Goal: Information Seeking & Learning: Learn about a topic

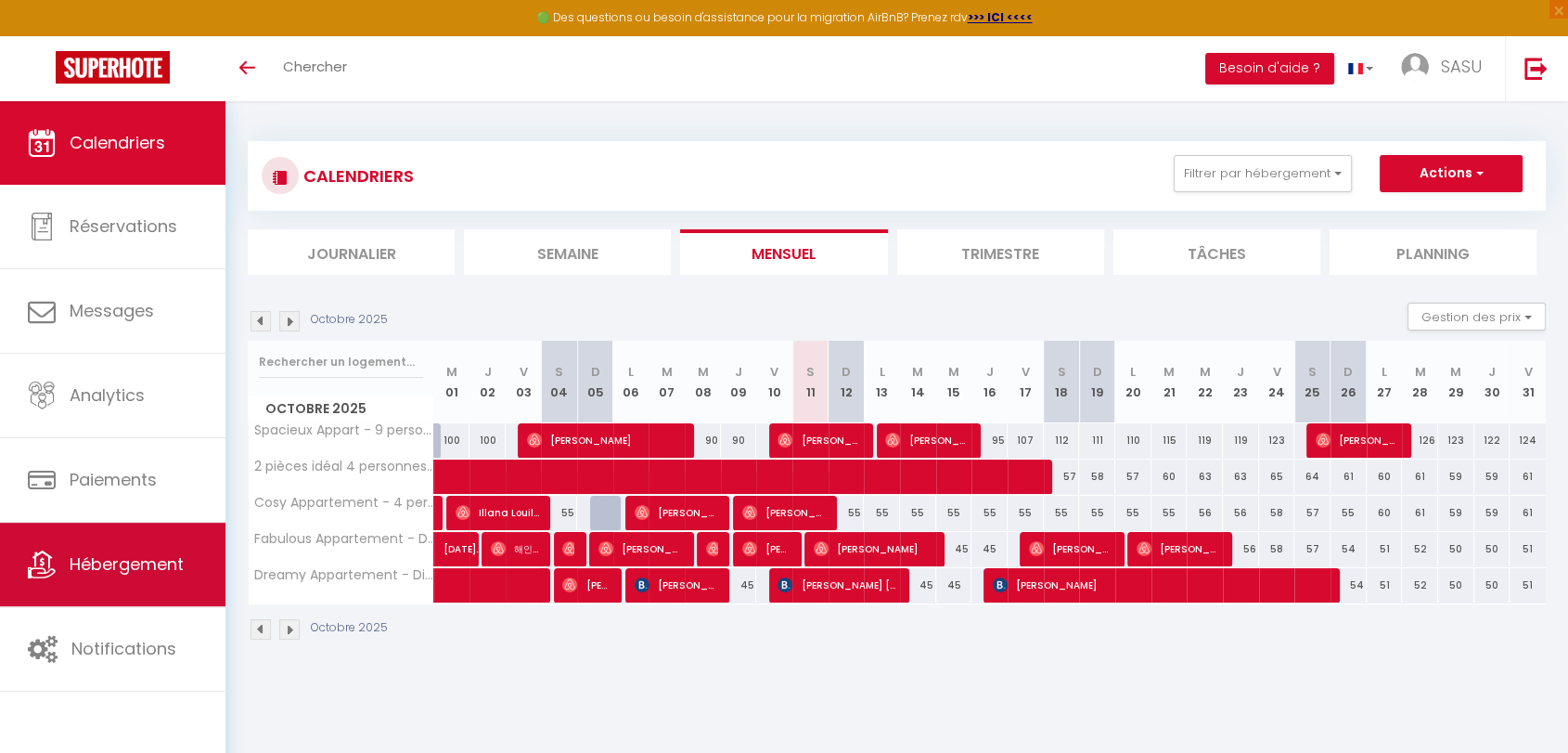
scroll to position [101, 0]
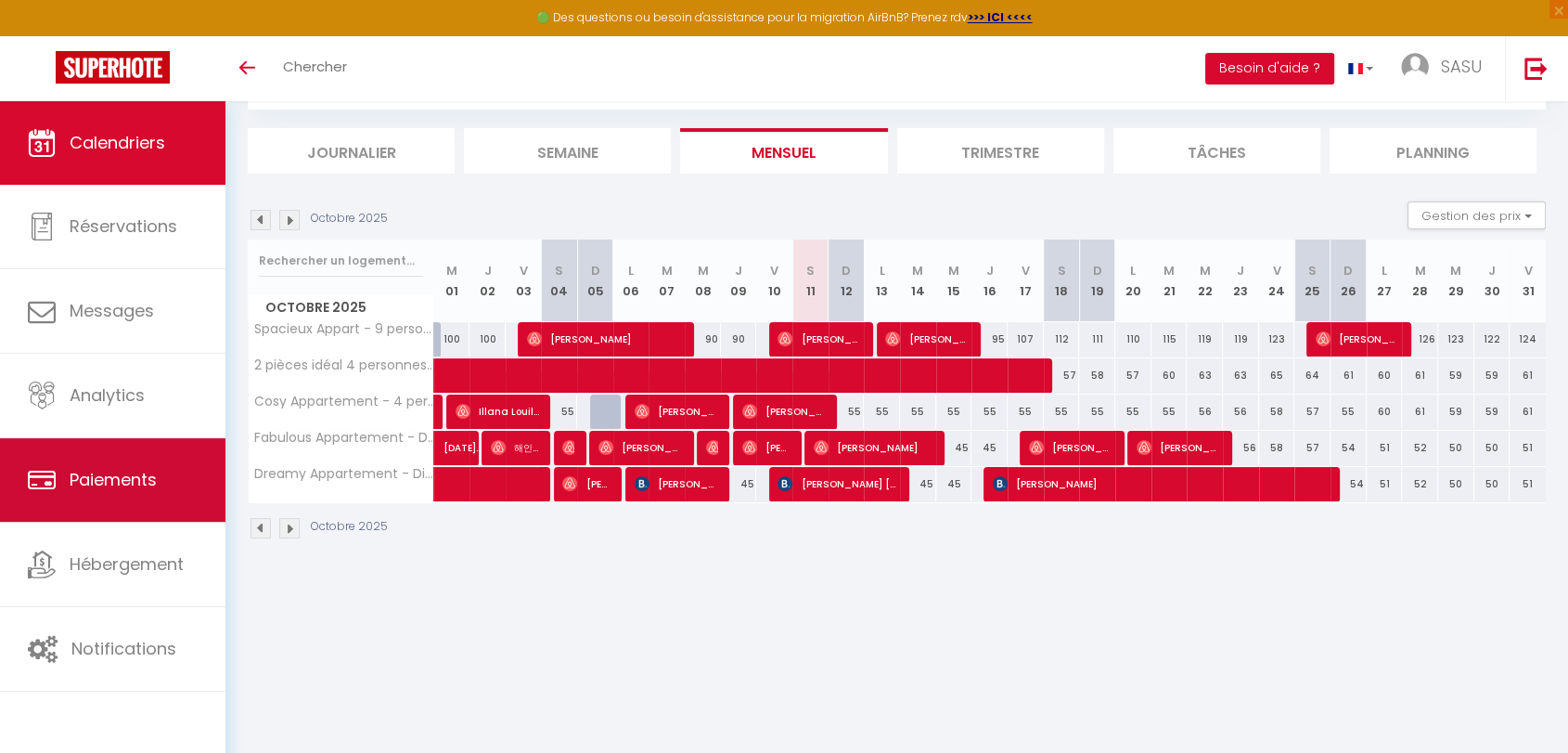
click at [141, 445] on link "Paiements" at bounding box center [113, 480] width 225 height 84
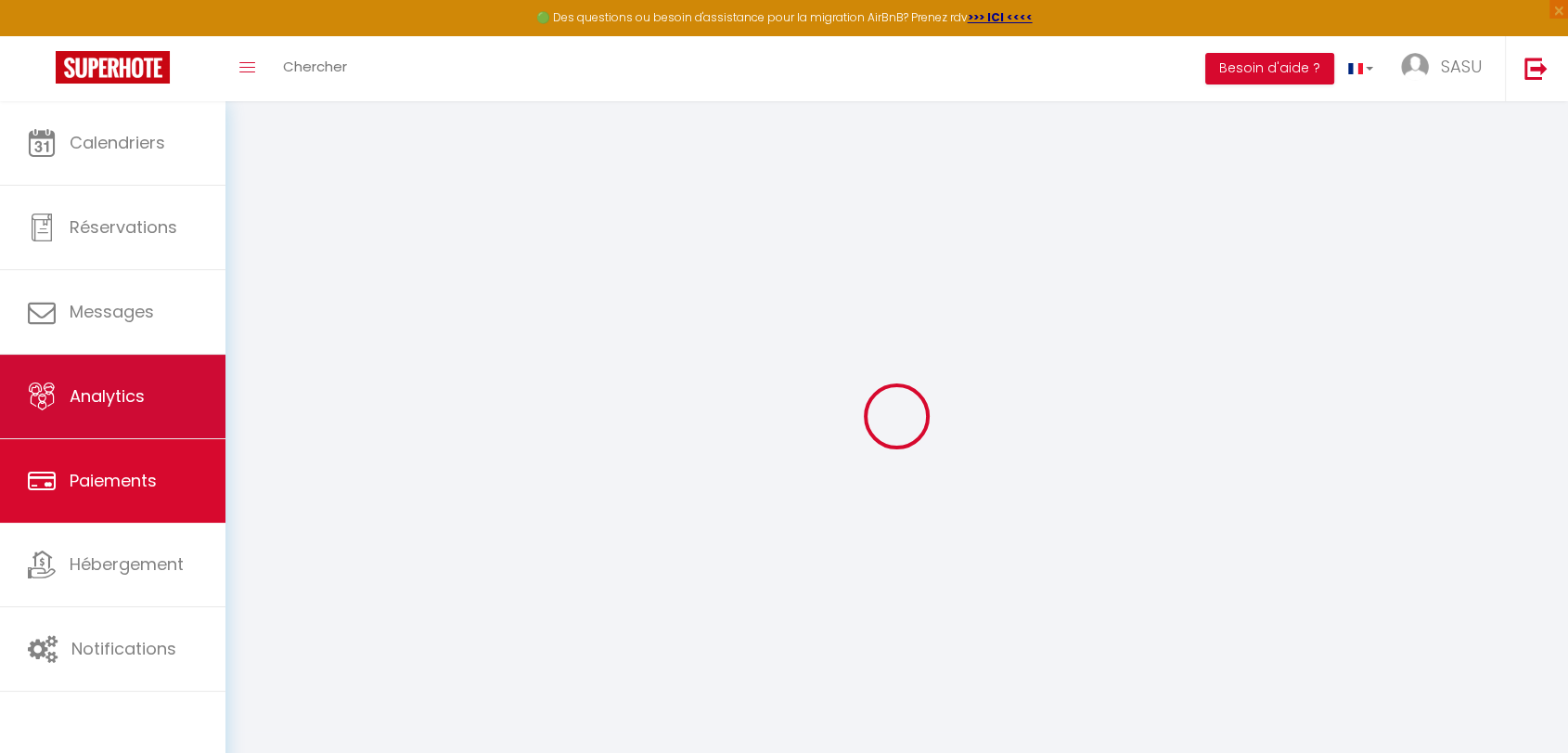
select select "2"
select select "0"
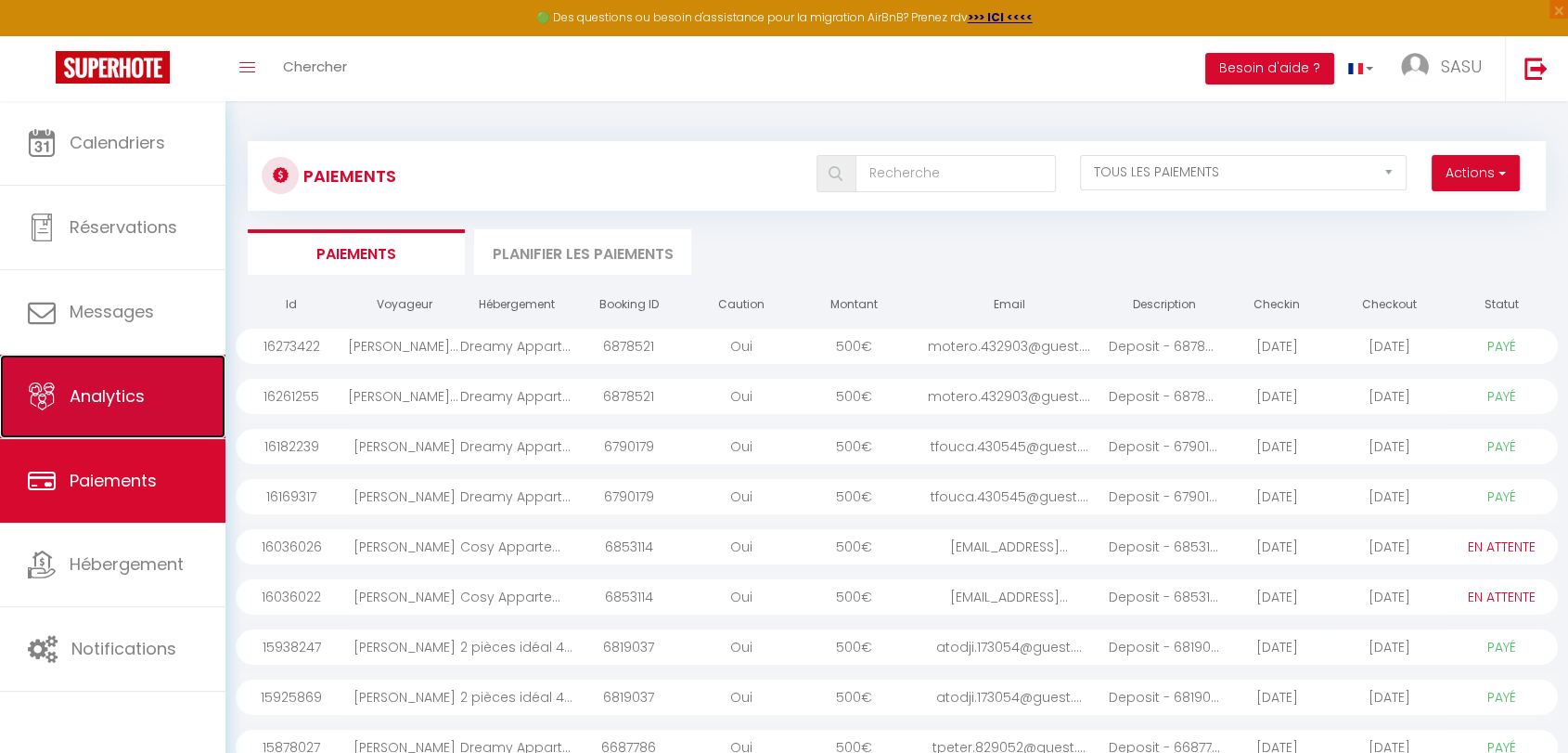
click at [101, 377] on link "Analytics" at bounding box center [113, 396] width 225 height 84
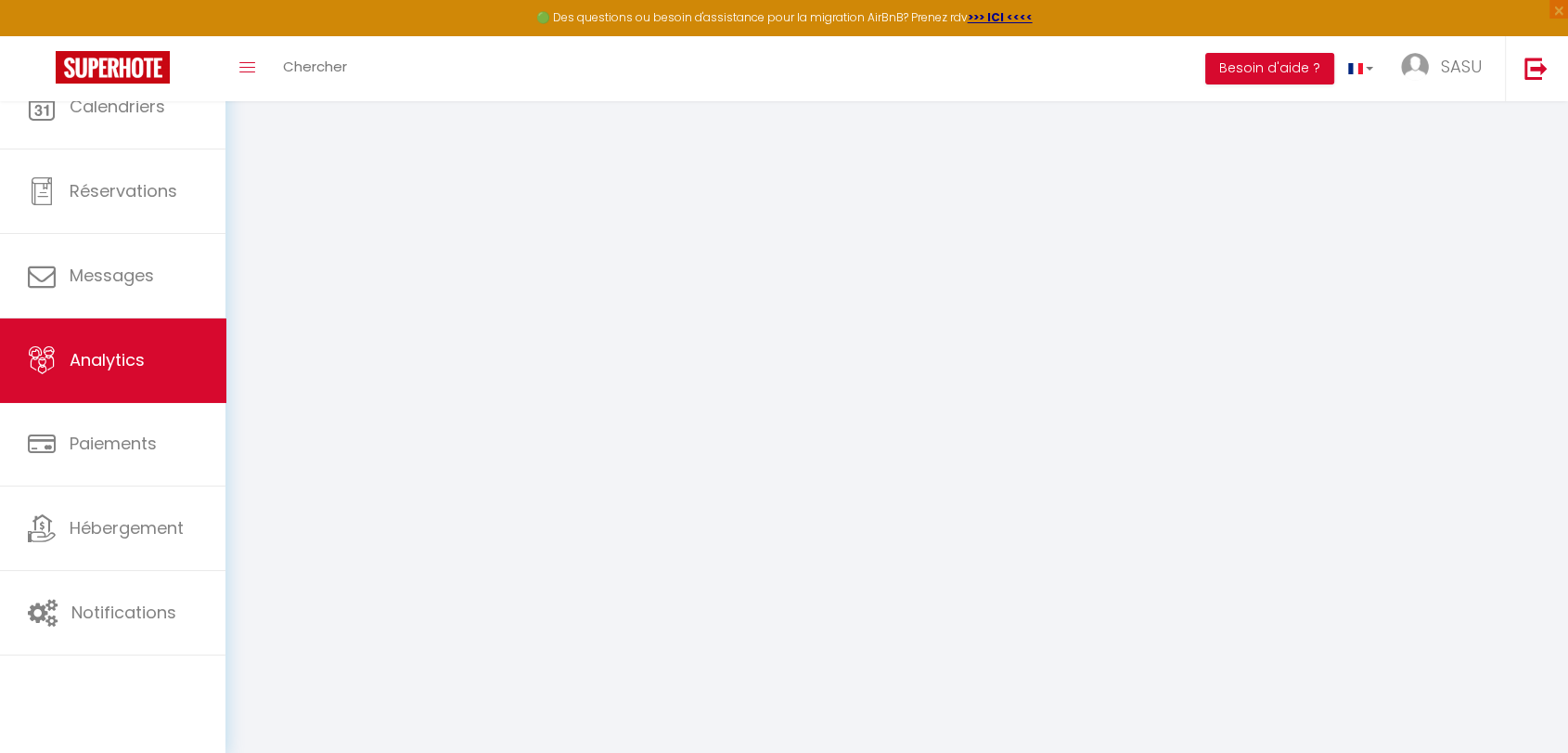
select select "2025"
select select "10"
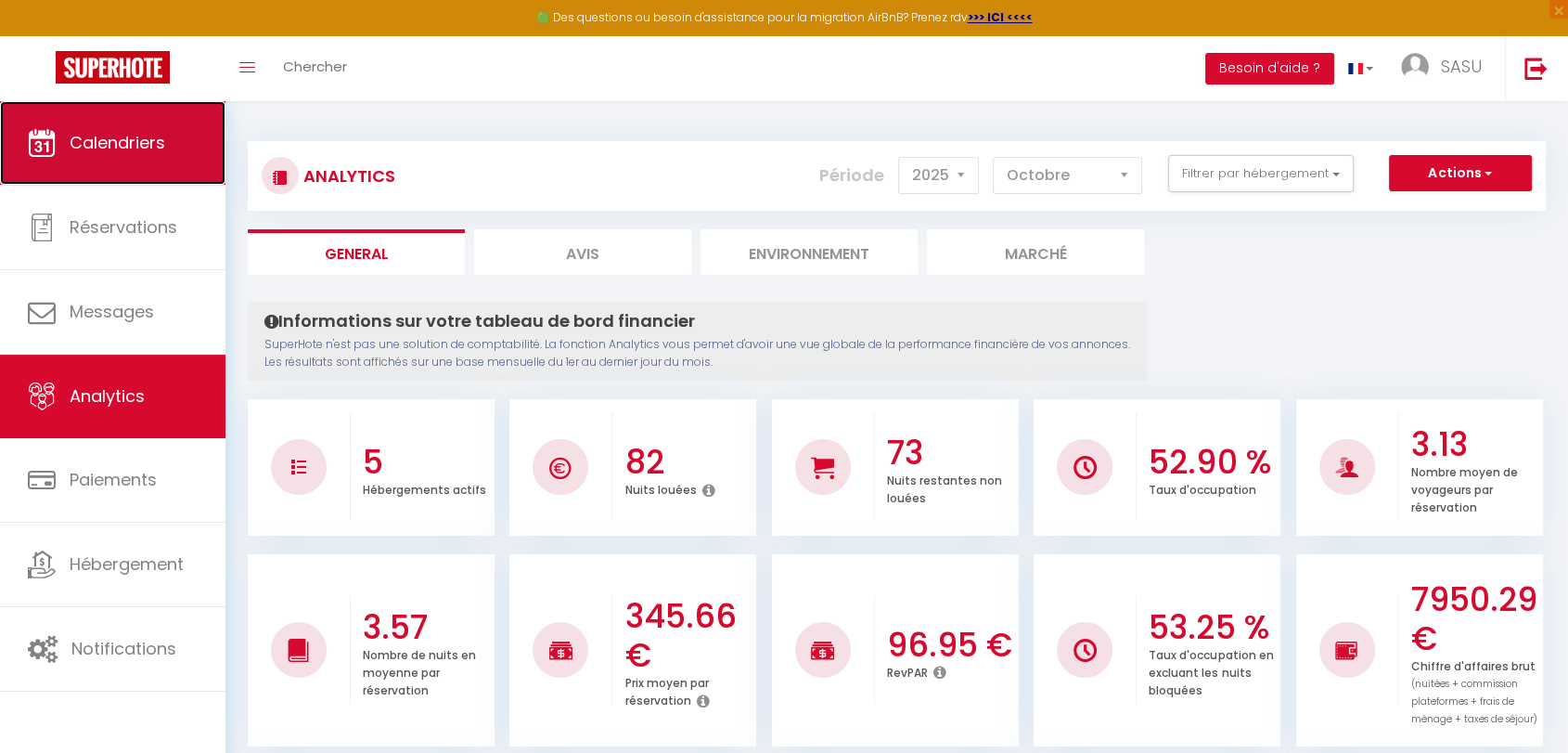
click at [99, 132] on span "Calendriers" at bounding box center [117, 142] width 96 height 23
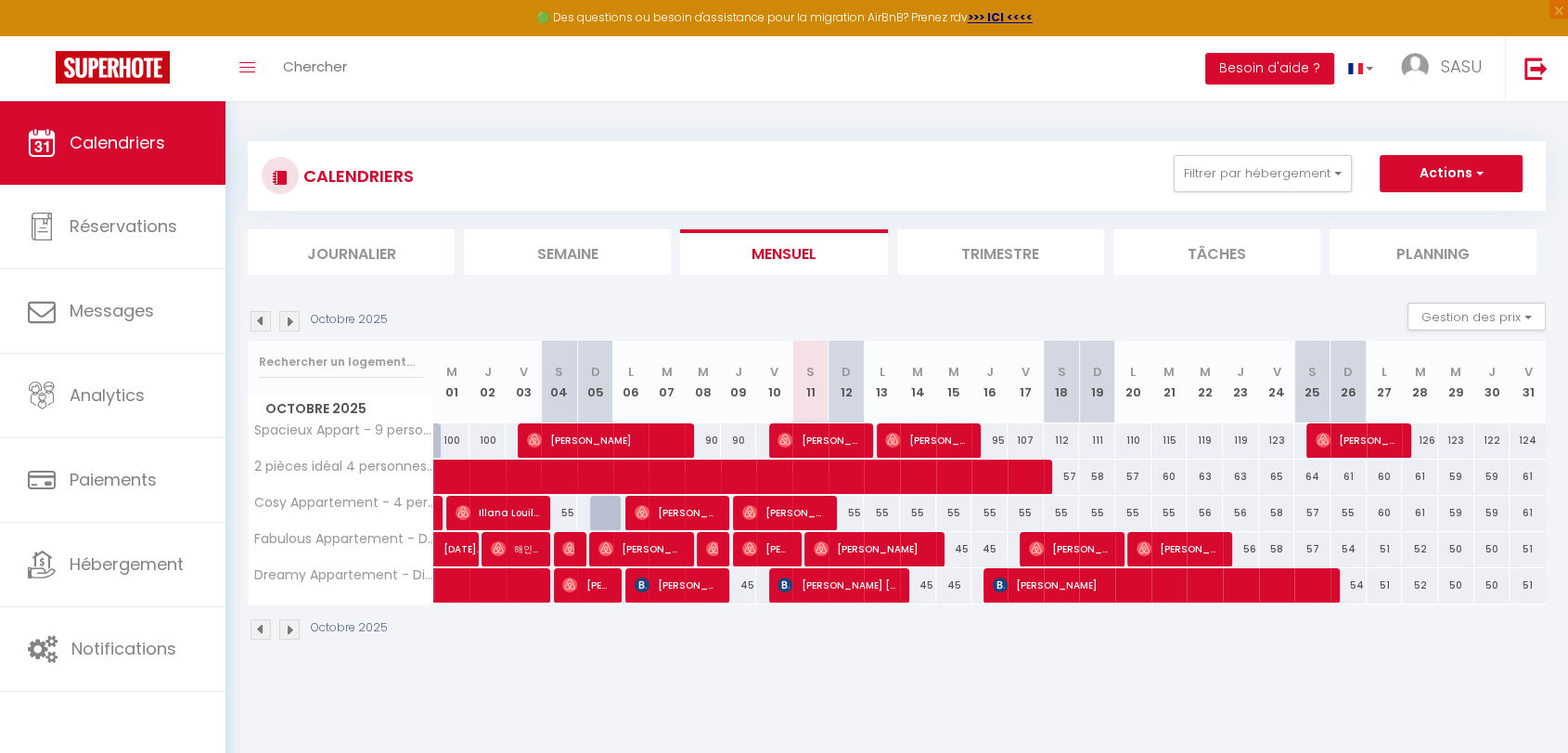
click at [965, 248] on li "Trimestre" at bounding box center [1000, 252] width 206 height 45
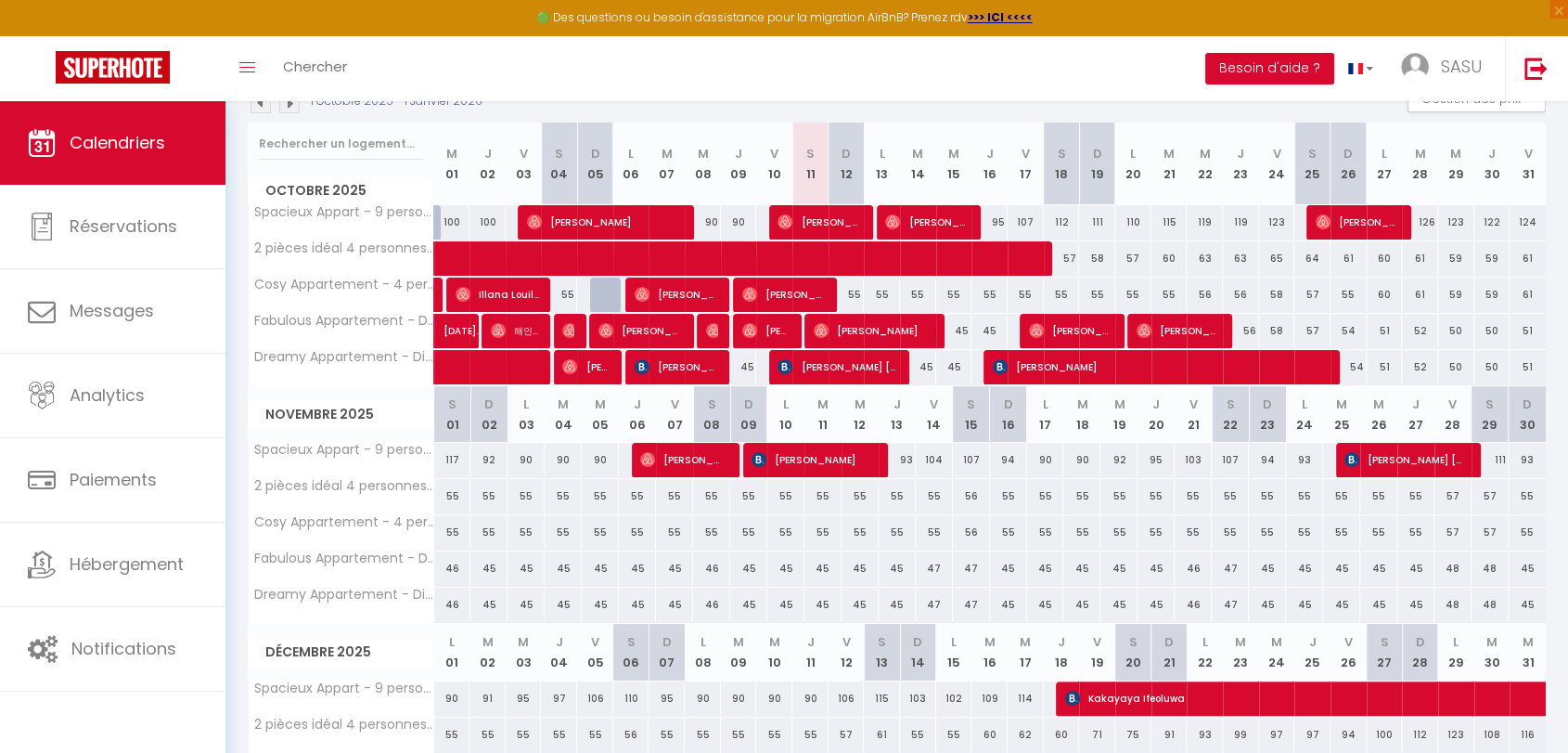
scroll to position [23, 0]
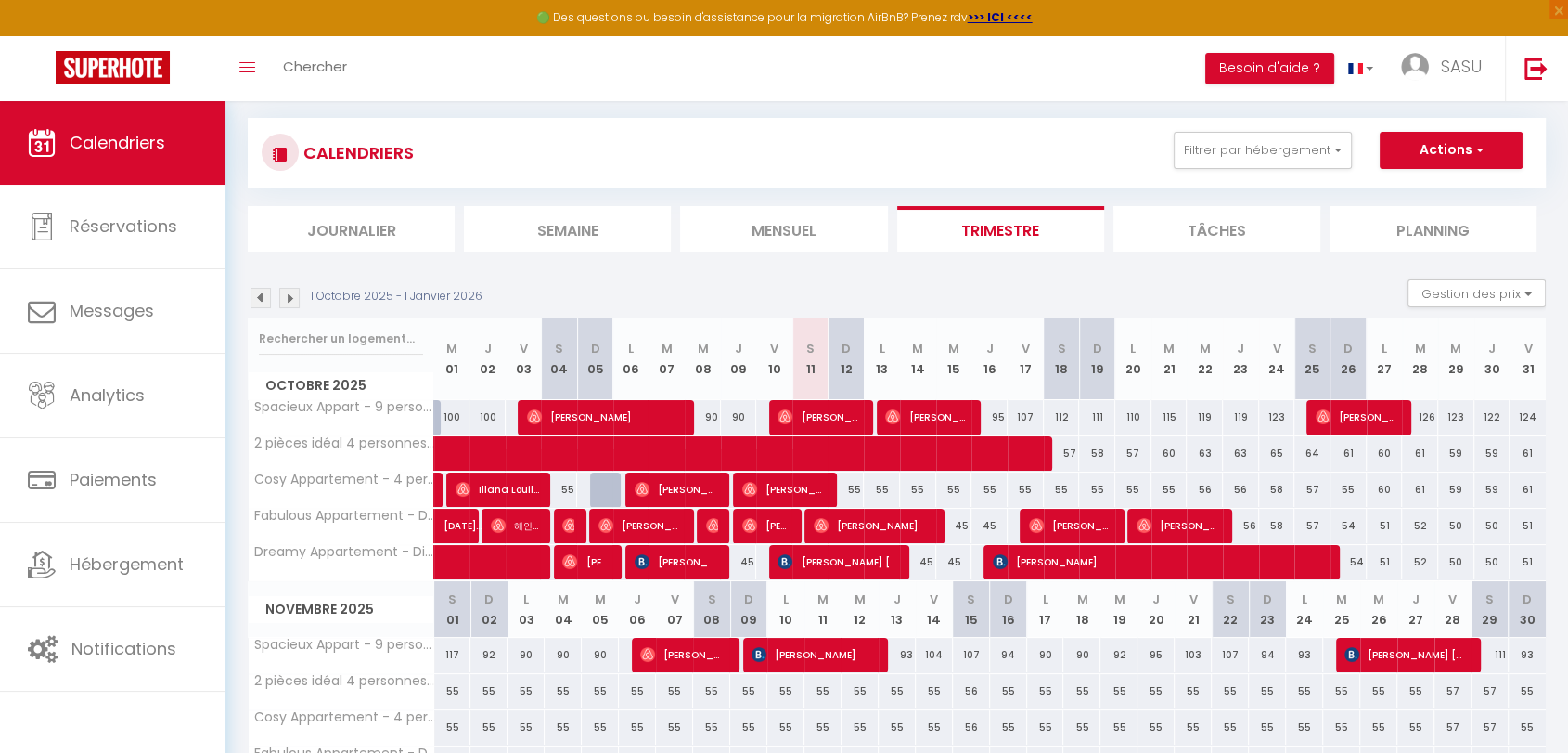
click at [260, 297] on img at bounding box center [261, 298] width 21 height 21
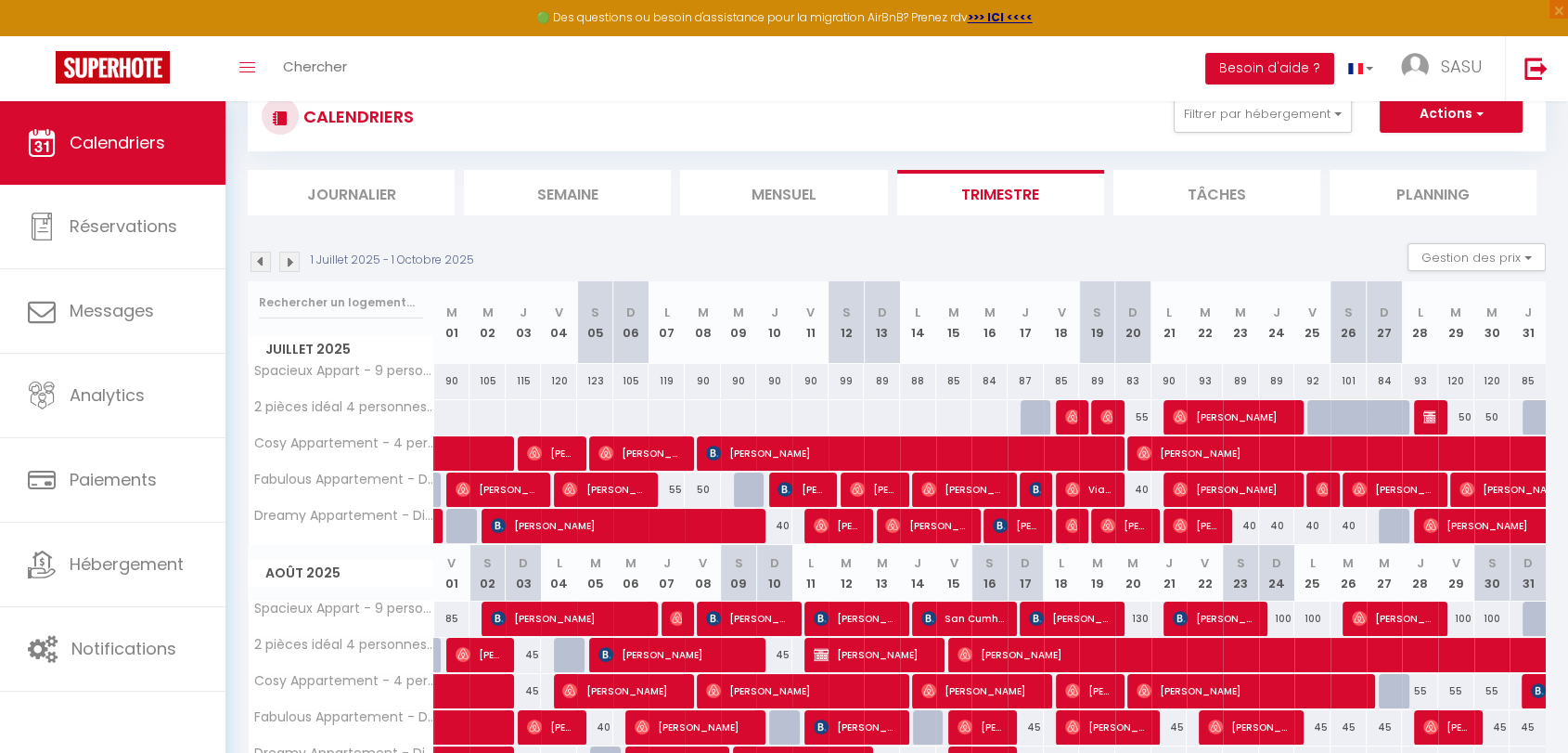
scroll to position [58, 0]
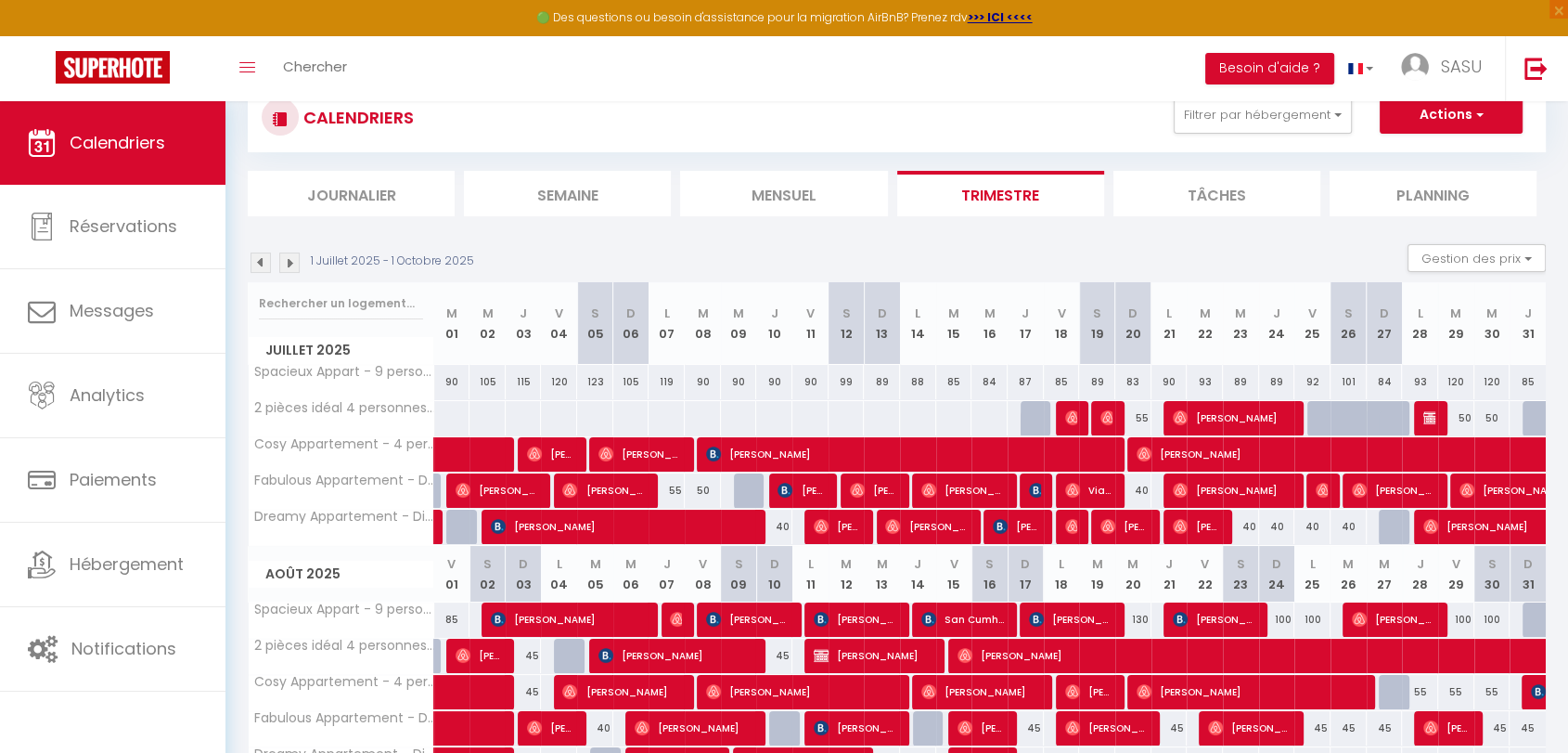
click at [254, 260] on img at bounding box center [261, 263] width 21 height 21
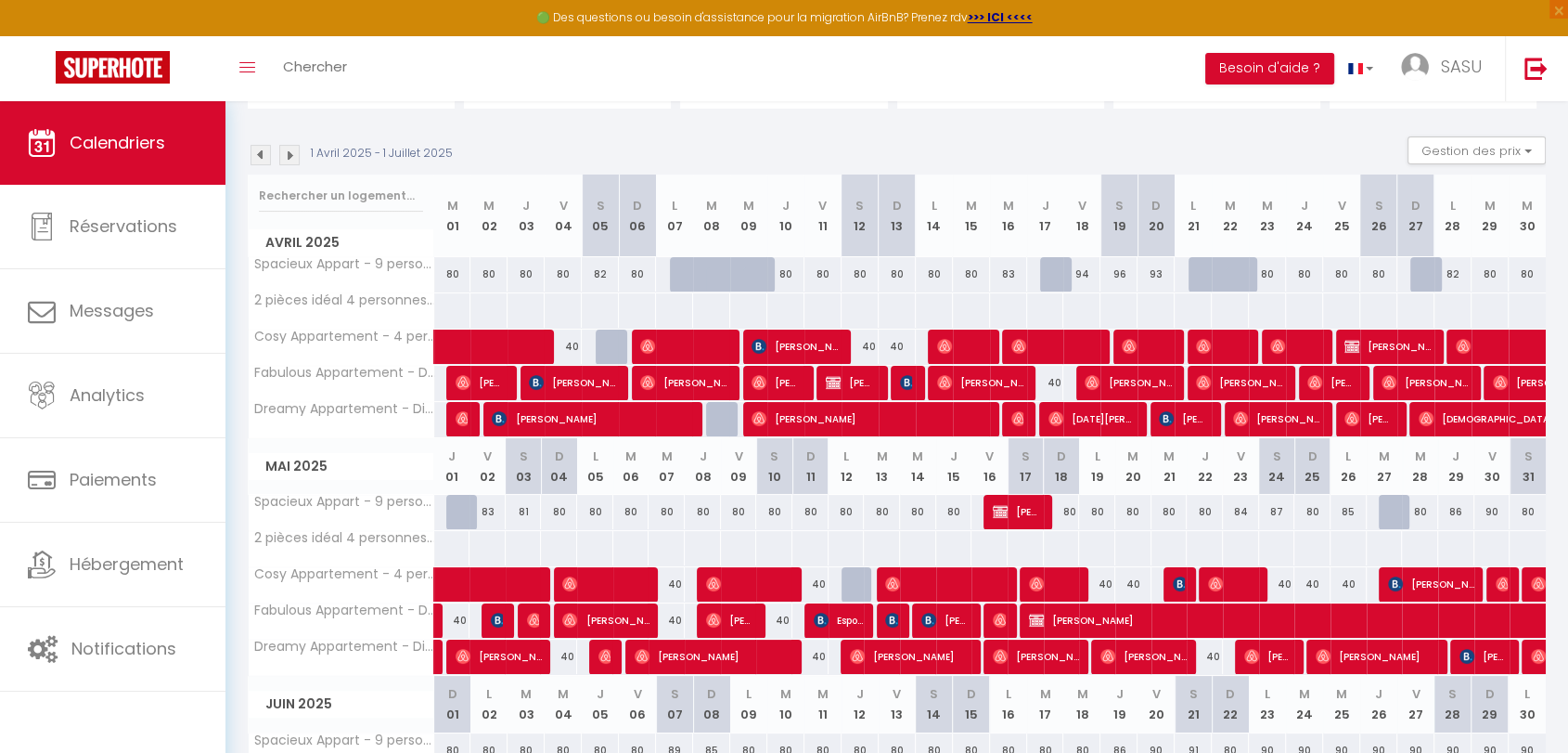
scroll to position [149, 0]
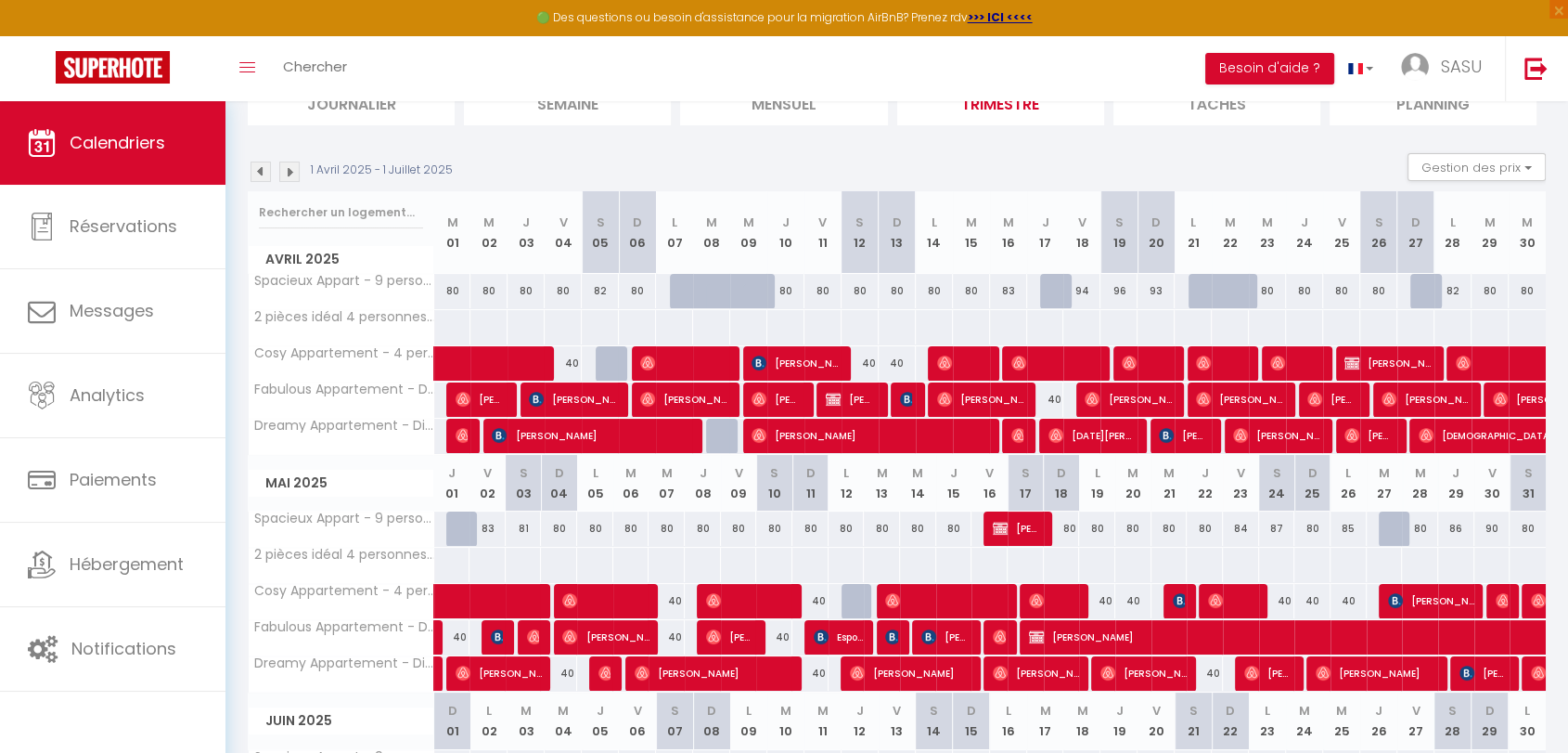
click at [260, 171] on img at bounding box center [261, 172] width 21 height 21
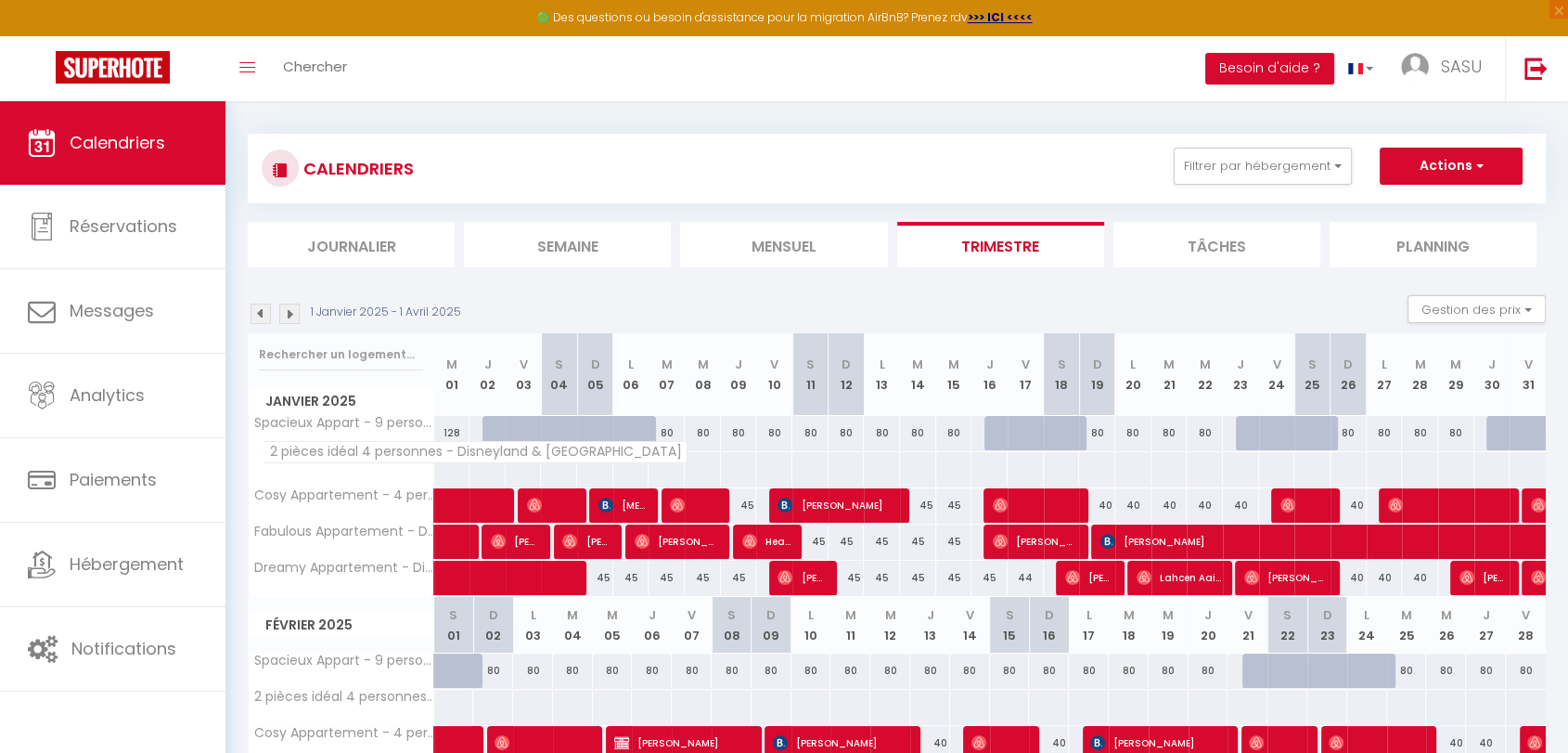
scroll to position [5, 0]
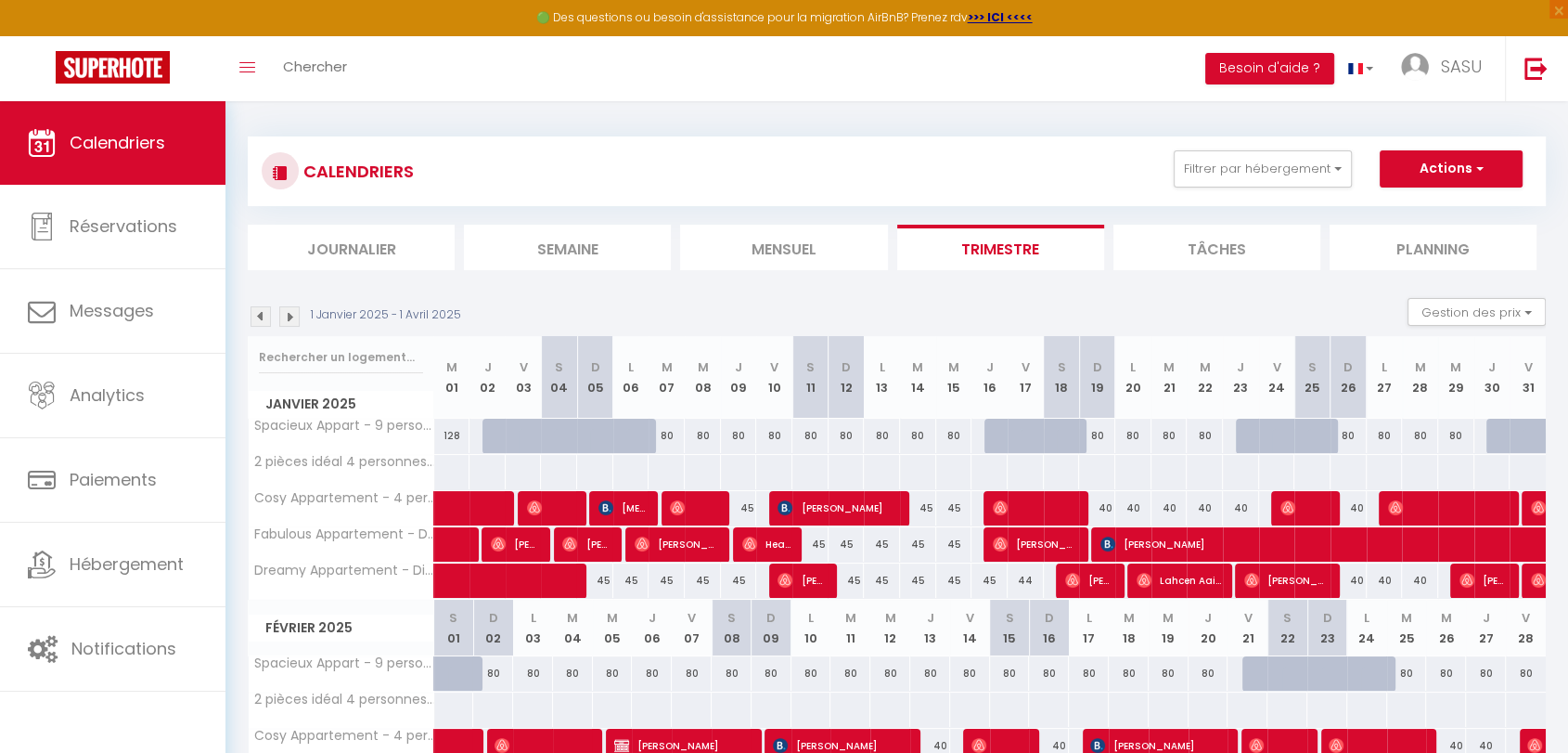
click at [260, 323] on img at bounding box center [261, 316] width 21 height 21
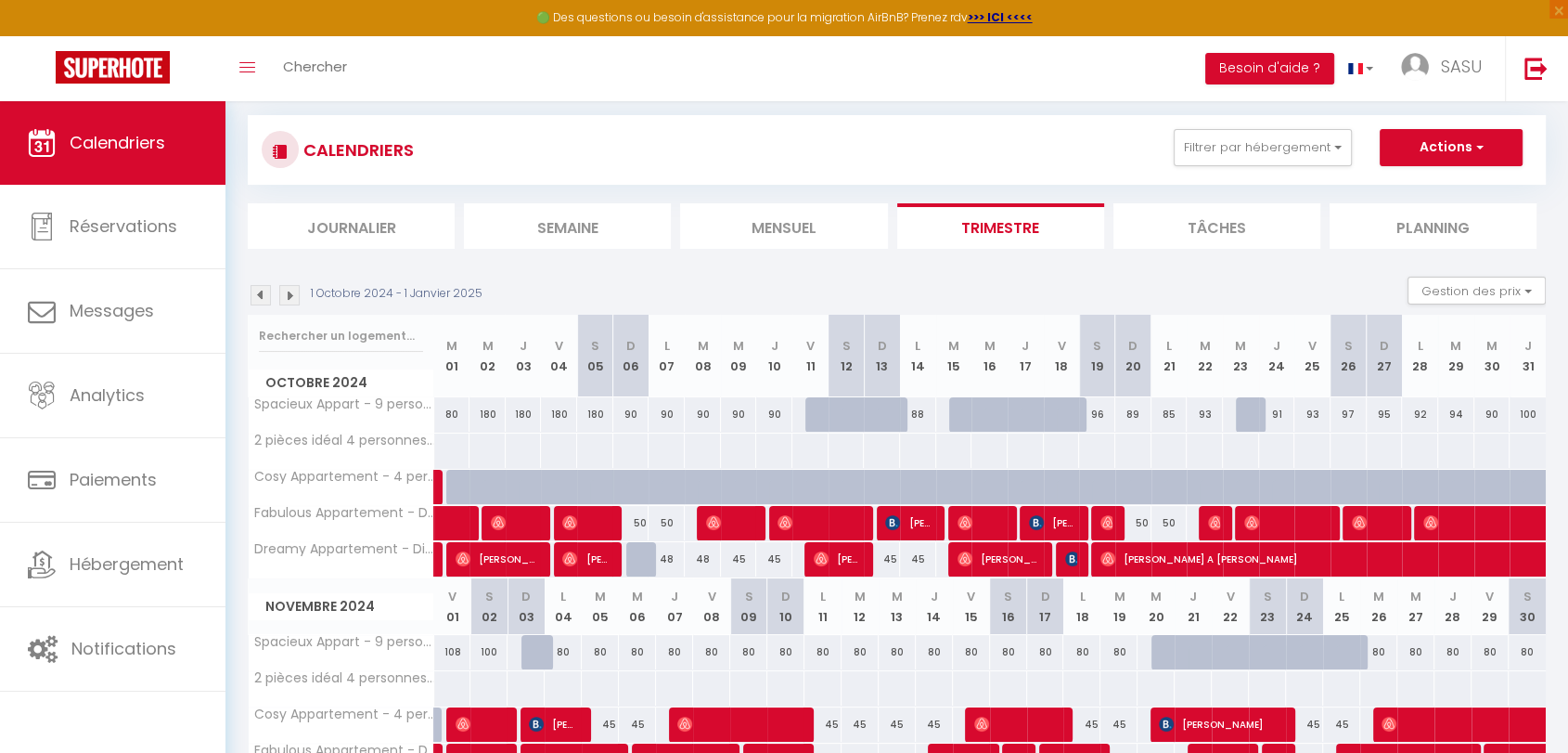
scroll to position [0, 0]
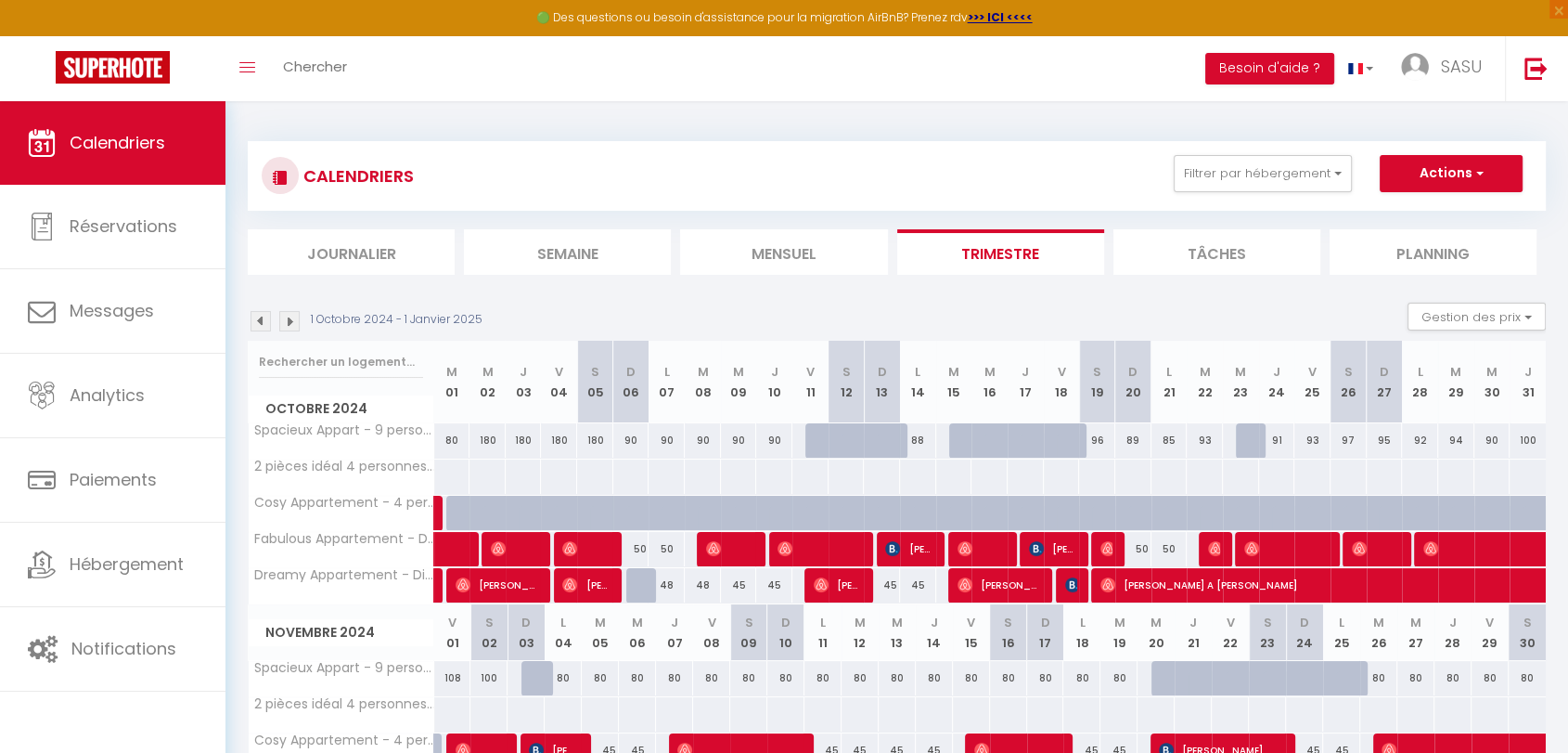
click at [266, 318] on img at bounding box center [261, 321] width 21 height 21
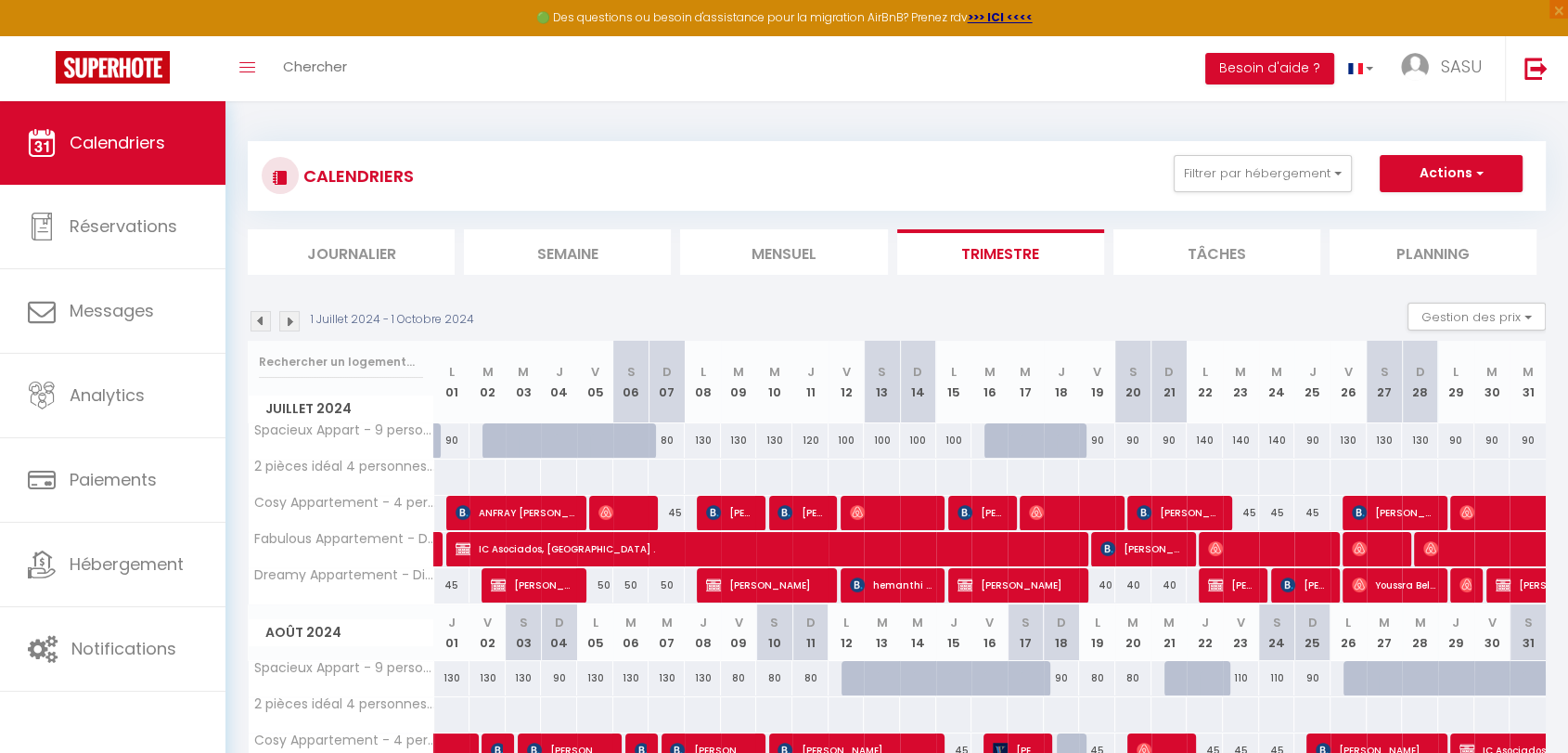
click at [265, 317] on img at bounding box center [261, 321] width 21 height 21
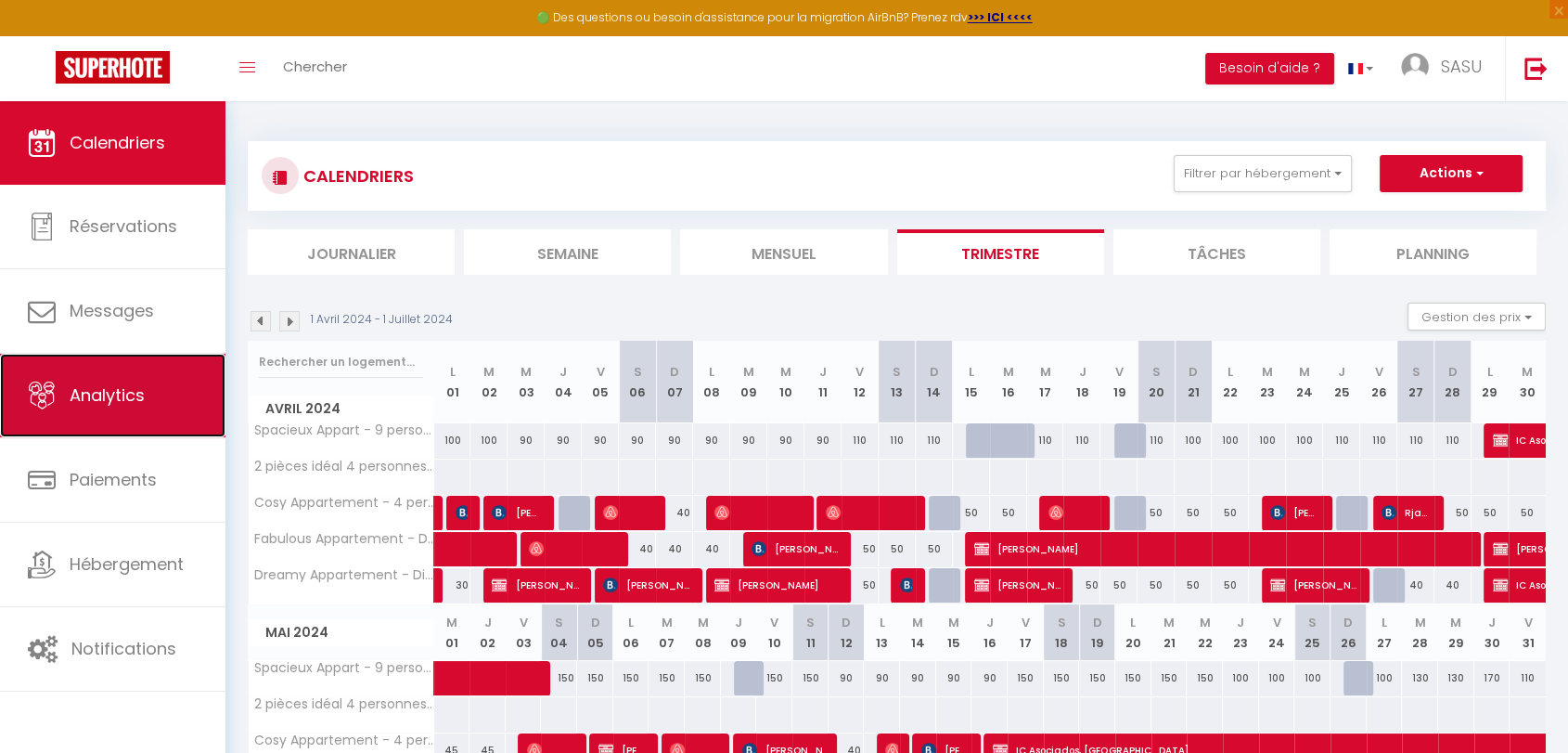
click at [144, 403] on span "Analytics" at bounding box center [107, 394] width 75 height 23
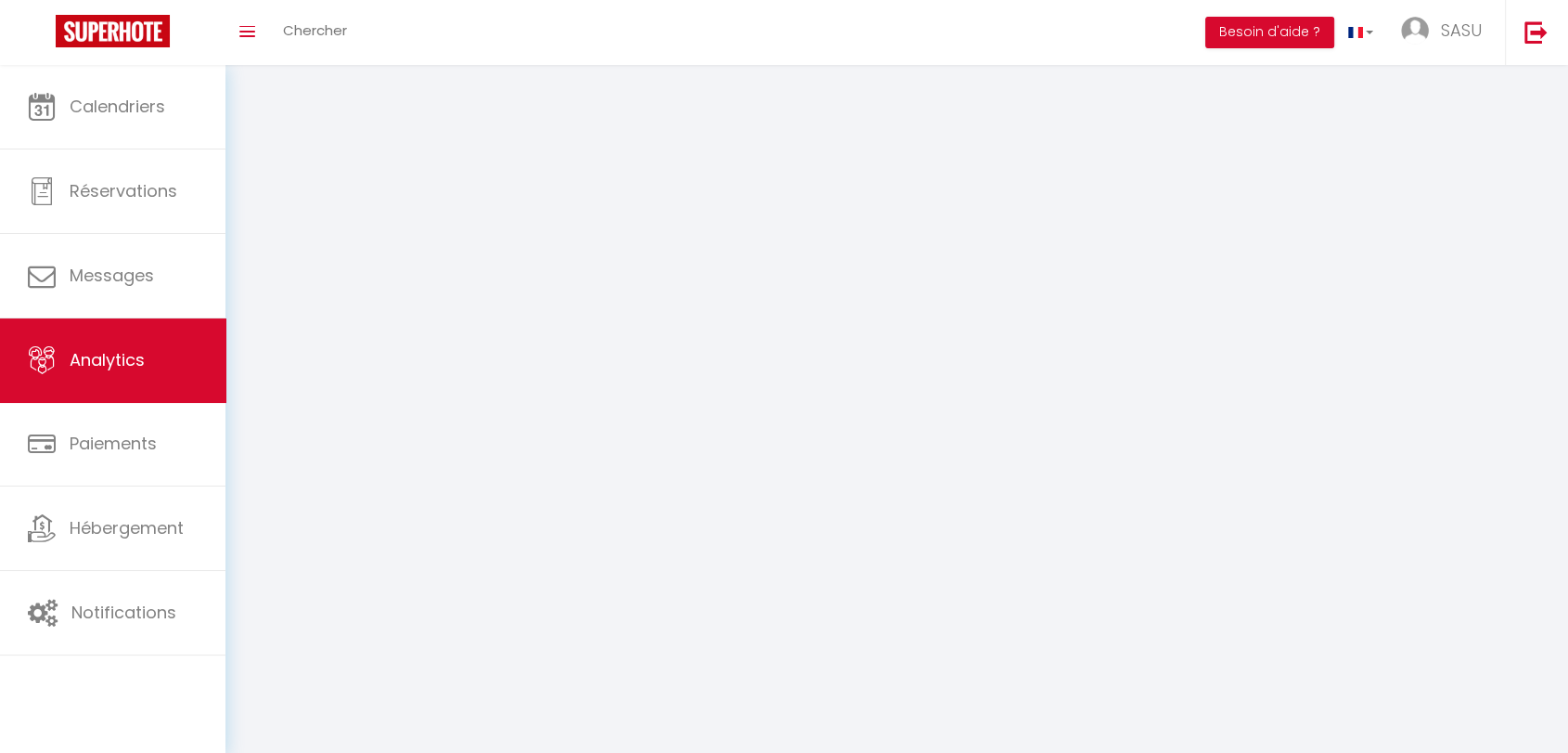
select select "2025"
select select "10"
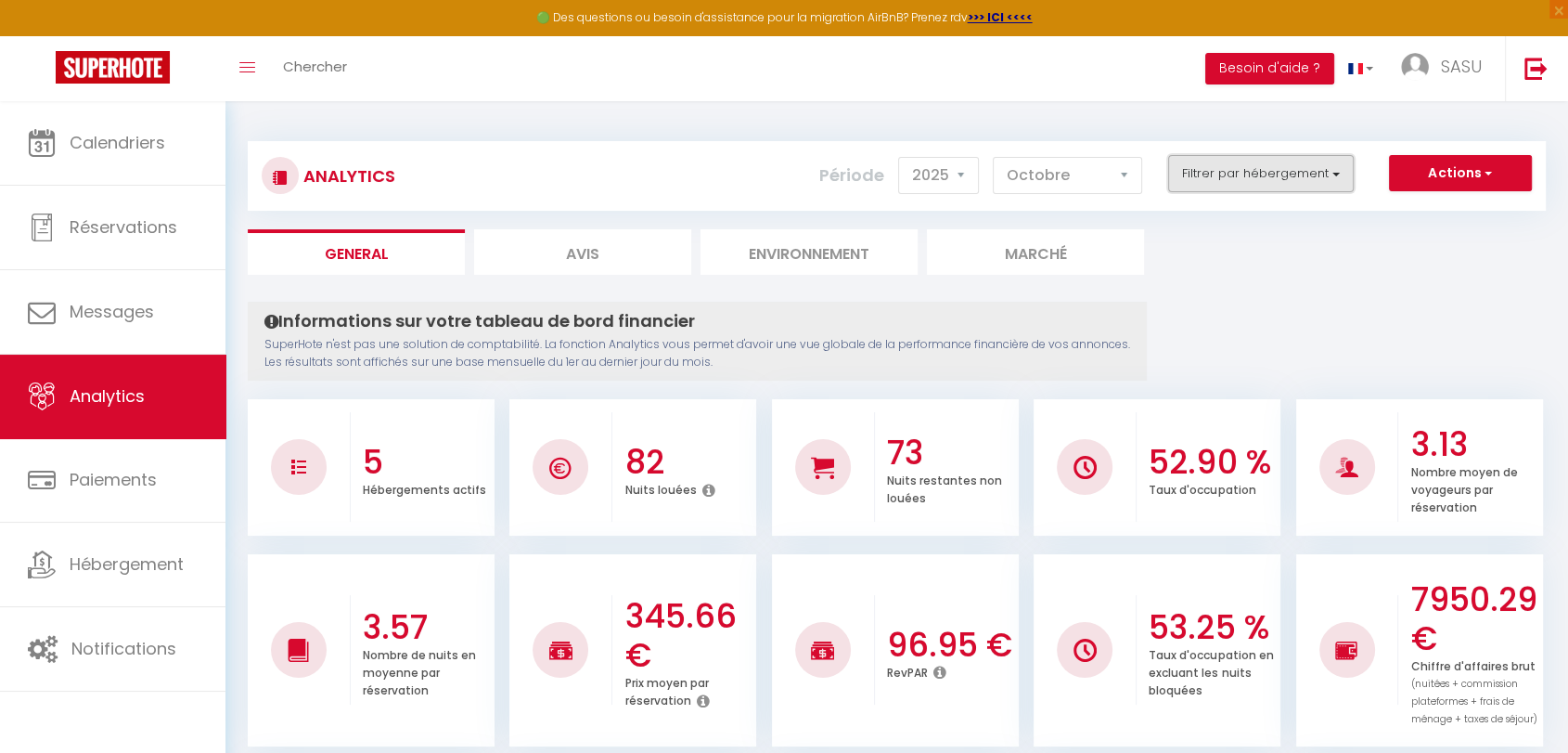
click at [1242, 173] on button "Filtrer par hébergement" at bounding box center [1260, 174] width 186 height 38
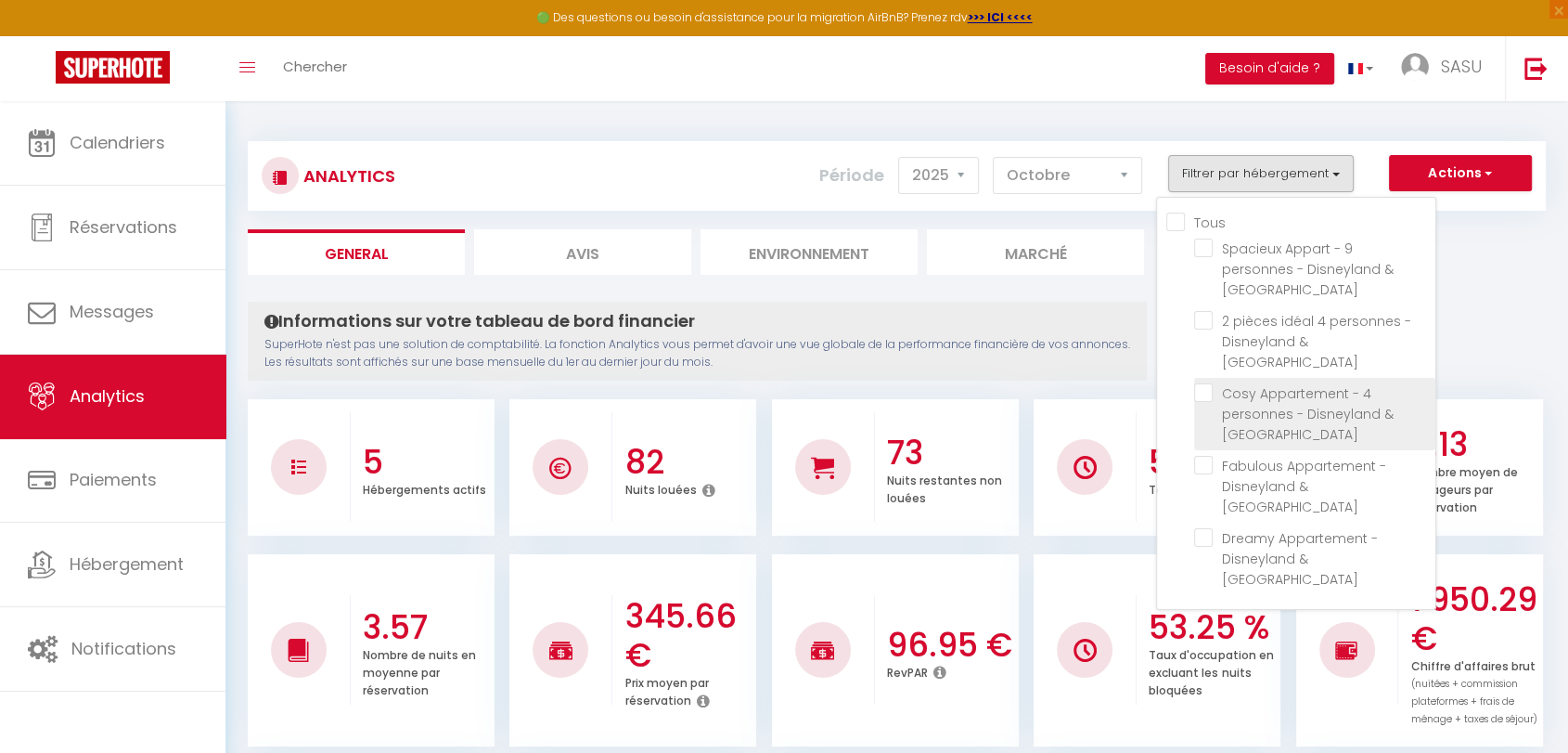
click at [1210, 383] on Paris "checkbox" at bounding box center [1314, 392] width 241 height 19
checkbox Paris "true"
checkbox Paris "false"
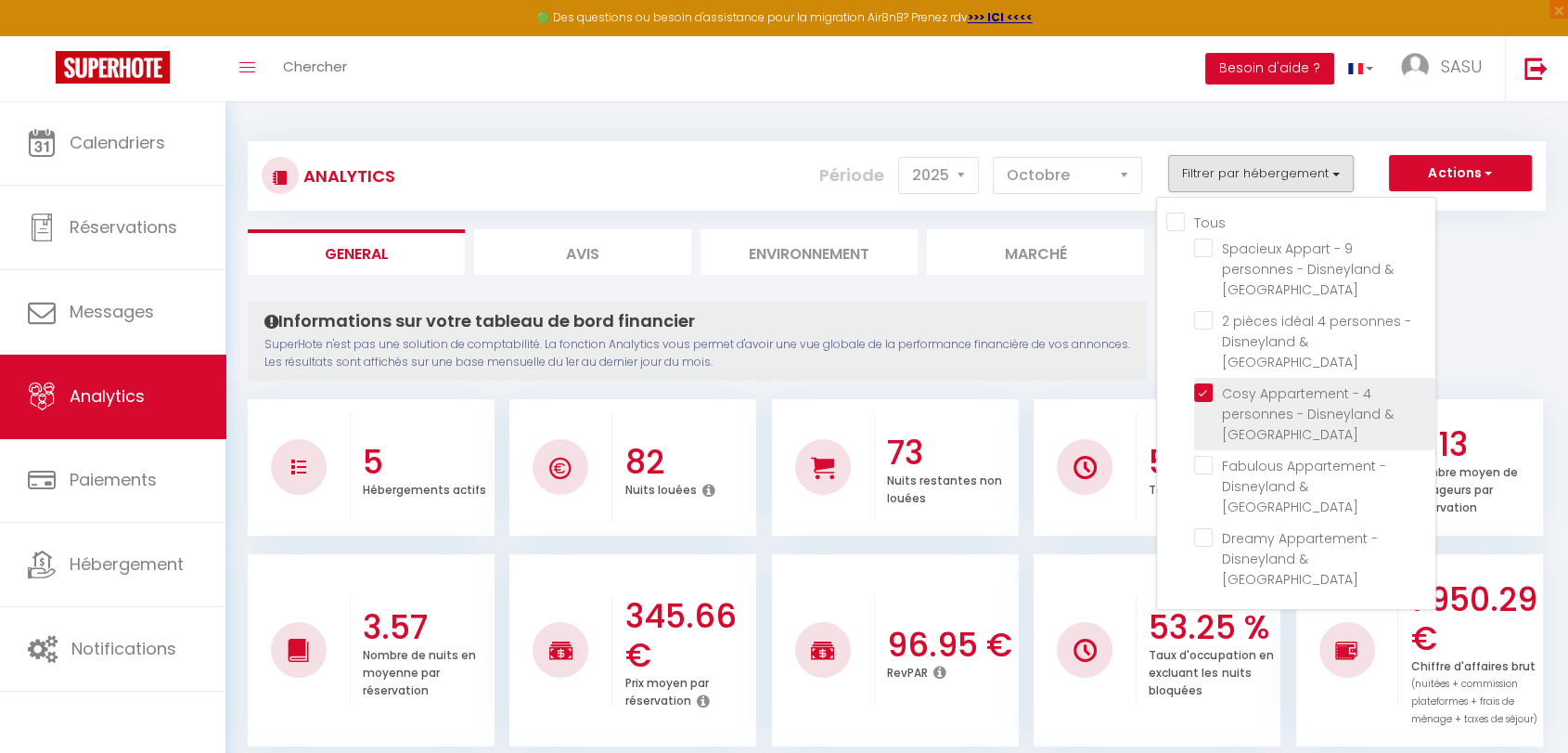
checkbox Paris "false"
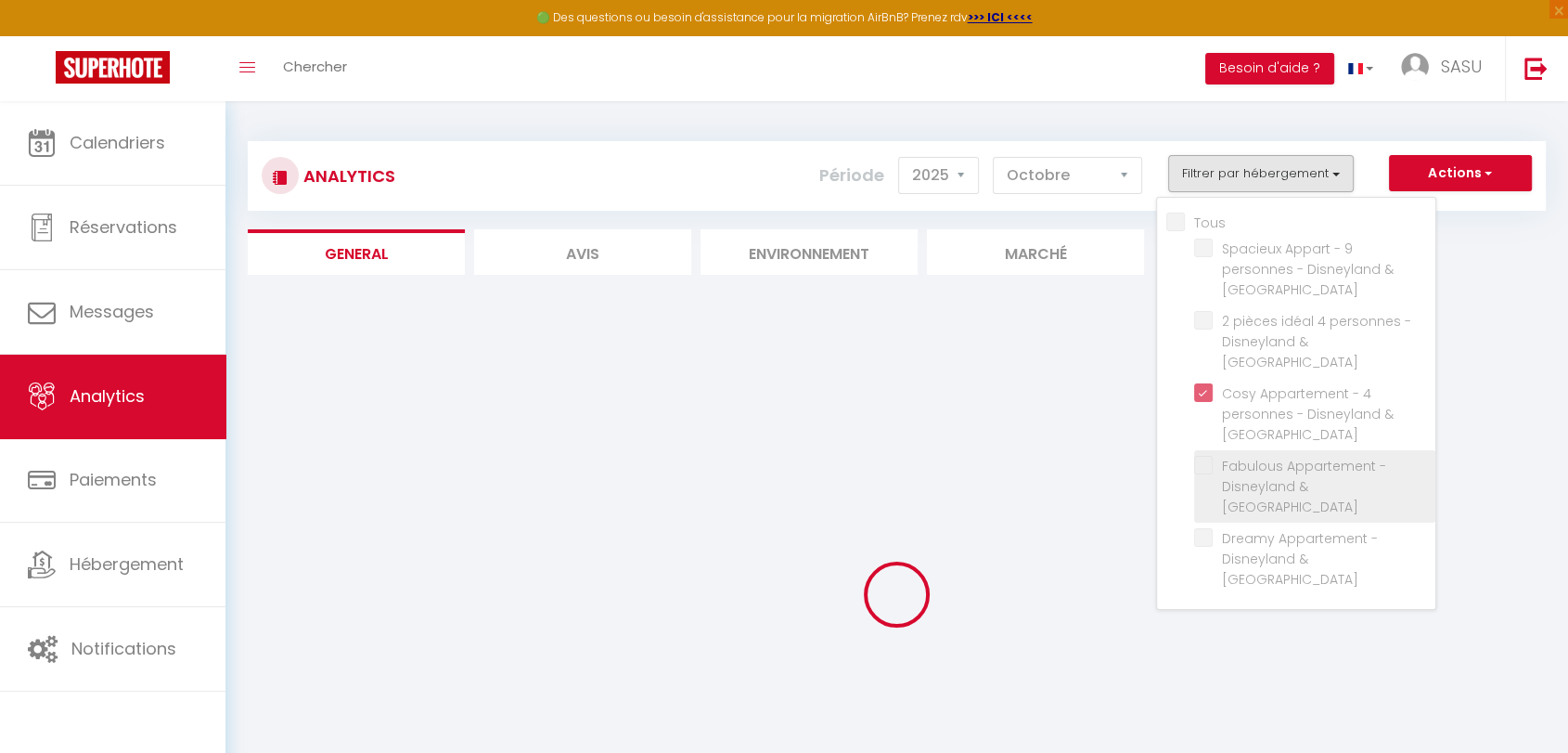
checkbox Paris "false"
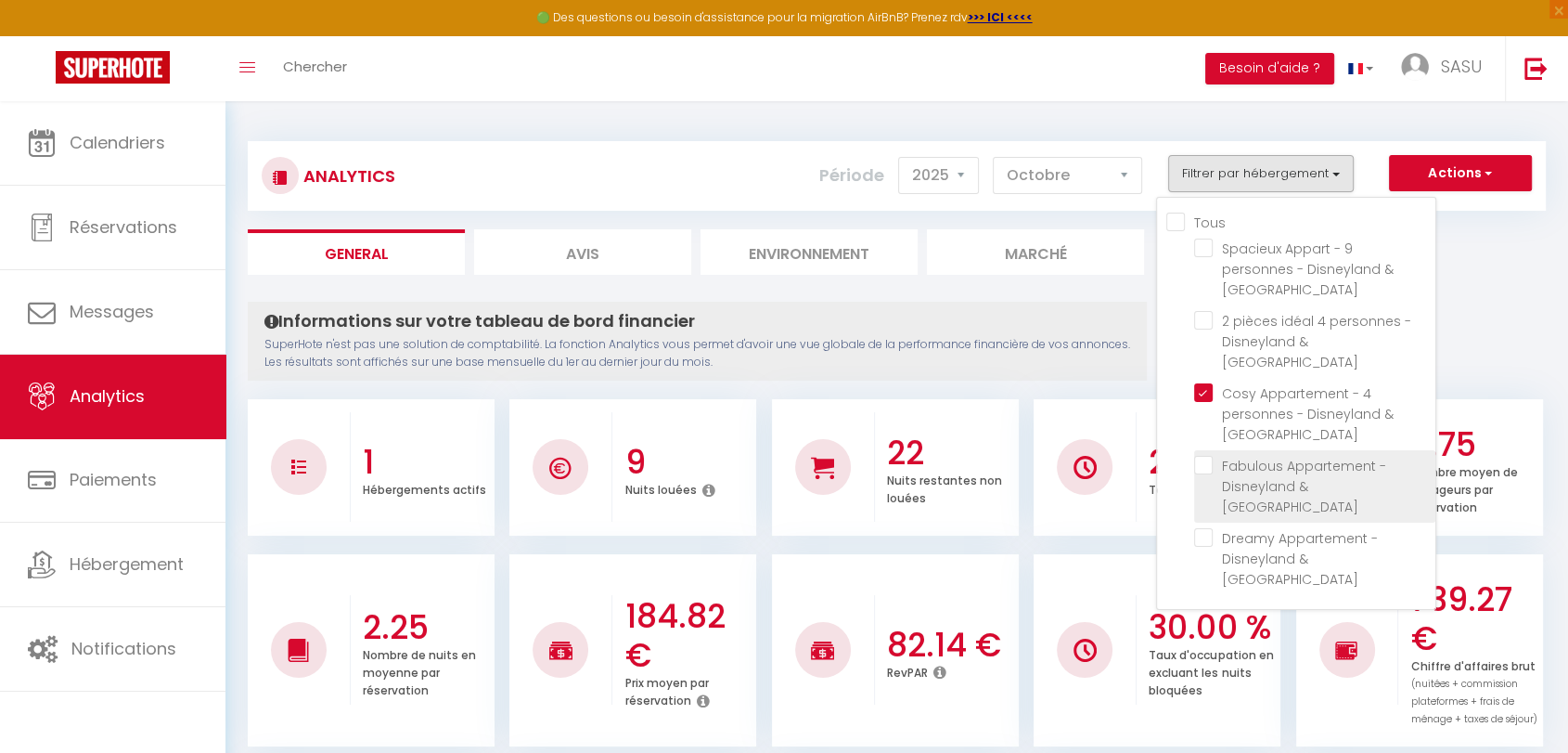
click at [1205, 455] on Paris "checkbox" at bounding box center [1314, 465] width 241 height 19
checkbox Paris "true"
checkbox Paris "false"
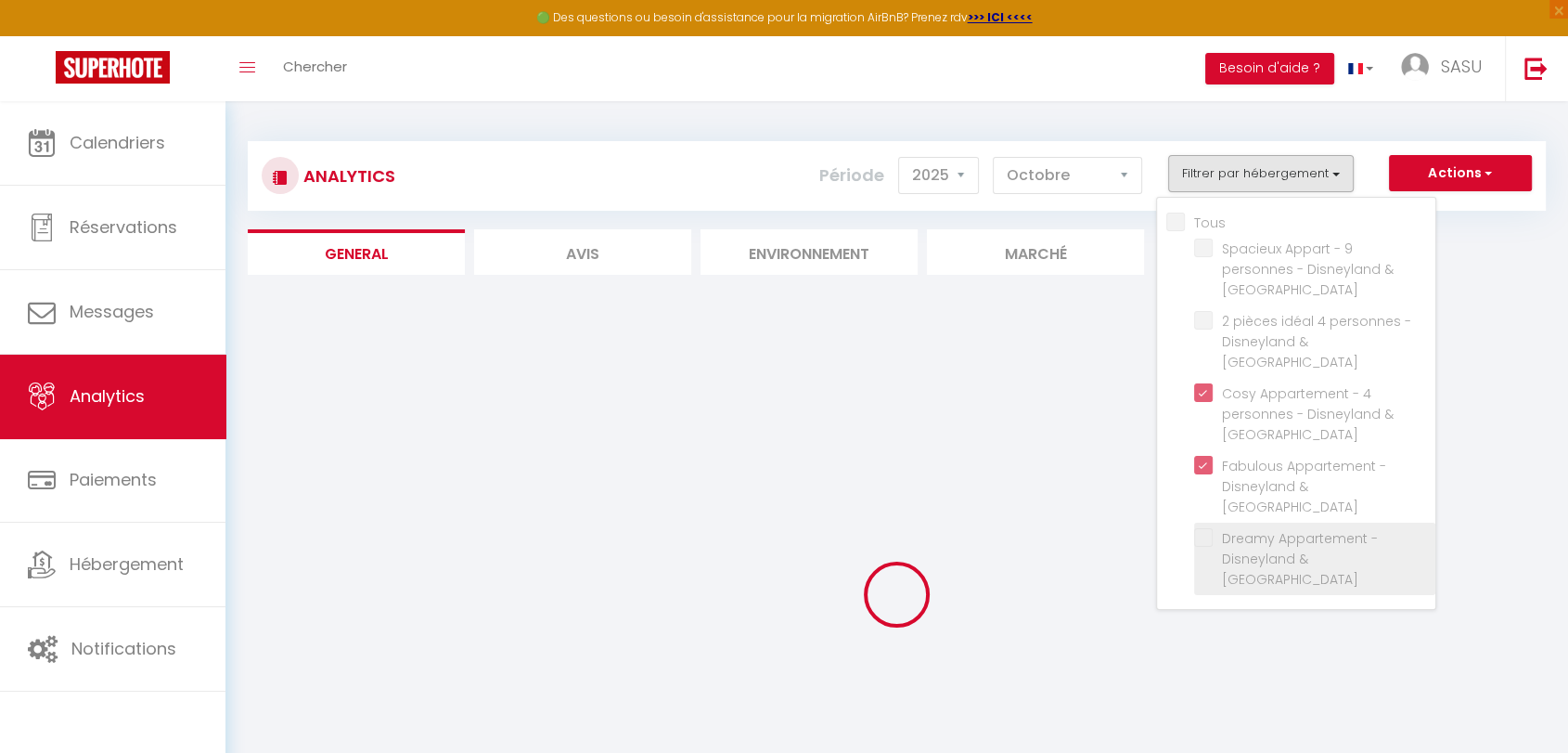
checkbox Paris "false"
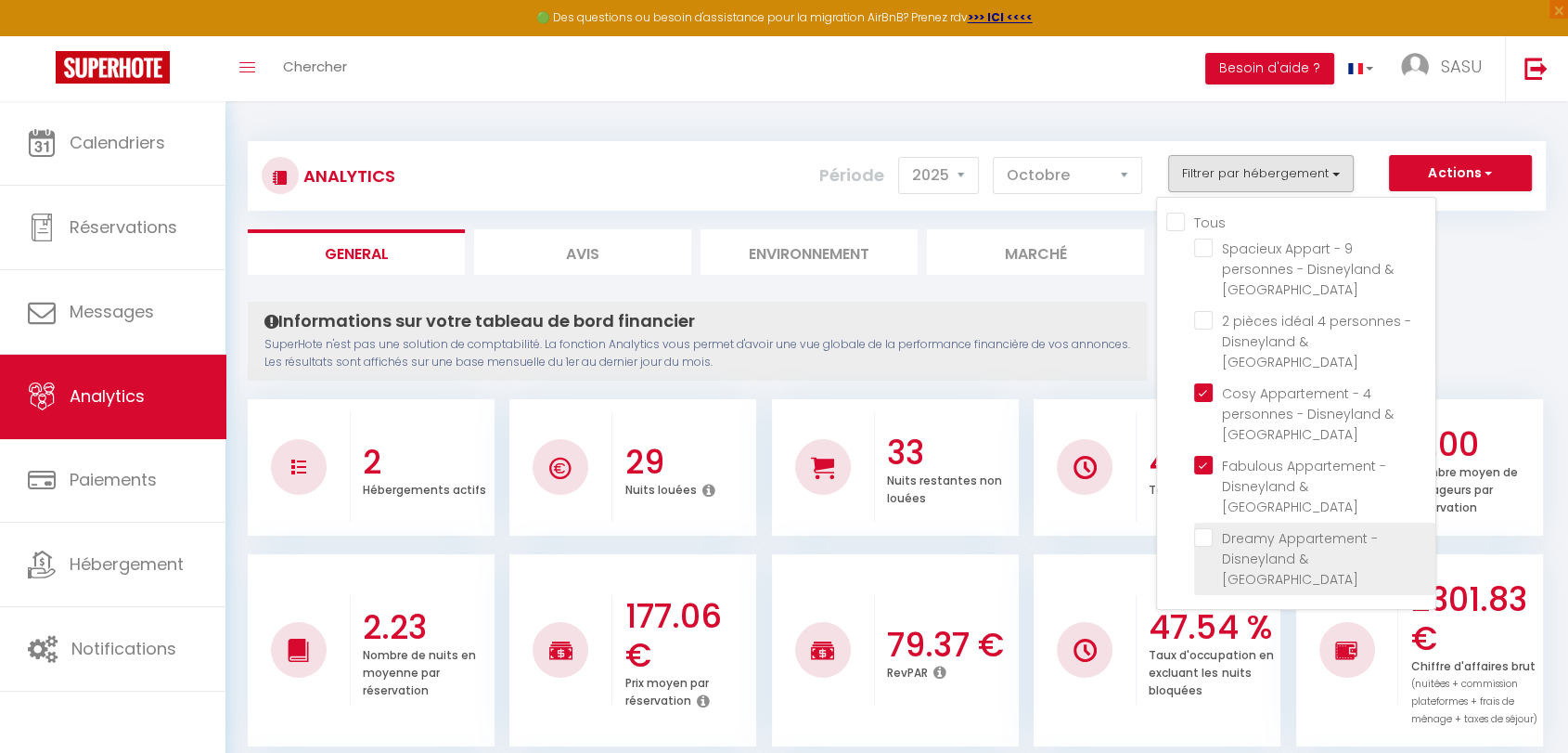
click at [1210, 528] on Paris "checkbox" at bounding box center [1314, 537] width 241 height 19
checkbox Paris "true"
checkbox Paris "false"
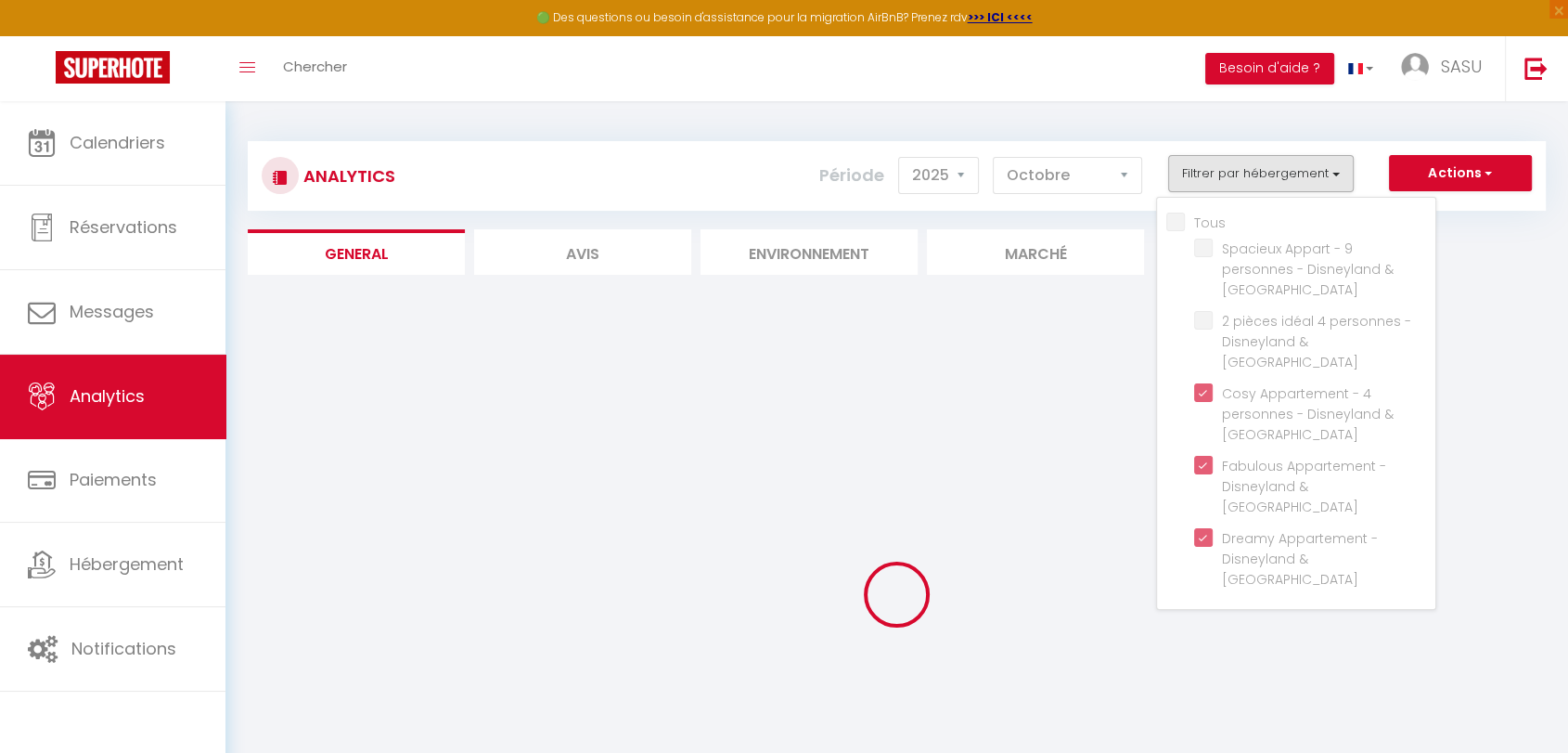
checkbox Paris "false"
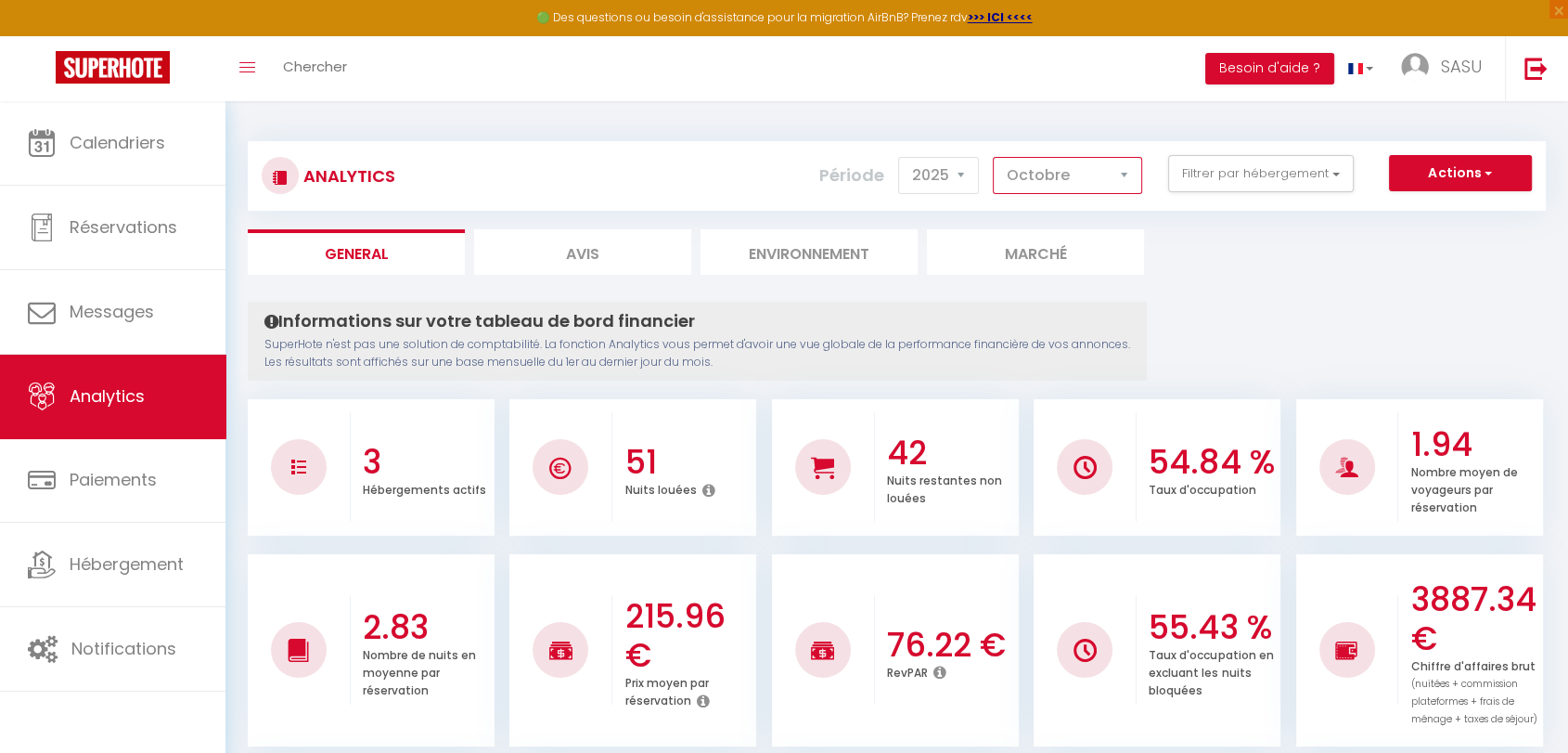
click at [1063, 180] on select "[PERSON_NAME] Mars [PERSON_NAME] Juin Juillet Août Septembre Octobre Novembre D…" at bounding box center [1067, 176] width 149 height 38
select select "11"
click at [996, 157] on select "[PERSON_NAME] Mars [PERSON_NAME] Juin Juillet Août Septembre Octobre Novembre D…" at bounding box center [1067, 176] width 149 height 38
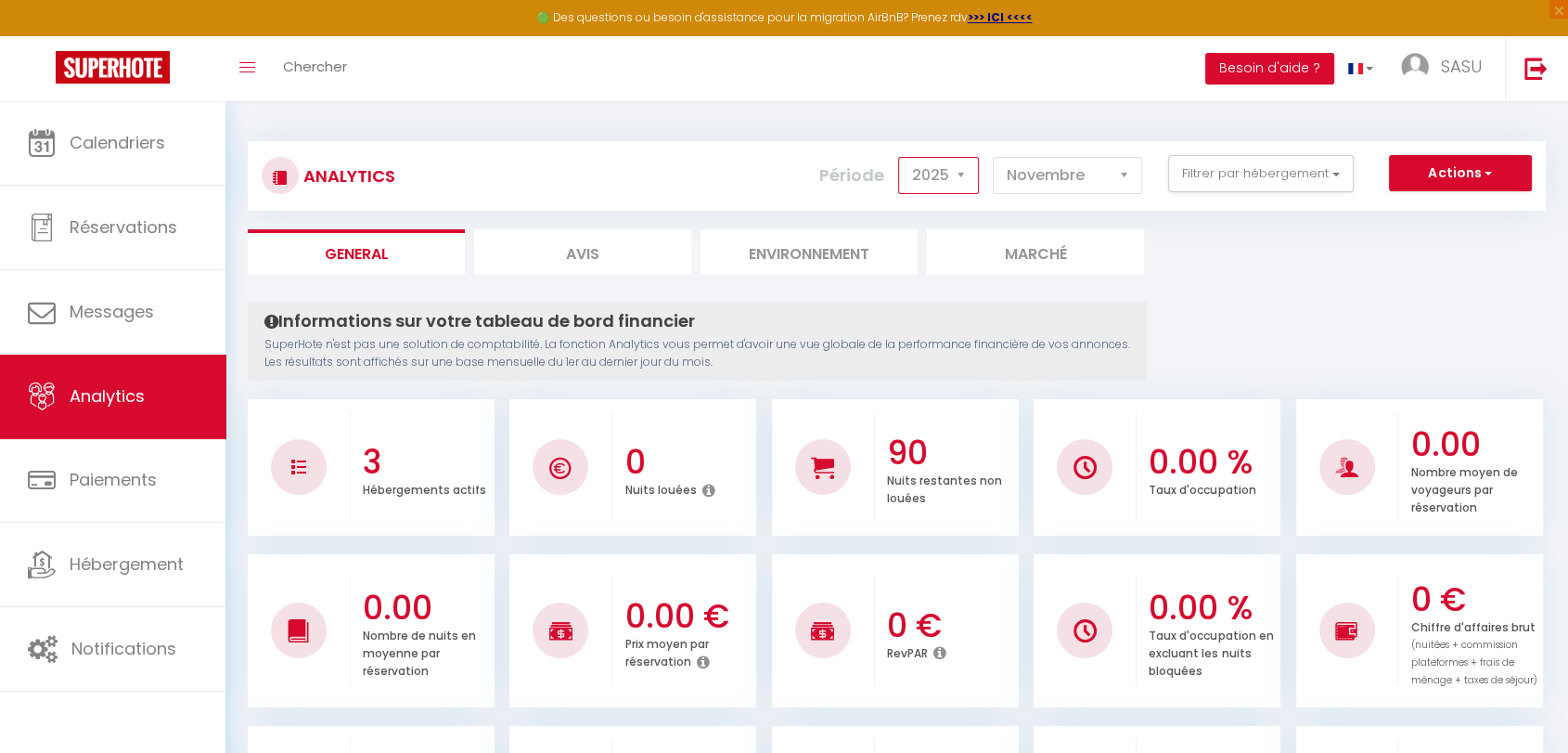
click at [968, 176] on select "2014 2015 2016 2017 2018 2019 2020 2021 2022 2023 2024 2025 2026 2027" at bounding box center [938, 176] width 81 height 38
select select "2024"
click at [903, 157] on select "2014 2015 2016 2017 2018 2019 2020 2021 2022 2023 2024 2025 2026 2027" at bounding box center [938, 176] width 81 height 38
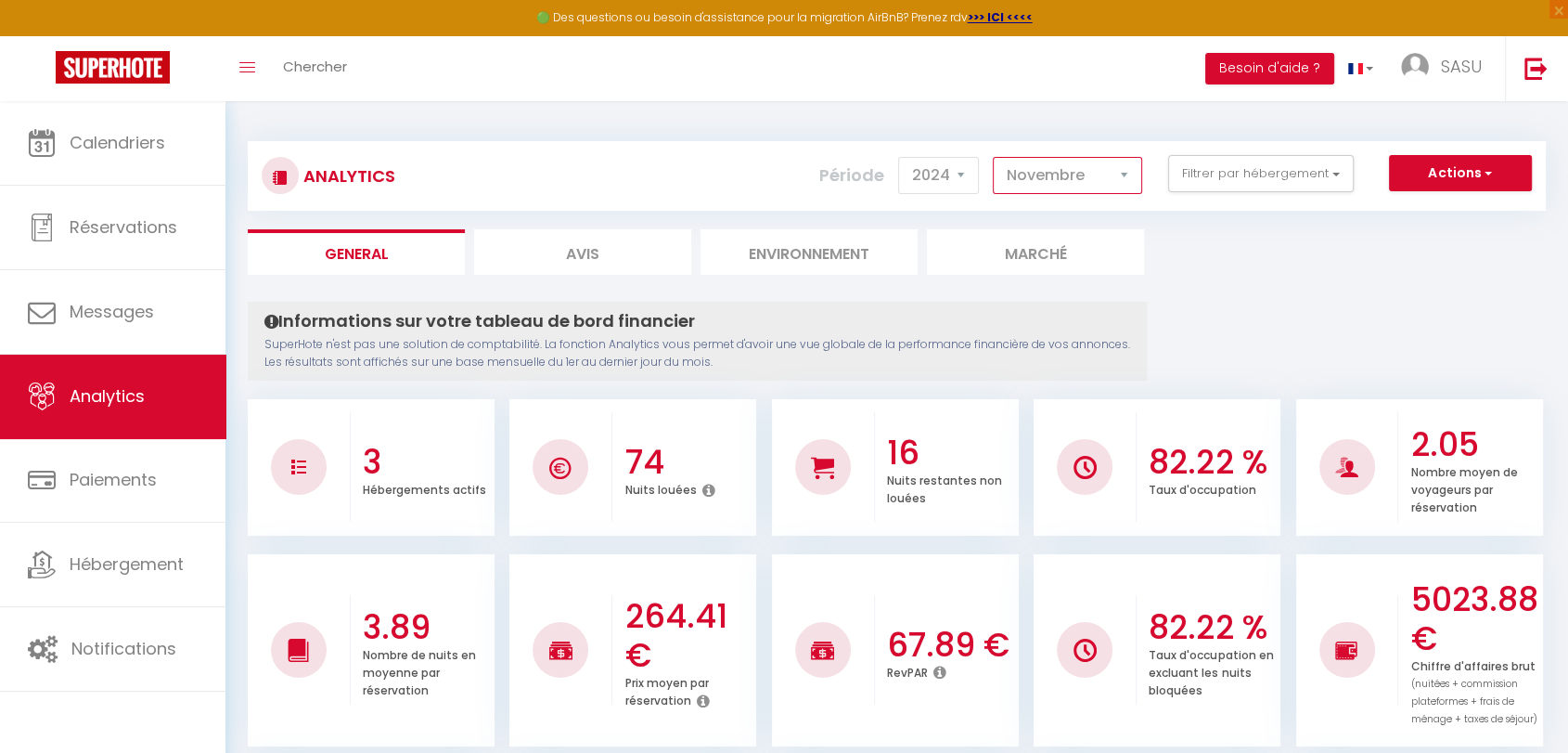
click at [1047, 186] on select "[PERSON_NAME] Mars [PERSON_NAME] Juin Juillet Août Septembre Octobre Novembre D…" at bounding box center [1067, 176] width 149 height 38
click at [1457, 176] on button "Actions" at bounding box center [1460, 174] width 143 height 38
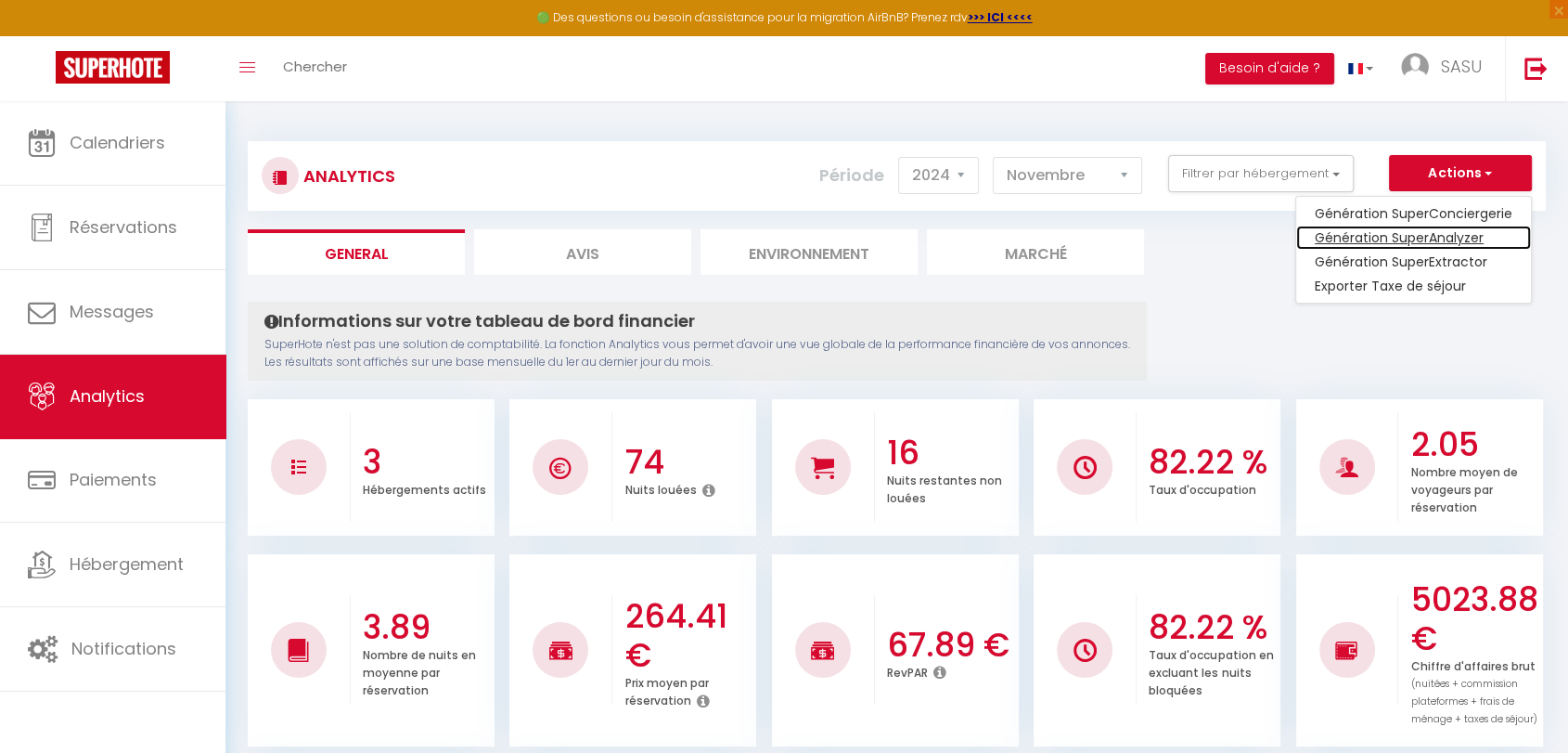
click at [1413, 239] on link "Génération SuperAnalyzer" at bounding box center [1413, 238] width 235 height 24
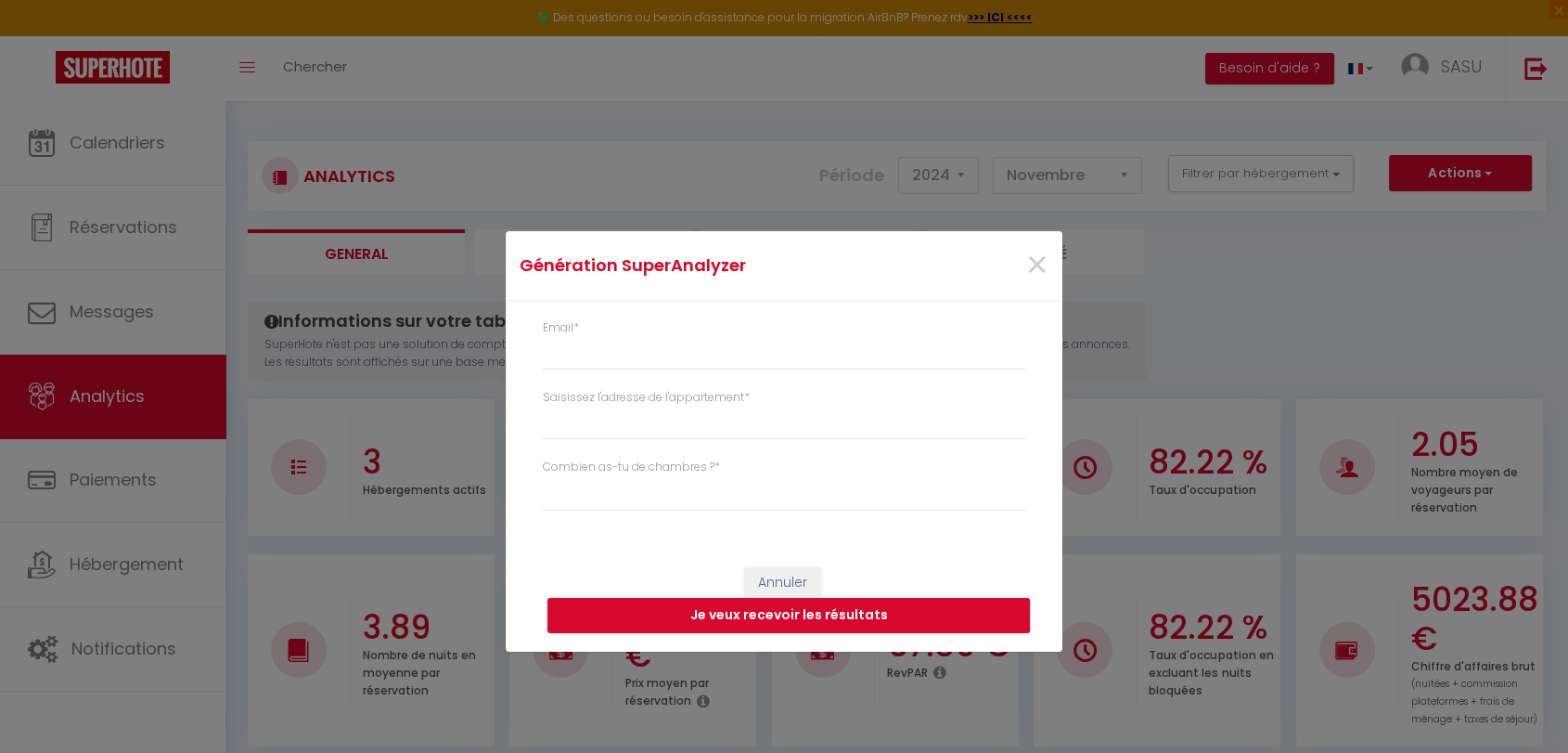
type input "[EMAIL_ADDRESS][DOMAIN_NAME]"
select select
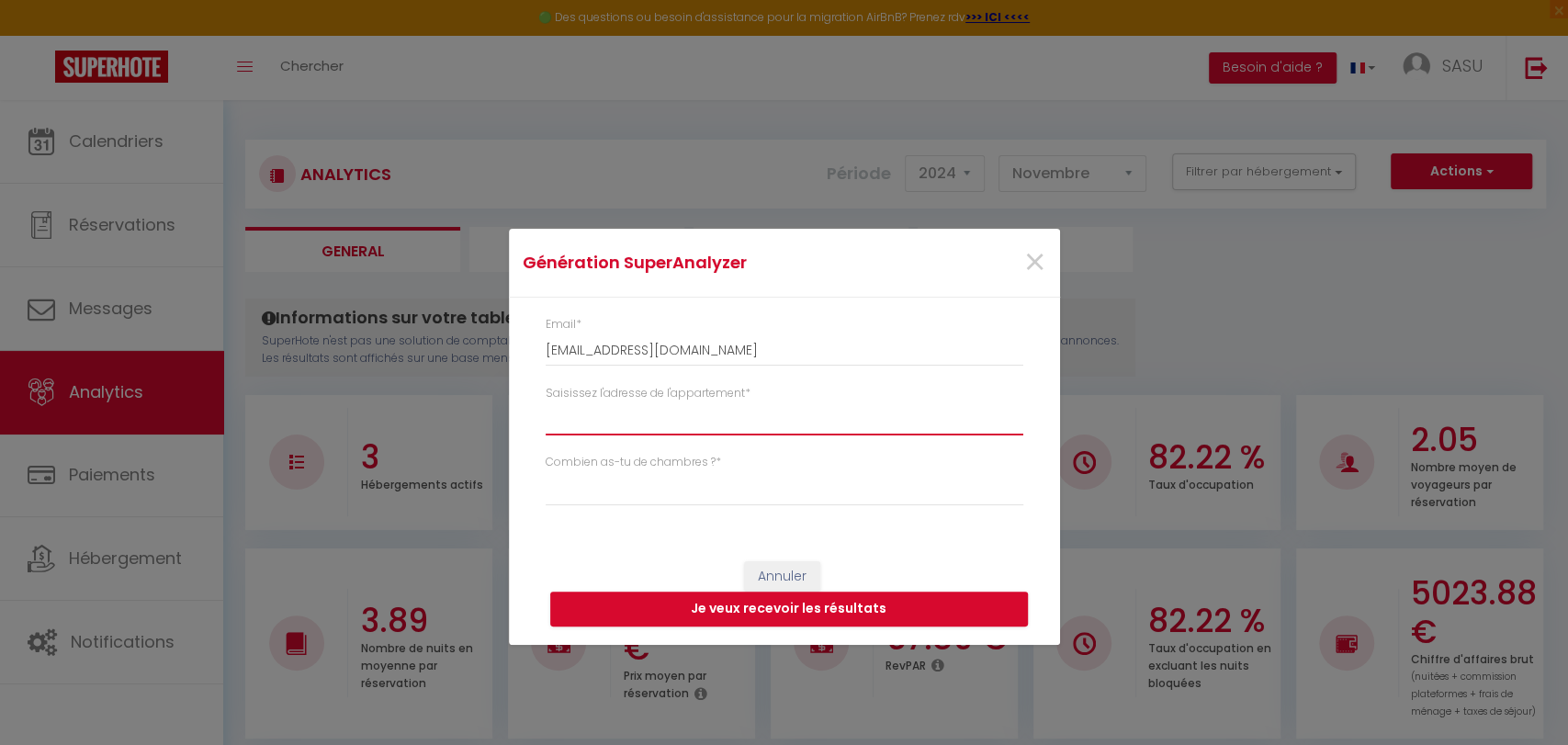
click at [664, 413] on input "Saisissez l'adresse de l'appartement *" at bounding box center [784, 419] width 478 height 33
click at [712, 427] on input "Saisissez l'adresse de l'appartement *" at bounding box center [784, 419] width 478 height 33
click at [643, 409] on input "Saisissez l'adresse de l'appartement *" at bounding box center [784, 419] width 478 height 33
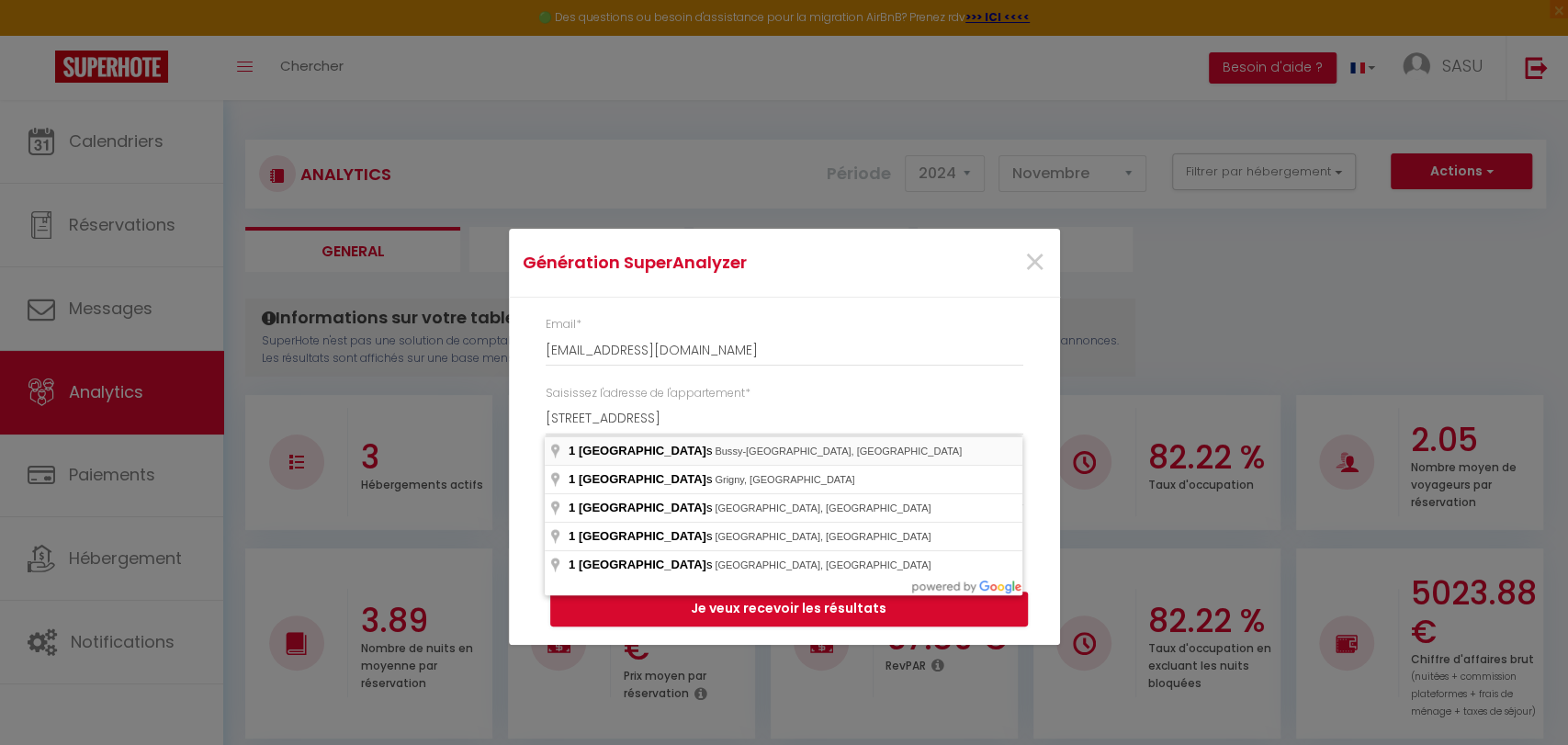
type input "[STREET_ADDRESS]"
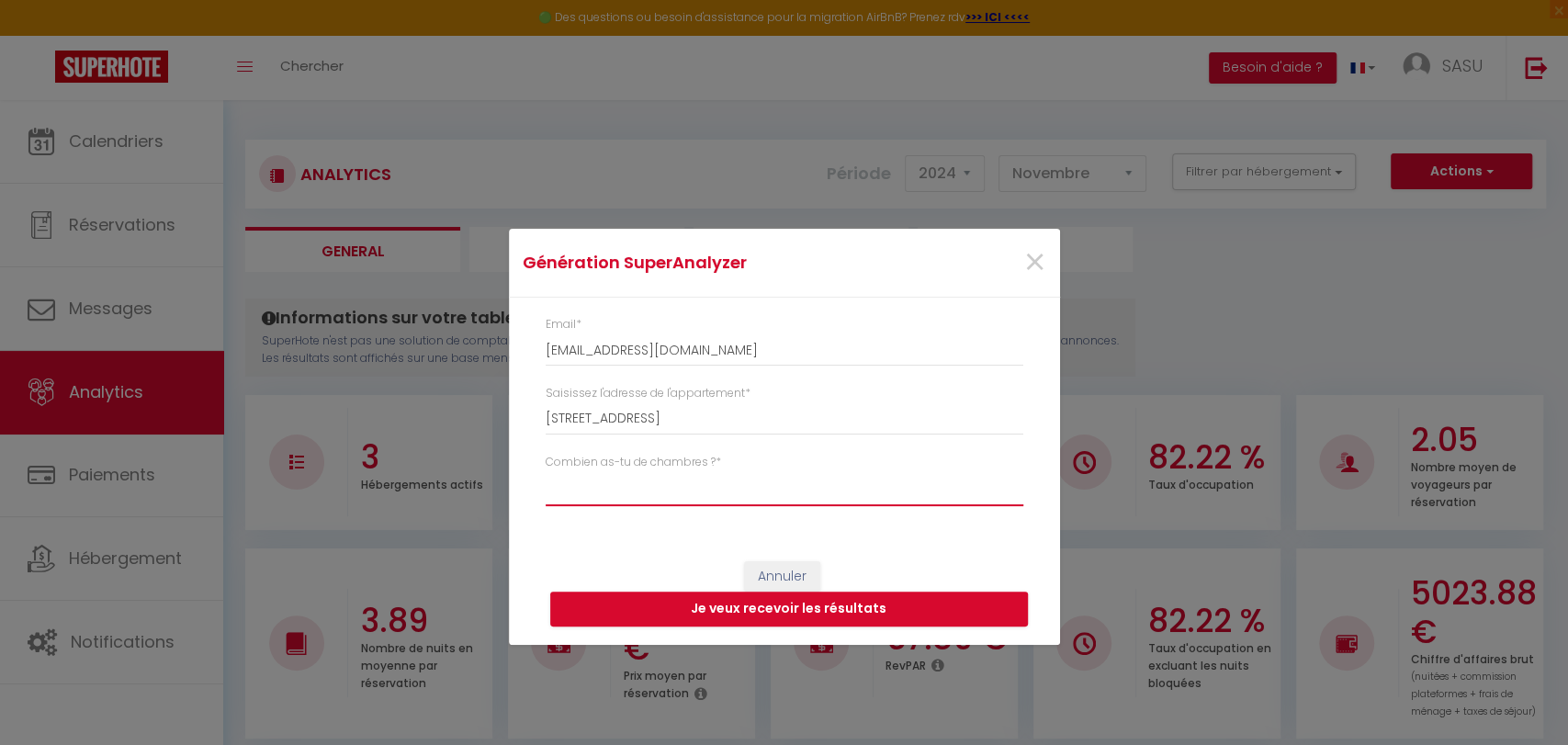
click at [616, 490] on select "Studio 1 chambre 2 chambres 3 chambres 4 chambres +" at bounding box center [784, 489] width 478 height 35
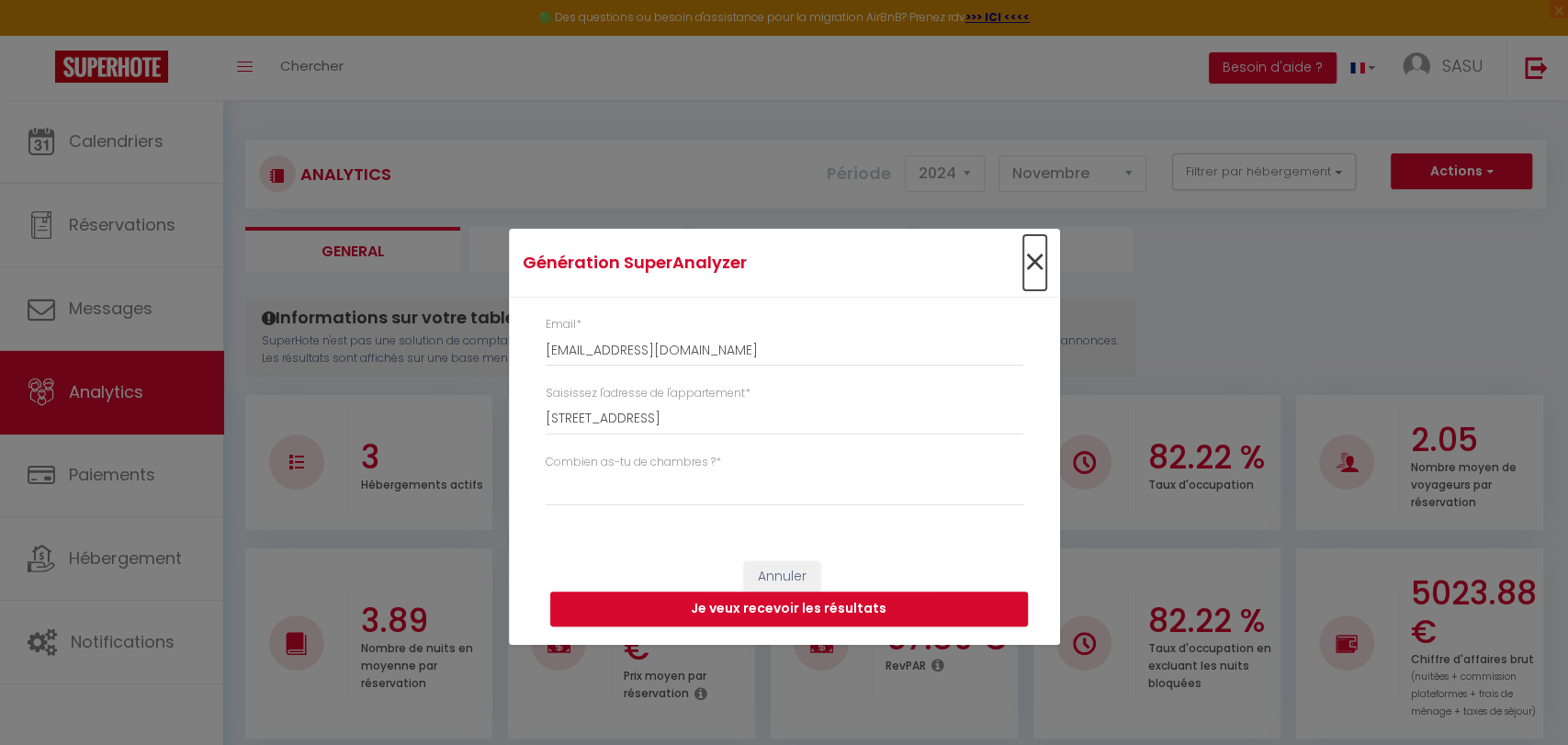
click at [1035, 267] on span "×" at bounding box center [1034, 262] width 23 height 55
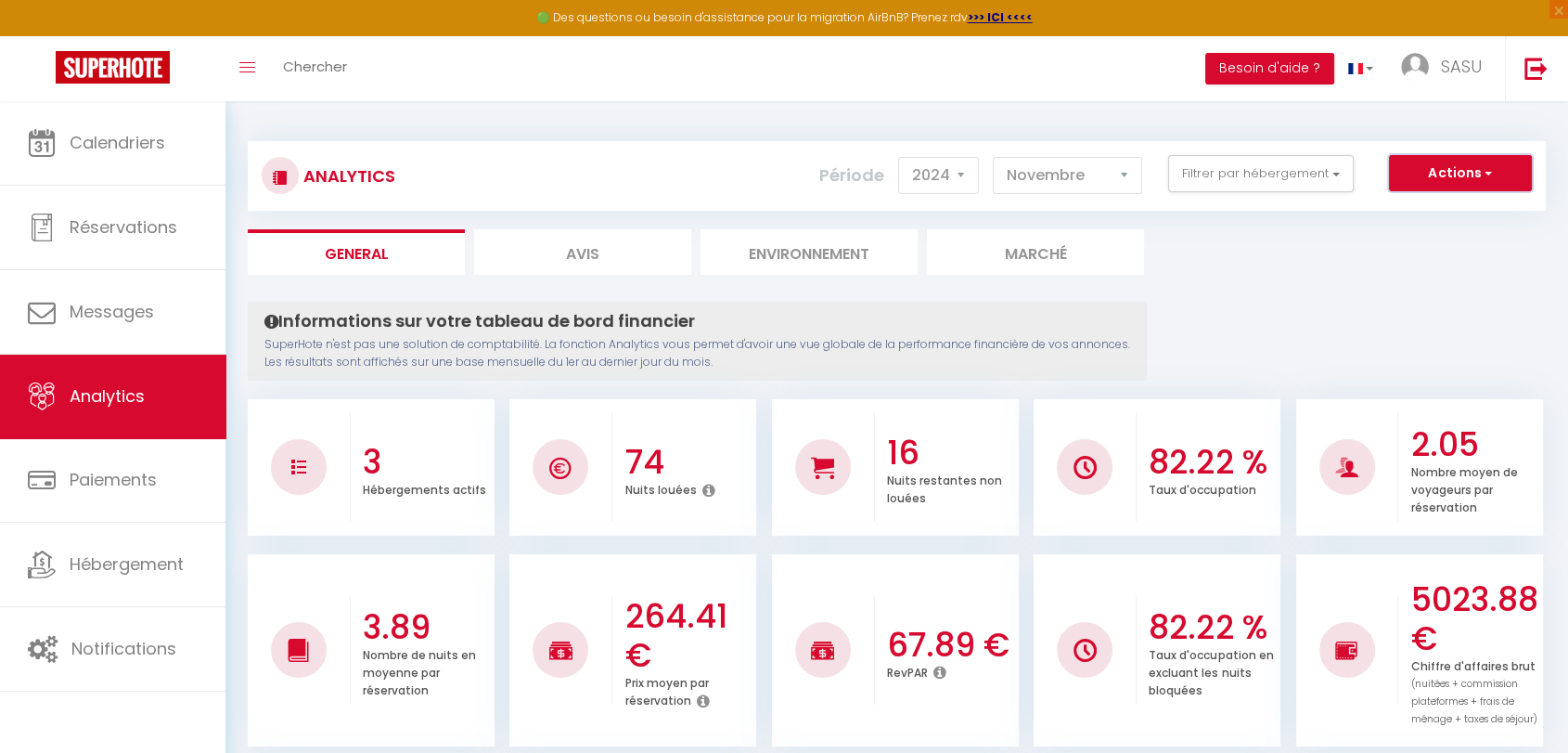
click at [1445, 165] on button "Actions" at bounding box center [1460, 174] width 143 height 38
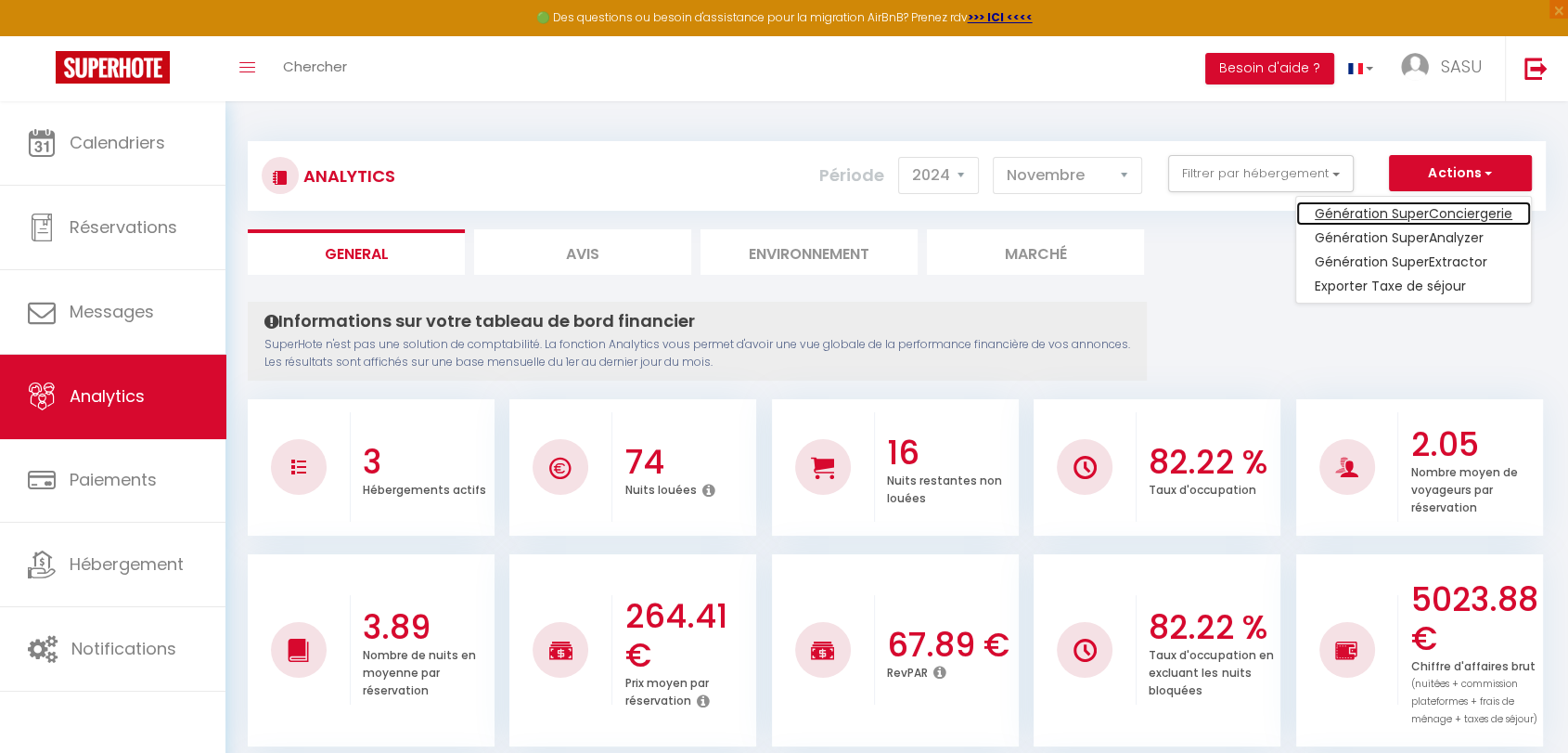
click at [1439, 210] on link "Génération SuperConciergerie" at bounding box center [1413, 213] width 235 height 24
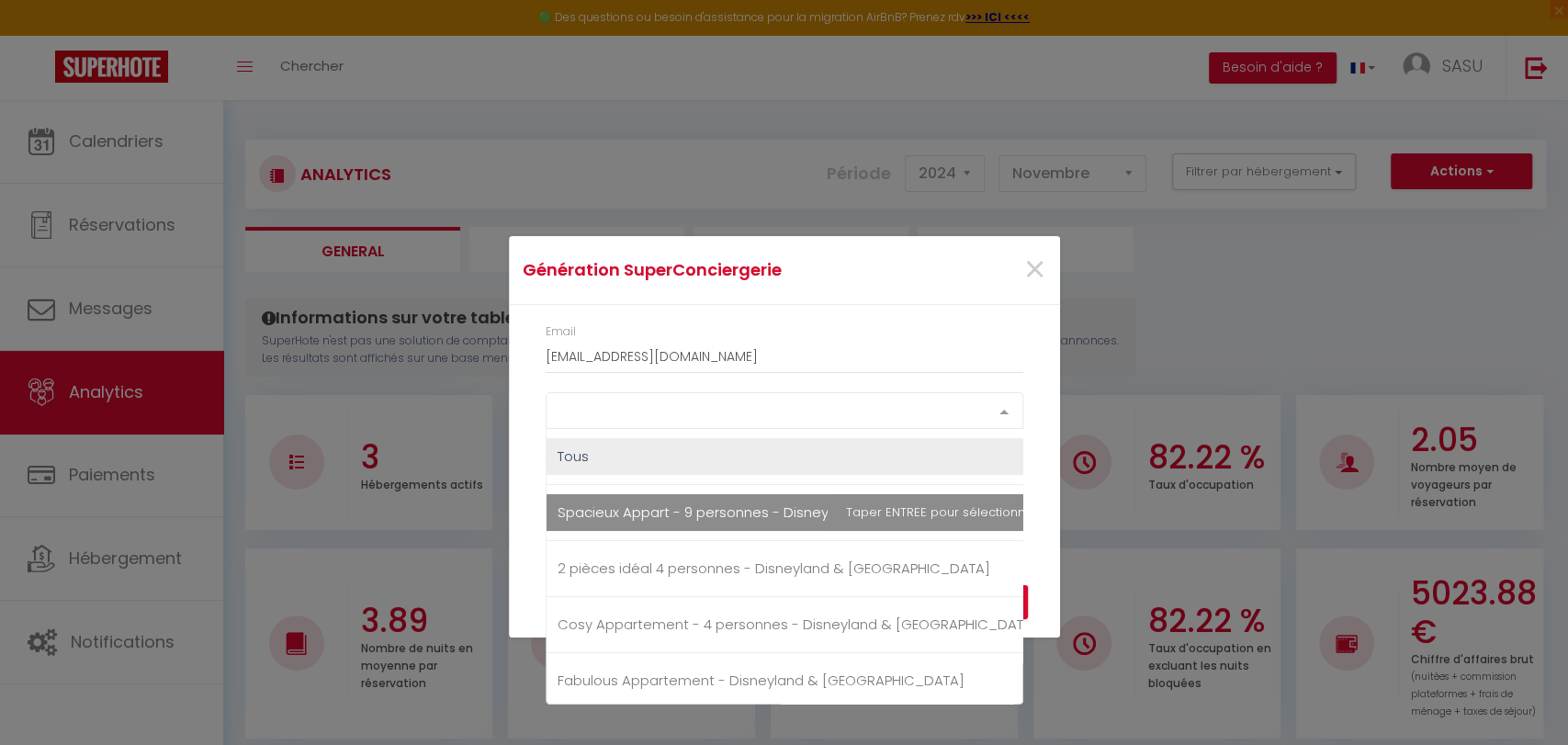
click at [758, 413] on div "Select option" at bounding box center [784, 411] width 478 height 37
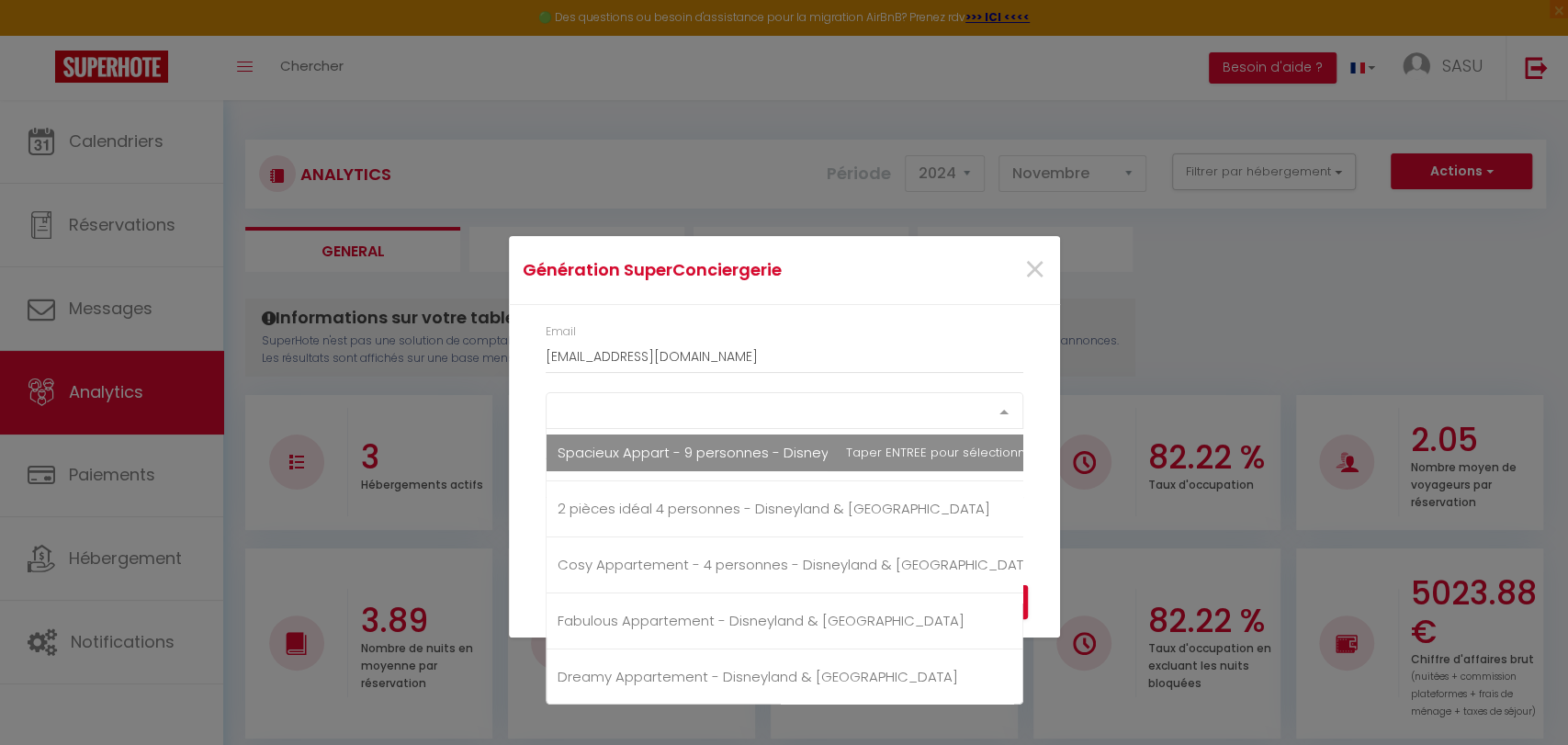
scroll to position [7, 0]
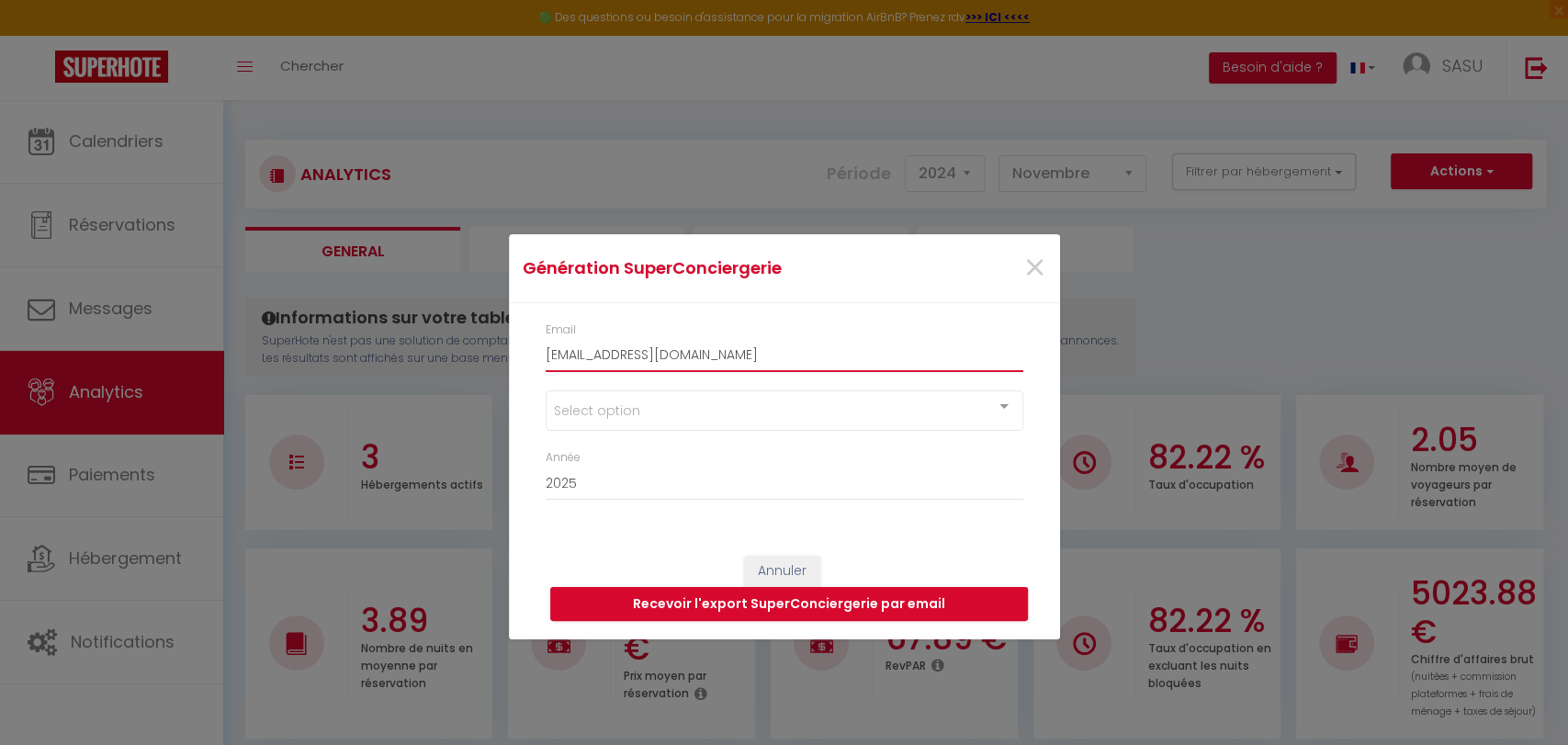
click at [818, 351] on input "[EMAIL_ADDRESS][DOMAIN_NAME]" at bounding box center [784, 355] width 478 height 33
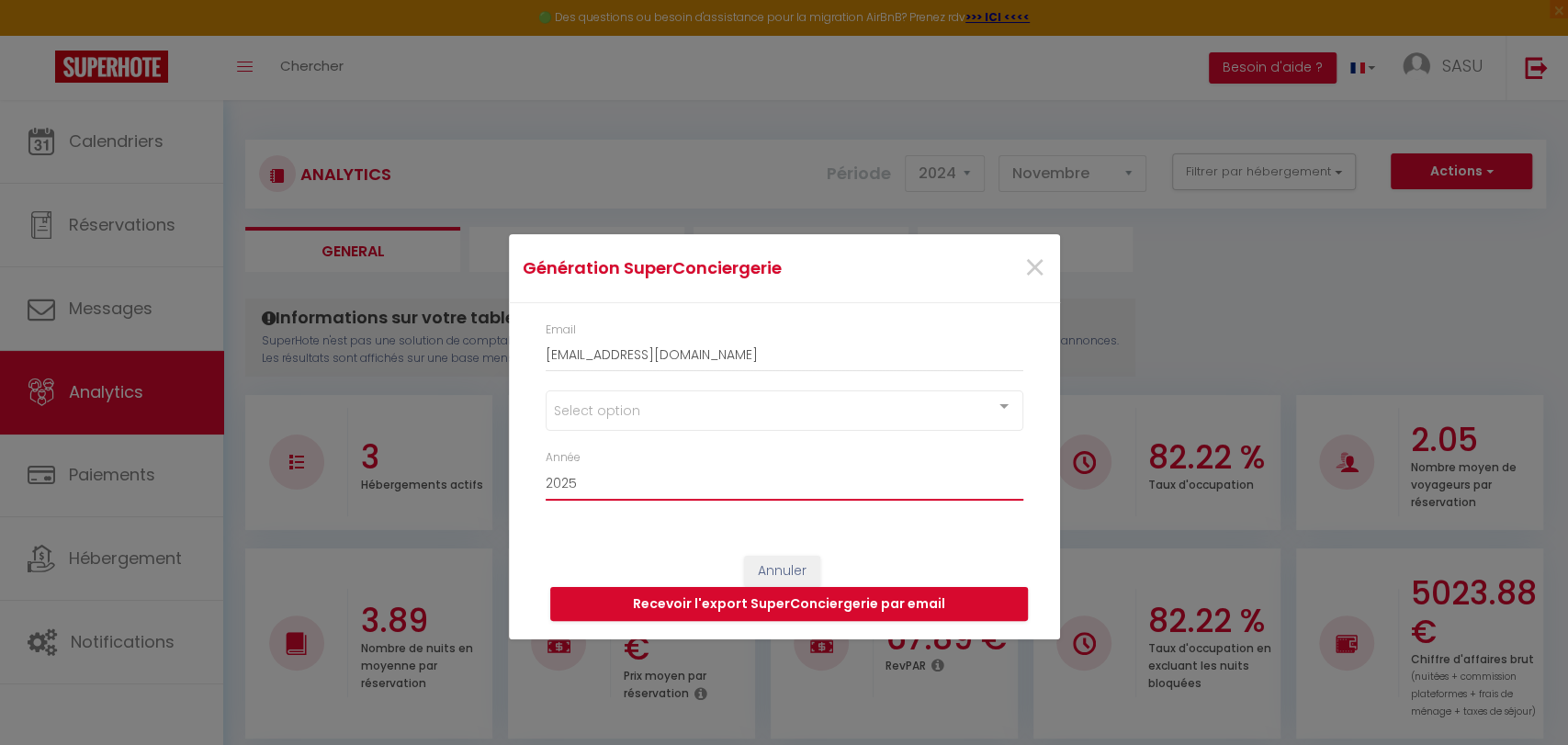
click at [658, 482] on select "2015 2016 2017 2018 2019 2020 2021 2022 2023 2024 2025 2026 2027 2028" at bounding box center [784, 483] width 478 height 35
select select "2024"
click at [546, 465] on select "2015 2016 2017 2018 2019 2020 2021 2022 2023 2024 2025 2026 2027 2028" at bounding box center [784, 483] width 478 height 35
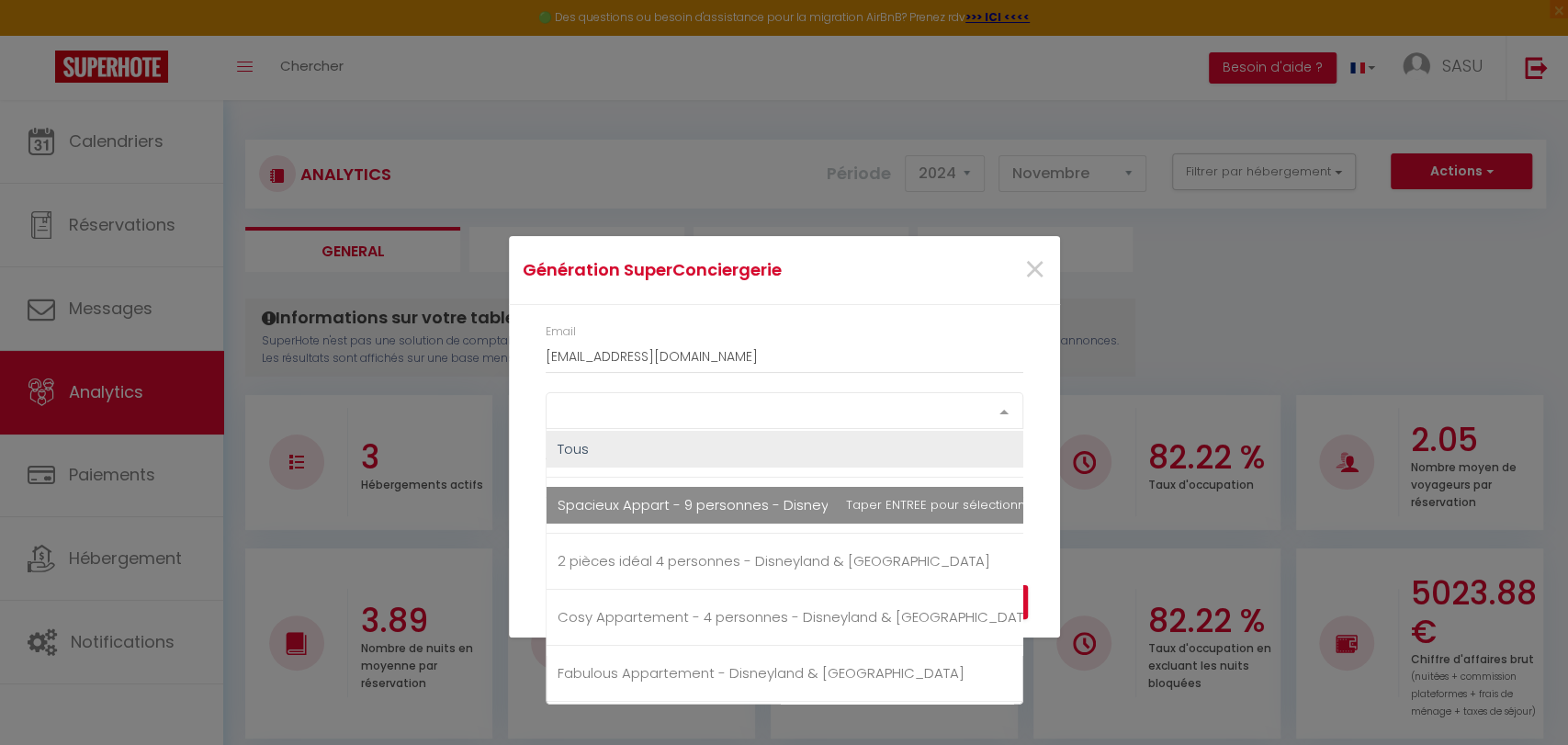
click at [600, 417] on div "Select option" at bounding box center [784, 411] width 478 height 37
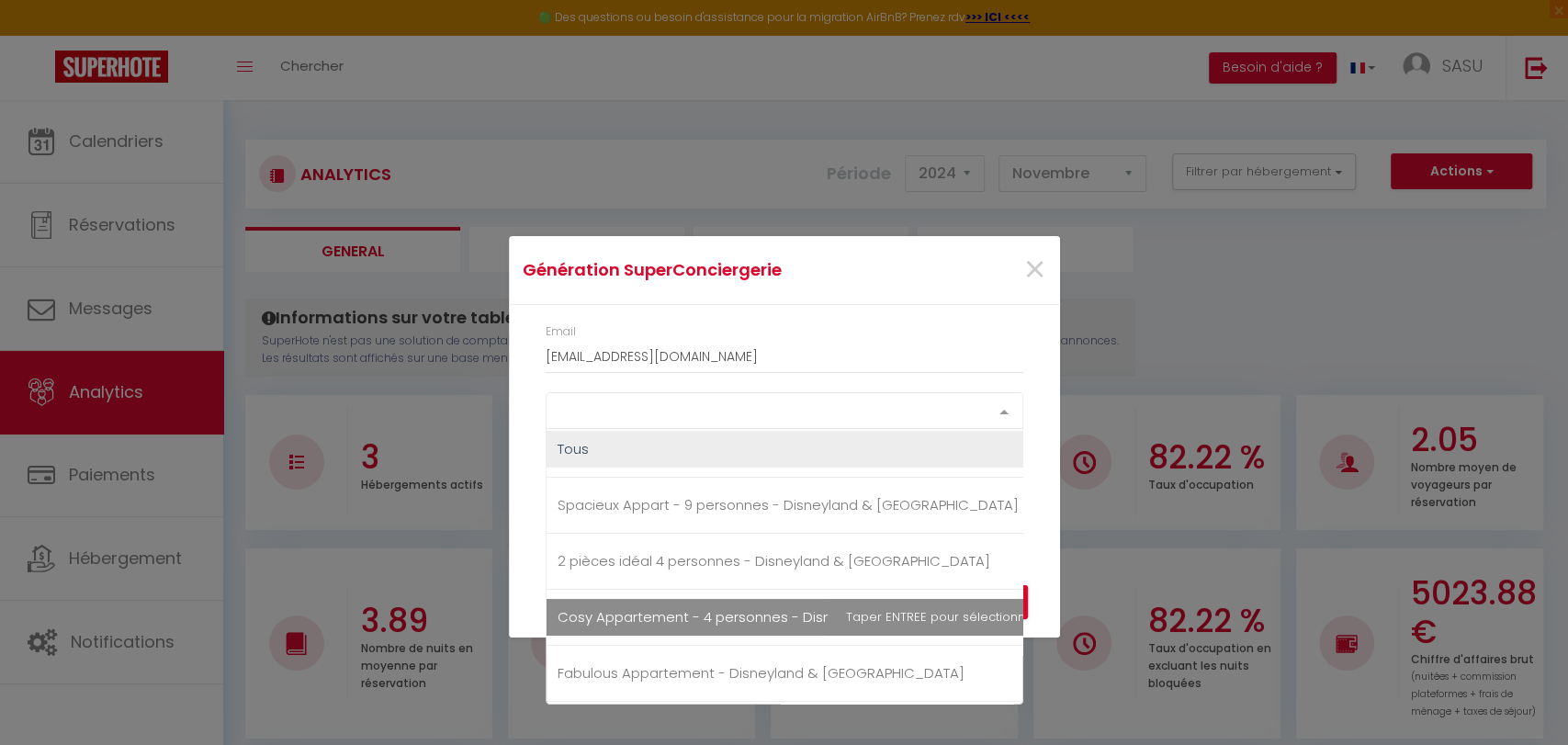
click at [622, 601] on span "Cosy Appartement - 4 personnes - Disneyland & [GEOGRAPHIC_DATA]" at bounding box center [797, 617] width 503 height 37
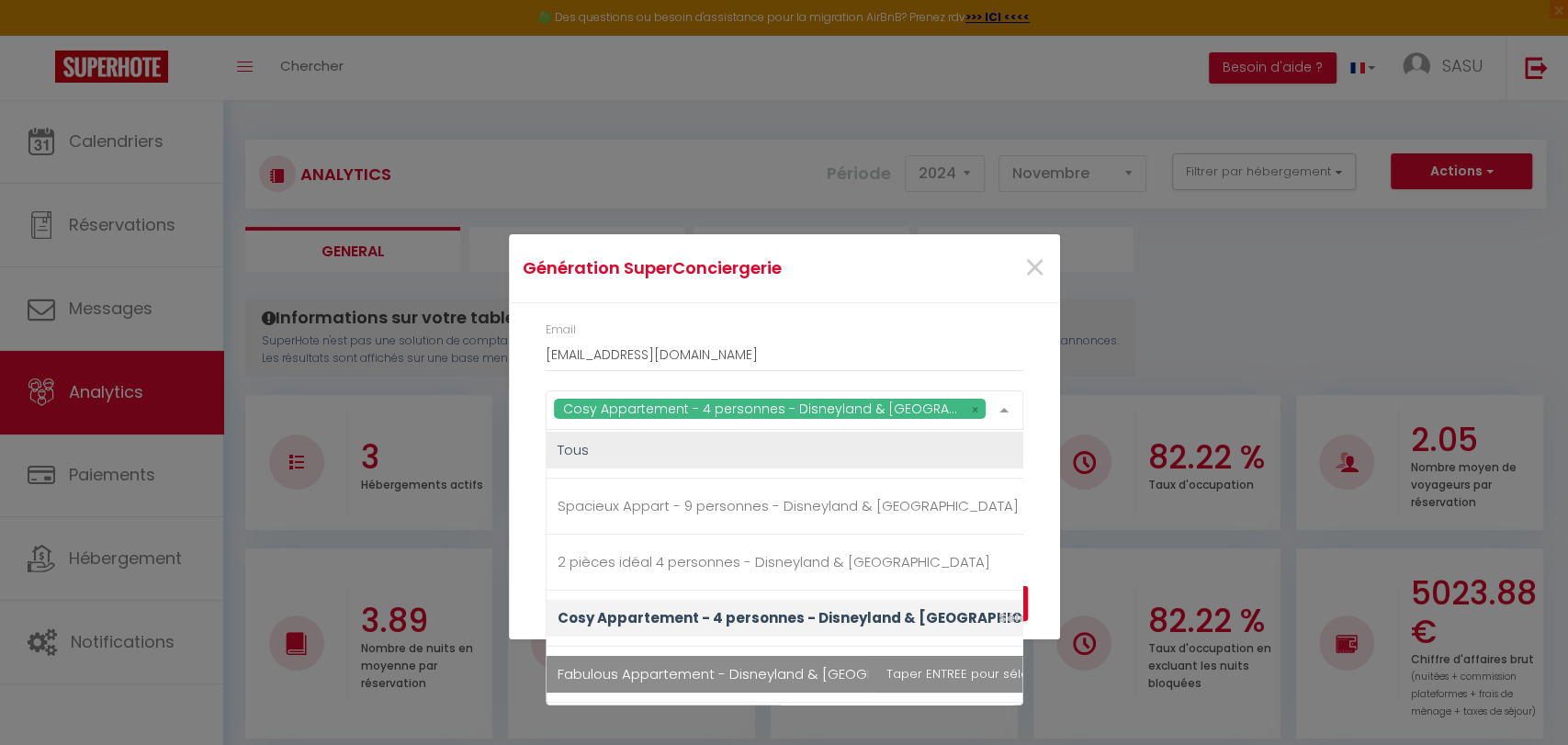
click at [654, 671] on span "Fabulous Appartement - Disneyland & [GEOGRAPHIC_DATA]" at bounding box center [761, 673] width 407 height 20
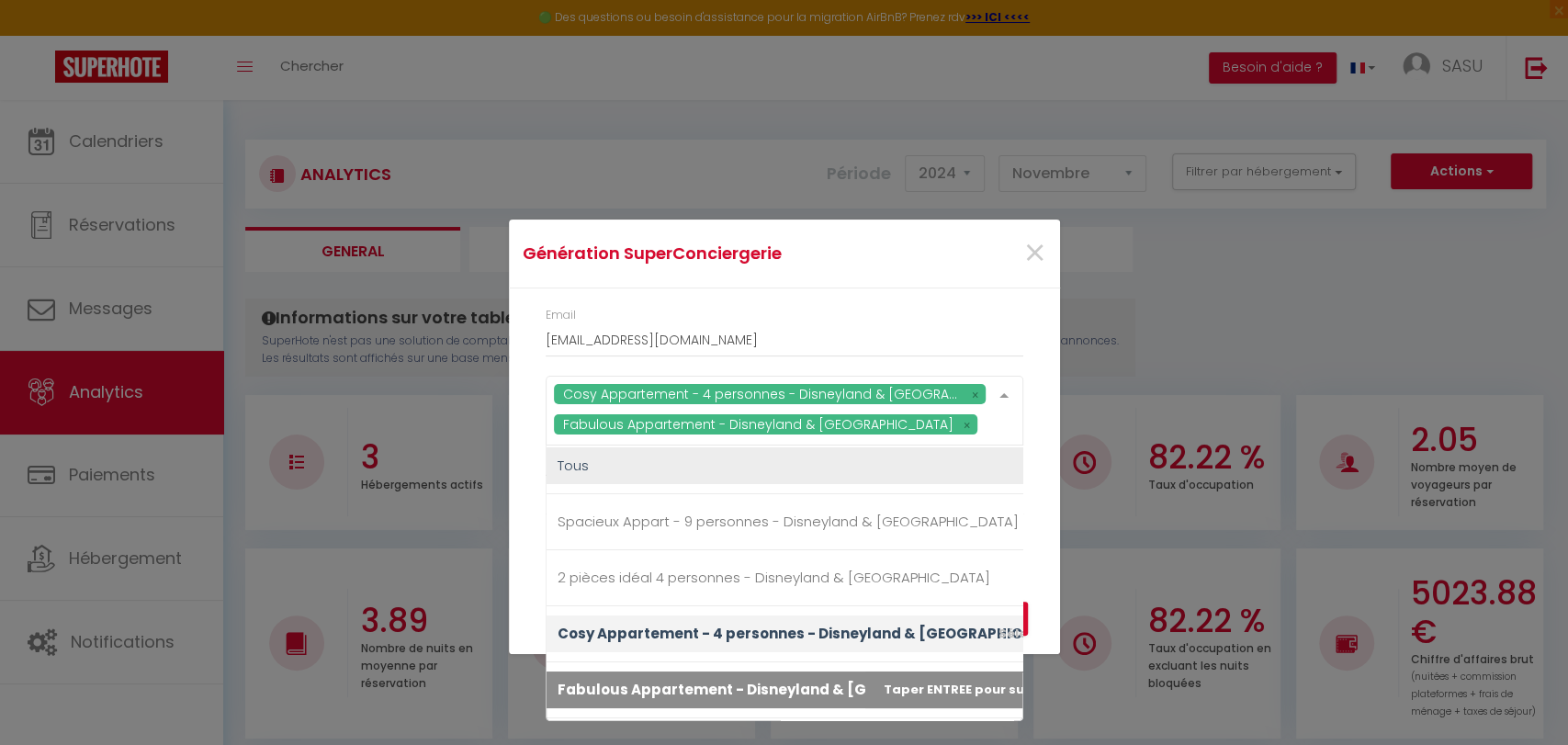
scroll to position [59, 0]
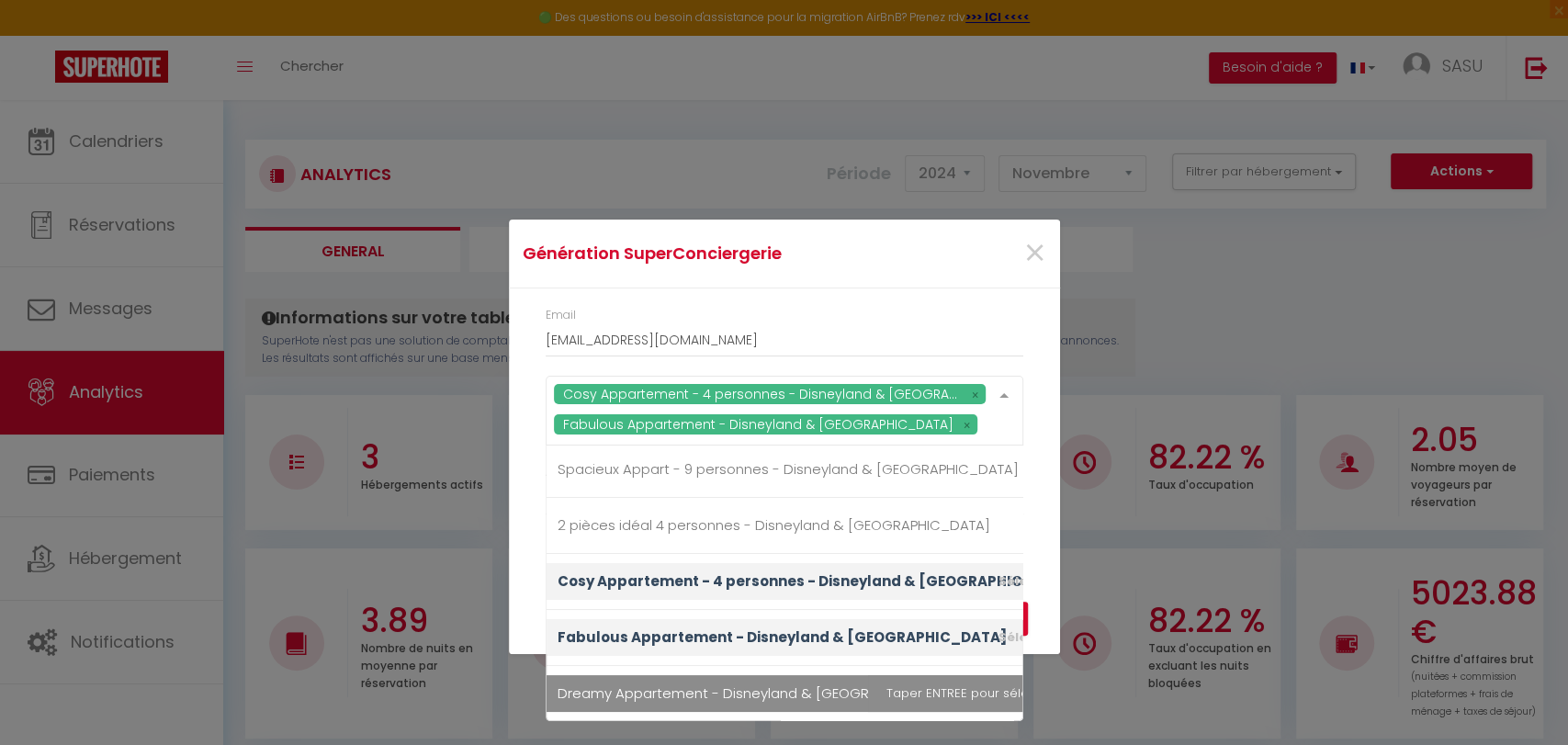
click at [652, 680] on span "Dreamy Appartement - Disneyland & [GEOGRAPHIC_DATA]" at bounding box center [818, 694] width 543 height 37
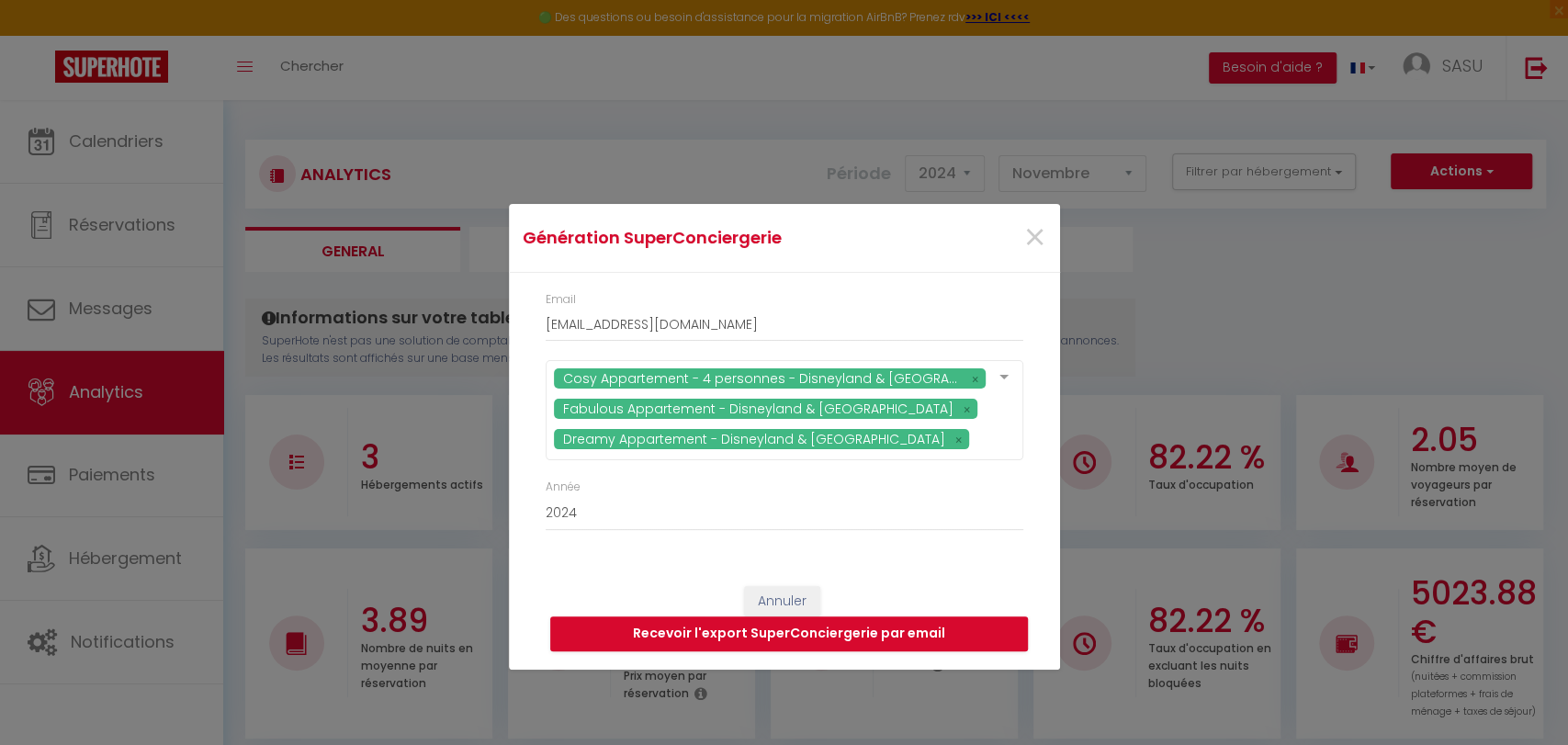
click at [1029, 371] on div "Cosy Appartement - 4 personnes - Disneyland & Paris Fabulous Appartement - Disn…" at bounding box center [784, 419] width 502 height 119
click at [802, 634] on button "Recevoir l'export SuperConciergerie par email" at bounding box center [789, 634] width 478 height 35
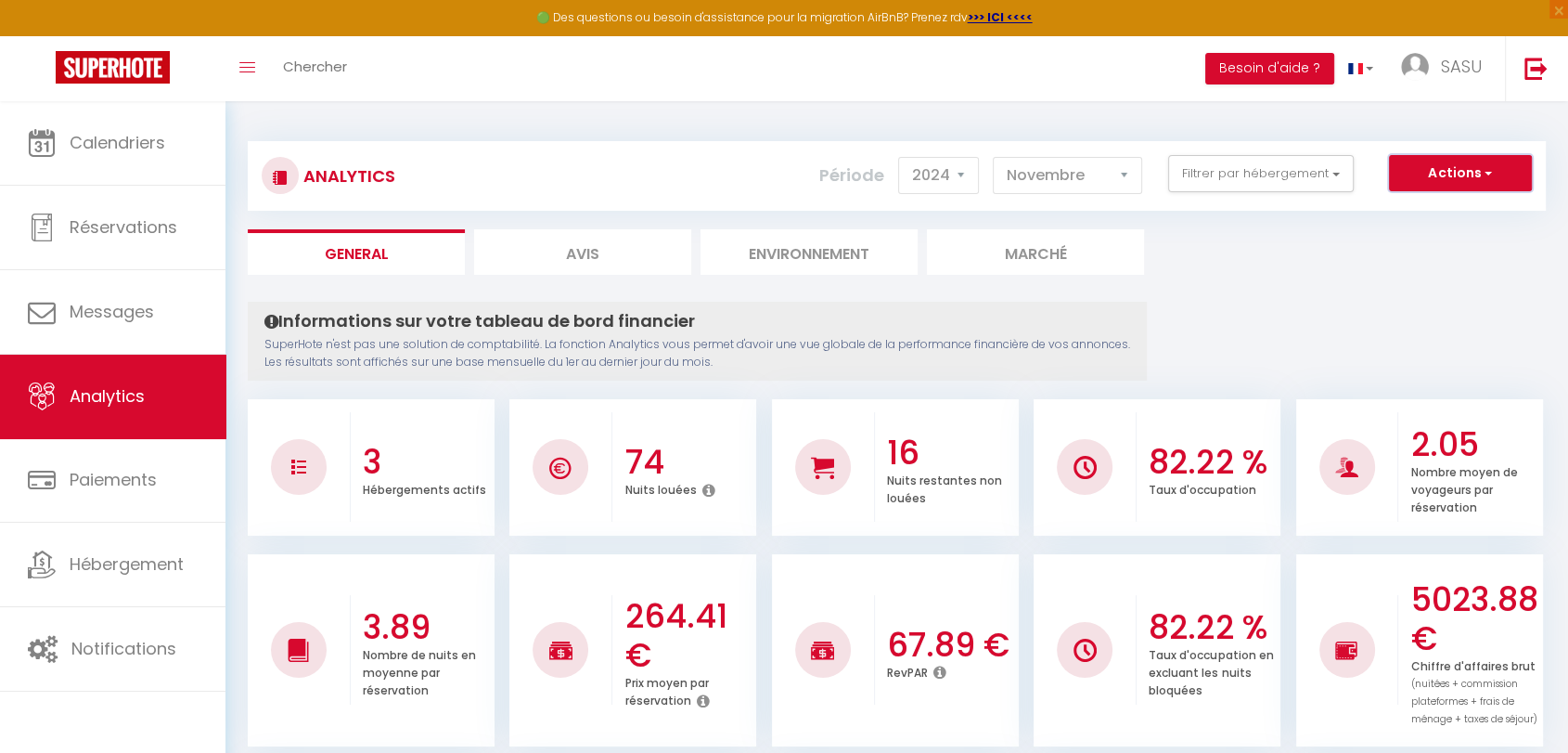
click at [1464, 173] on button "Actions" at bounding box center [1460, 174] width 143 height 38
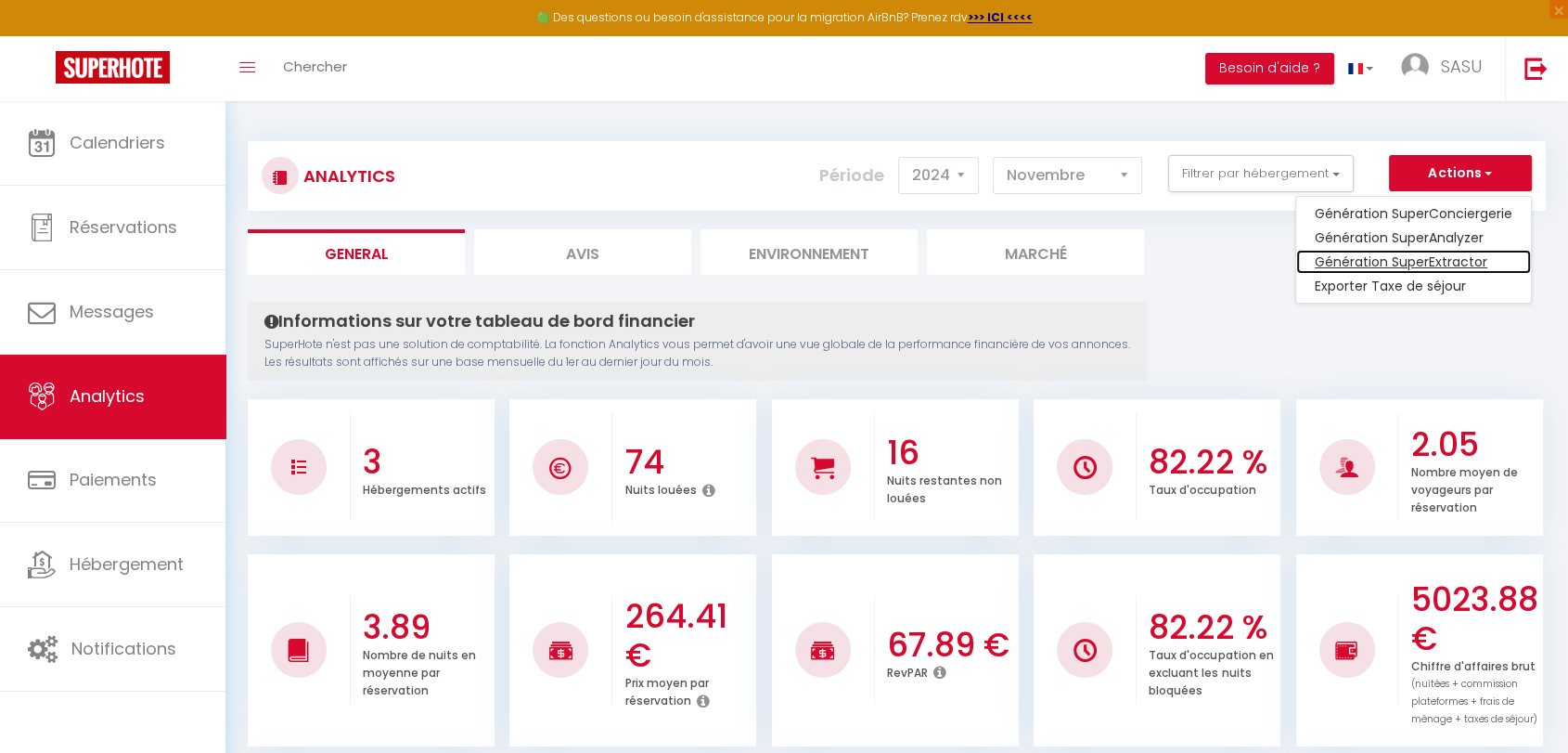
click at [1408, 264] on link "Génération SuperExtractor" at bounding box center [1413, 262] width 235 height 24
type input "[EMAIL_ADDRESS][DOMAIN_NAME]"
select select
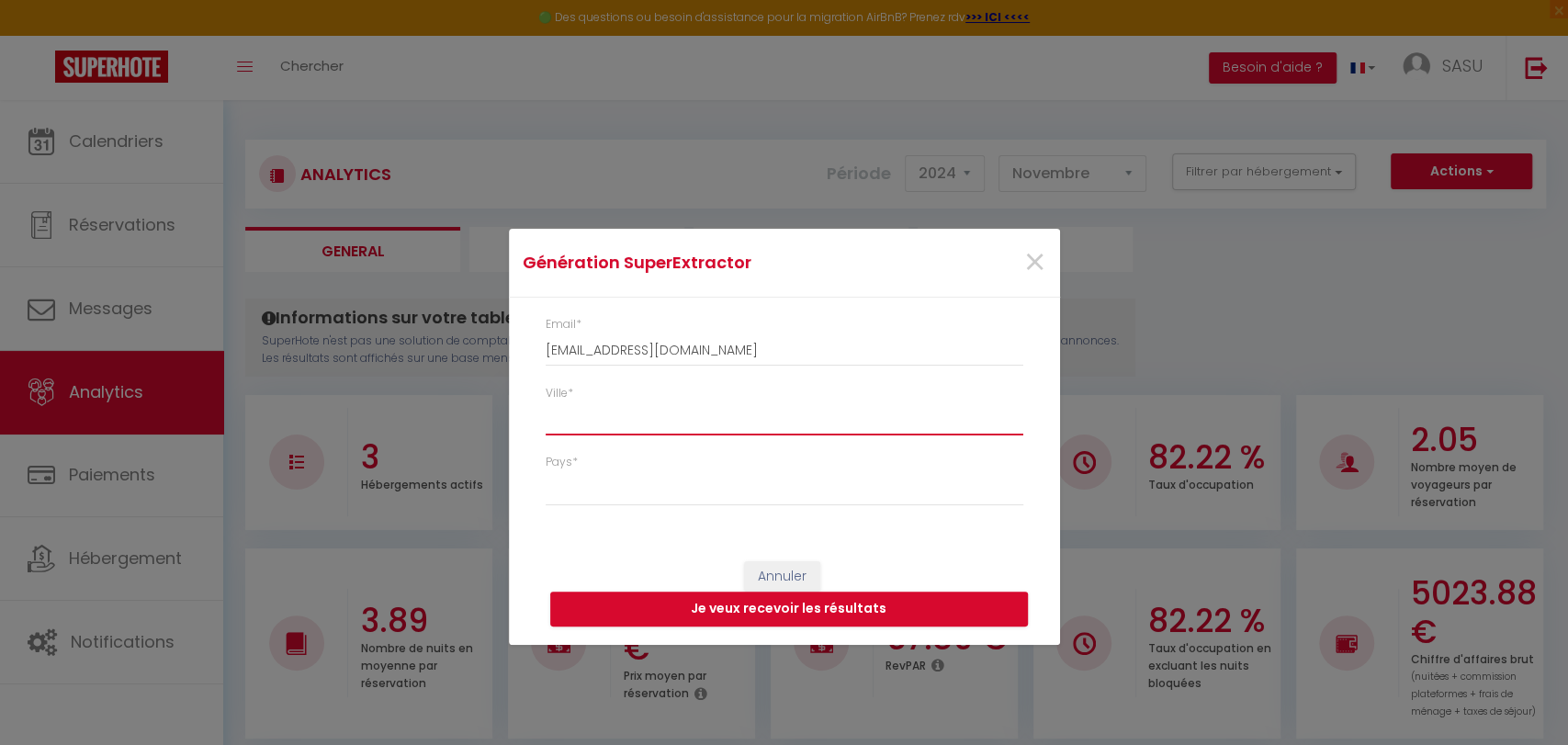
click at [613, 424] on input "Ville *" at bounding box center [784, 419] width 478 height 33
type input "Bussy Saint Georges"
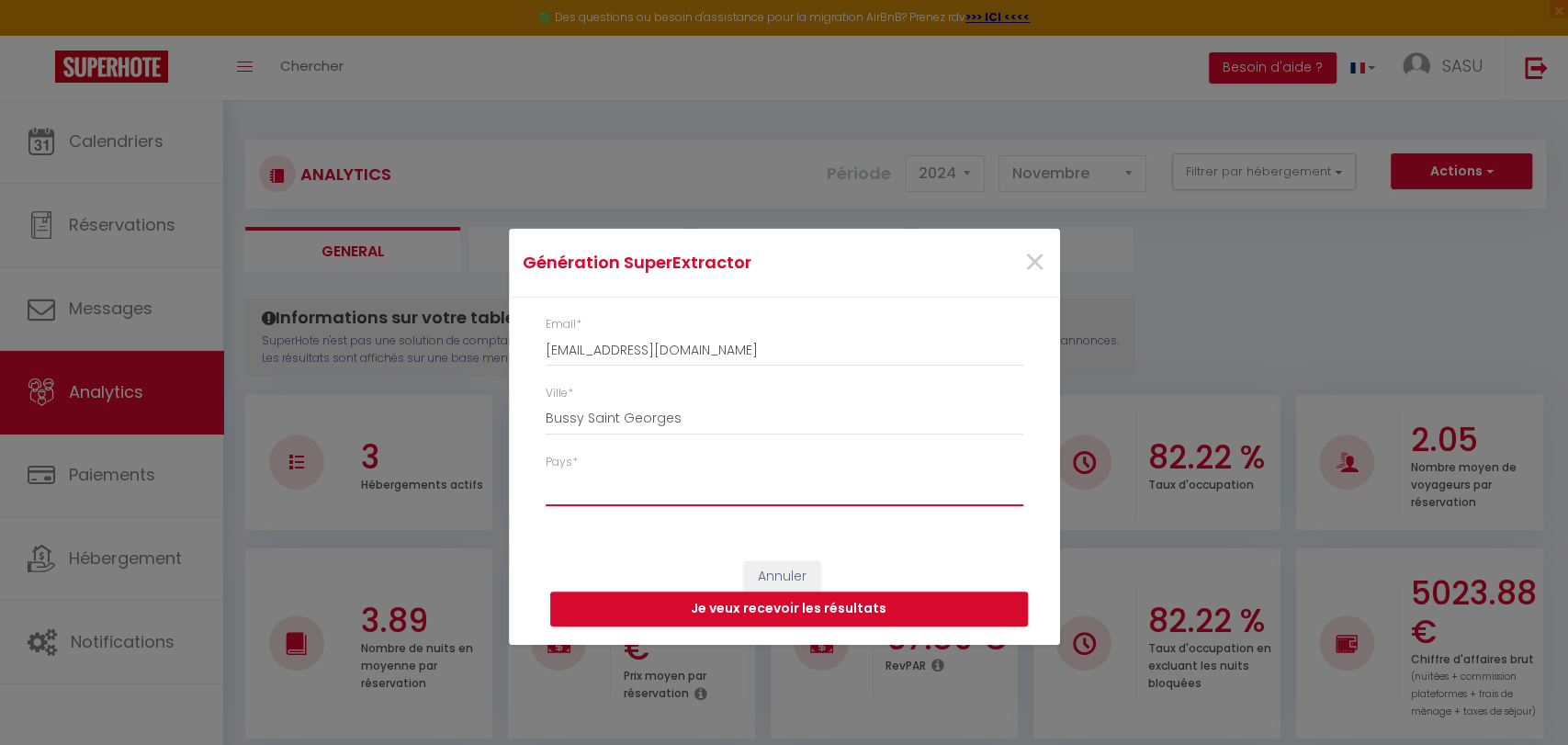
select select "[GEOGRAPHIC_DATA]"
click at [753, 622] on button "Je veux recevoir les résultats" at bounding box center [789, 609] width 478 height 35
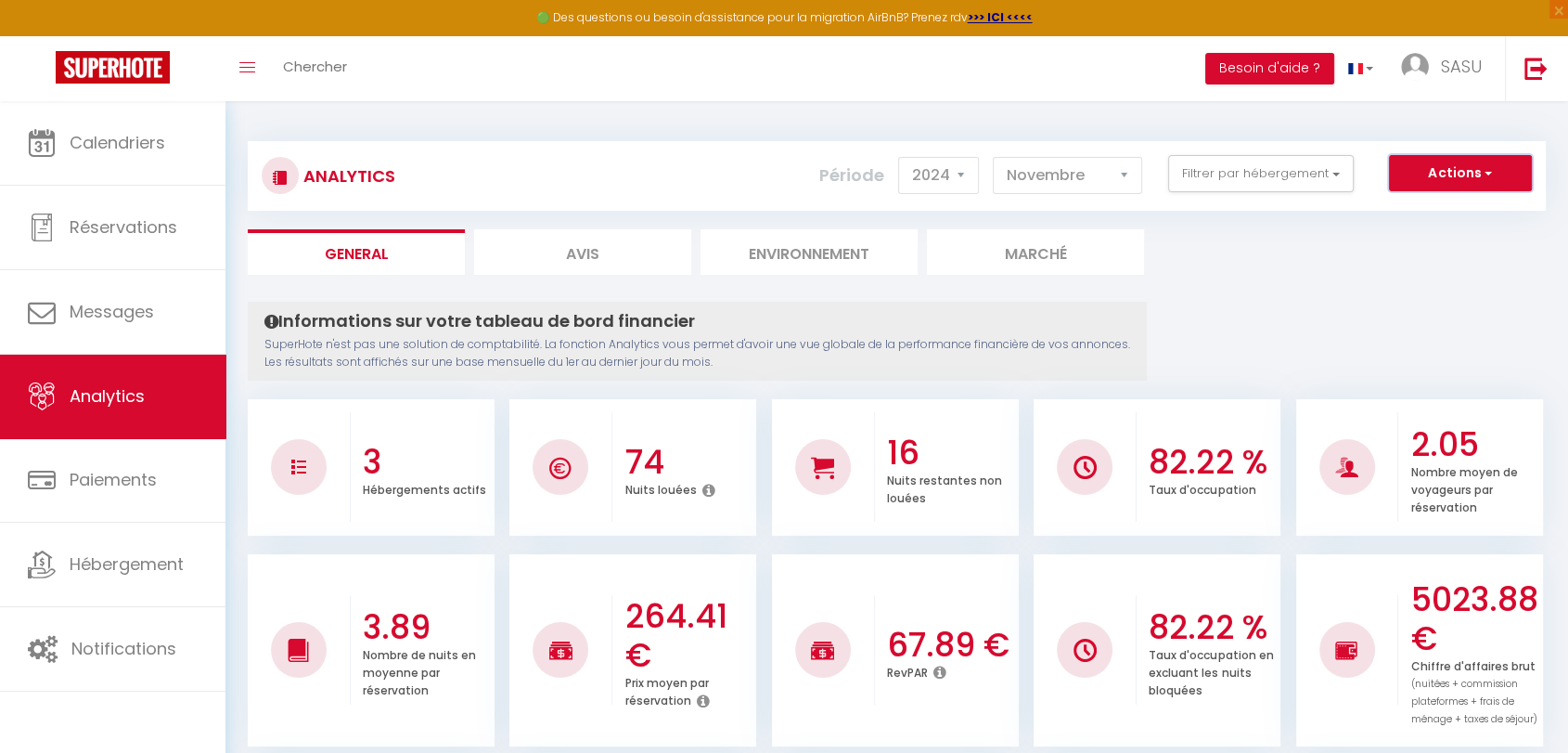
click at [1441, 173] on button "Actions" at bounding box center [1460, 174] width 143 height 38
click at [1266, 68] on button "Besoin d'aide ?" at bounding box center [1269, 69] width 129 height 32
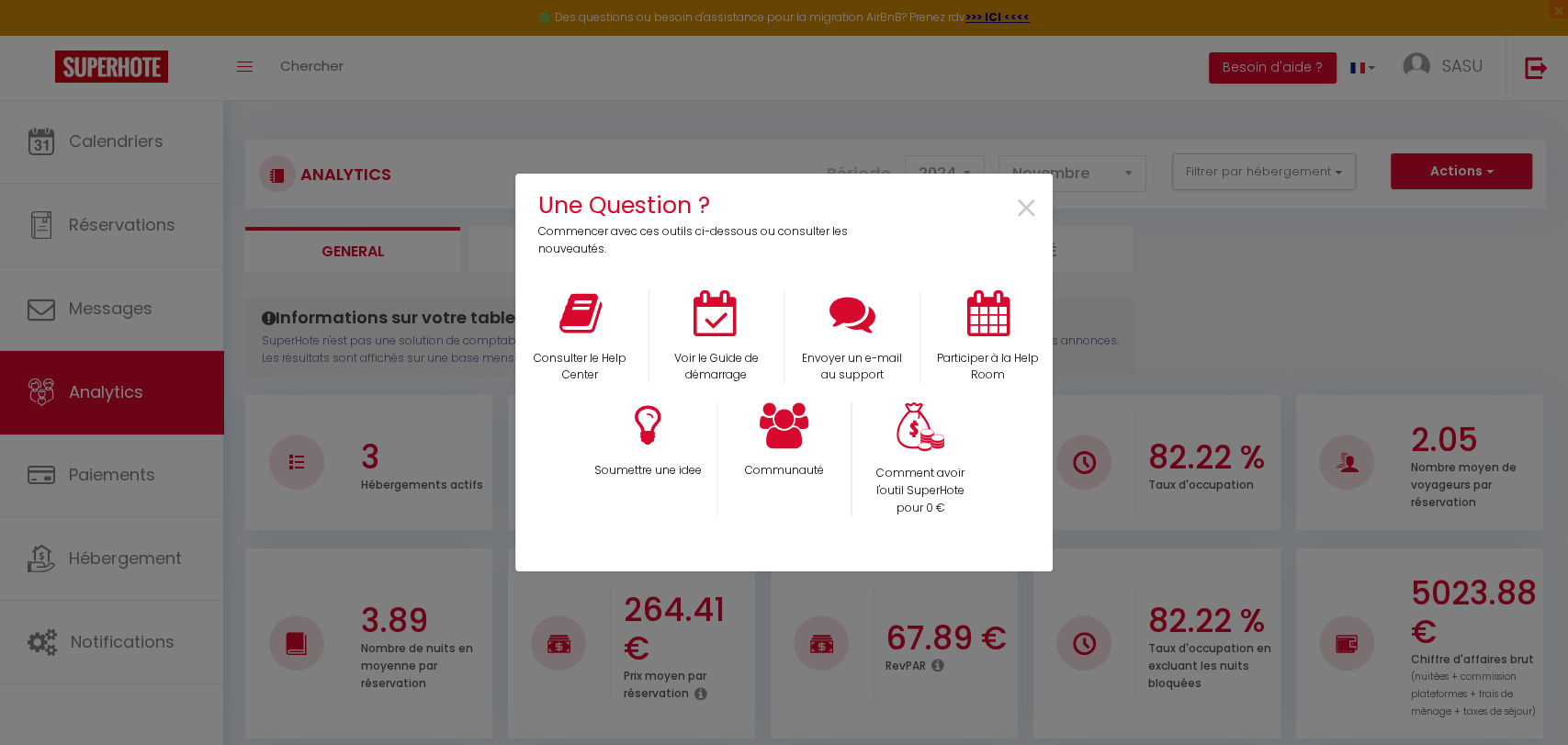
click at [923, 108] on div "Une Question ? Commencer avec ces outils ci-dessous ou consulter les nouveautés…" at bounding box center [784, 372] width 537 height 745
click at [1025, 200] on span "×" at bounding box center [1026, 209] width 25 height 58
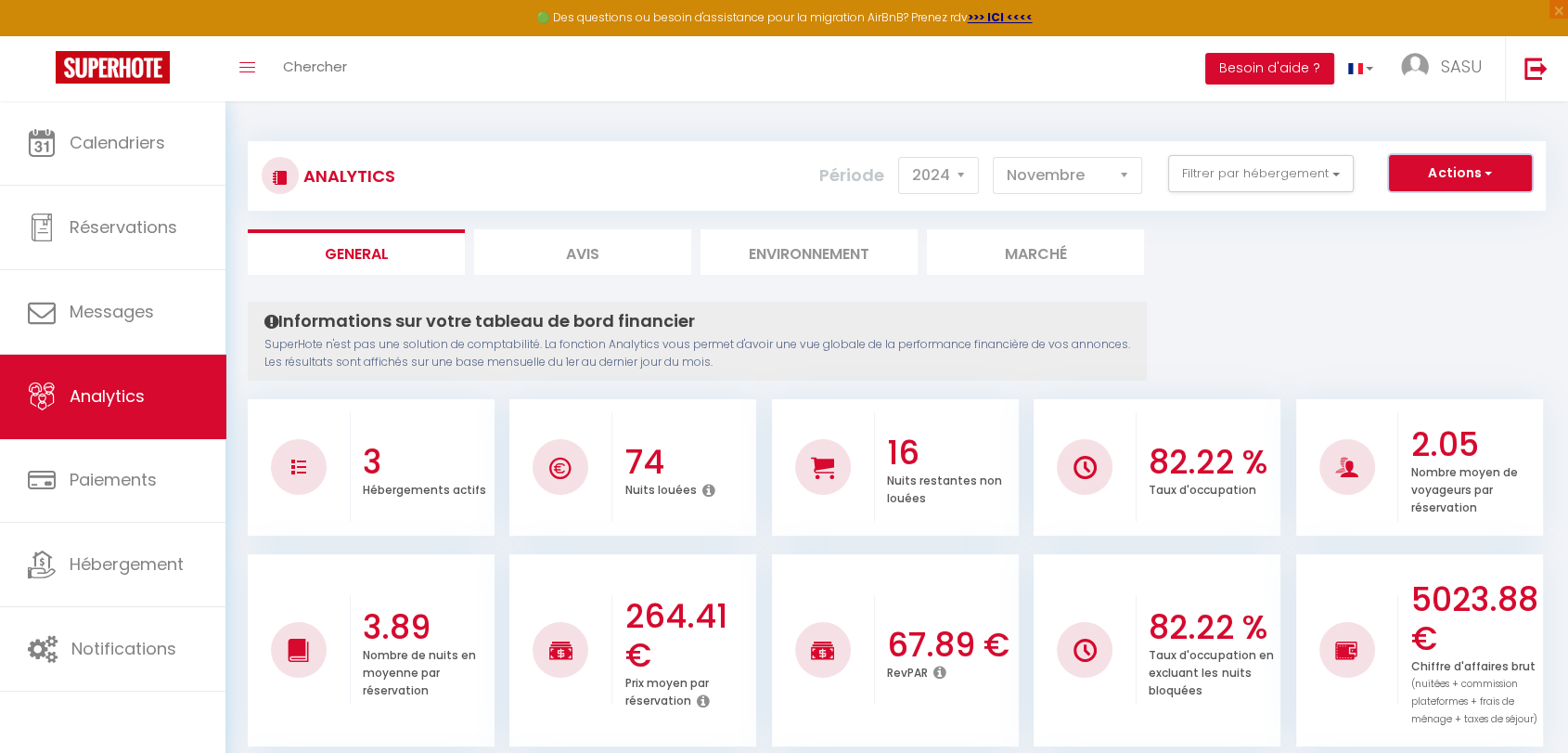
click at [1446, 175] on button "Actions" at bounding box center [1460, 174] width 143 height 38
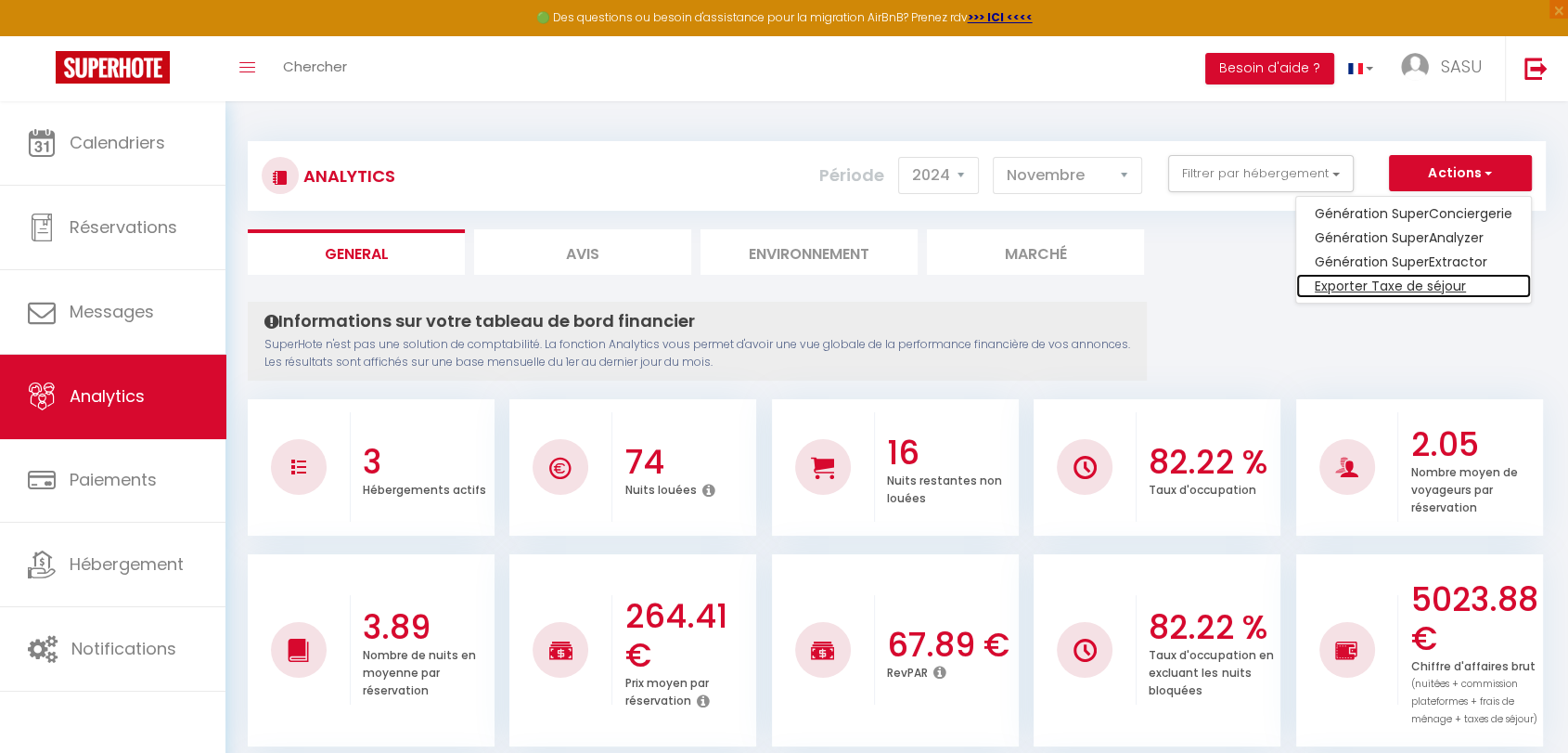
click at [1378, 292] on link "Exporter Taxe de séjour" at bounding box center [1413, 286] width 235 height 24
select select "10"
select select "2025"
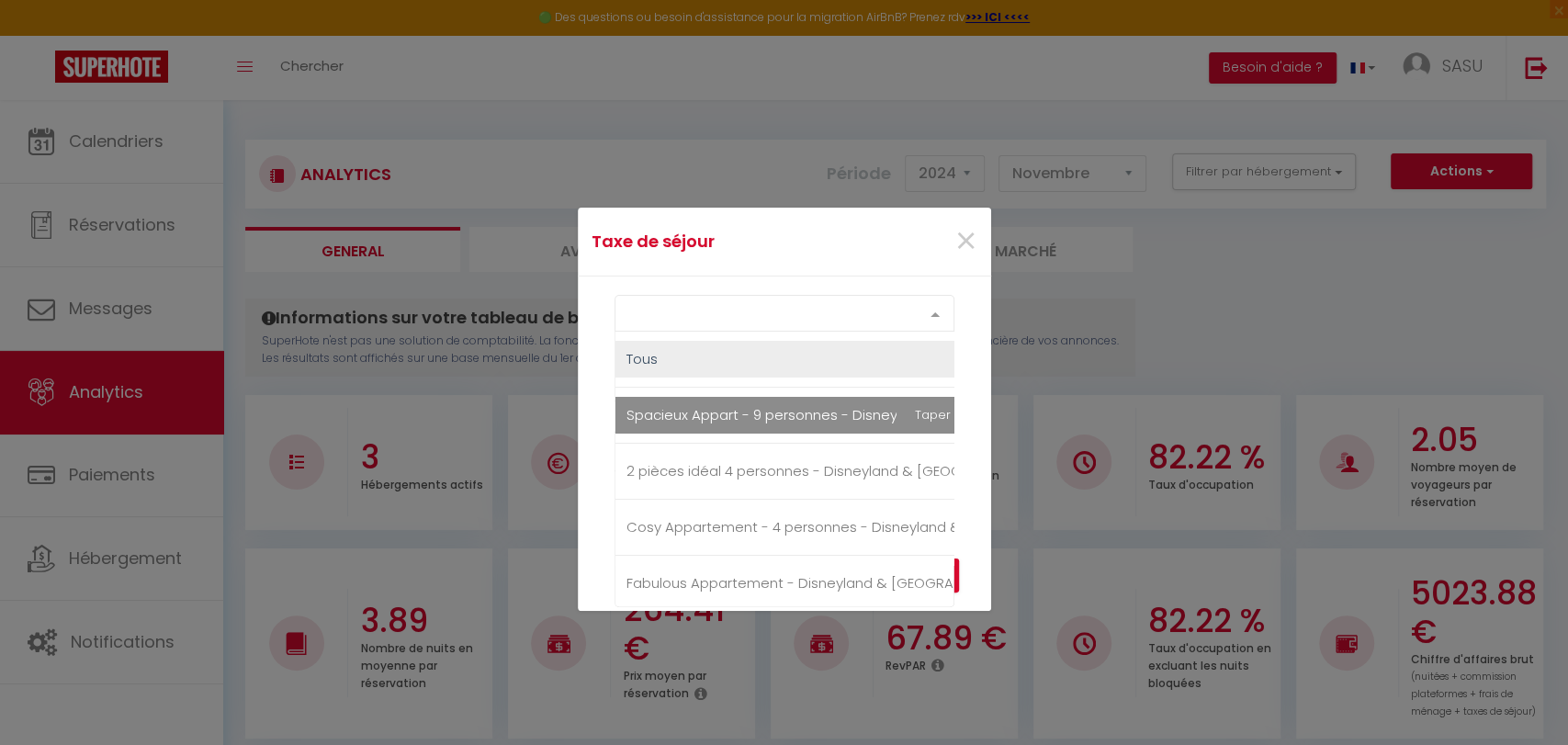
click at [718, 313] on div "Select option" at bounding box center [784, 313] width 340 height 37
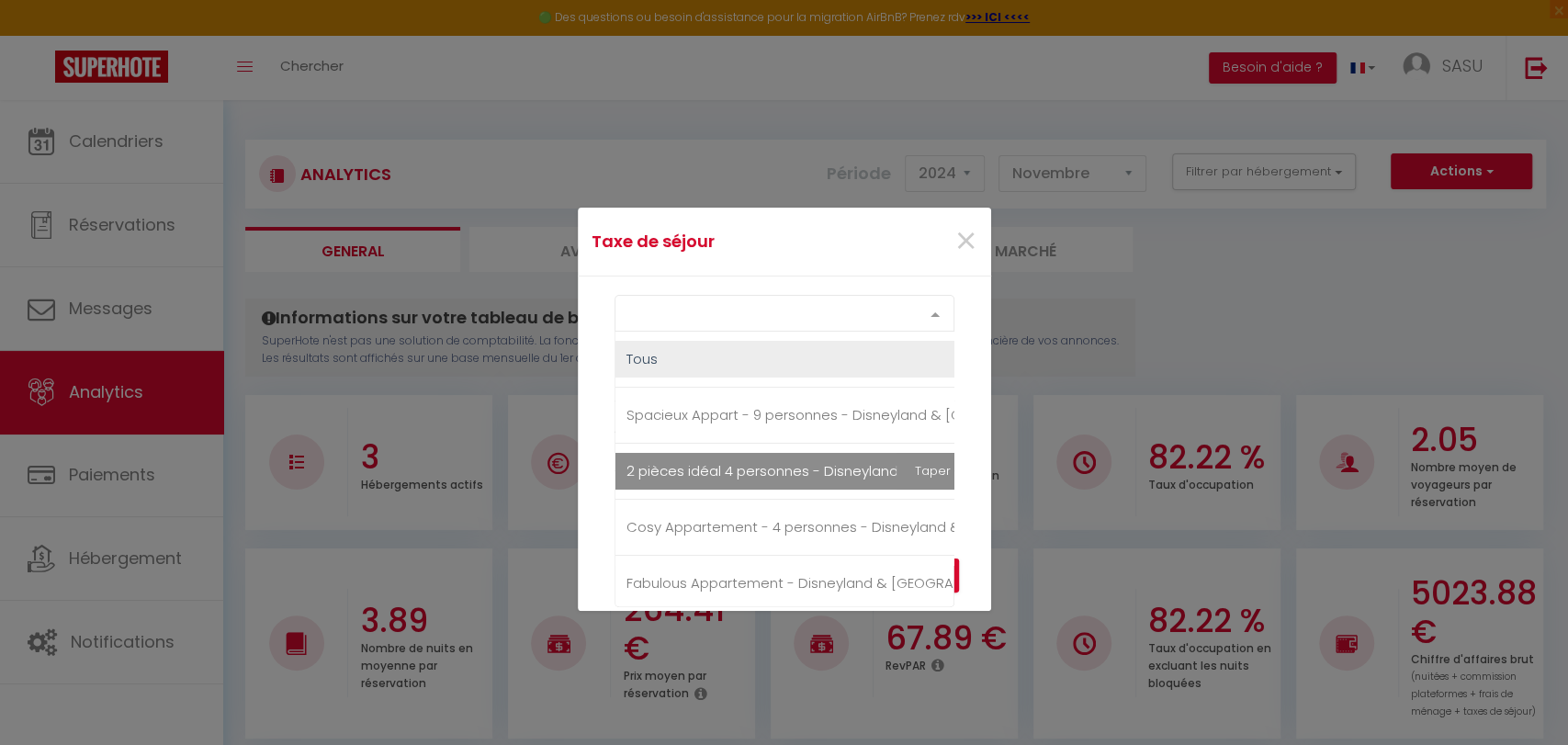
click at [674, 464] on span "2 pièces idéal 4 personnes - Disneyland & [GEOGRAPHIC_DATA]" at bounding box center [843, 470] width 433 height 20
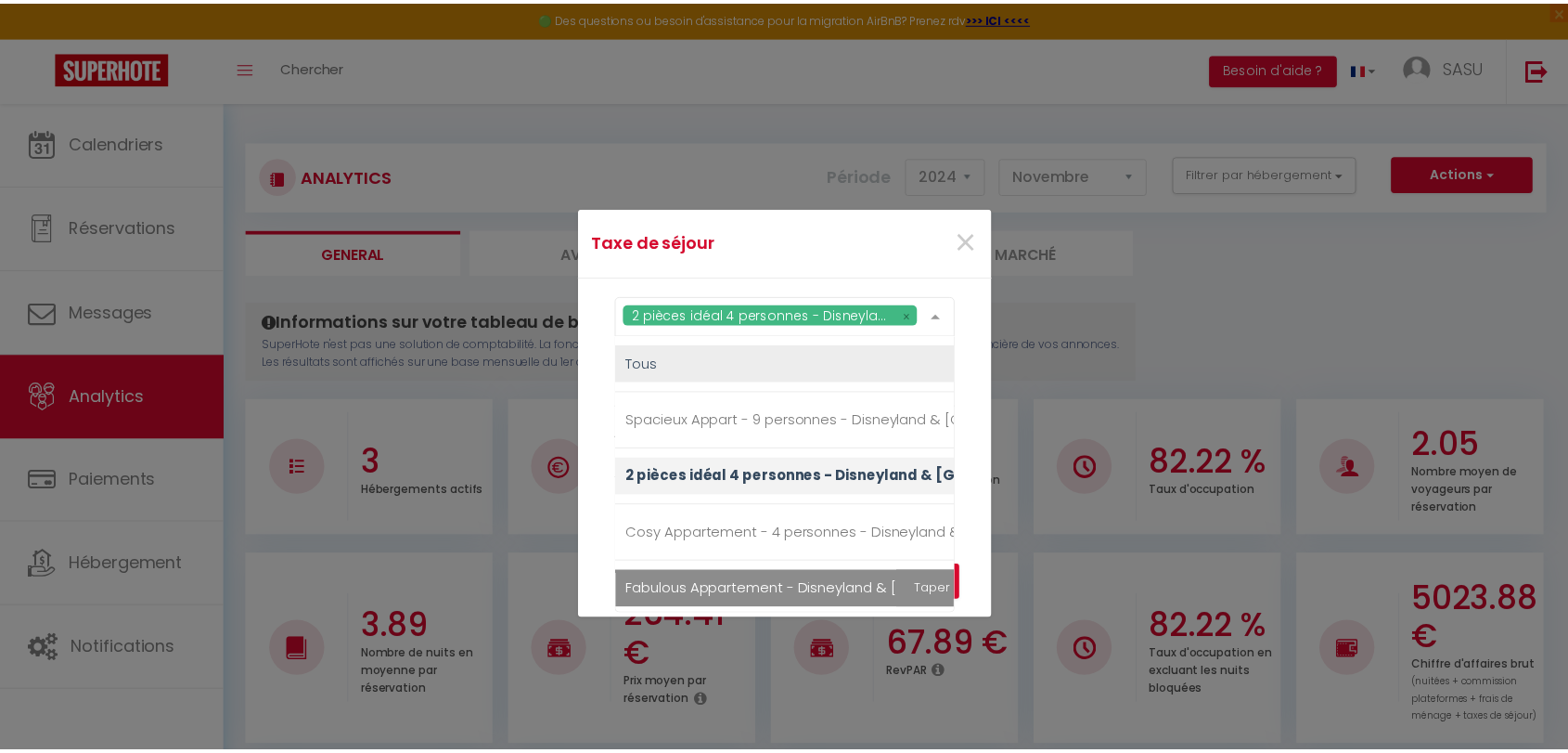
scroll to position [76, 0]
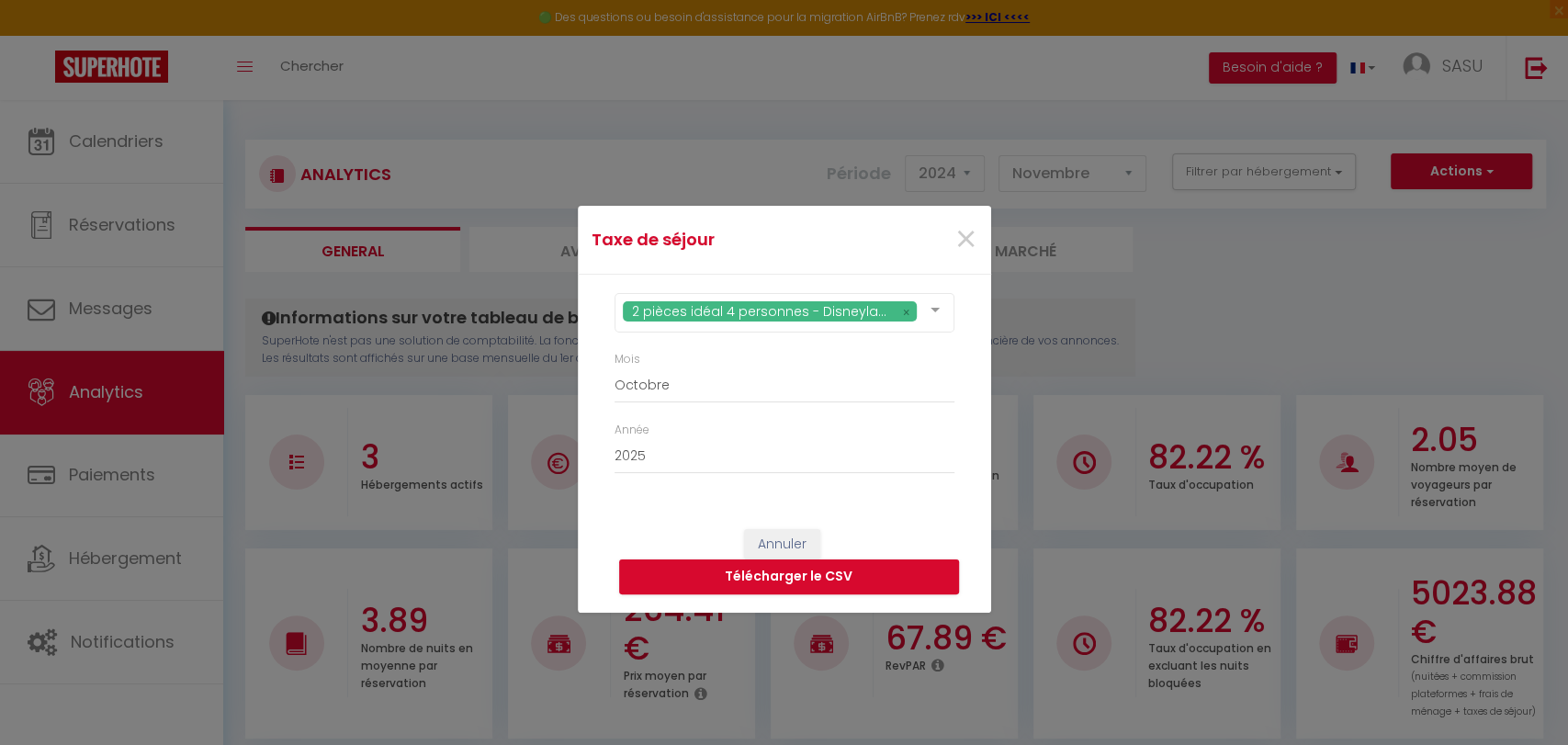
click at [985, 558] on div "Annuler Télécharger le CSV" at bounding box center [784, 562] width 414 height 102
click at [923, 574] on button "Télécharger le CSV" at bounding box center [789, 577] width 340 height 35
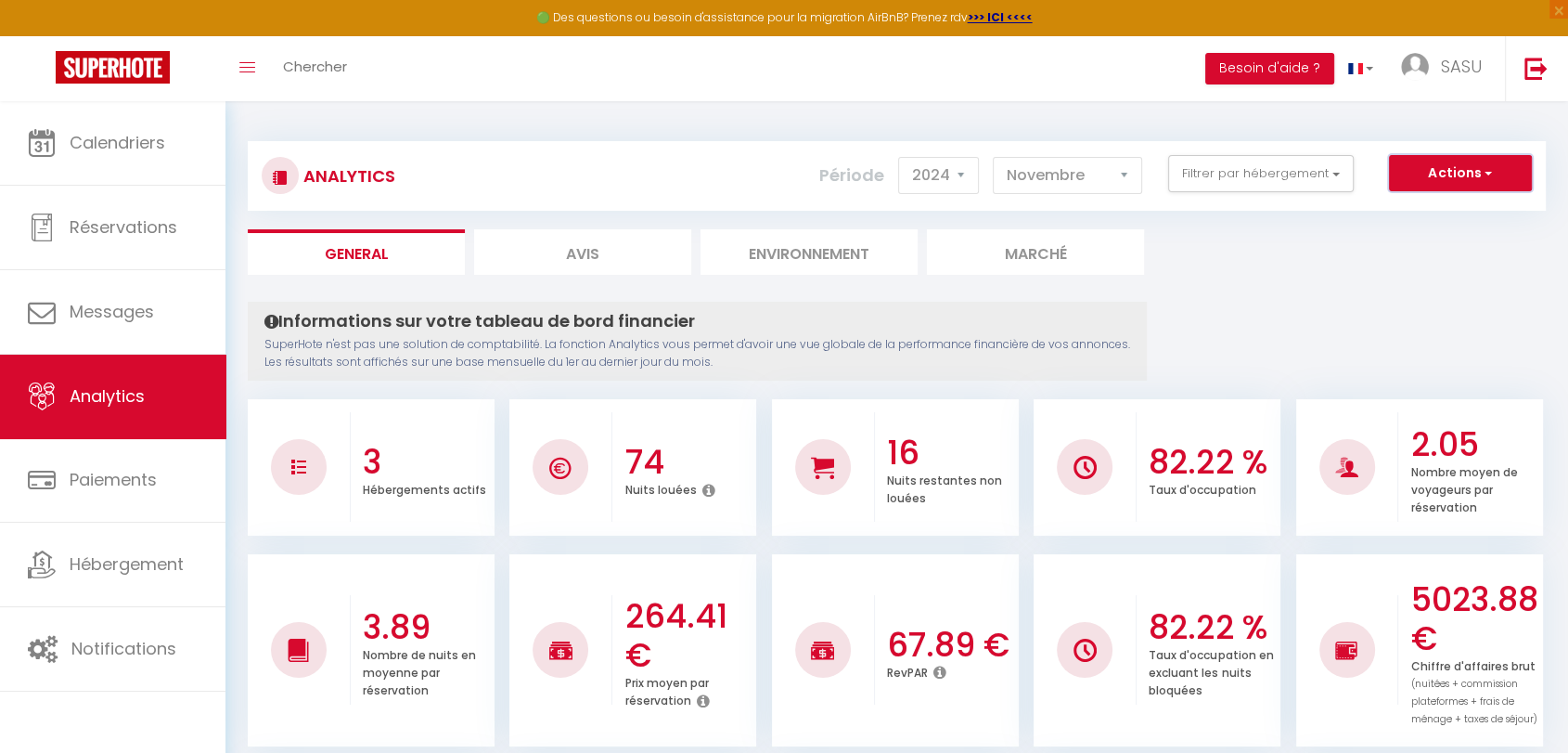
click at [1477, 156] on button "Actions" at bounding box center [1460, 174] width 143 height 38
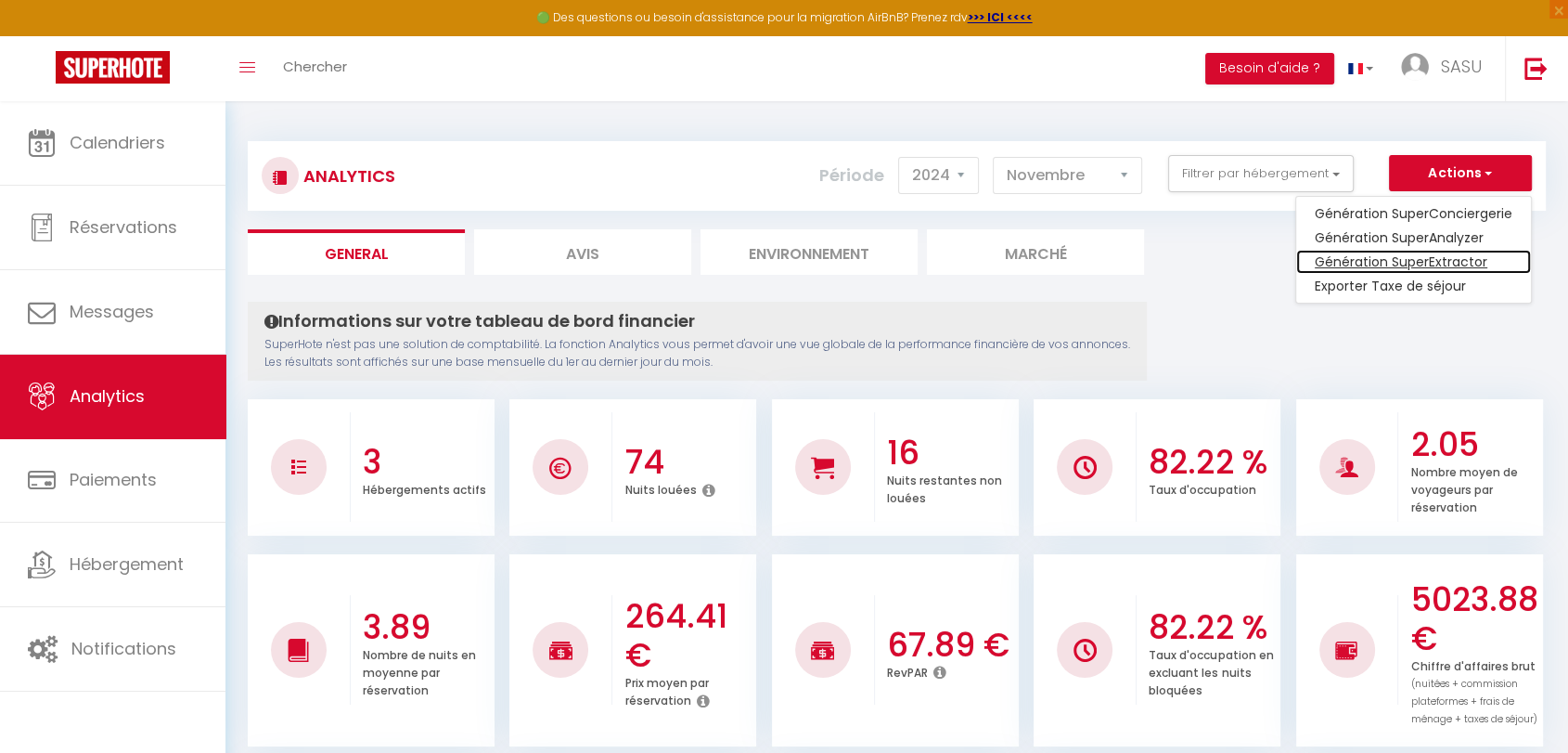
click at [1364, 255] on link "Génération SuperExtractor" at bounding box center [1413, 262] width 235 height 24
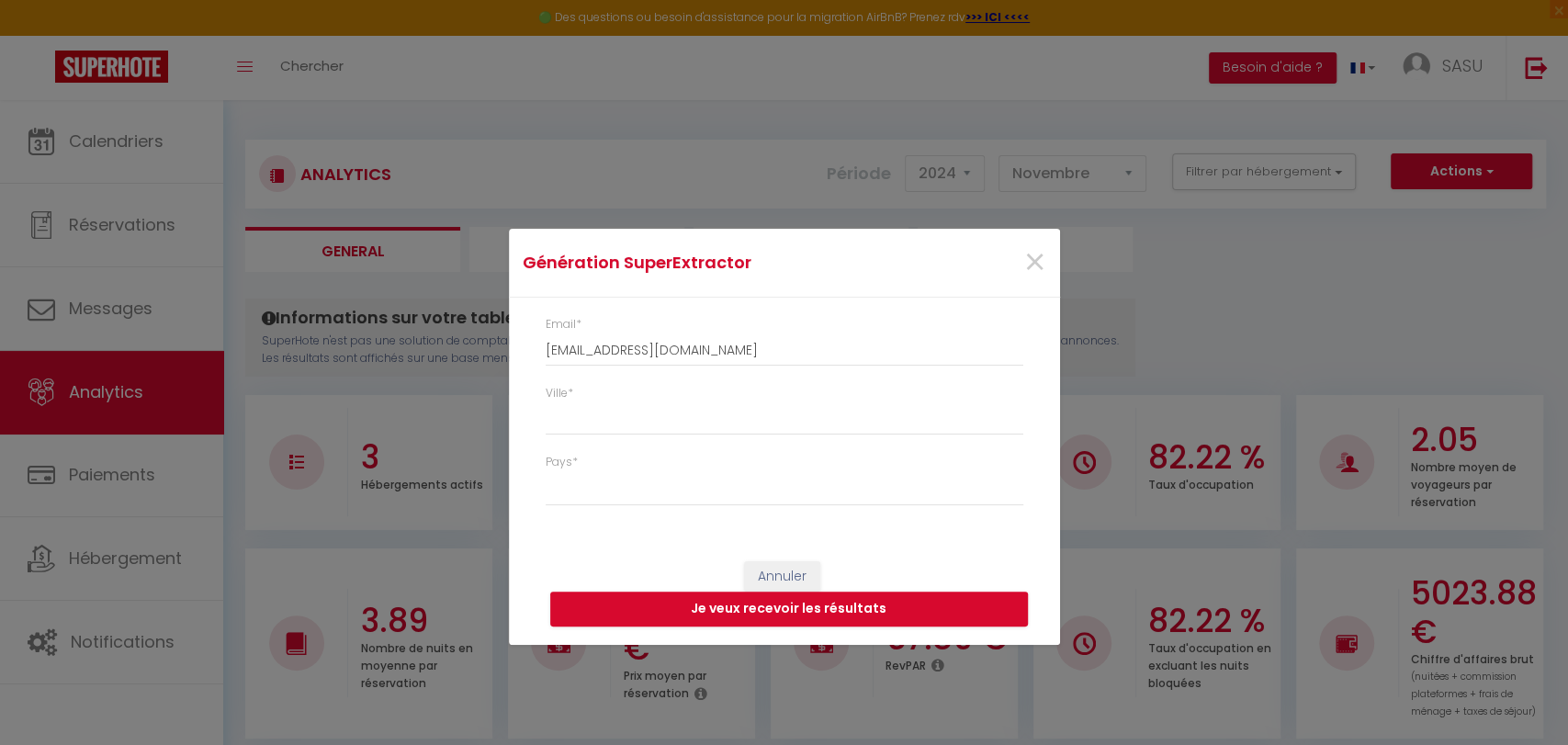
click at [654, 438] on div "Ville *" at bounding box center [784, 419] width 502 height 69
click at [1039, 270] on span "×" at bounding box center [1034, 262] width 23 height 55
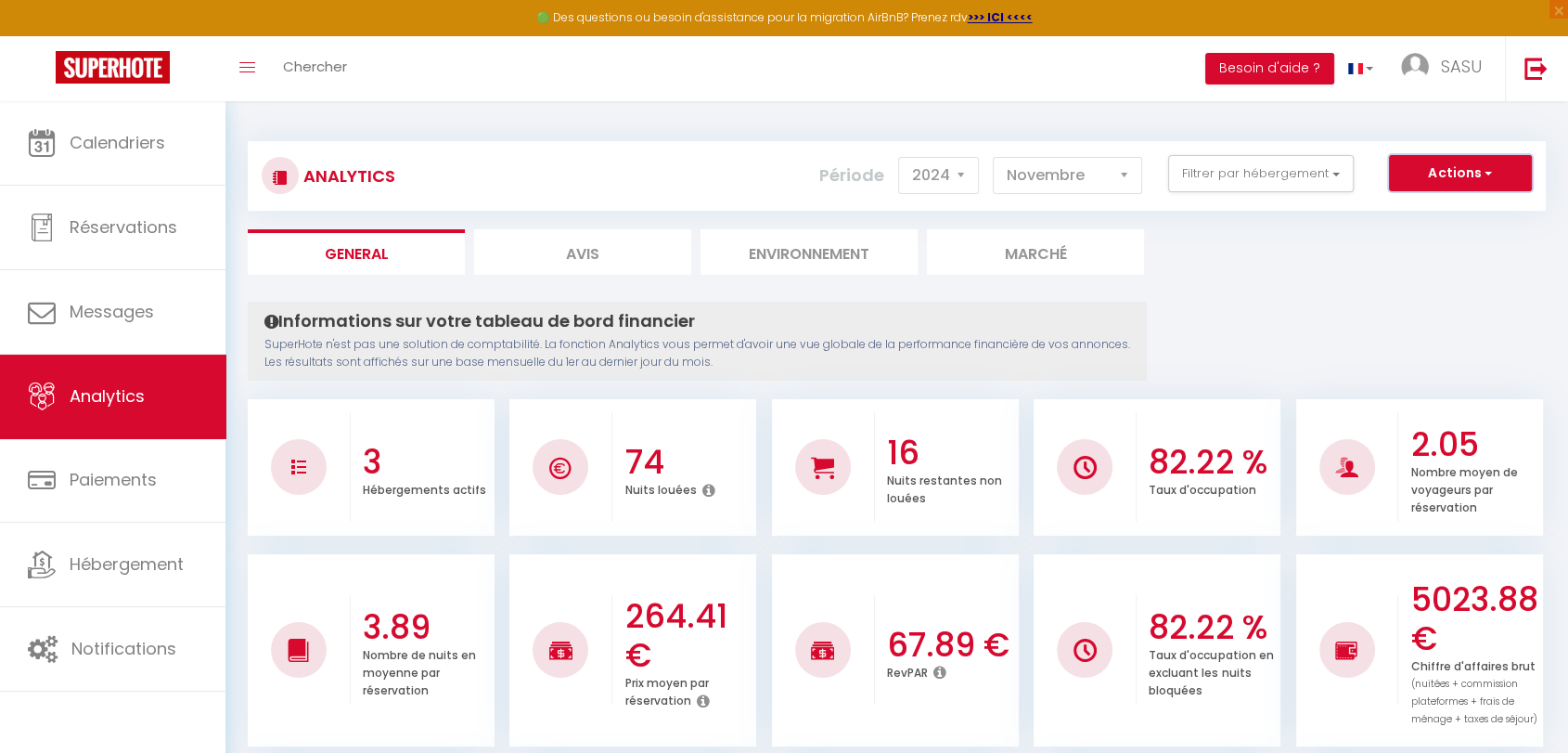
click at [1486, 184] on button "Actions" at bounding box center [1460, 174] width 143 height 38
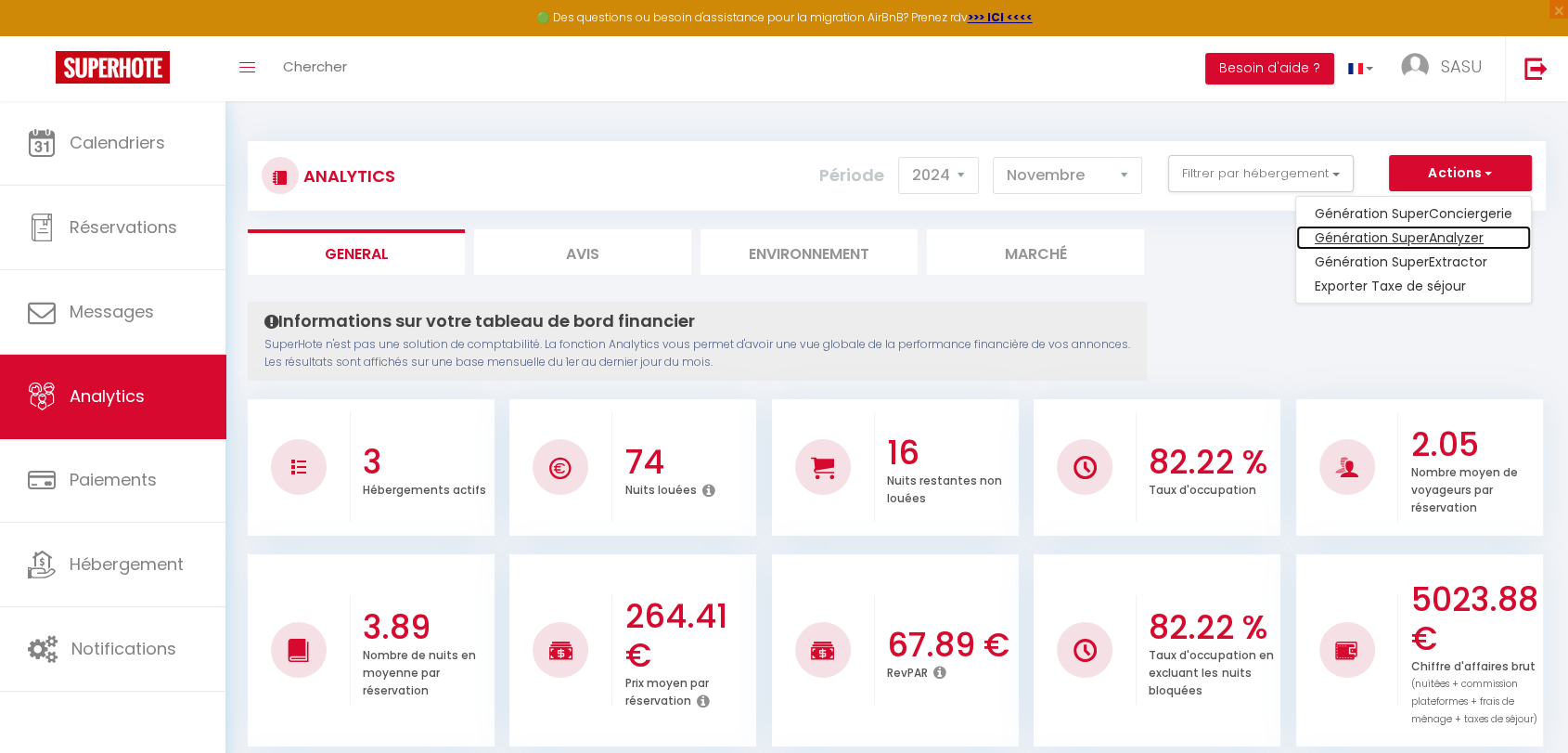
click at [1363, 238] on link "Génération SuperAnalyzer" at bounding box center [1413, 238] width 235 height 24
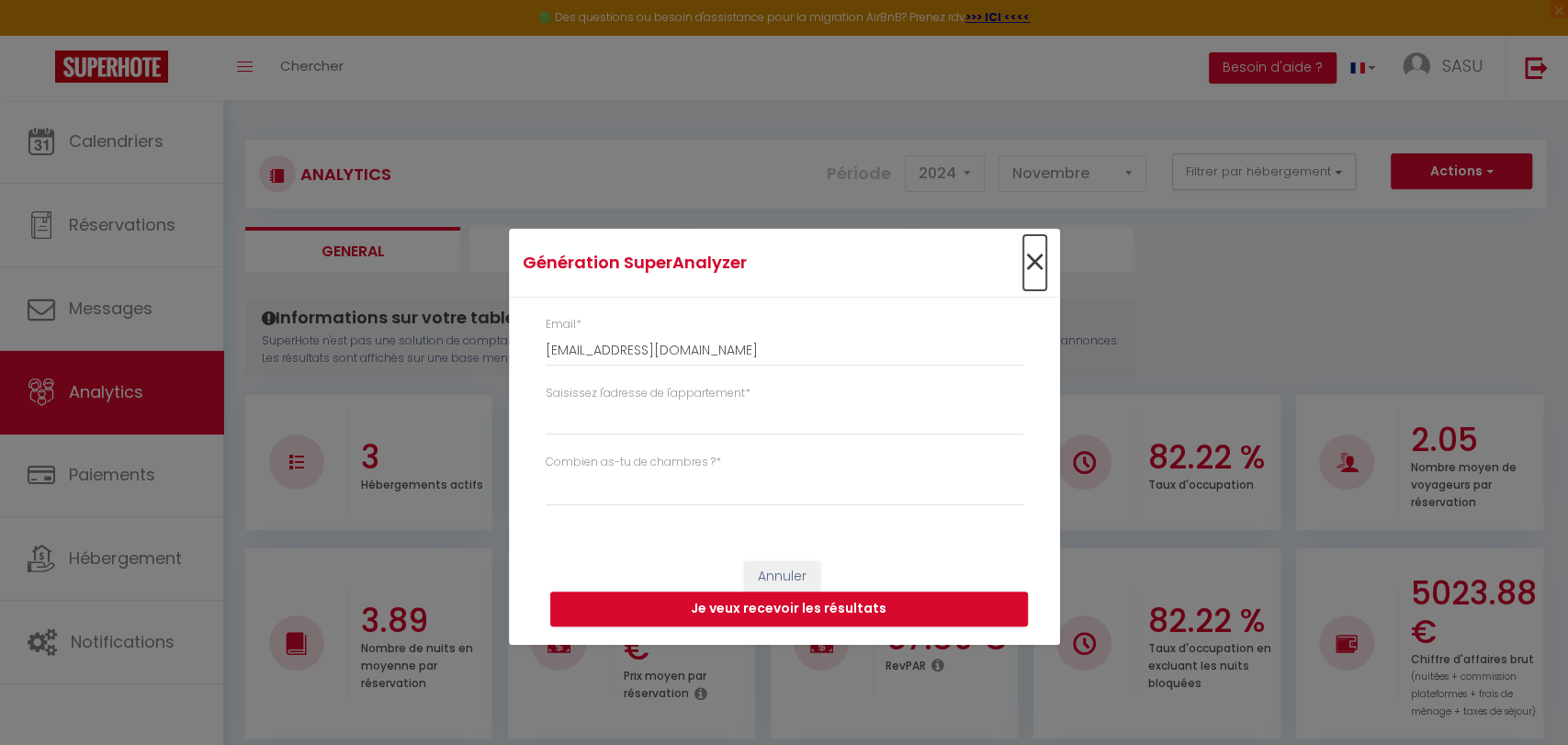
click at [1026, 251] on span "×" at bounding box center [1034, 262] width 23 height 55
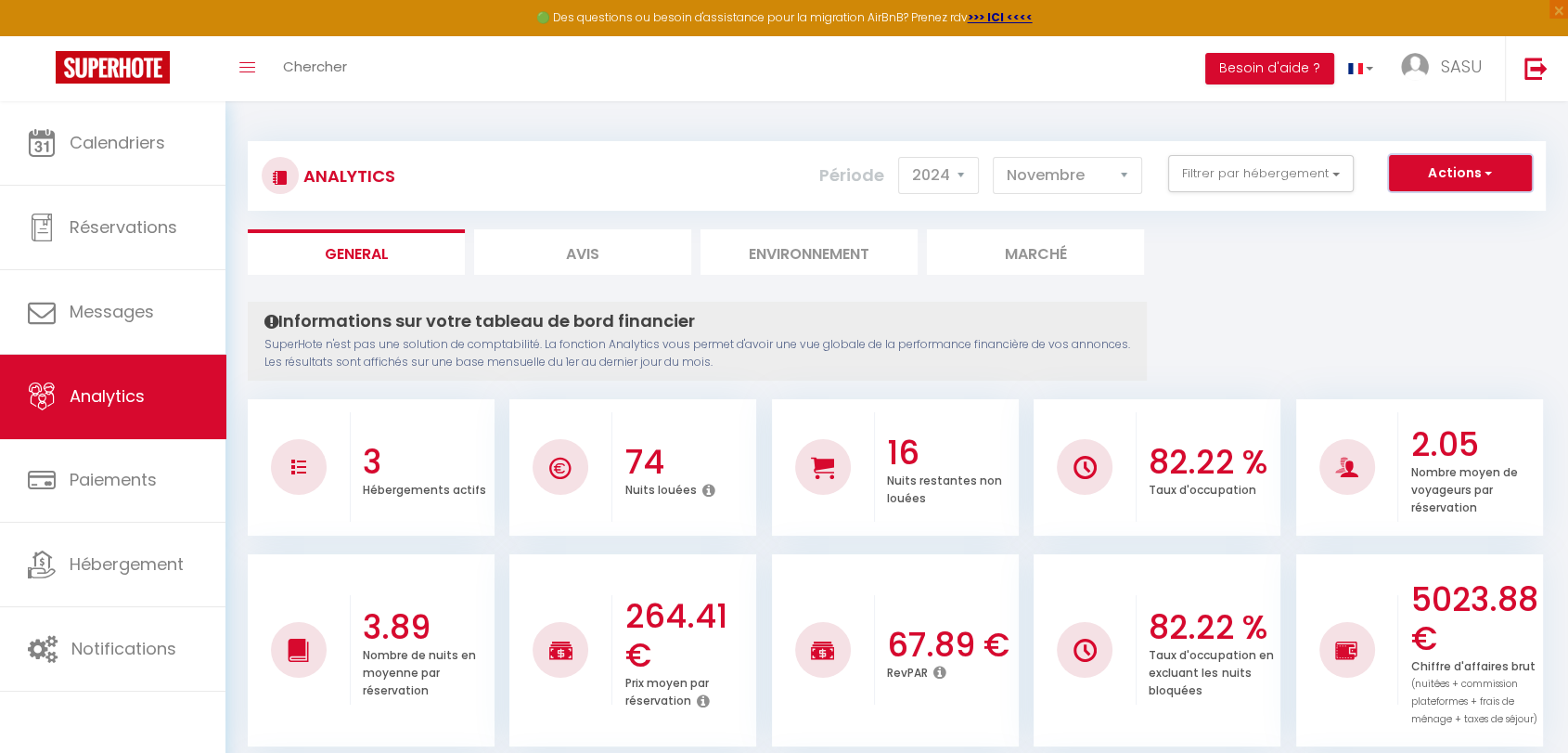
click at [1489, 168] on span "button" at bounding box center [1486, 173] width 11 height 19
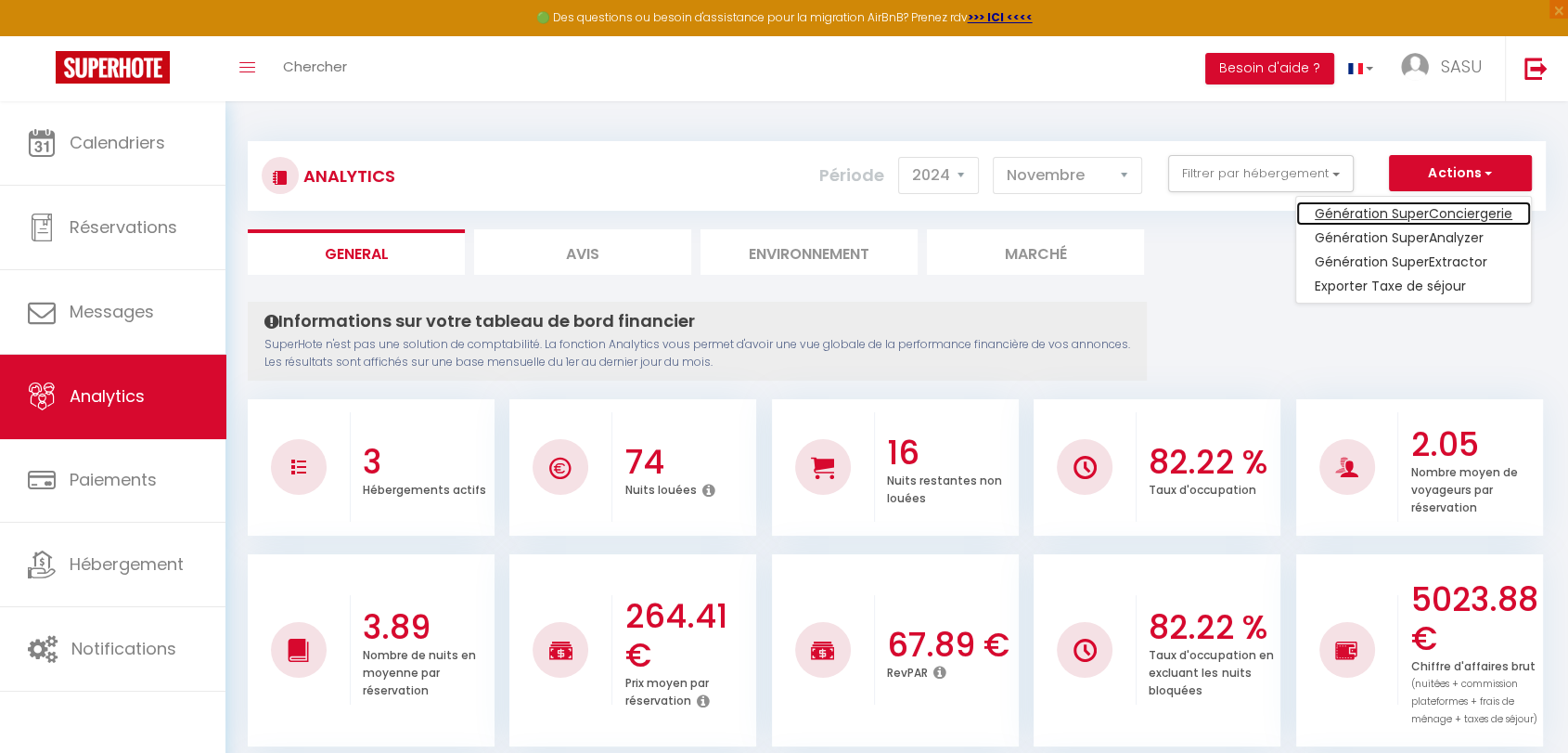
click at [1483, 212] on link "Génération SuperConciergerie" at bounding box center [1413, 213] width 235 height 24
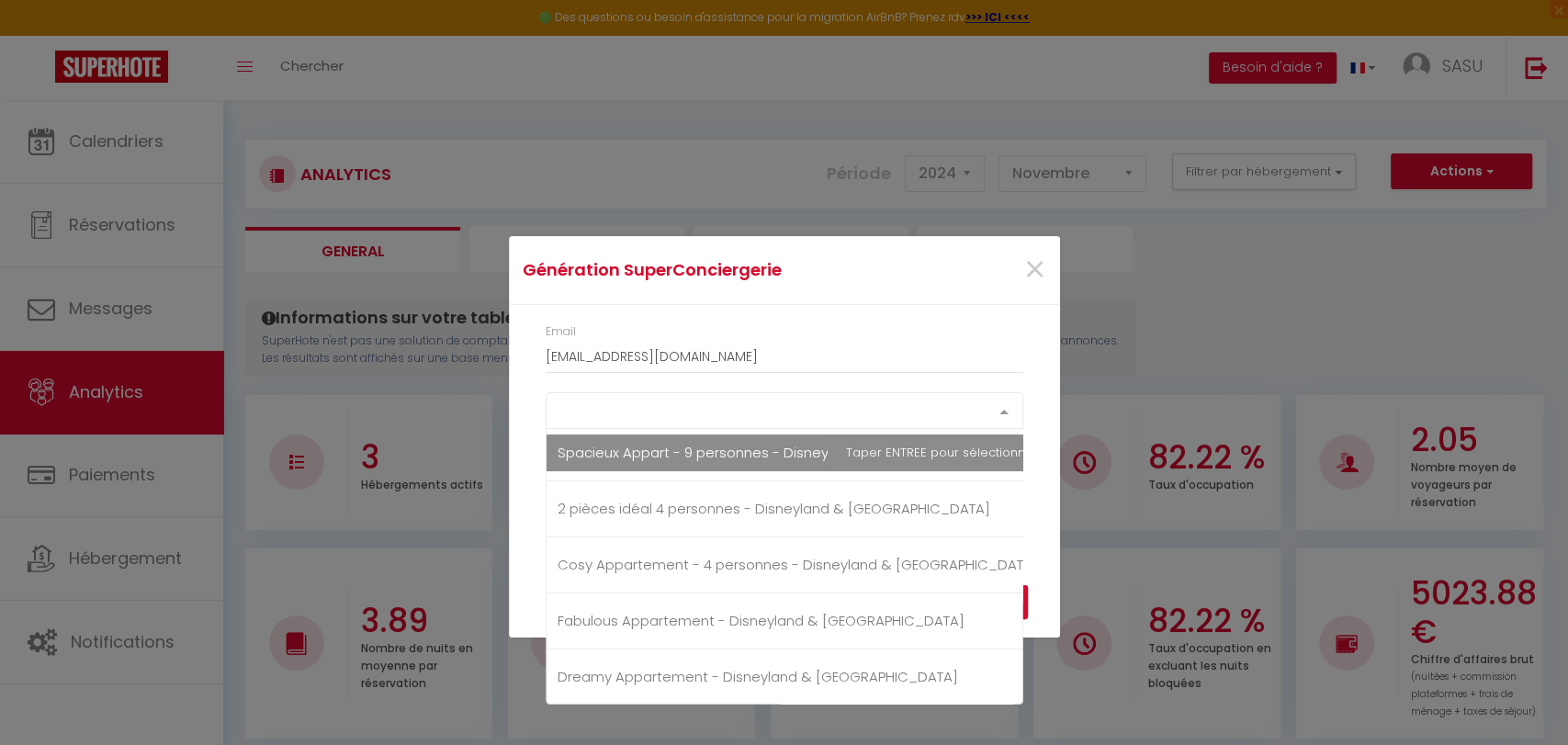
click at [850, 404] on div "Select option" at bounding box center [784, 411] width 478 height 37
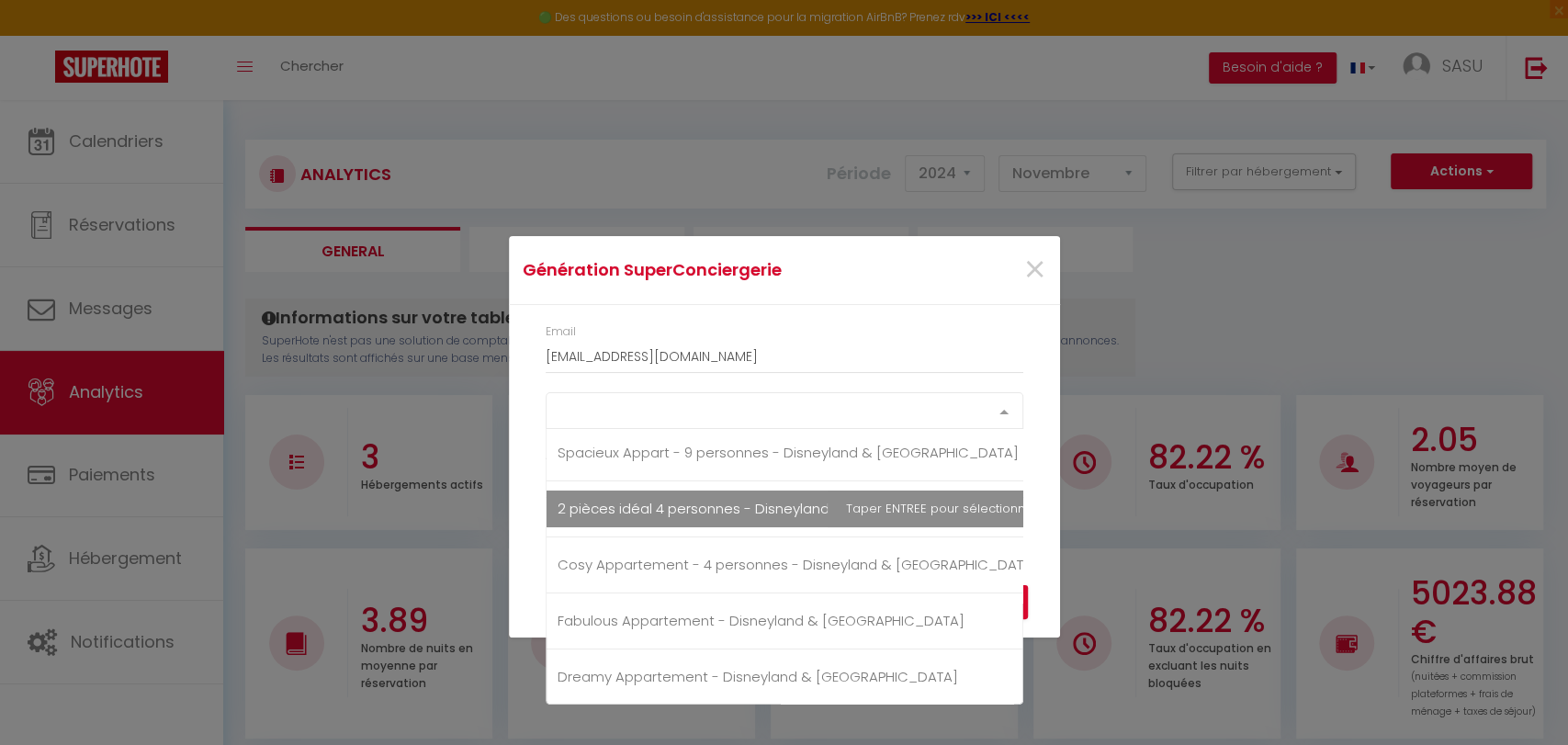
click at [774, 511] on span "2 pièces idéal 4 personnes - Disneyland & [GEOGRAPHIC_DATA]" at bounding box center [774, 508] width 433 height 20
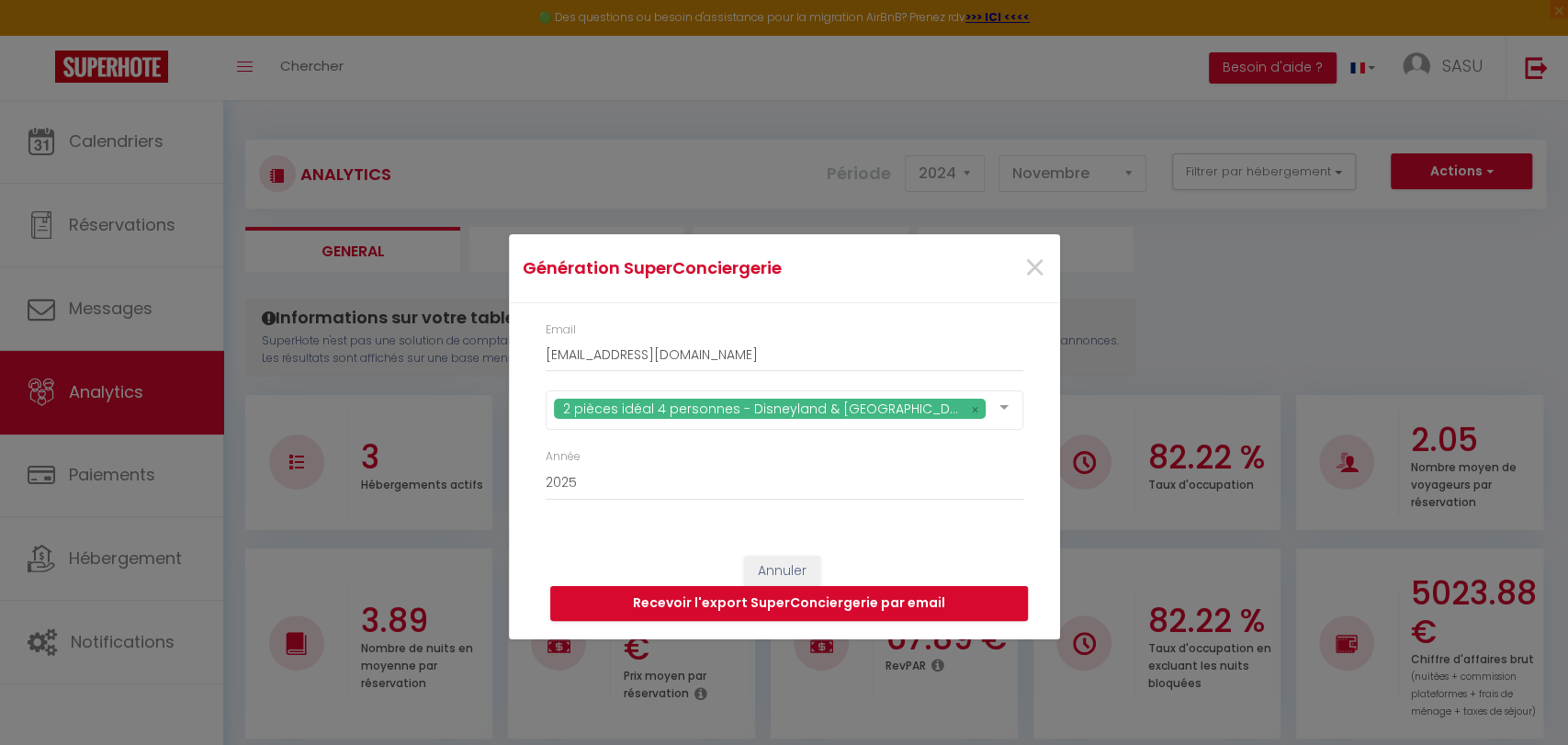
click at [518, 480] on div "Email [EMAIL_ADDRESS][DOMAIN_NAME] 2 pièces idéal 4 personnes - Disneyland & Pa…" at bounding box center [784, 420] width 551 height 234
click at [806, 597] on button "Recevoir l'export SuperConciergerie par email" at bounding box center [789, 604] width 478 height 35
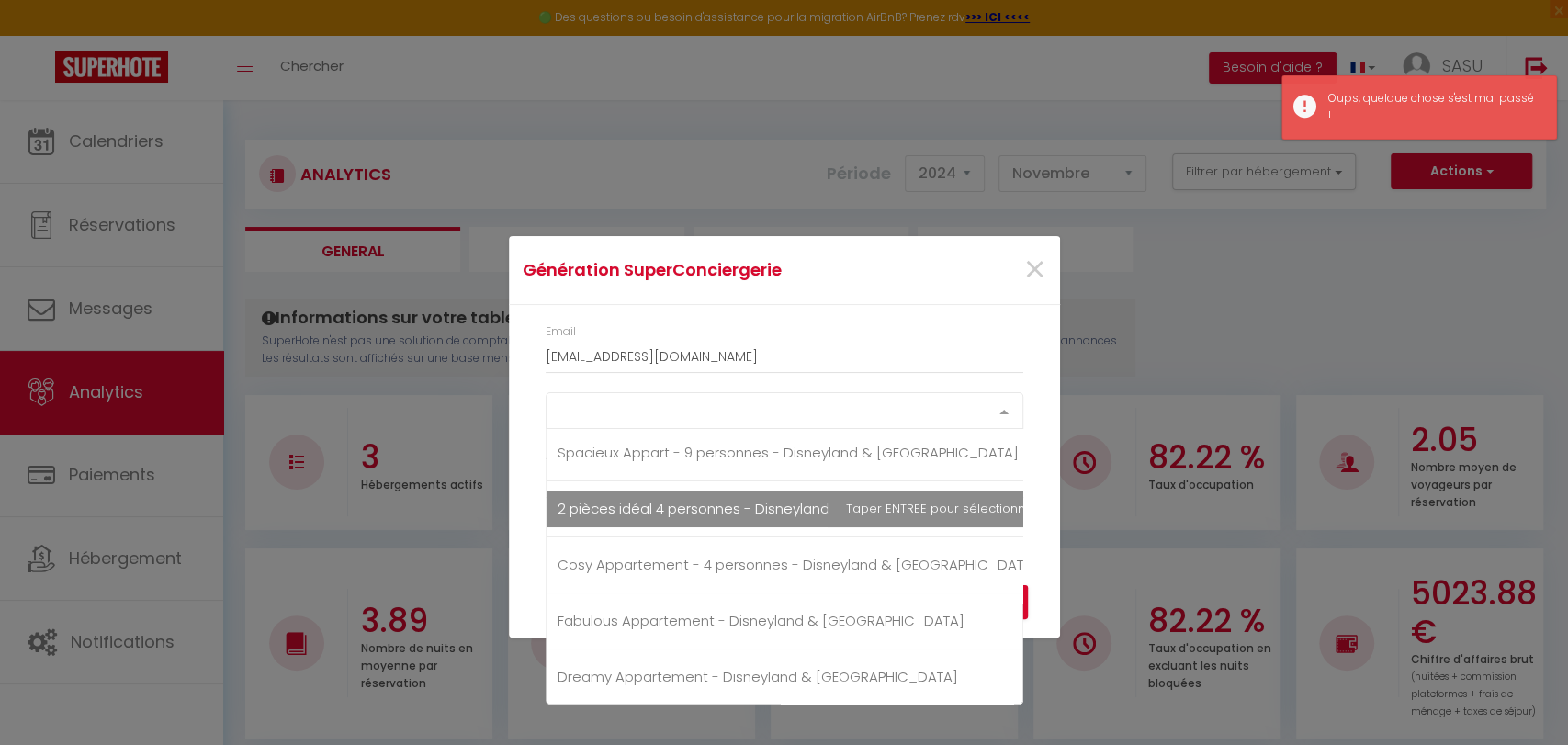
click at [642, 415] on div "Select option" at bounding box center [784, 411] width 478 height 37
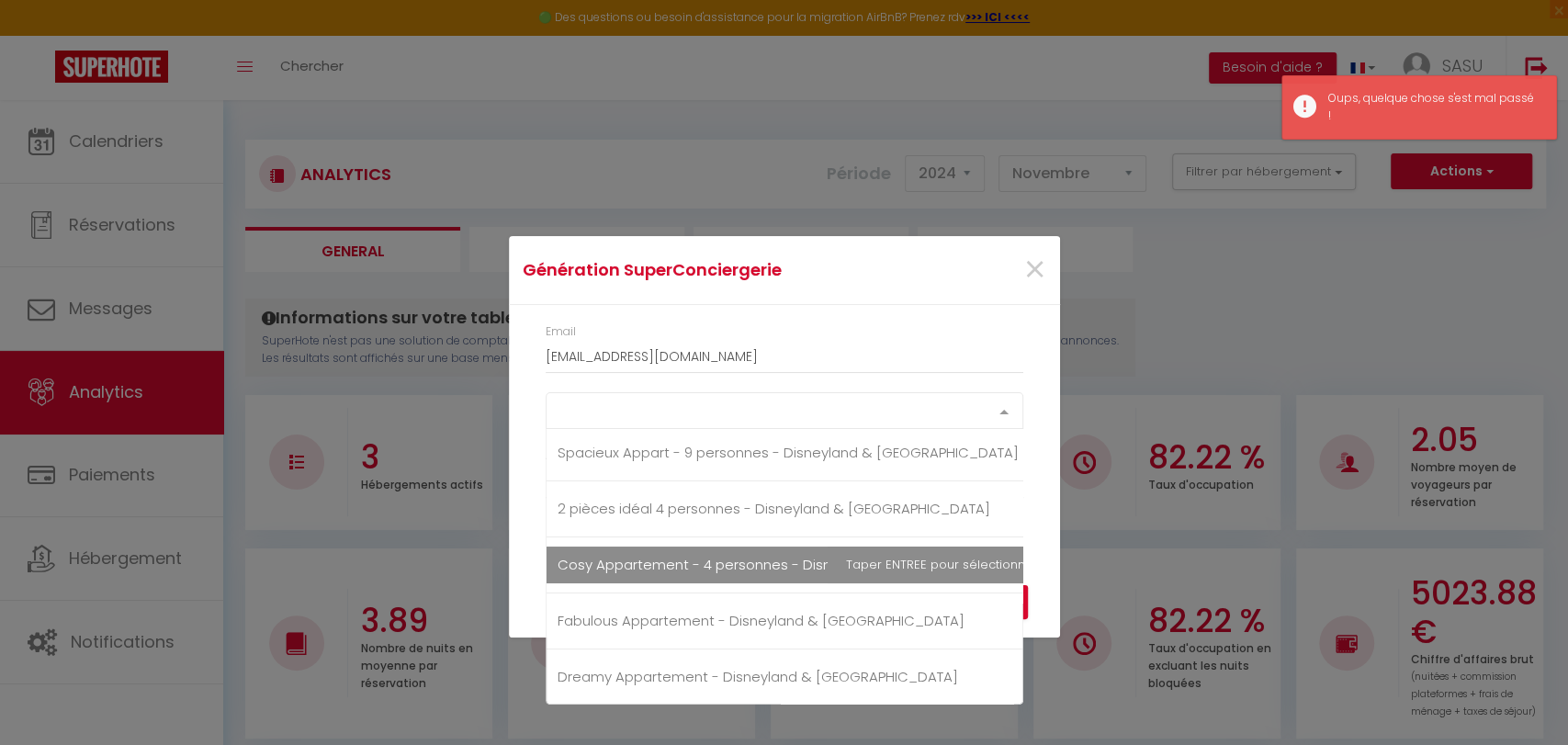
click at [613, 559] on span "Cosy Appartement - 4 personnes - Disneyland & [GEOGRAPHIC_DATA]" at bounding box center [797, 564] width 481 height 20
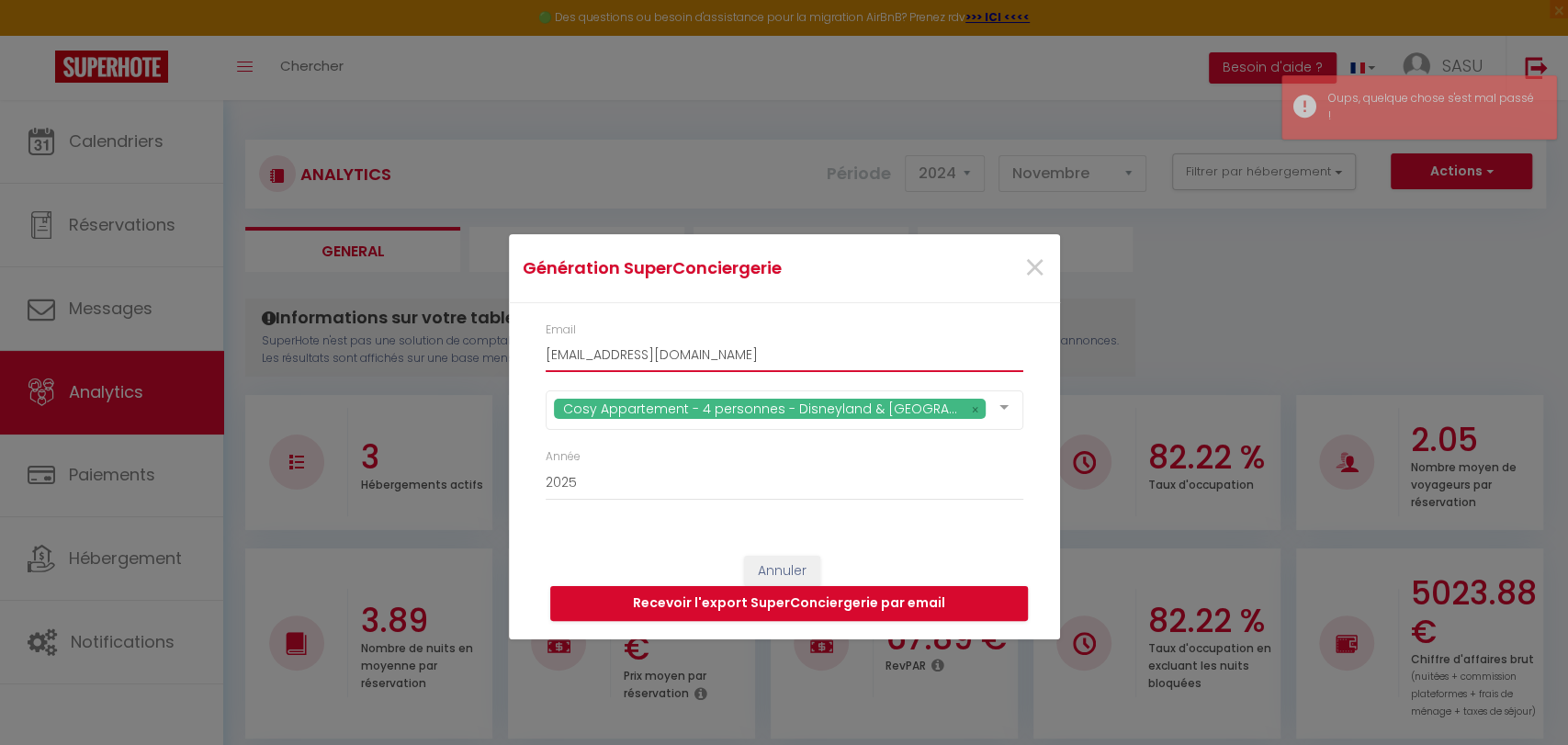
click at [914, 341] on input "[EMAIL_ADDRESS][DOMAIN_NAME]" at bounding box center [784, 356] width 478 height 33
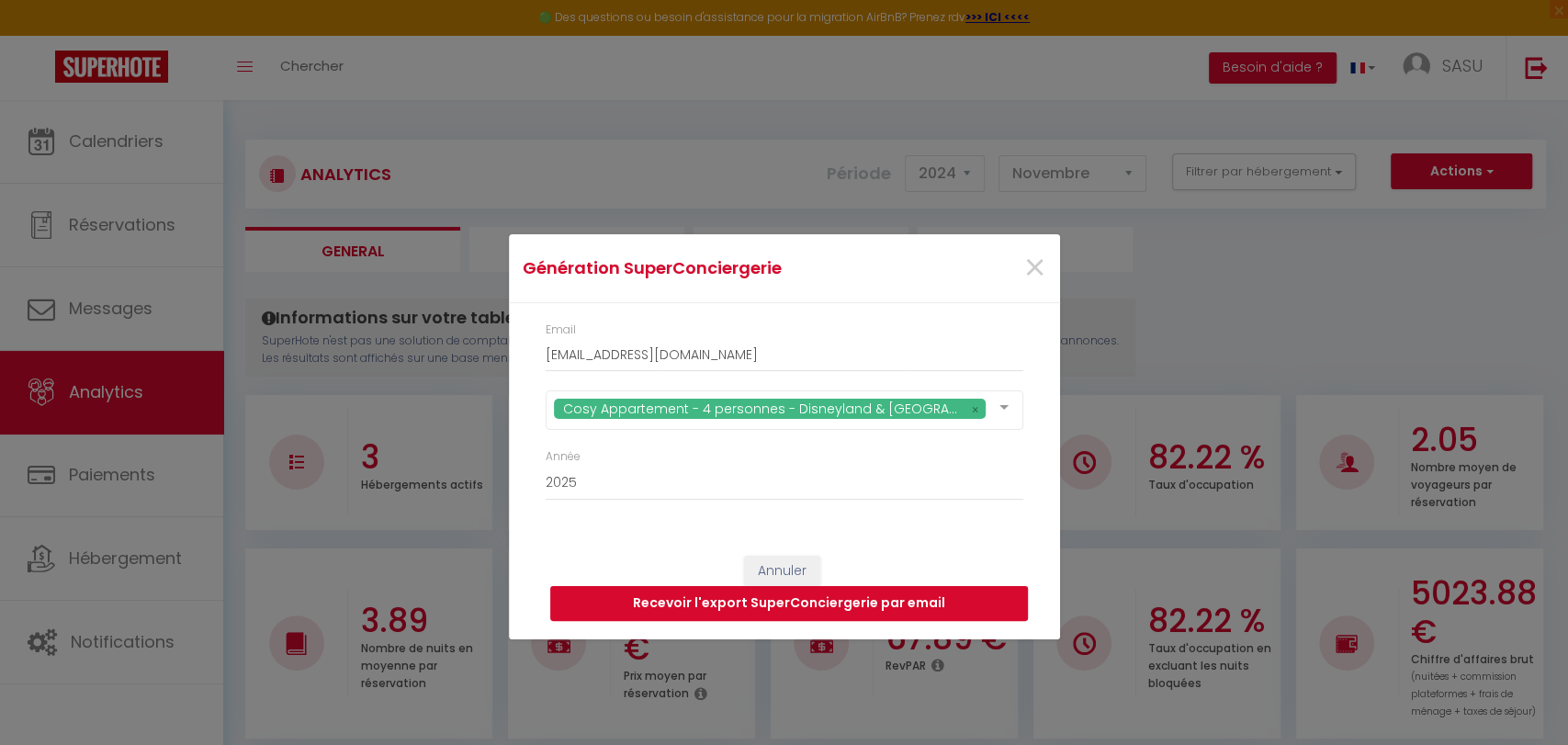
click at [889, 605] on button "Recevoir l'export SuperConciergerie par email" at bounding box center [789, 604] width 478 height 35
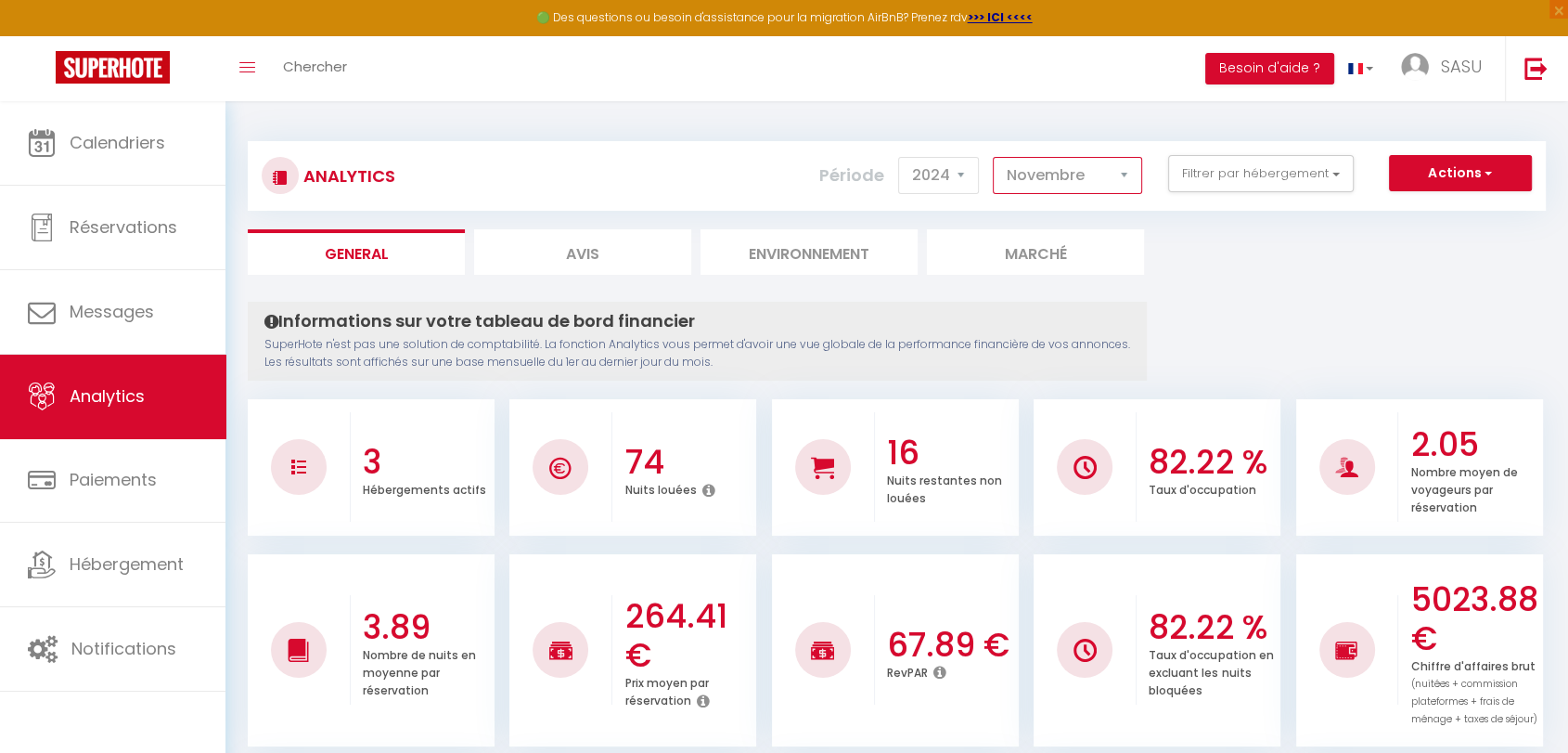
click at [1054, 182] on select "[PERSON_NAME] Mars [PERSON_NAME] Juin Juillet Août Septembre Octobre Novembre D…" at bounding box center [1067, 176] width 149 height 38
select select "1"
click at [996, 157] on select "[PERSON_NAME] Mars [PERSON_NAME] Juin Juillet Août Septembre Octobre Novembre D…" at bounding box center [1067, 176] width 149 height 38
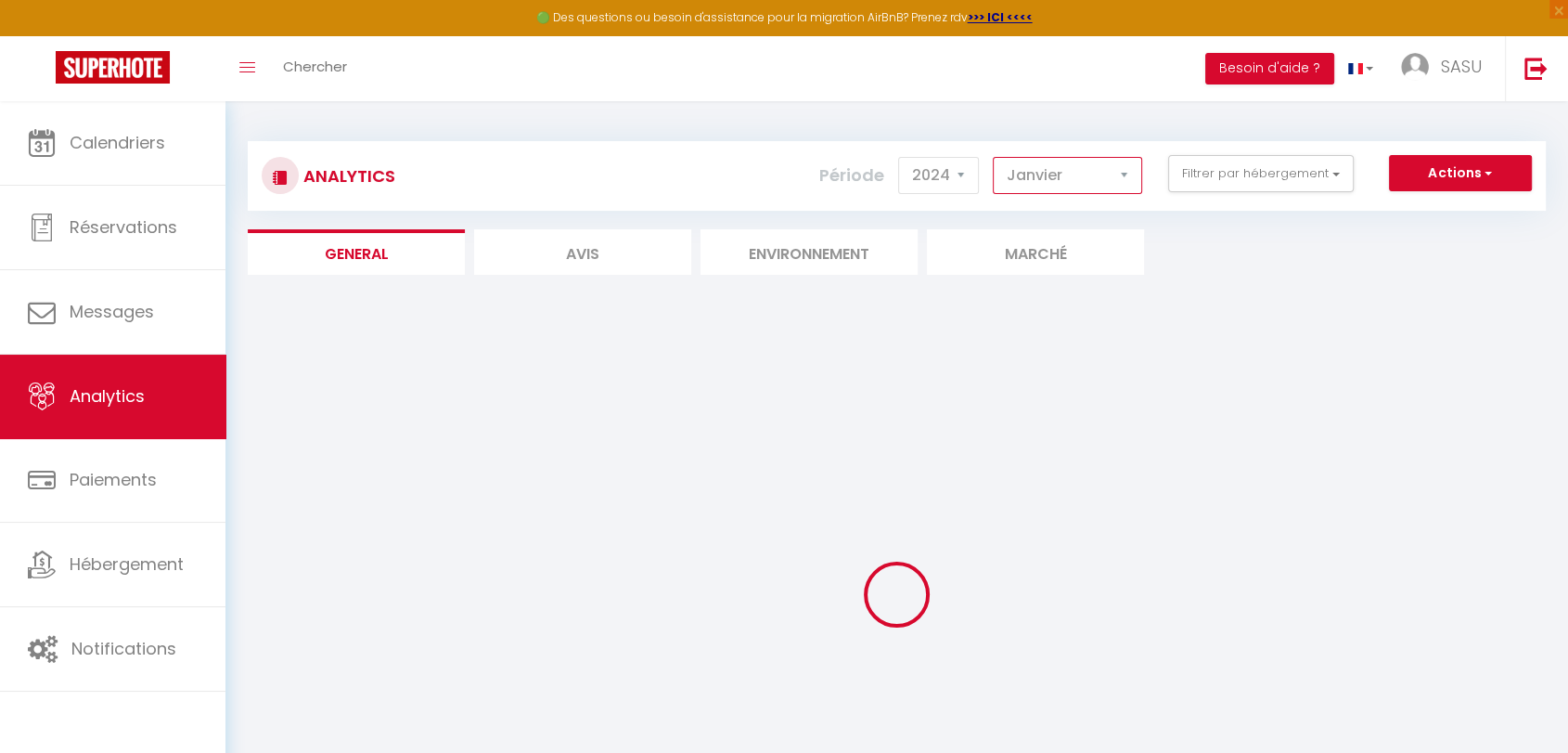
checkbox Paris "false"
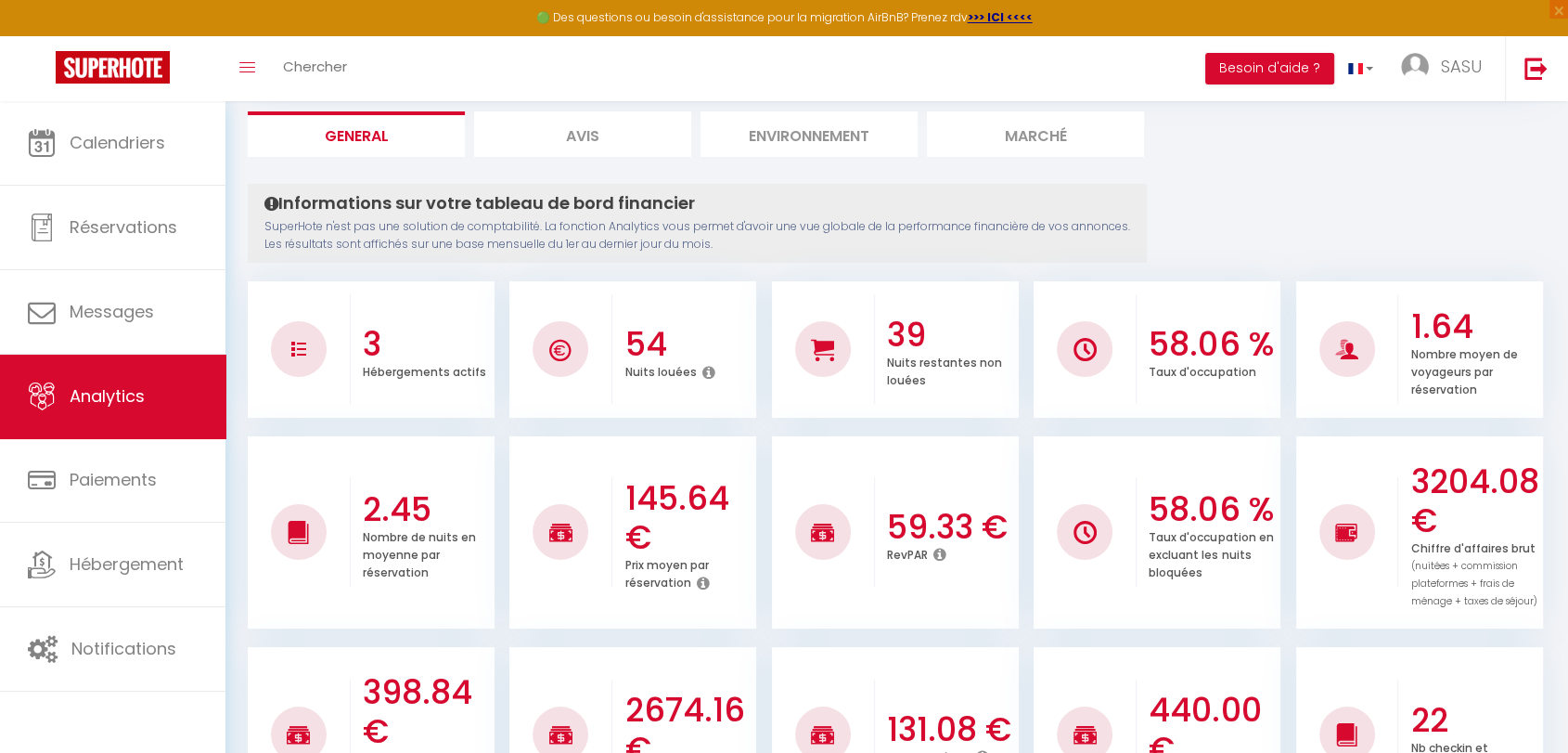
scroll to position [0, 0]
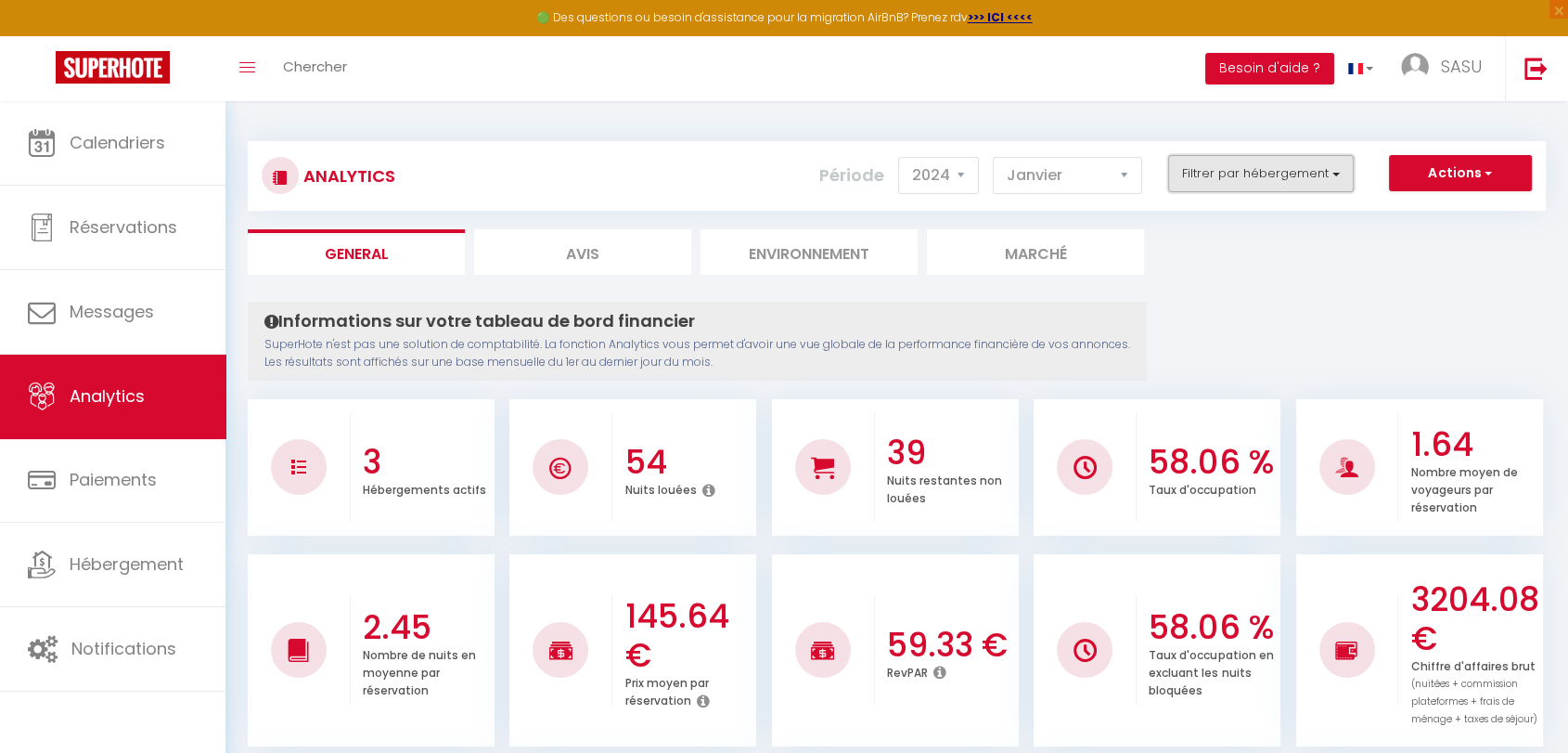
click at [1214, 180] on button "Filtrer par hébergement" at bounding box center [1260, 174] width 186 height 38
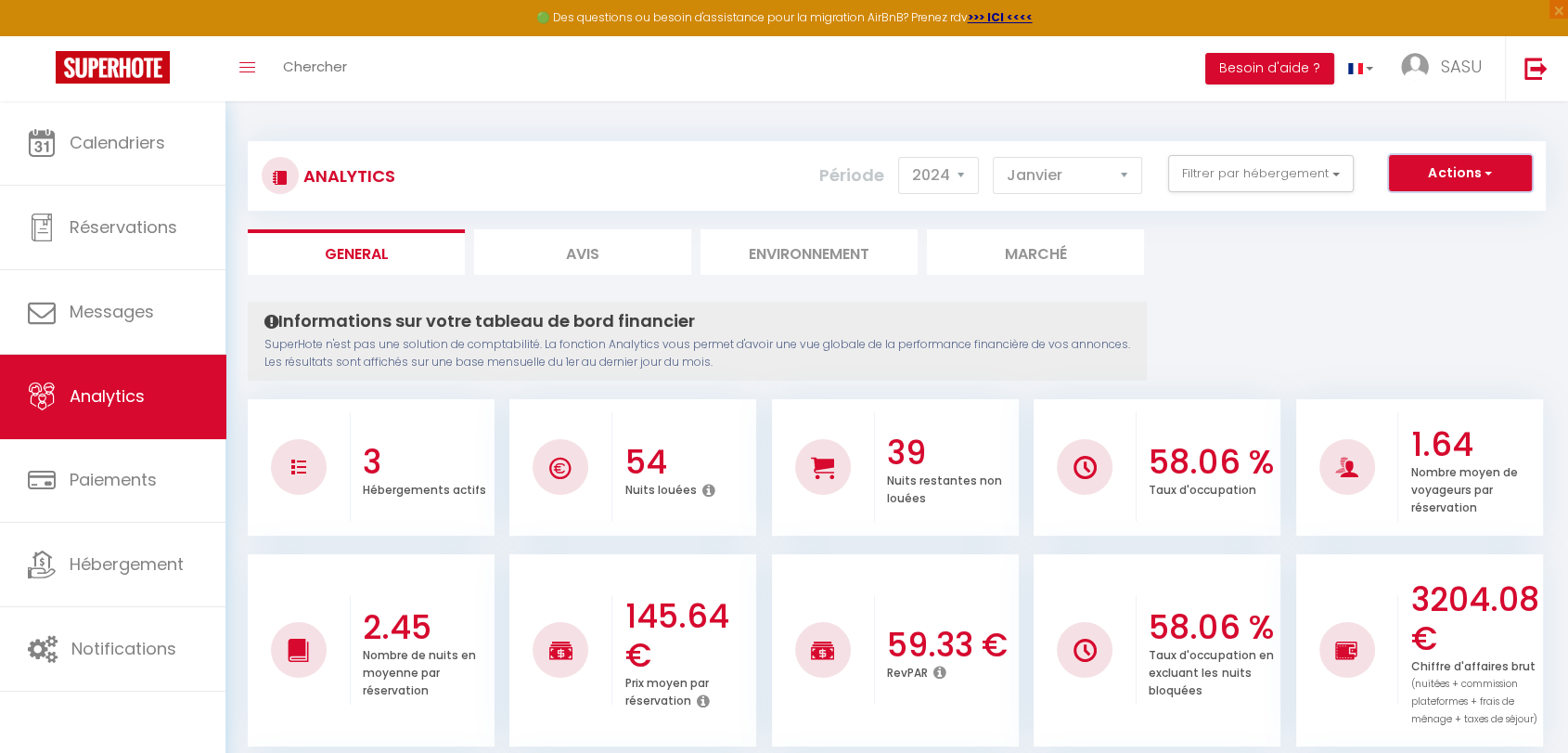
click at [1421, 172] on button "Actions" at bounding box center [1460, 174] width 143 height 38
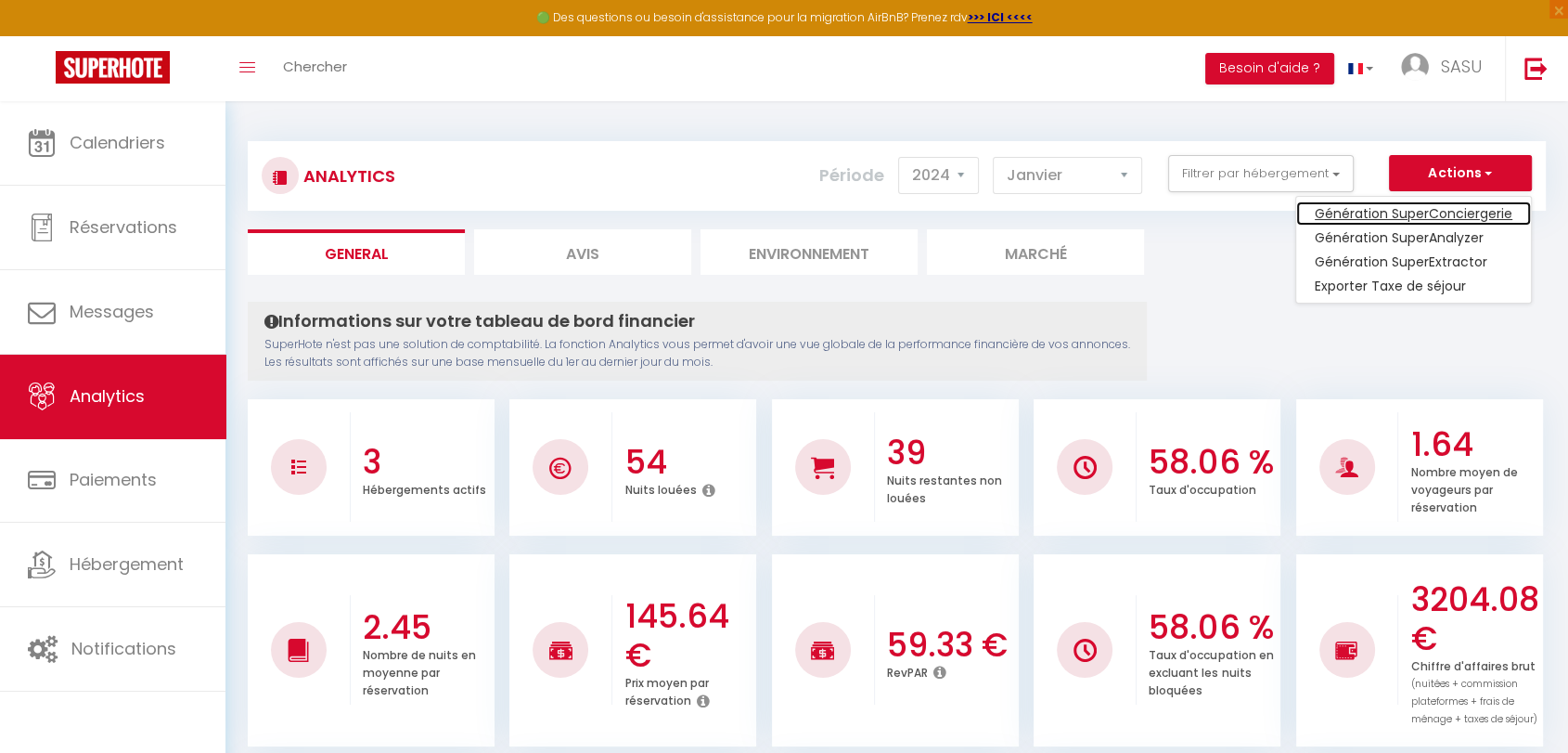
click at [1403, 211] on link "Génération SuperConciergerie" at bounding box center [1413, 213] width 235 height 24
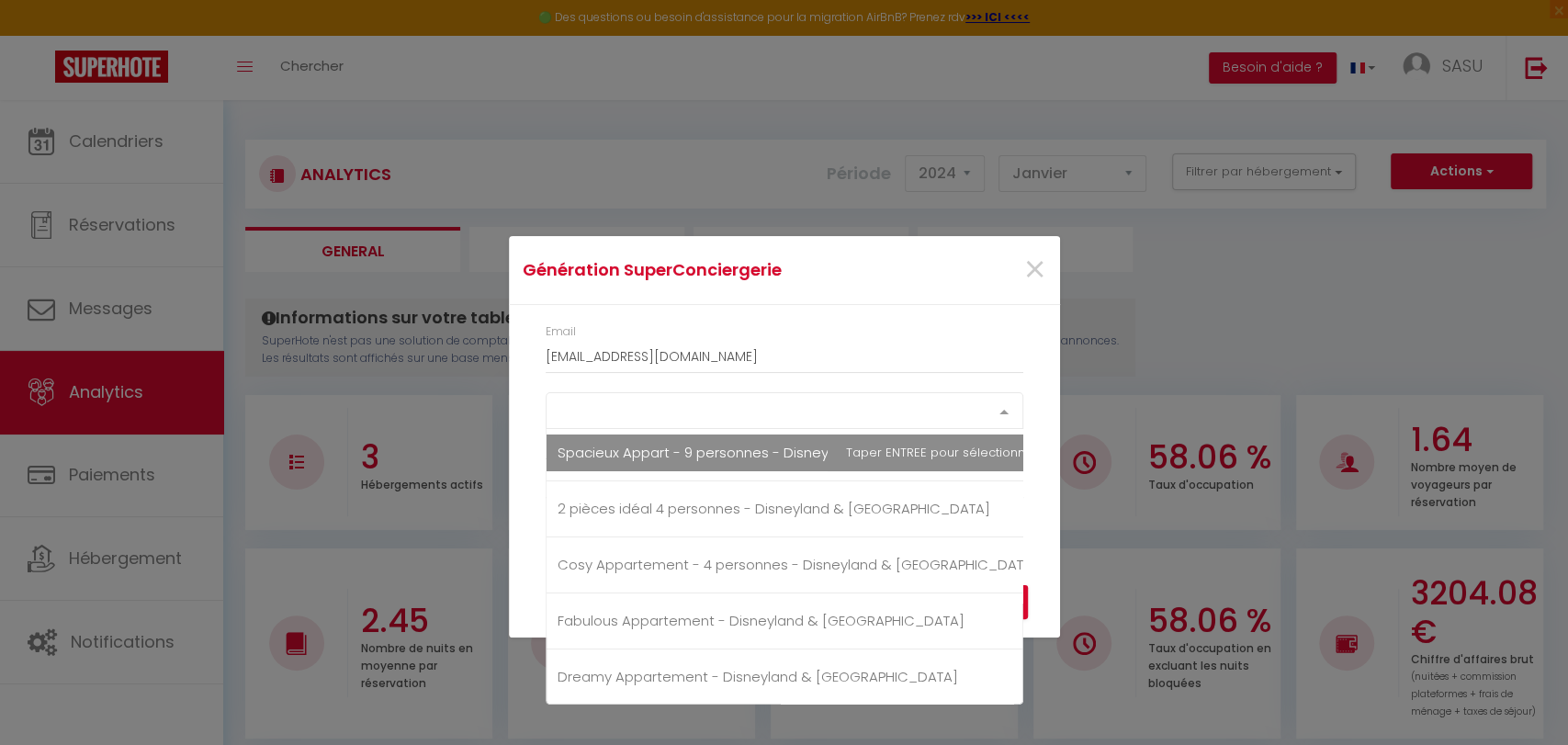
click at [660, 392] on div "Select option" at bounding box center [784, 411] width 478 height 37
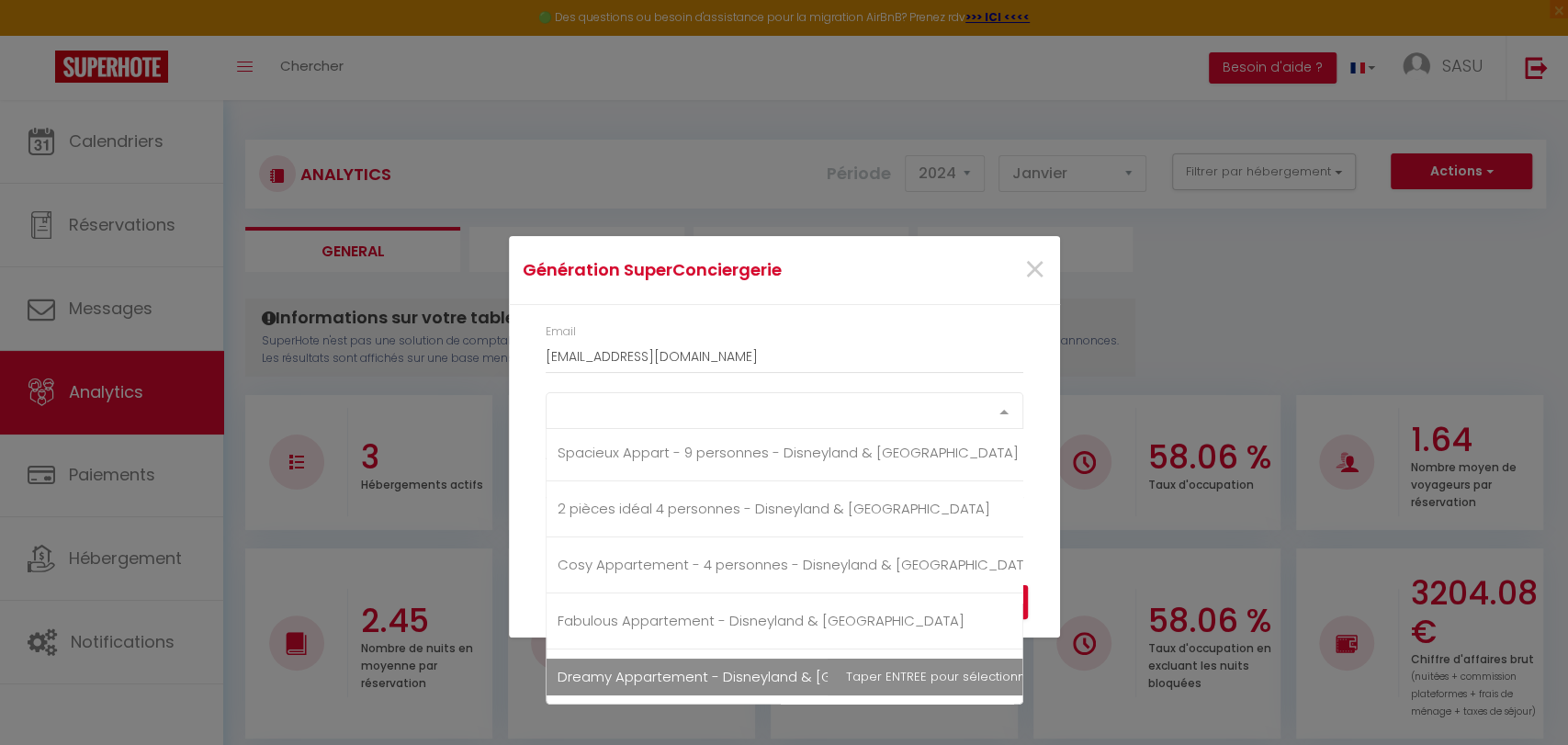
click at [617, 677] on span "Dreamy Appartement - Disneyland & [GEOGRAPHIC_DATA]" at bounding box center [758, 676] width 401 height 20
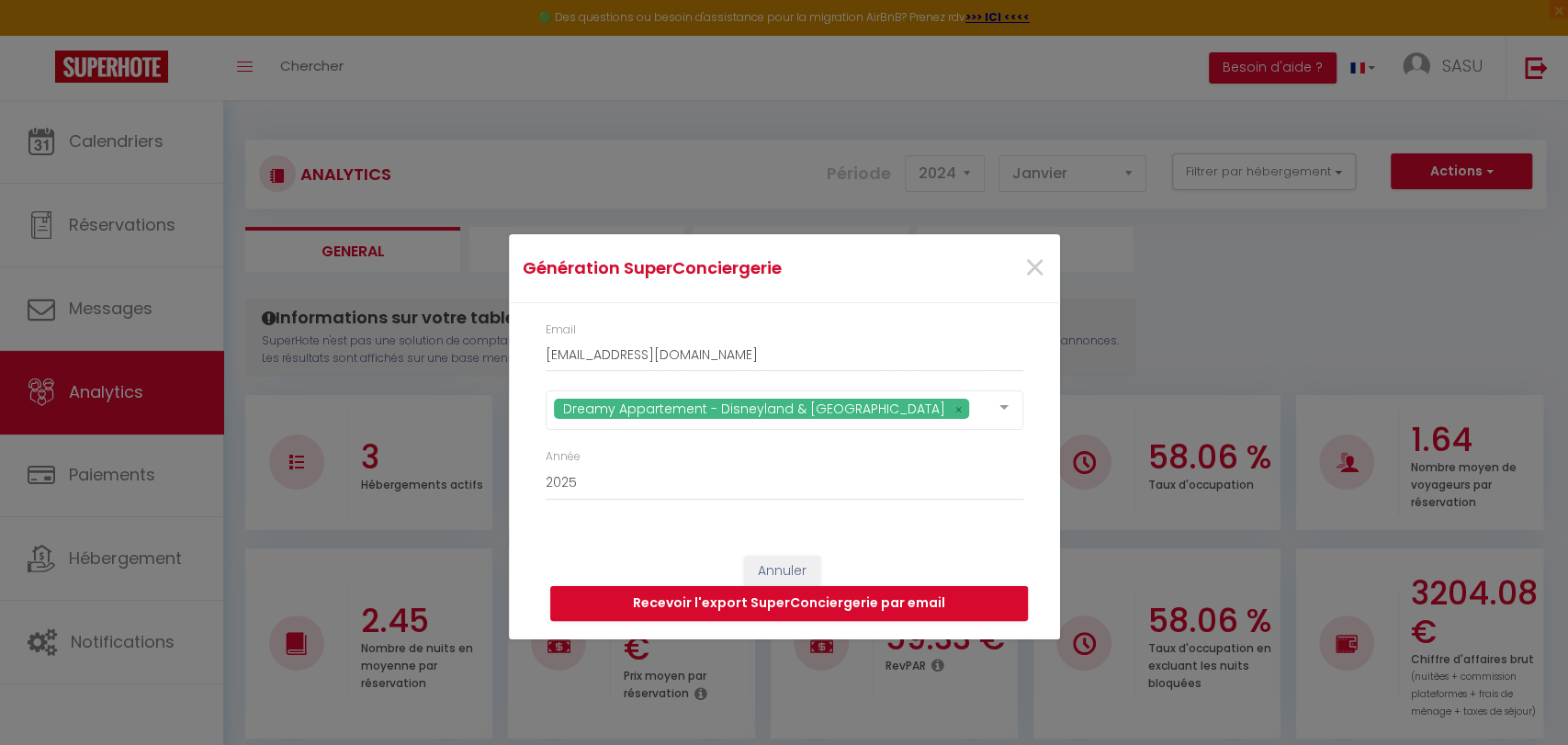
click at [882, 337] on div "Email [EMAIL_ADDRESS][DOMAIN_NAME]" at bounding box center [784, 346] width 478 height 50
click at [581, 477] on select "2015 2016 2017 2018 2019 2020 2021 2022 2023 2024 2025 2026 2027 2028" at bounding box center [784, 483] width 478 height 35
select select "2024"
click at [546, 465] on select "2015 2016 2017 2018 2019 2020 2021 2022 2023 2024 2025 2026 2027 2028" at bounding box center [784, 483] width 478 height 35
click at [743, 594] on button "Recevoir l'export SuperConciergerie par email" at bounding box center [789, 604] width 478 height 35
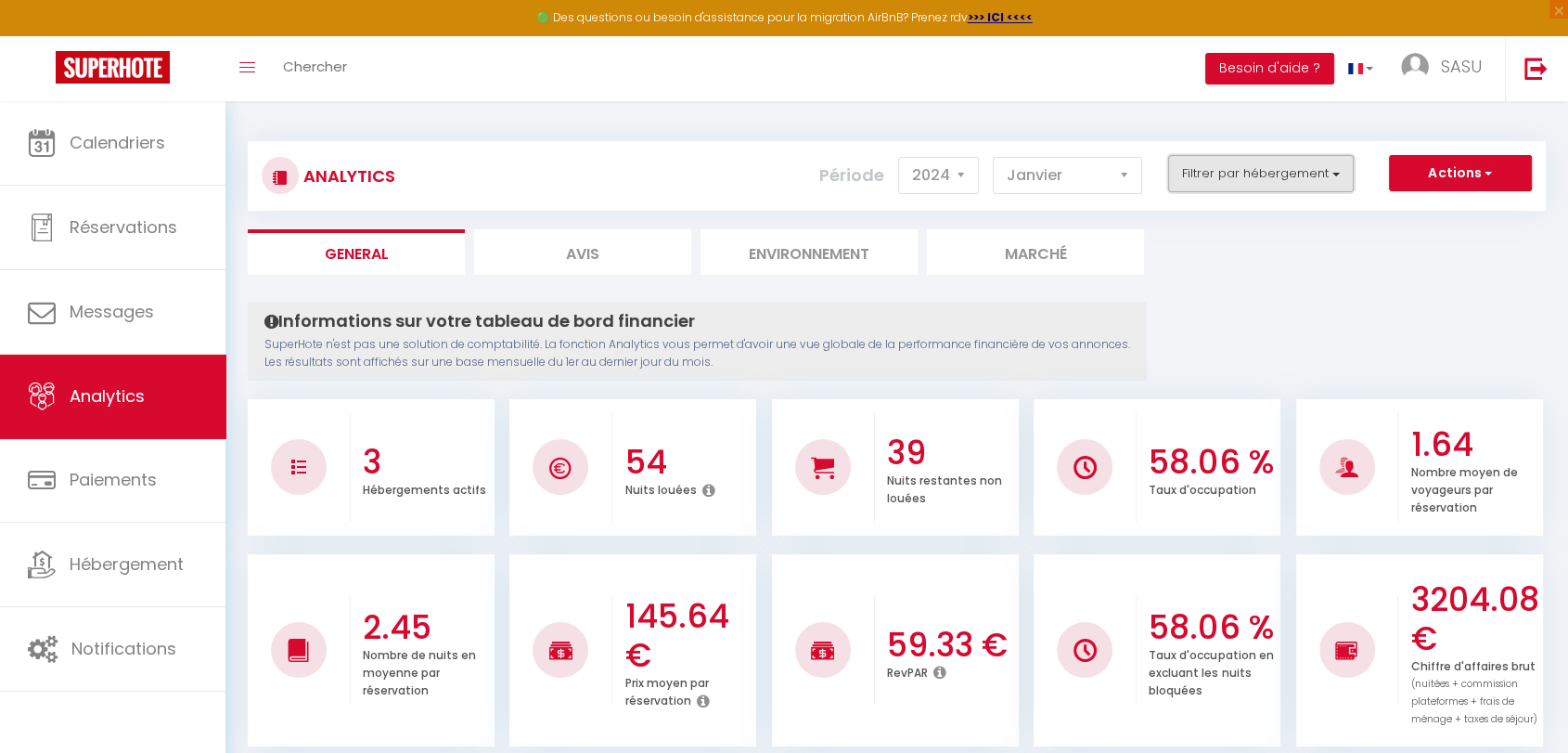
click at [1210, 173] on button "Filtrer par hébergement" at bounding box center [1260, 174] width 186 height 38
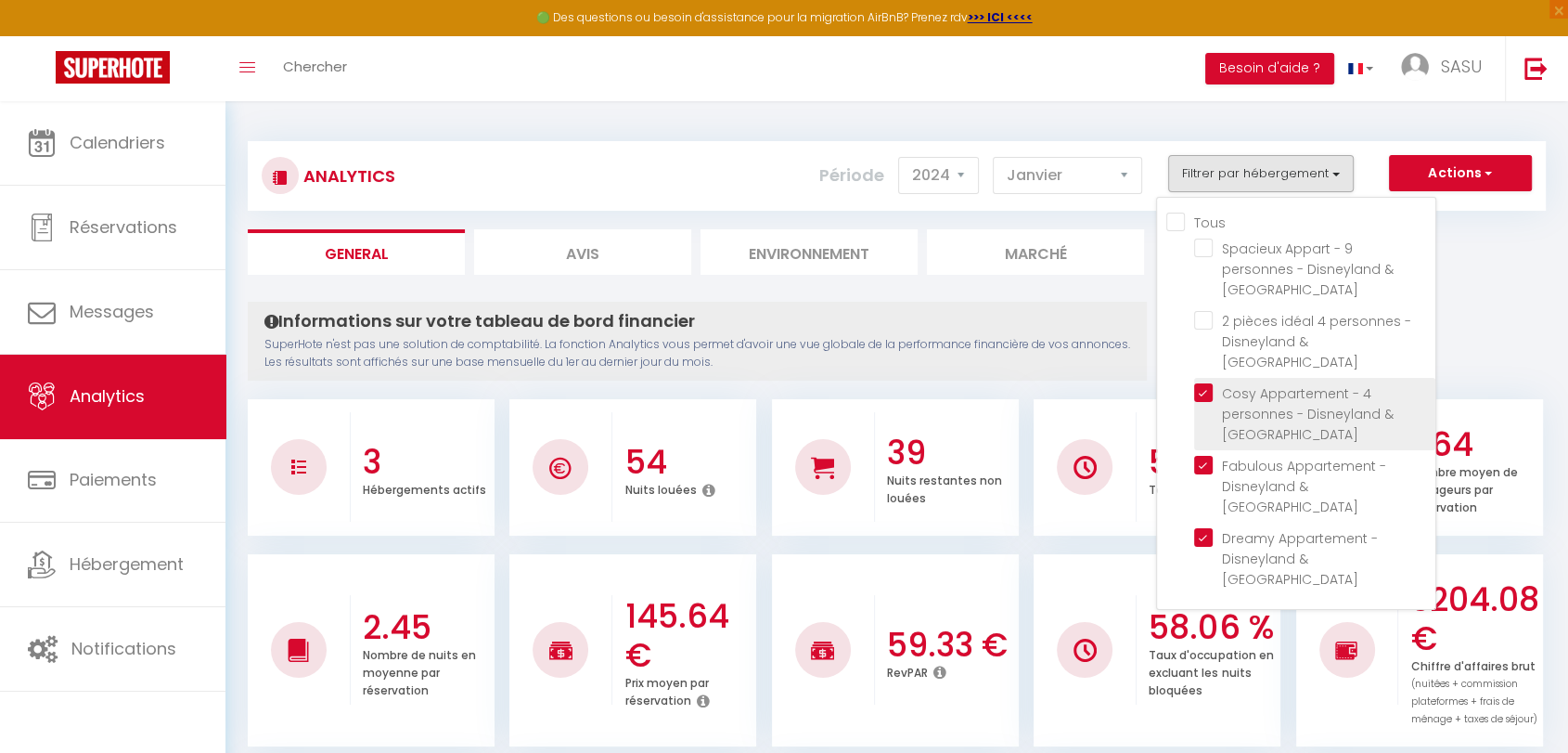
click at [1202, 383] on Paris "checkbox" at bounding box center [1314, 392] width 241 height 19
checkbox Paris "false"
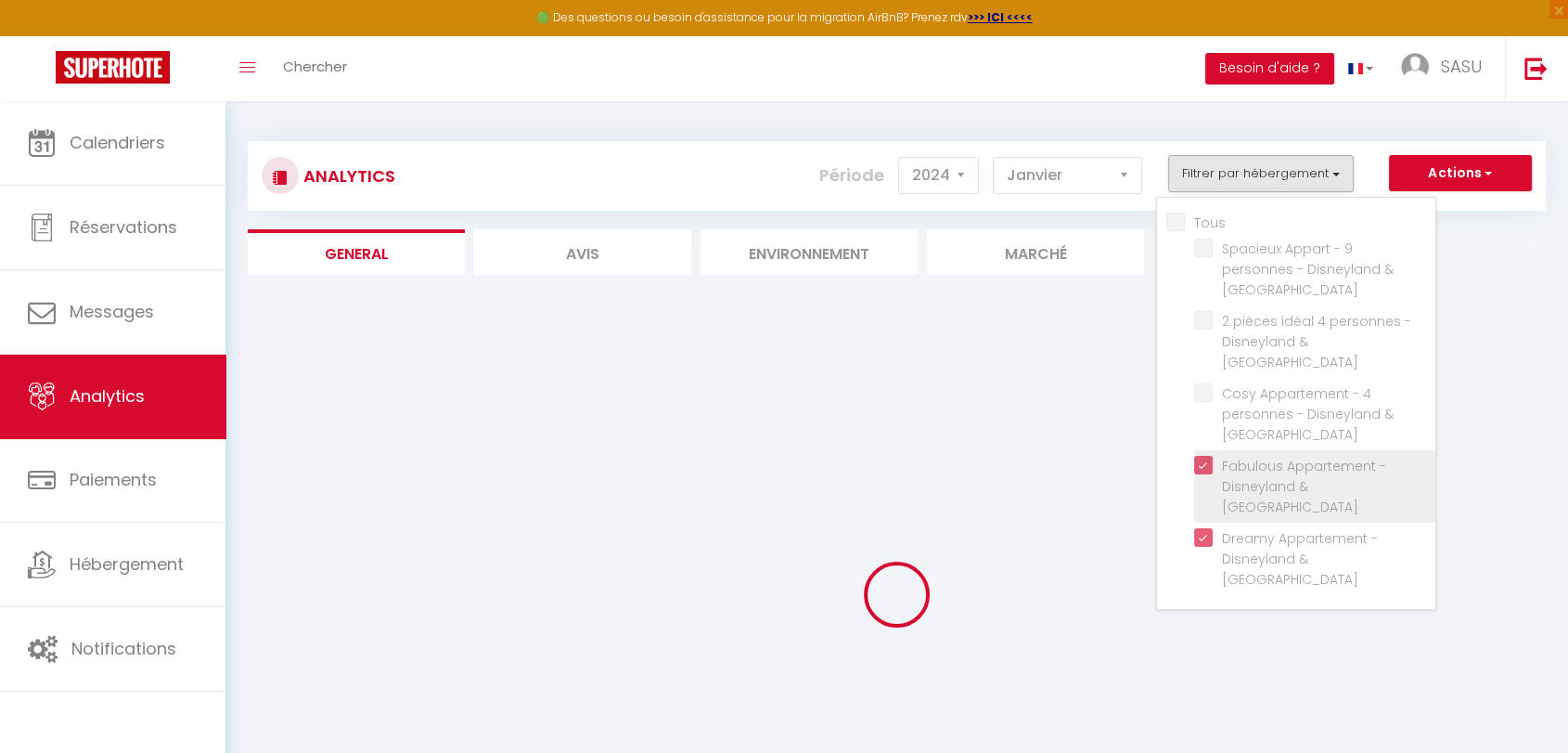
checkbox Paris "false"
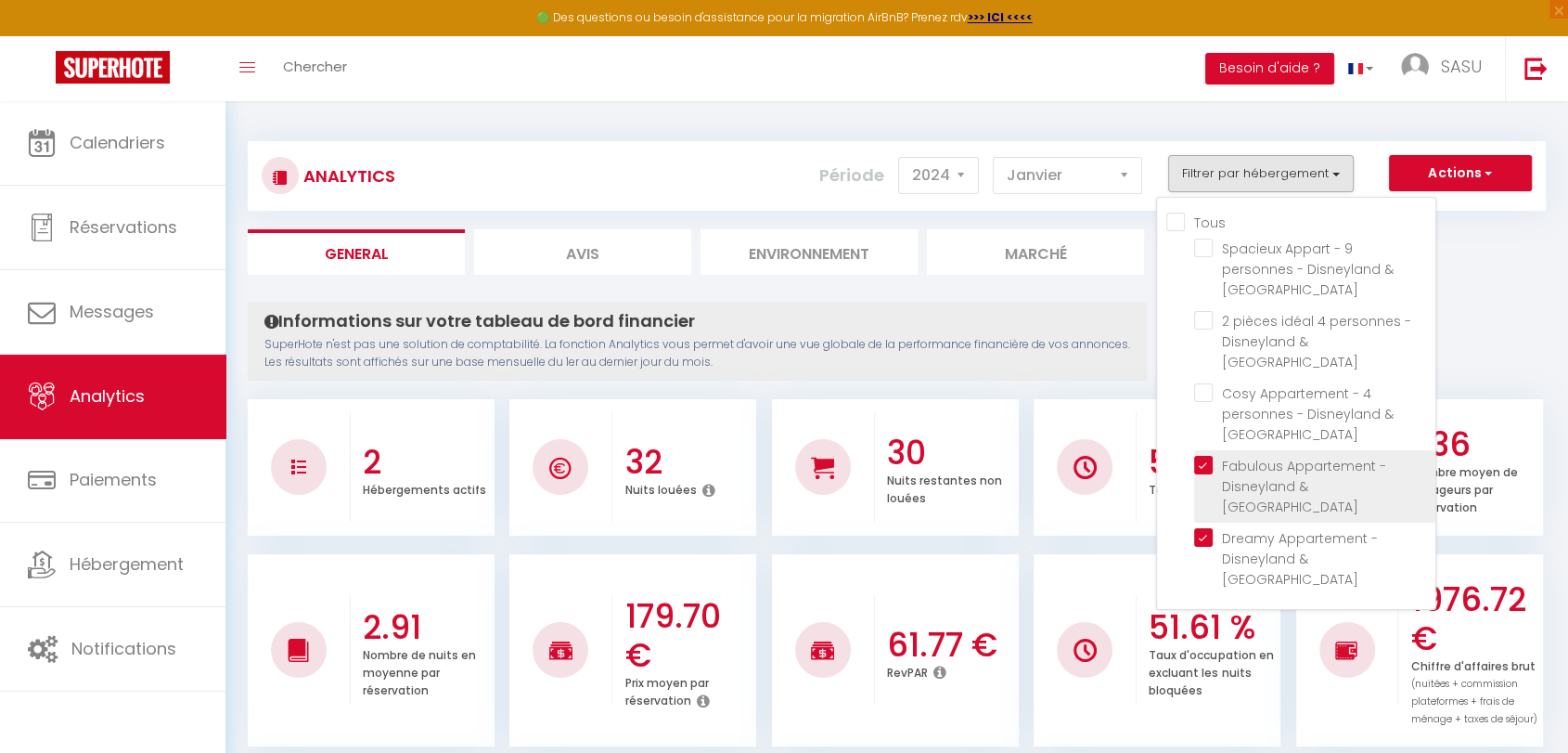
click at [1209, 455] on Paris "checkbox" at bounding box center [1314, 465] width 241 height 19
checkbox Paris "false"
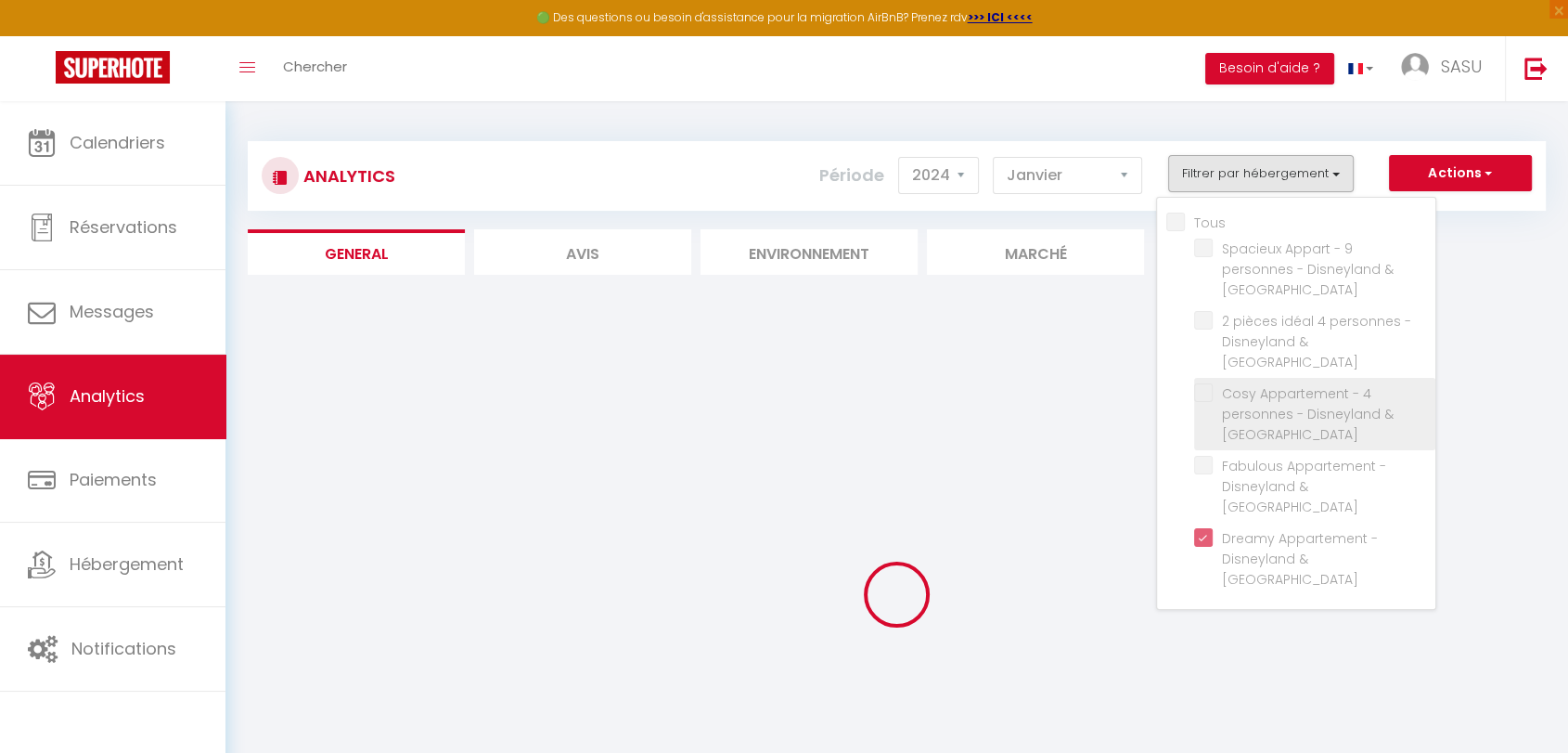
checkbox Paris "false"
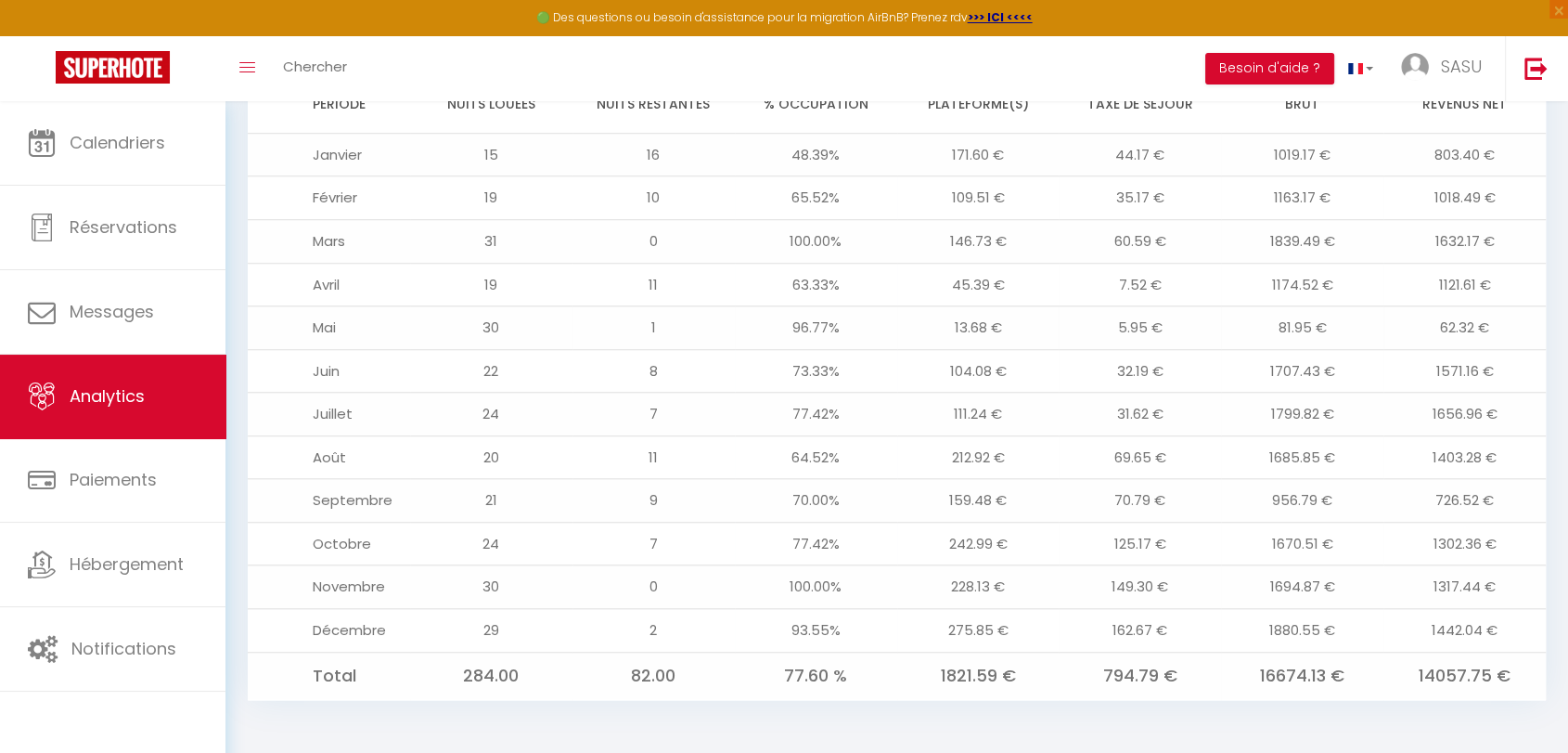
scroll to position [1389, 0]
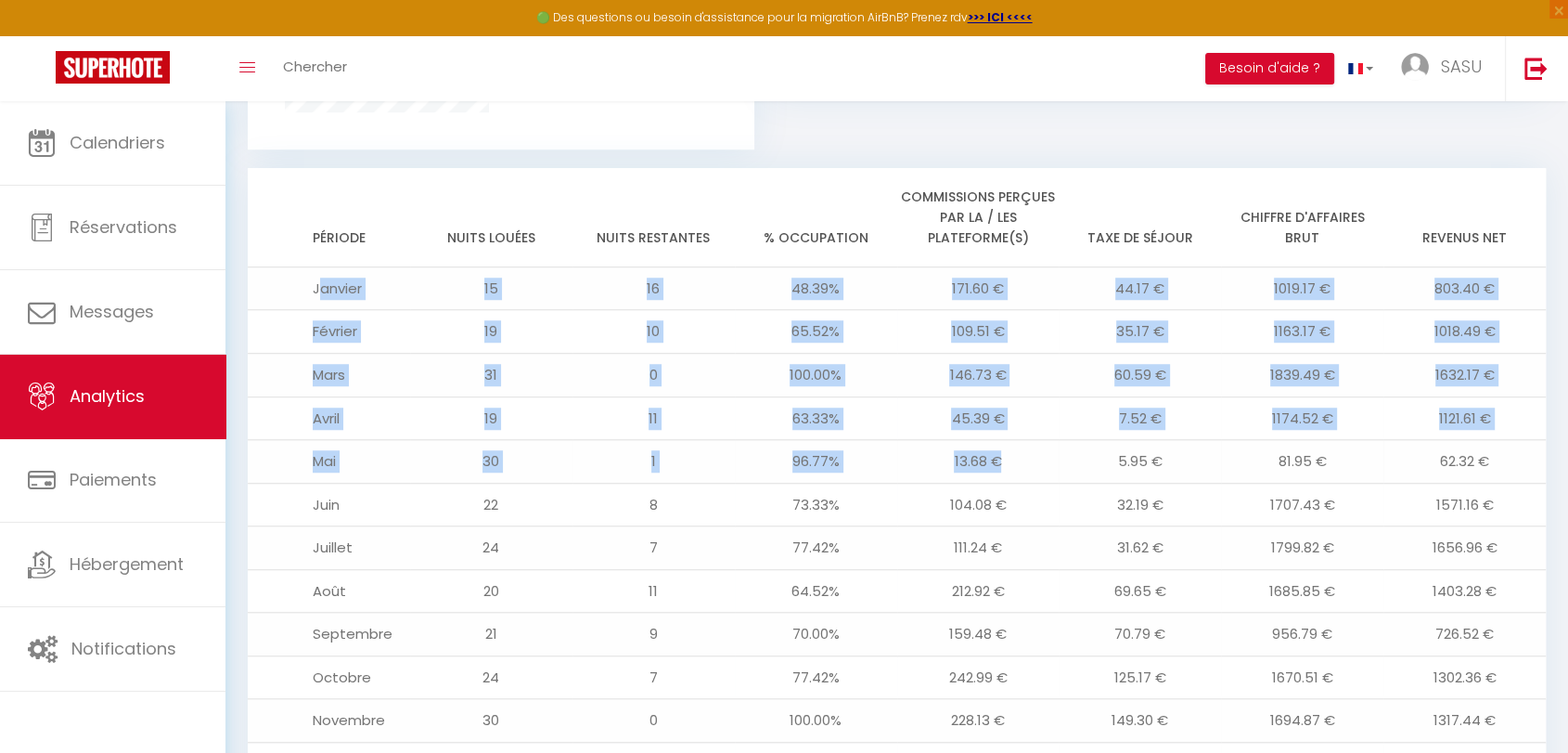
drag, startPoint x: 316, startPoint y: 291, endPoint x: 1058, endPoint y: 465, distance: 762.1
click at [1058, 465] on tbody "Janvier 15 16 48.39% 171.60 € 44.17 € 1019.17 € 803.40 € Février 19 10 65.52% 1…" at bounding box center [896, 549] width 1298 height 566
click at [1058, 465] on td "5.95 €" at bounding box center [1139, 462] width 162 height 43
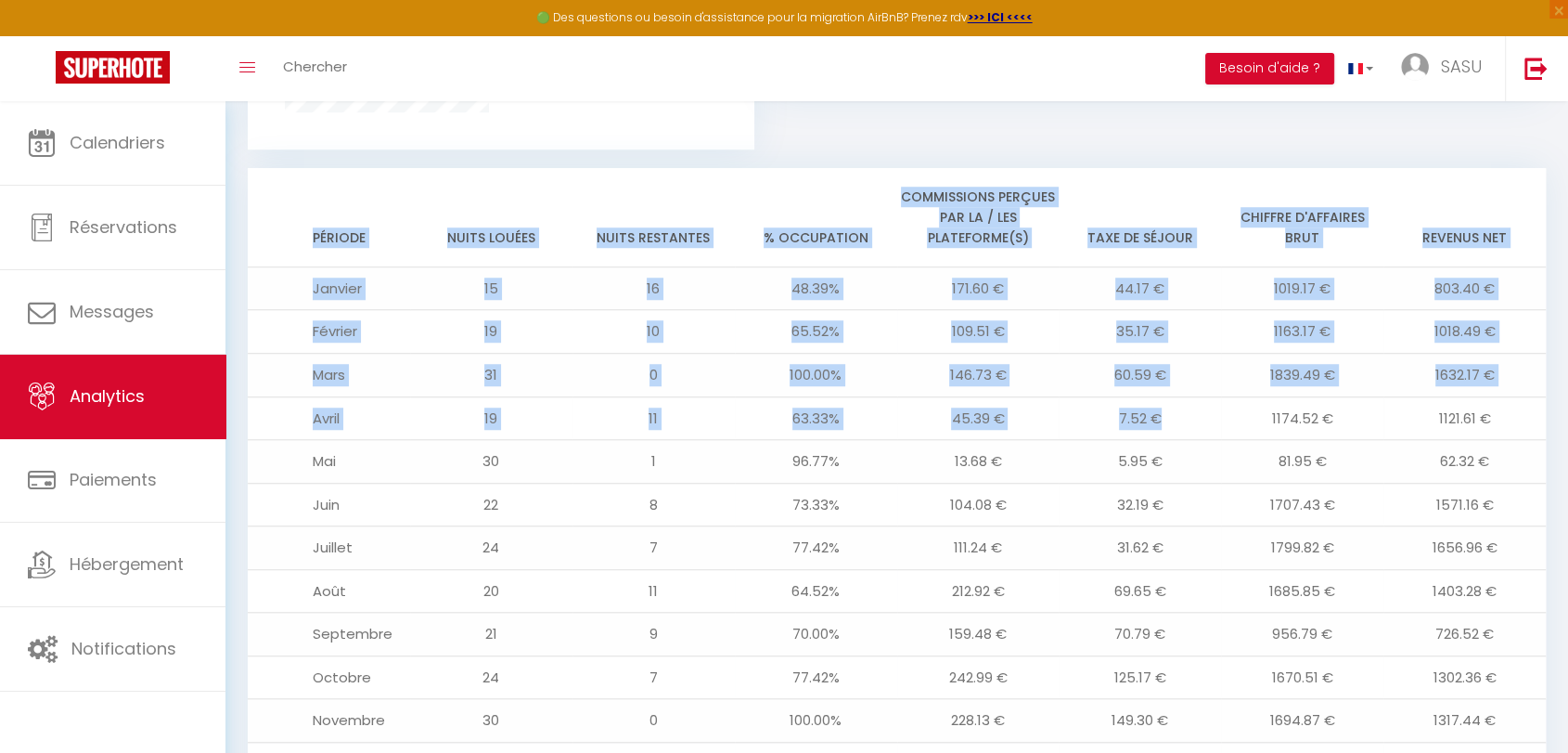
drag, startPoint x: 309, startPoint y: 235, endPoint x: 1160, endPoint y: 436, distance: 874.4
click at [1160, 436] on table "Période Nuits louées Nuits restantes % Occupation Commissions perçues par la / …" at bounding box center [896, 500] width 1298 height 666
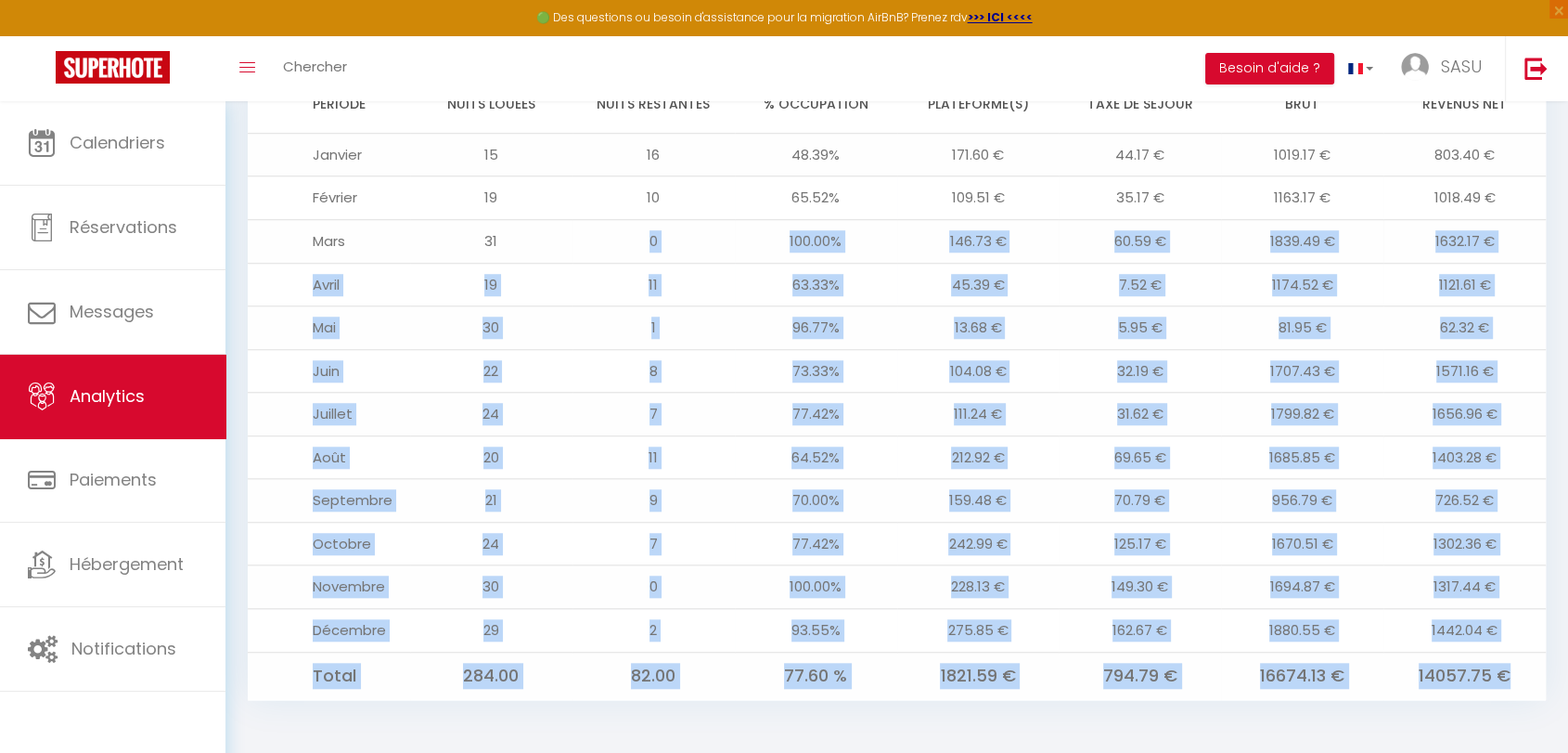
drag, startPoint x: 1516, startPoint y: 680, endPoint x: 480, endPoint y: 239, distance: 1126.0
click at [480, 239] on tbody "Janvier 15 16 48.39% 171.60 € 44.17 € 1019.17 € 803.40 € Février 19 10 65.52% 1…" at bounding box center [896, 415] width 1298 height 566
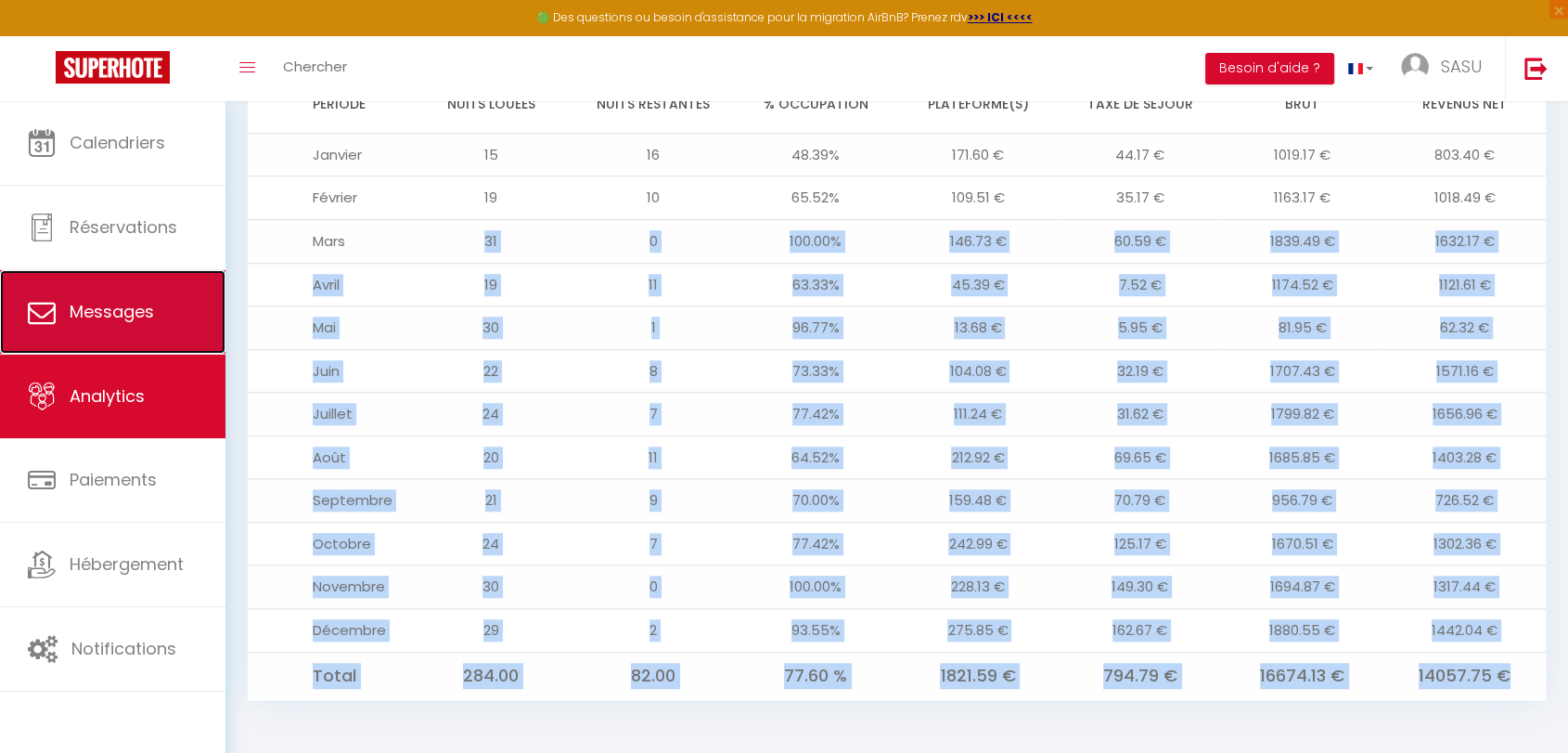
click at [222, 321] on link "Messages" at bounding box center [113, 312] width 225 height 84
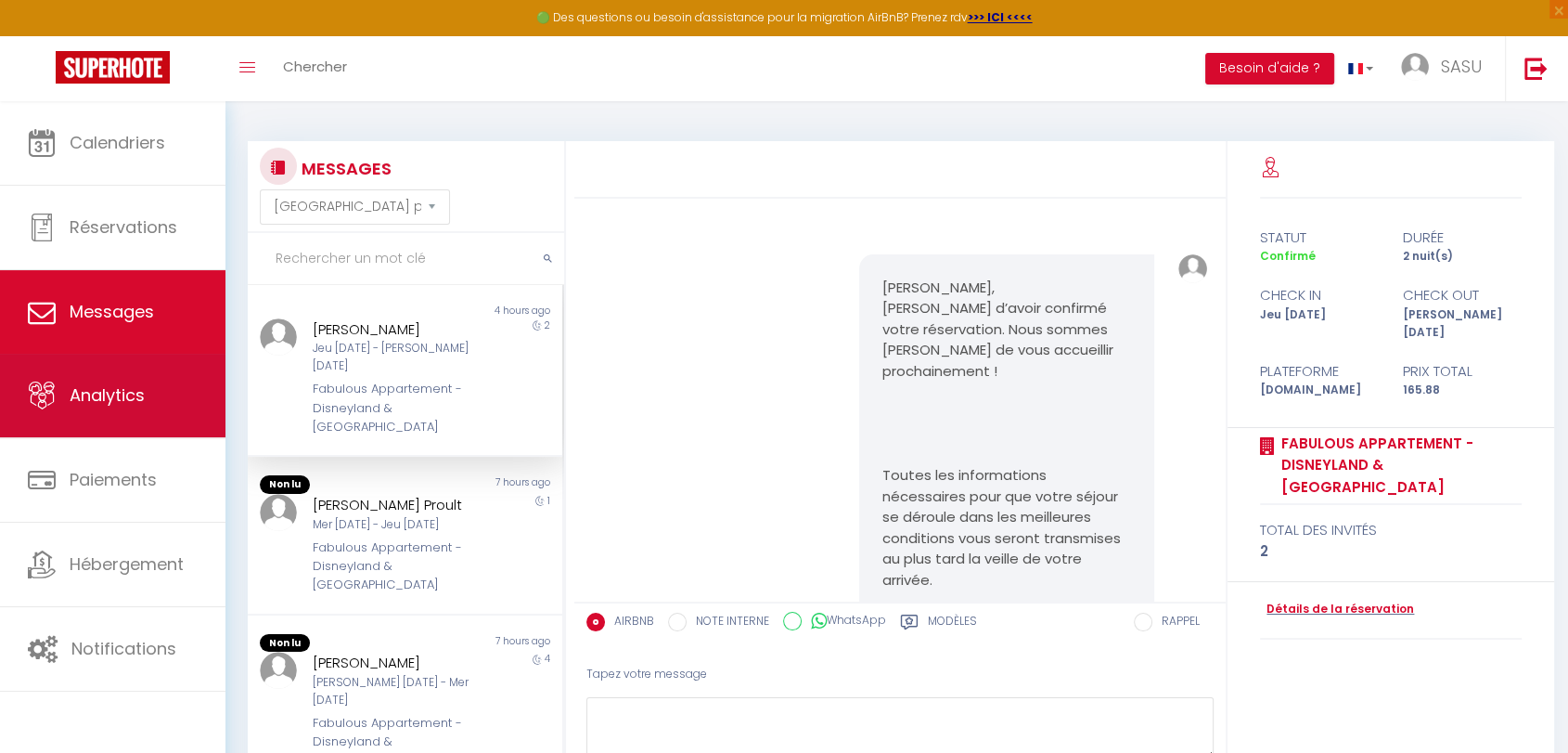
scroll to position [7053, 0]
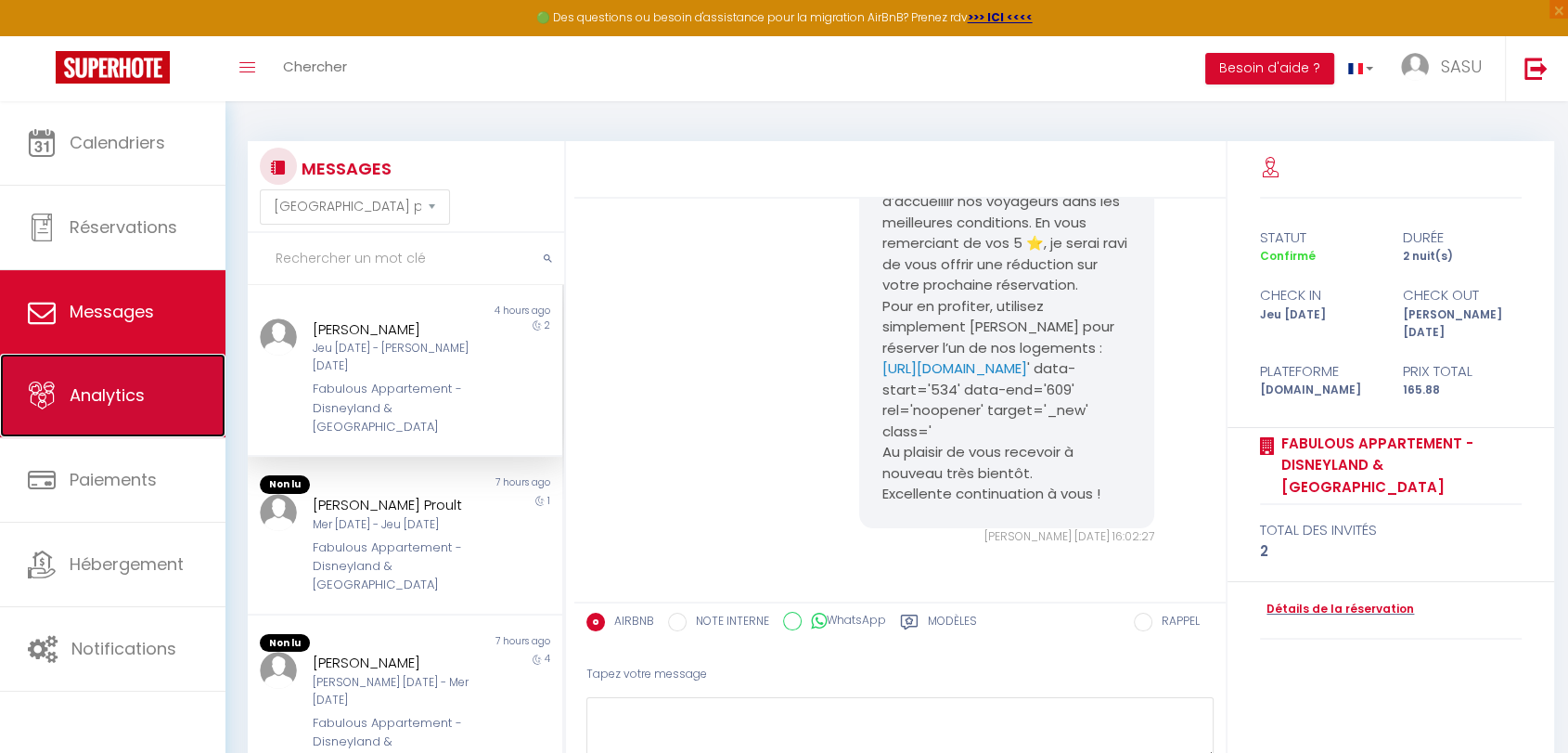
click at [114, 417] on link "Analytics" at bounding box center [113, 395] width 225 height 84
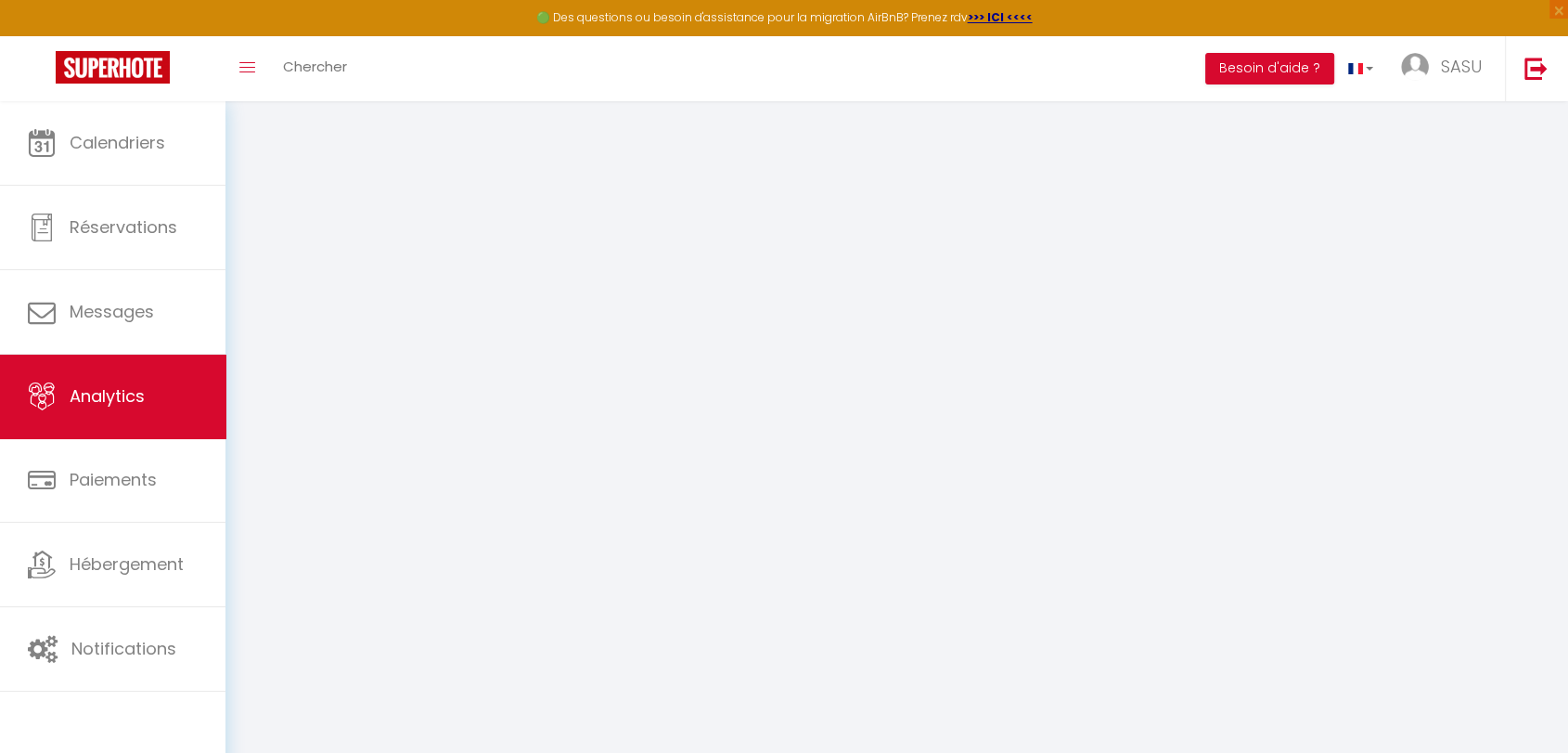
select select "2025"
select select "10"
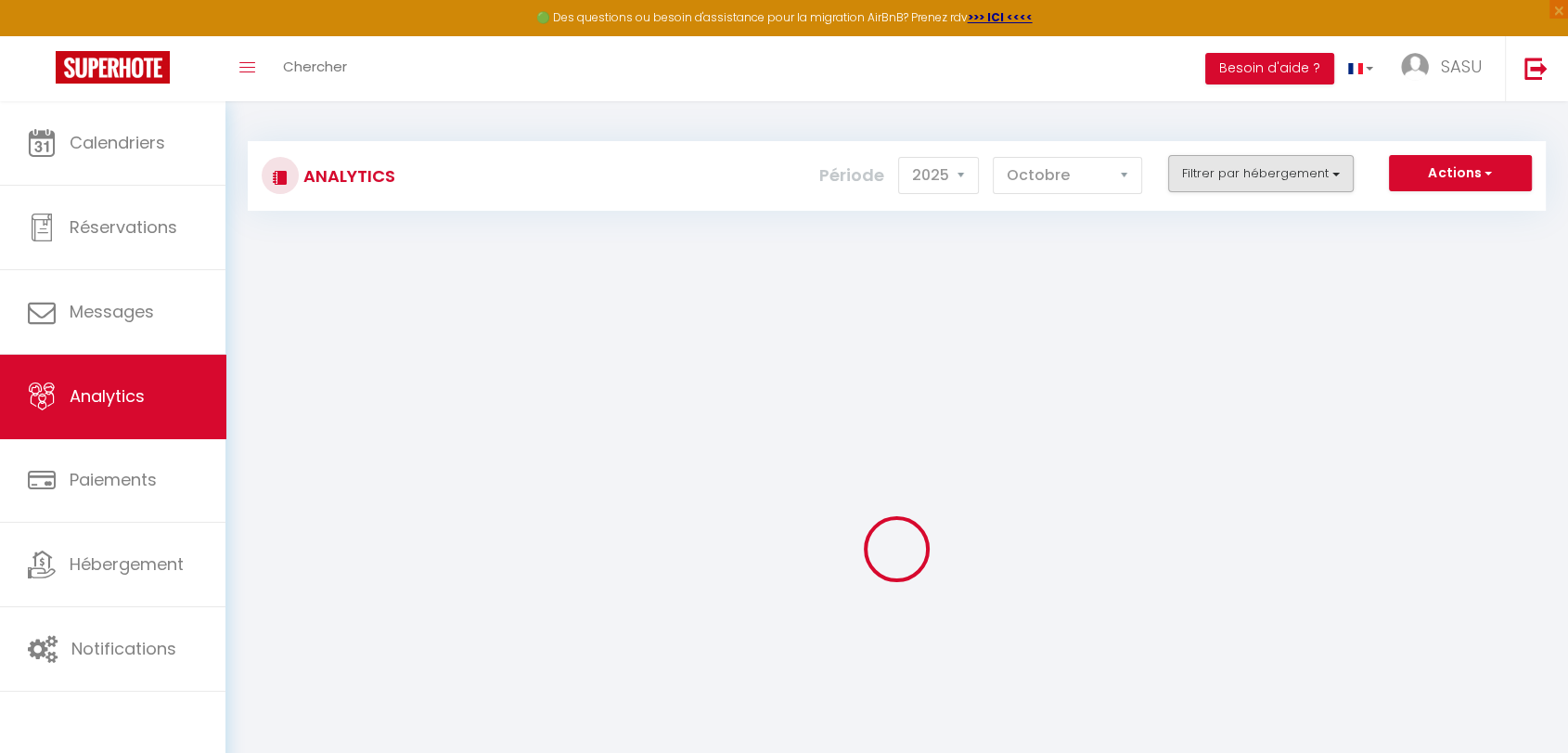
checkbox input "false"
checkbox Paris "false"
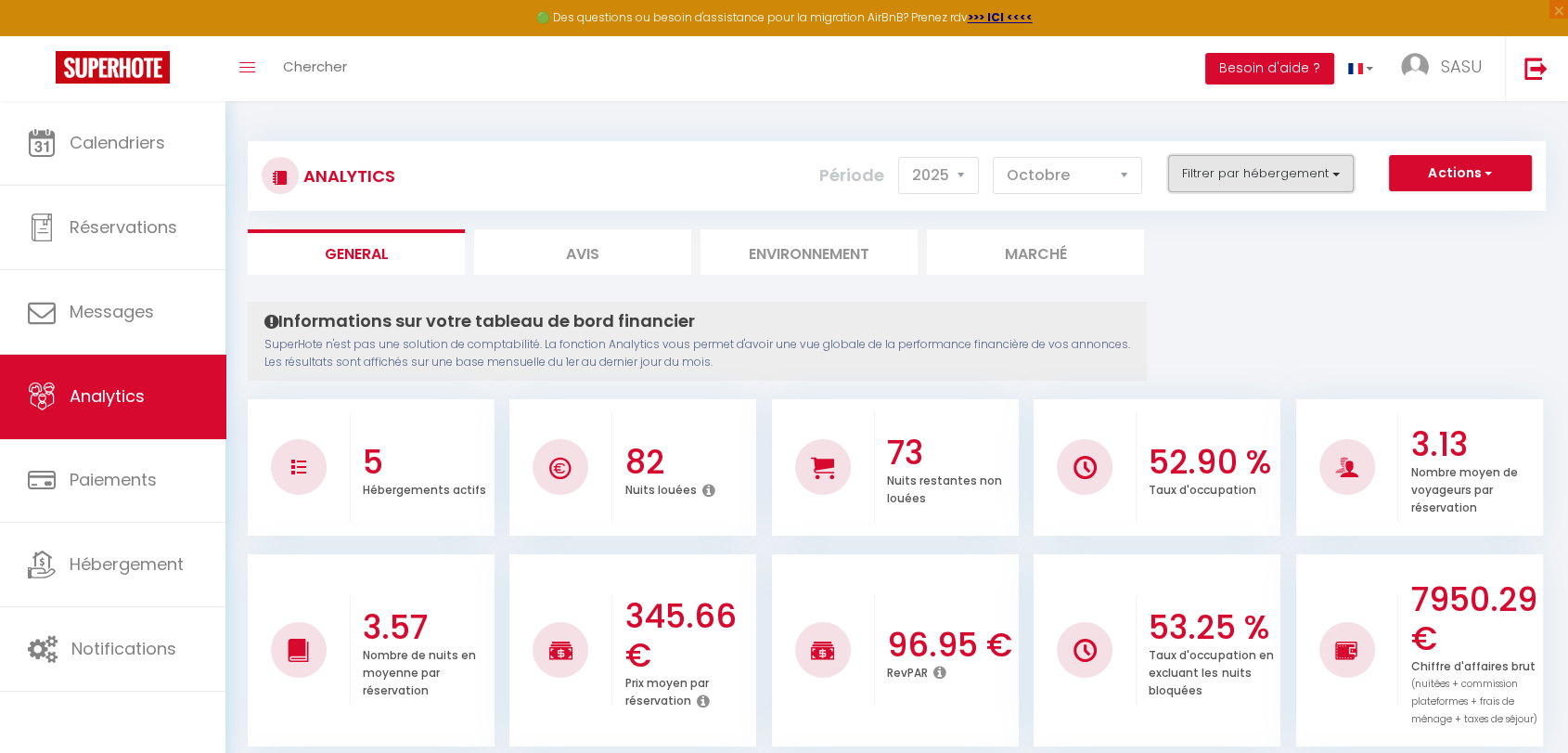
click at [1279, 182] on button "Filtrer par hébergement" at bounding box center [1260, 174] width 186 height 38
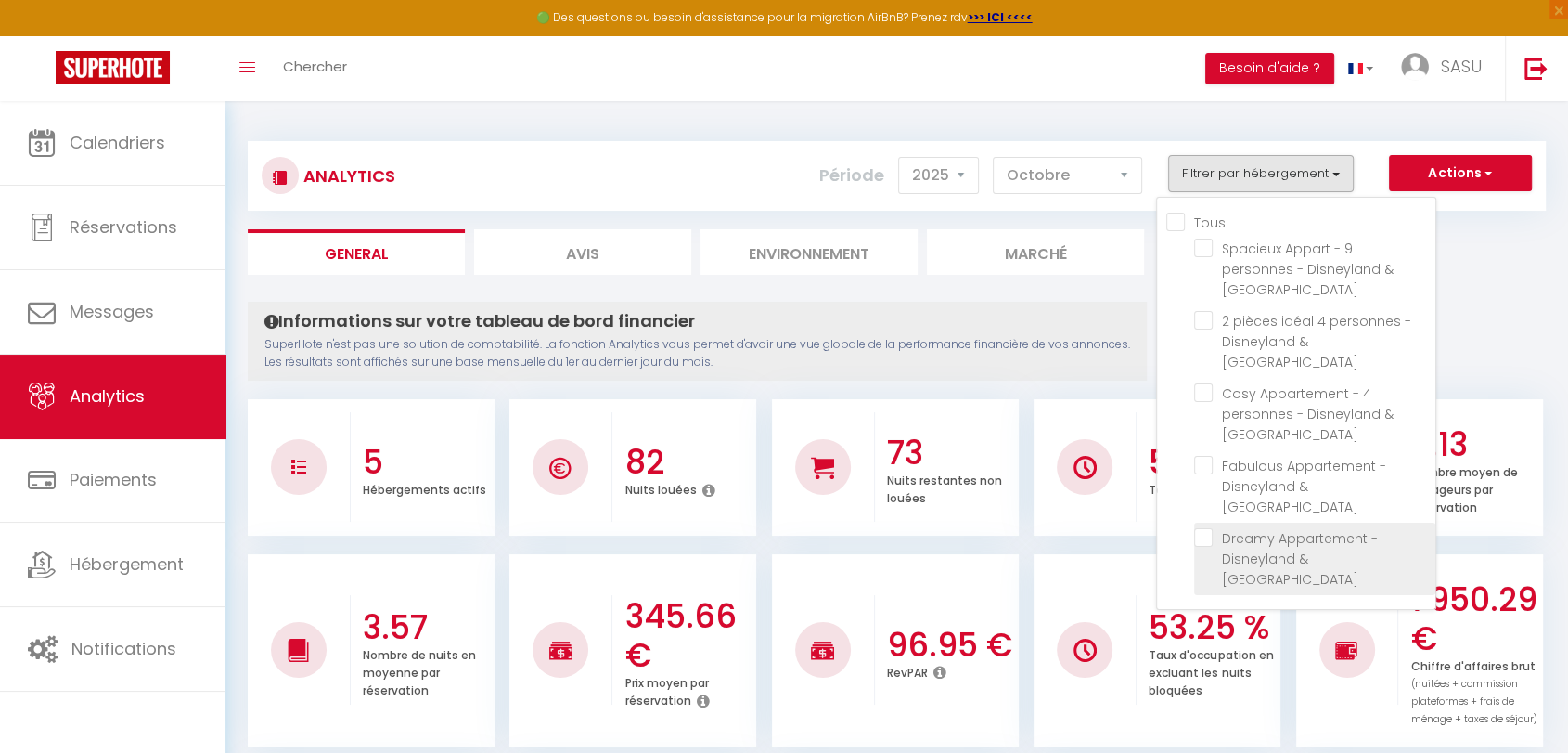
click at [1207, 528] on Paris "checkbox" at bounding box center [1314, 537] width 241 height 19
checkbox Paris "true"
checkbox Paris "false"
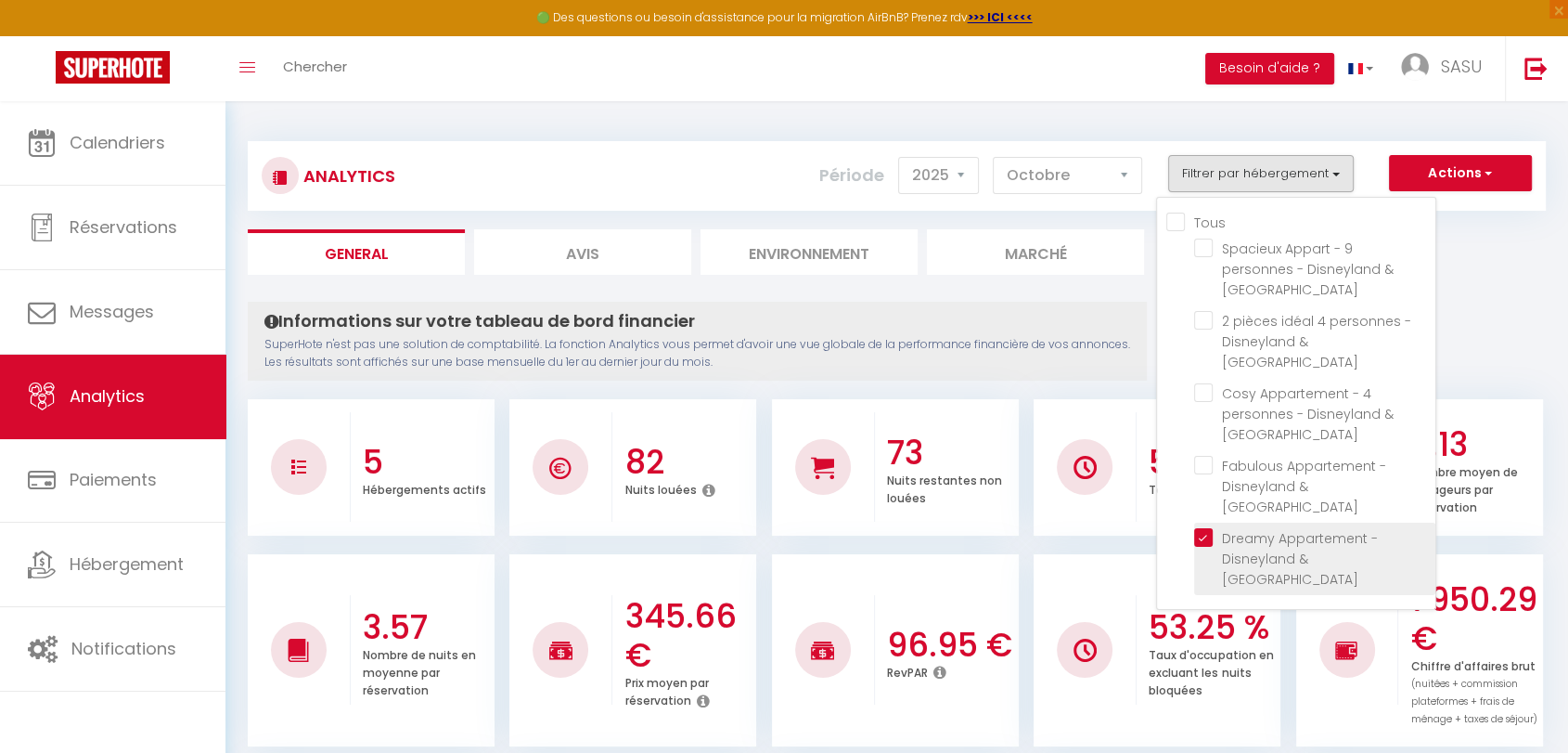
checkbox Paris "false"
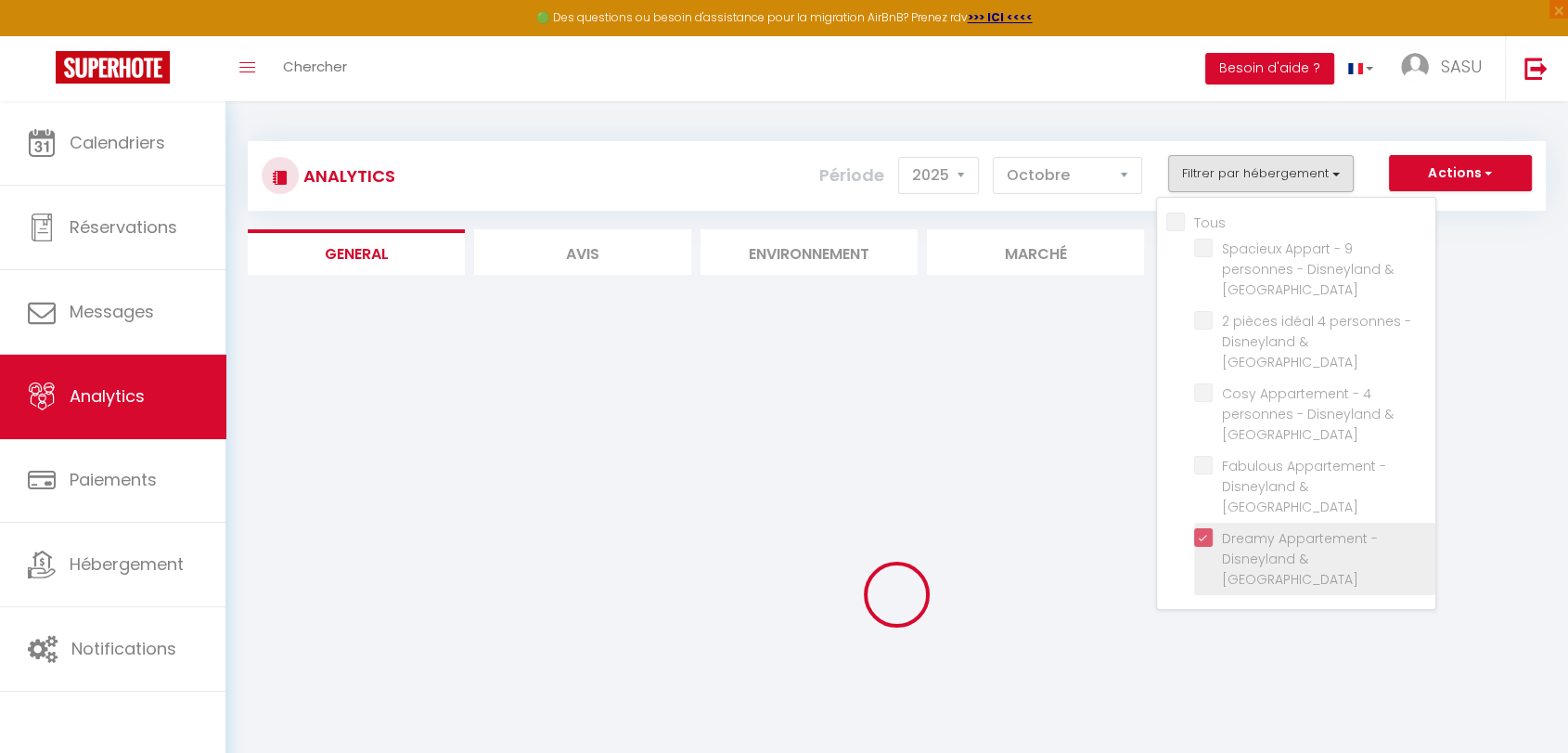
checkbox Paris "false"
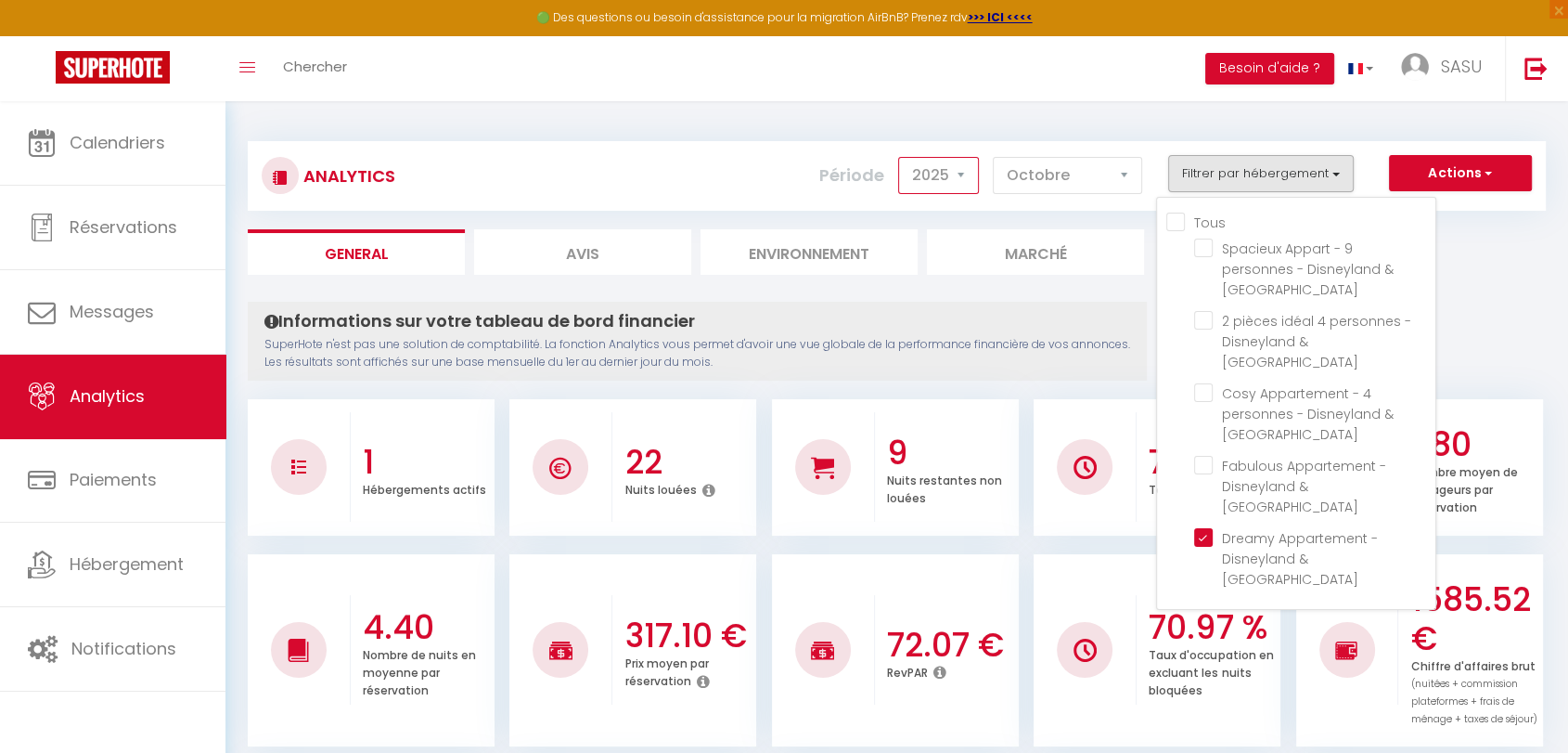
click at [927, 158] on select "2014 2015 2016 2017 2018 2019 2020 2021 2022 2023 2024 2025 2026 2027" at bounding box center [938, 176] width 81 height 38
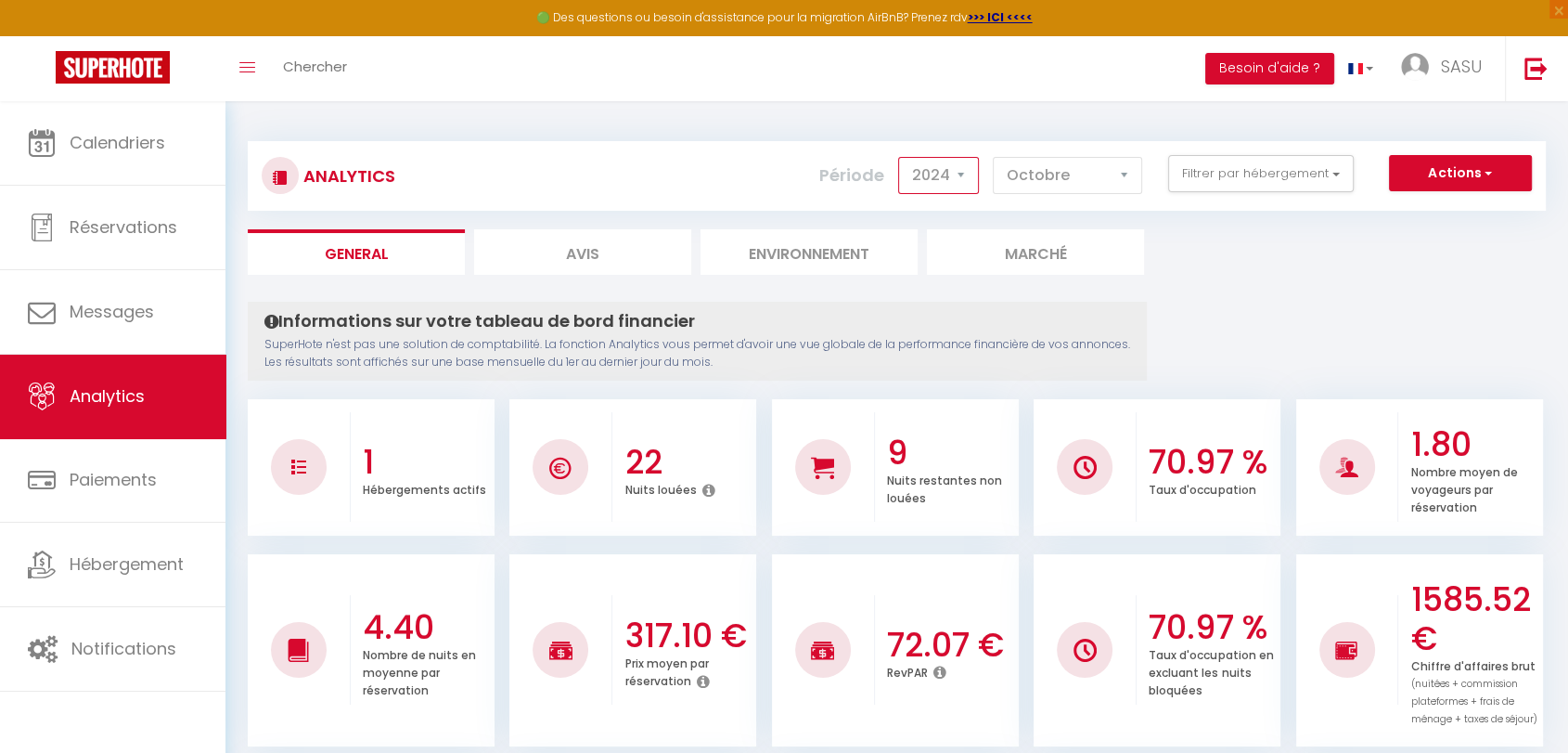
click at [903, 157] on select "2014 2015 2016 2017 2018 2019 2020 2021 2022 2023 2024 2025 2026 2027" at bounding box center [938, 176] width 81 height 38
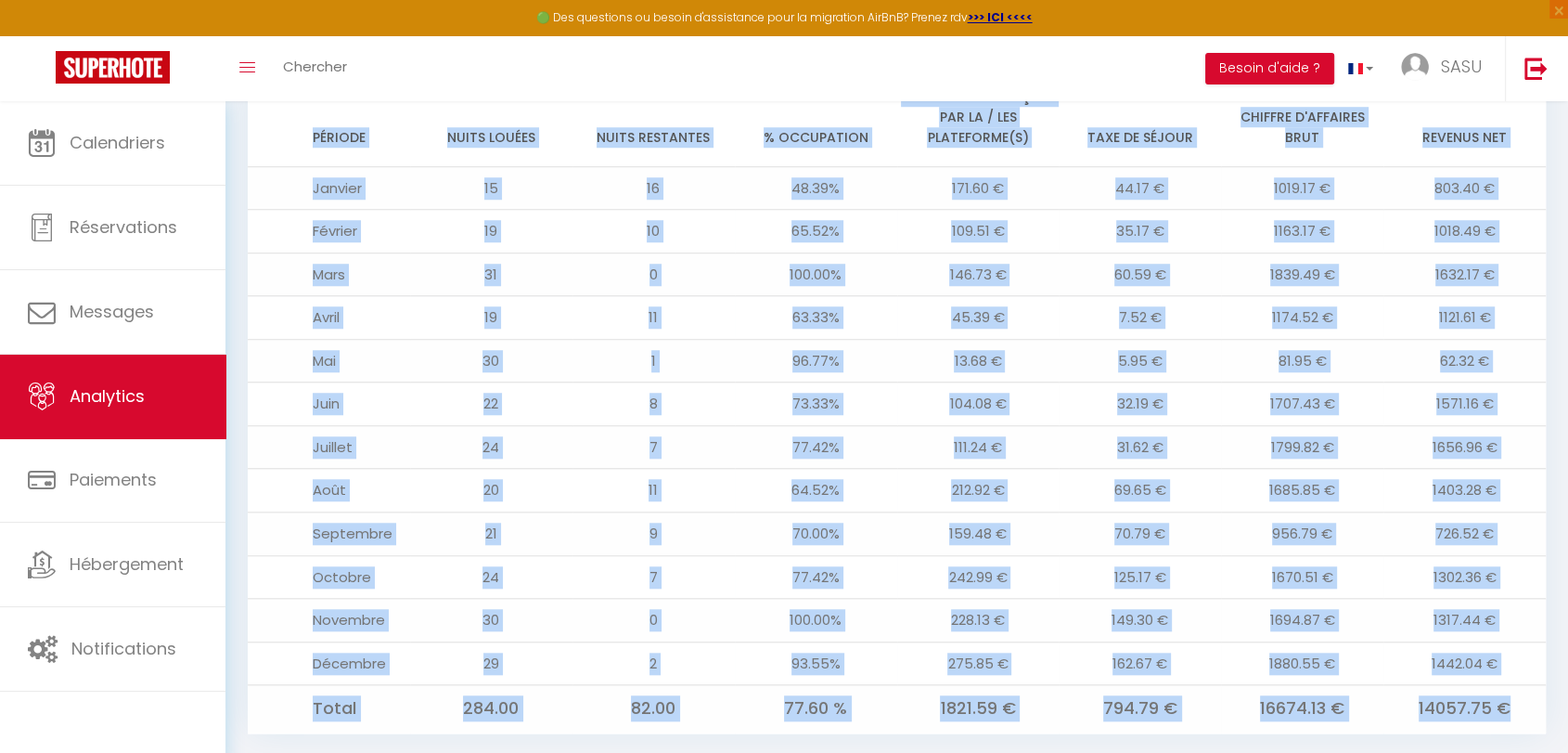
scroll to position [1558, 0]
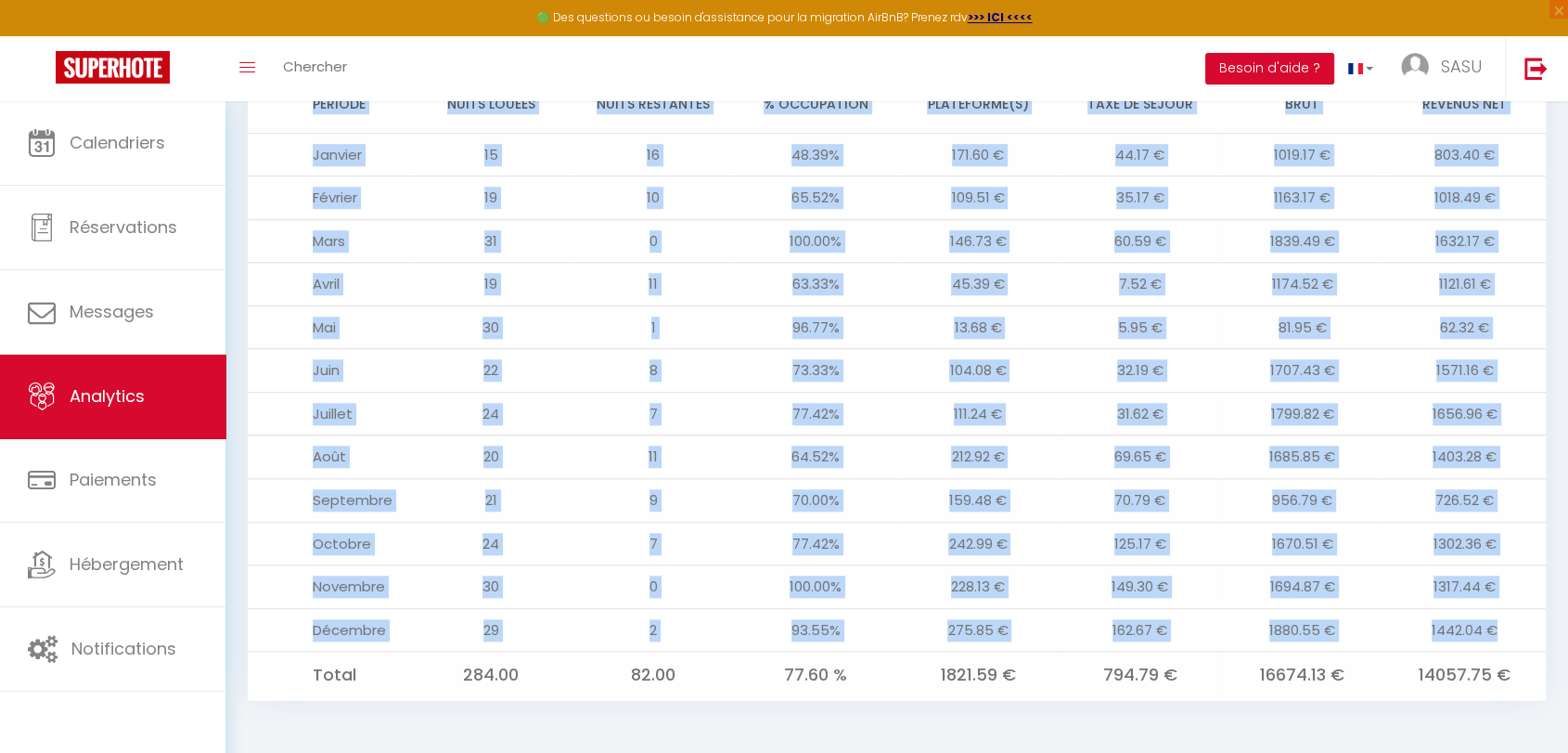
drag, startPoint x: 307, startPoint y: 177, endPoint x: 1517, endPoint y: 616, distance: 1287.2
click at [1517, 616] on table "Période Nuits louées Nuits restantes % Occupation Commissions perçues par la / …" at bounding box center [896, 367] width 1298 height 666
copy table "Loremip Dolor sitame Conse adipiscin % Elitseddoe Temporincid utlabor etd ma / …"
click at [771, 431] on td "77.42%" at bounding box center [815, 413] width 162 height 43
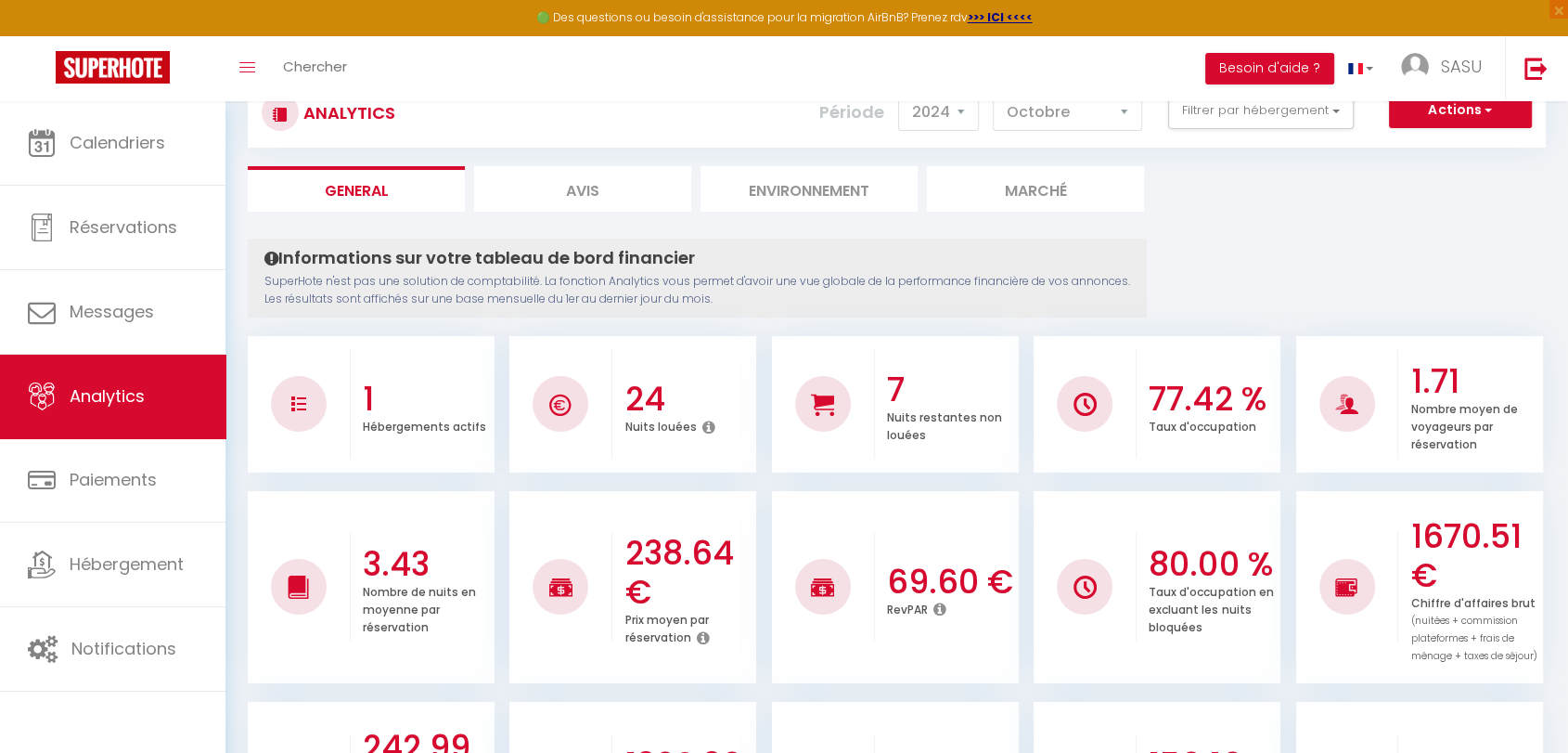
scroll to position [0, 0]
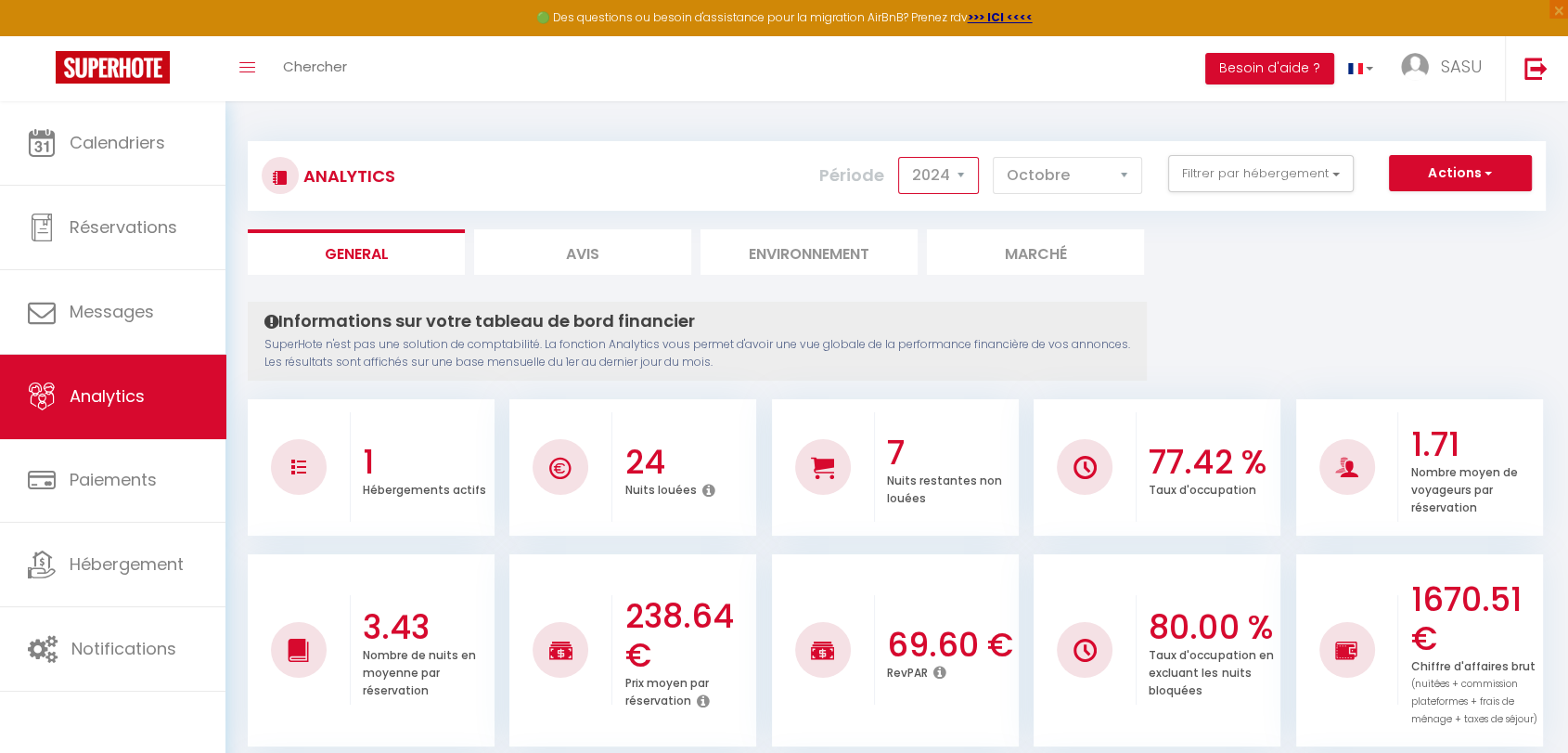
click at [973, 178] on select "2014 2015 2016 2017 2018 2019 2020 2021 2022 2023 2024 2025 2026 2027" at bounding box center [938, 176] width 81 height 38
select select "2025"
click at [903, 157] on select "2014 2015 2016 2017 2018 2019 2020 2021 2022 2023 2024 2025 2026 2027" at bounding box center [938, 176] width 81 height 38
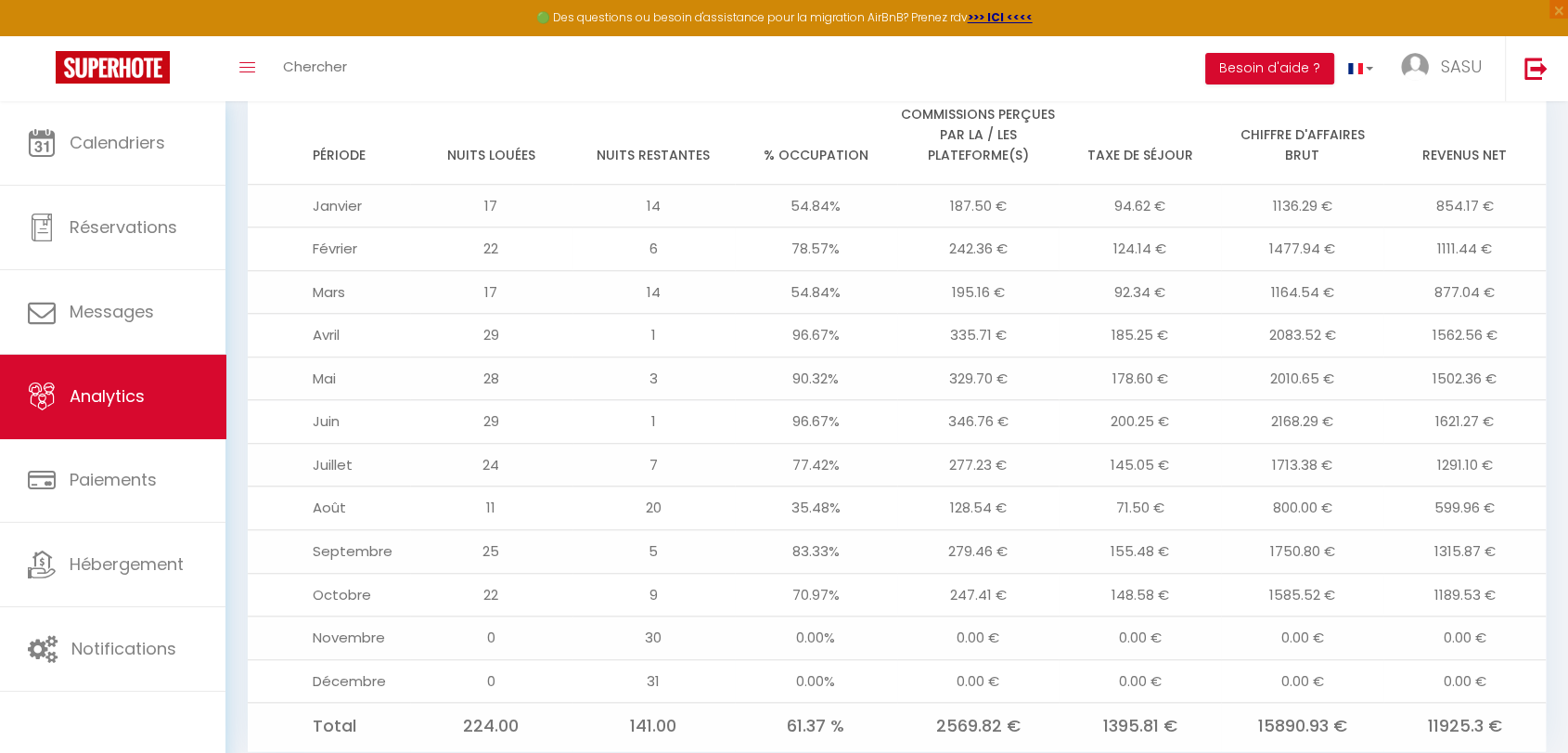
scroll to position [1501, 0]
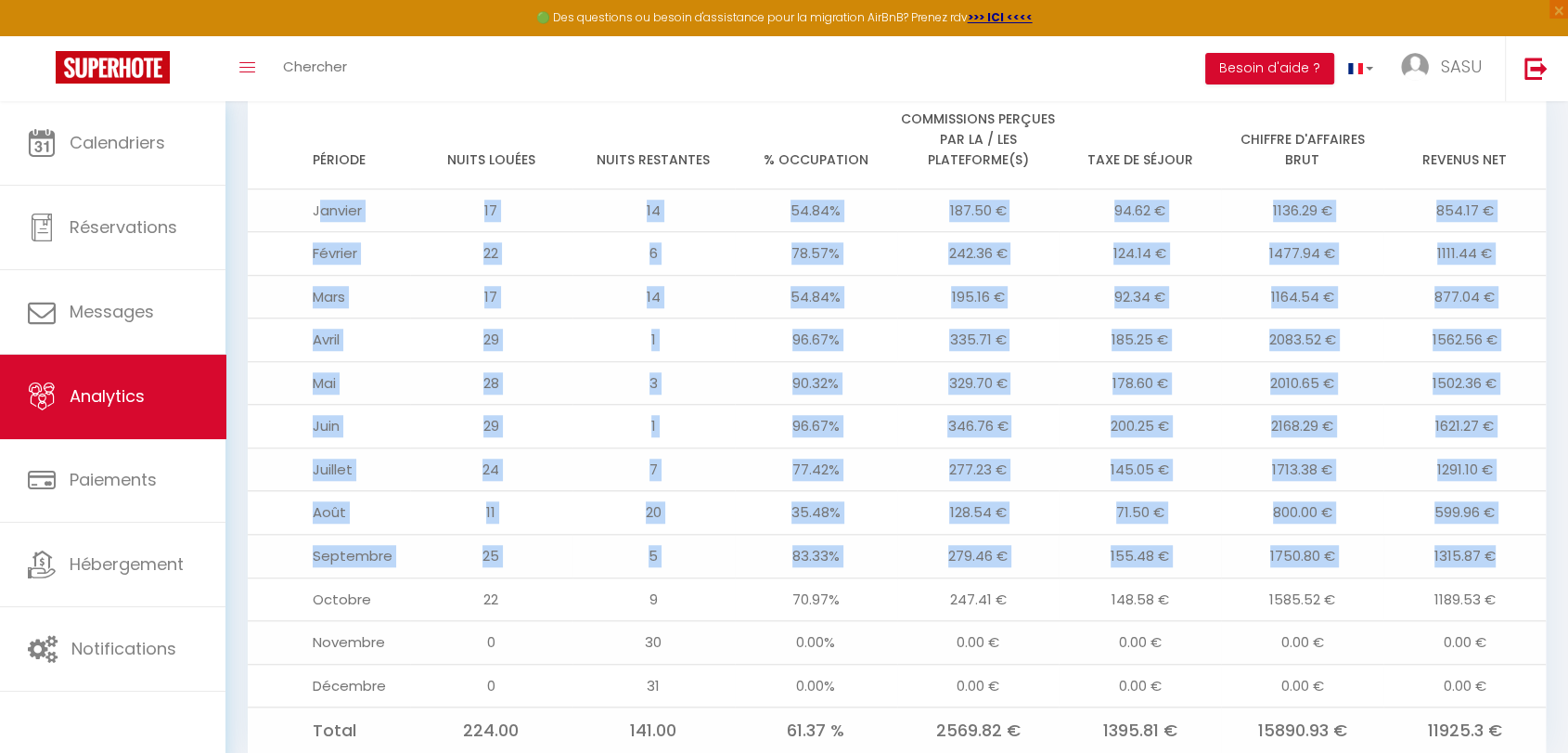
drag, startPoint x: 316, startPoint y: 209, endPoint x: 1544, endPoint y: 566, distance: 1278.8
click at [1544, 566] on tbody "Janvier 17 14 54.84% 187.50 € 94.62 € 1136.29 € 854.17 € Février 22 6 78.57% 24…" at bounding box center [896, 471] width 1298 height 566
copy tbody "anvier 17 14 54.84% 187.50 € 94.62 € 1136.29 € 854.17 € Février 22 6 78.57% 242…"
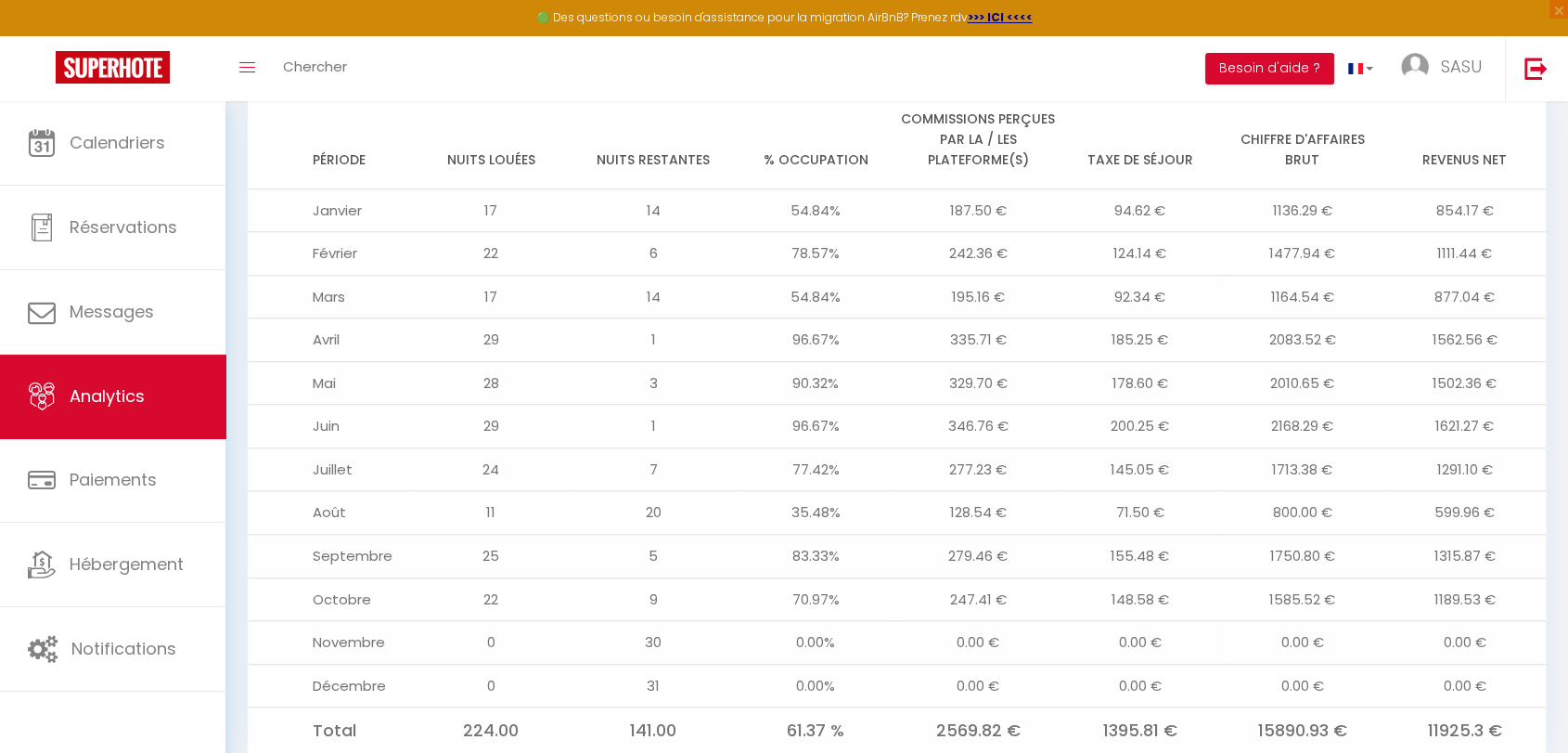
click at [907, 638] on td "0.00 €" at bounding box center [978, 642] width 162 height 43
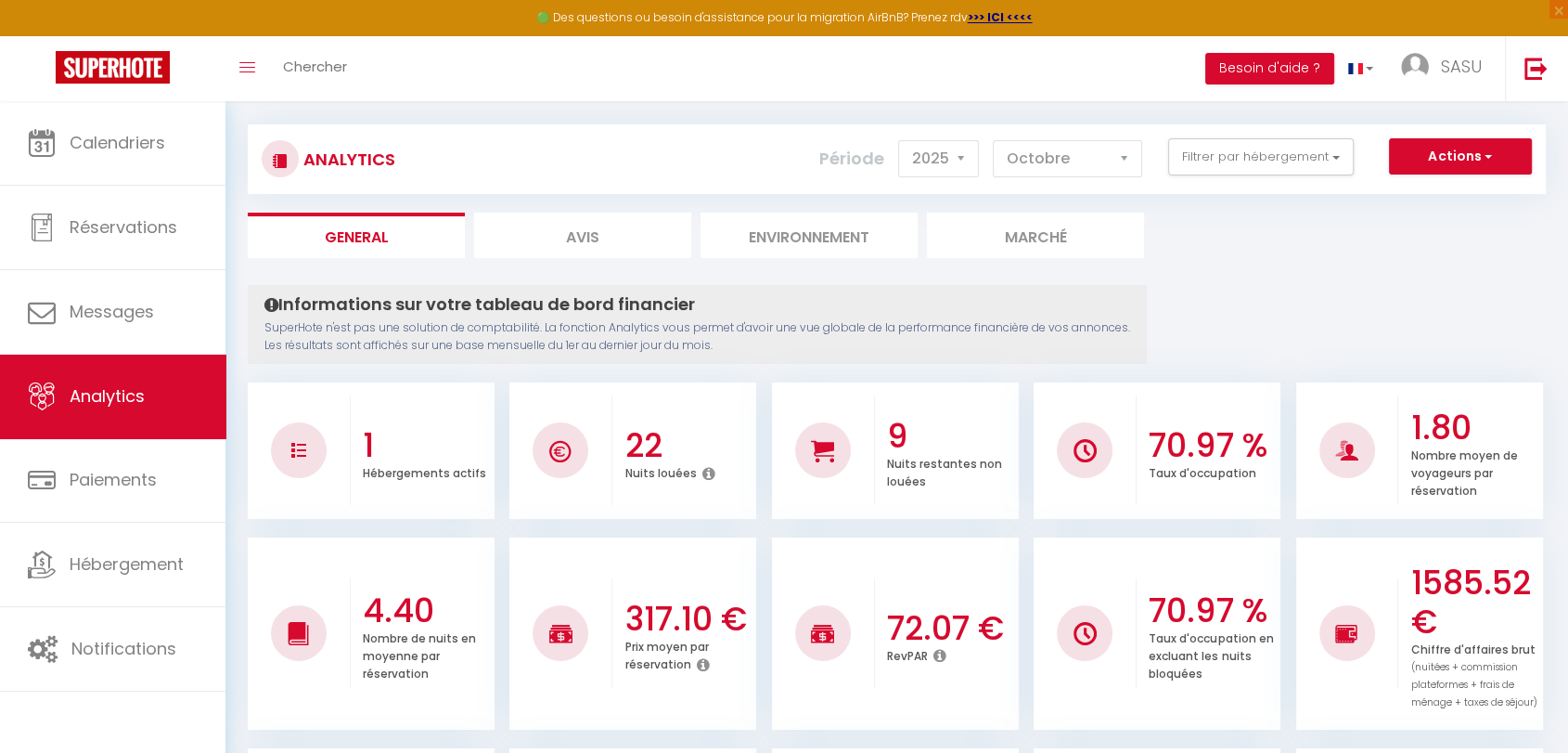
scroll to position [0, 0]
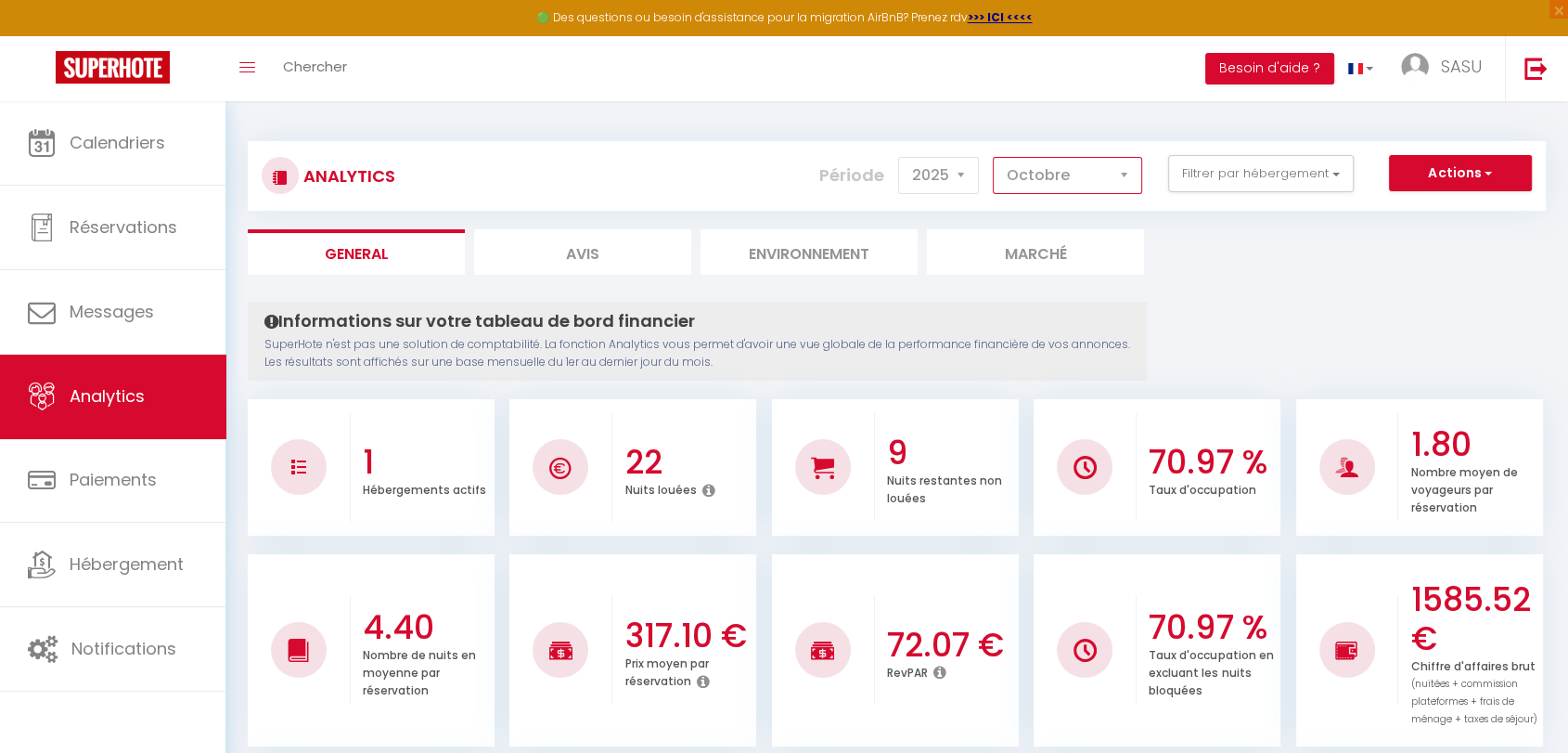
click at [1106, 167] on select "[PERSON_NAME] Mars [PERSON_NAME] Juin Juillet Août Septembre Octobre Novembre D…" at bounding box center [1067, 176] width 149 height 38
select select "9"
click at [996, 157] on select "[PERSON_NAME] Mars [PERSON_NAME] Juin Juillet Août Septembre Octobre Novembre D…" at bounding box center [1067, 176] width 149 height 38
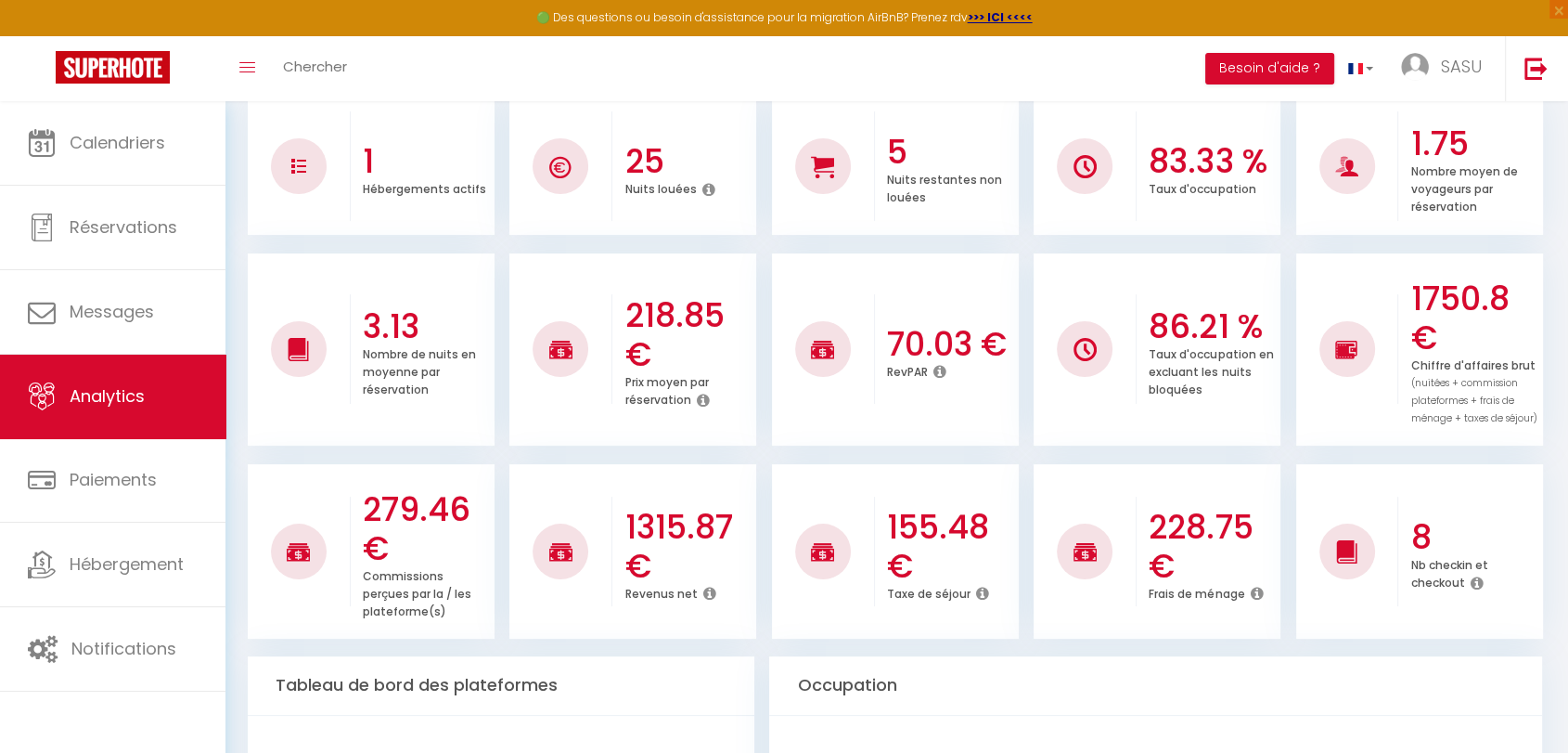
scroll to position [299, 0]
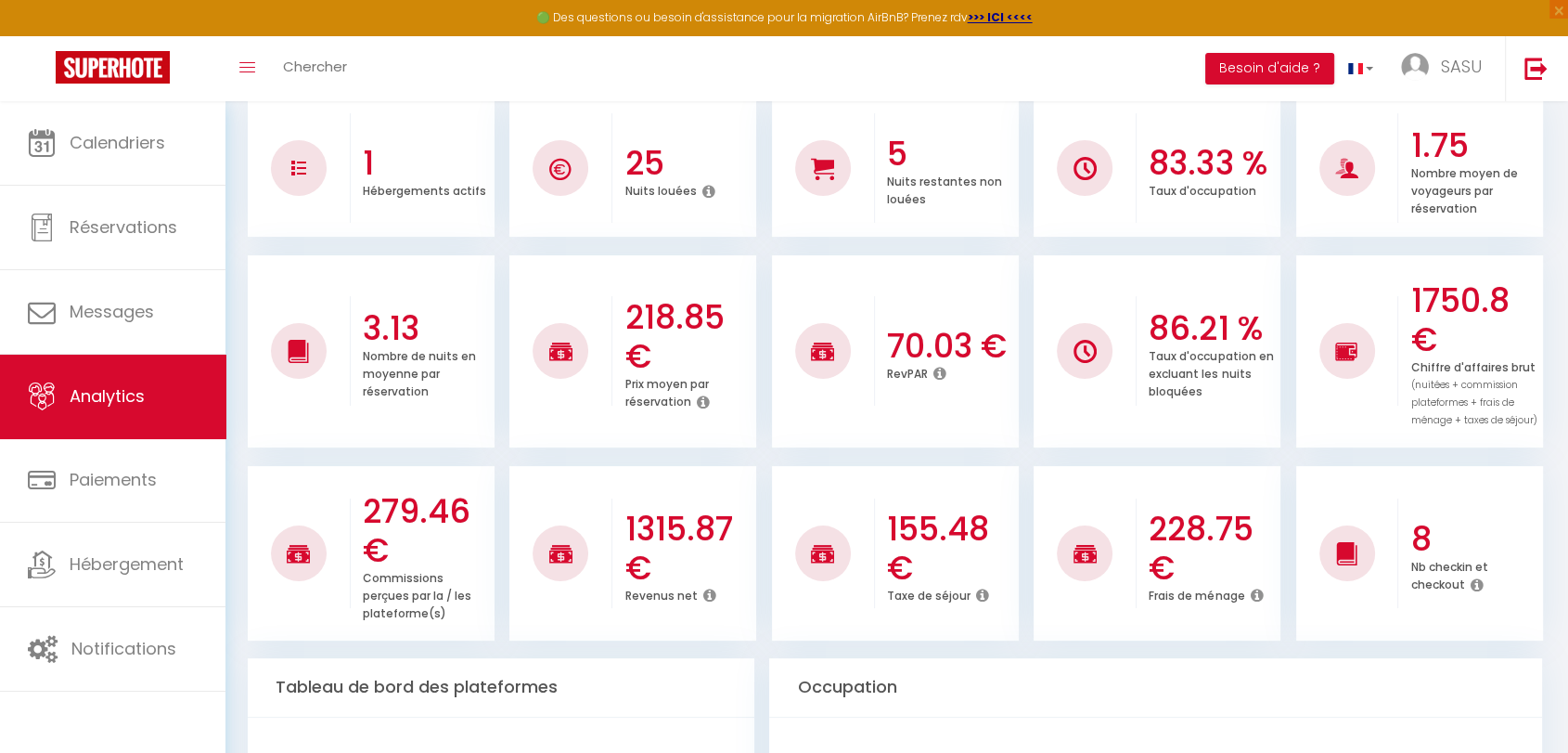
click at [708, 595] on icon at bounding box center [708, 595] width 13 height 15
click at [1027, 492] on ul "279.46 € Commissions perçues par la / les plateforme(s) 1315.87 € Revenus net 1…" at bounding box center [896, 551] width 1298 height 180
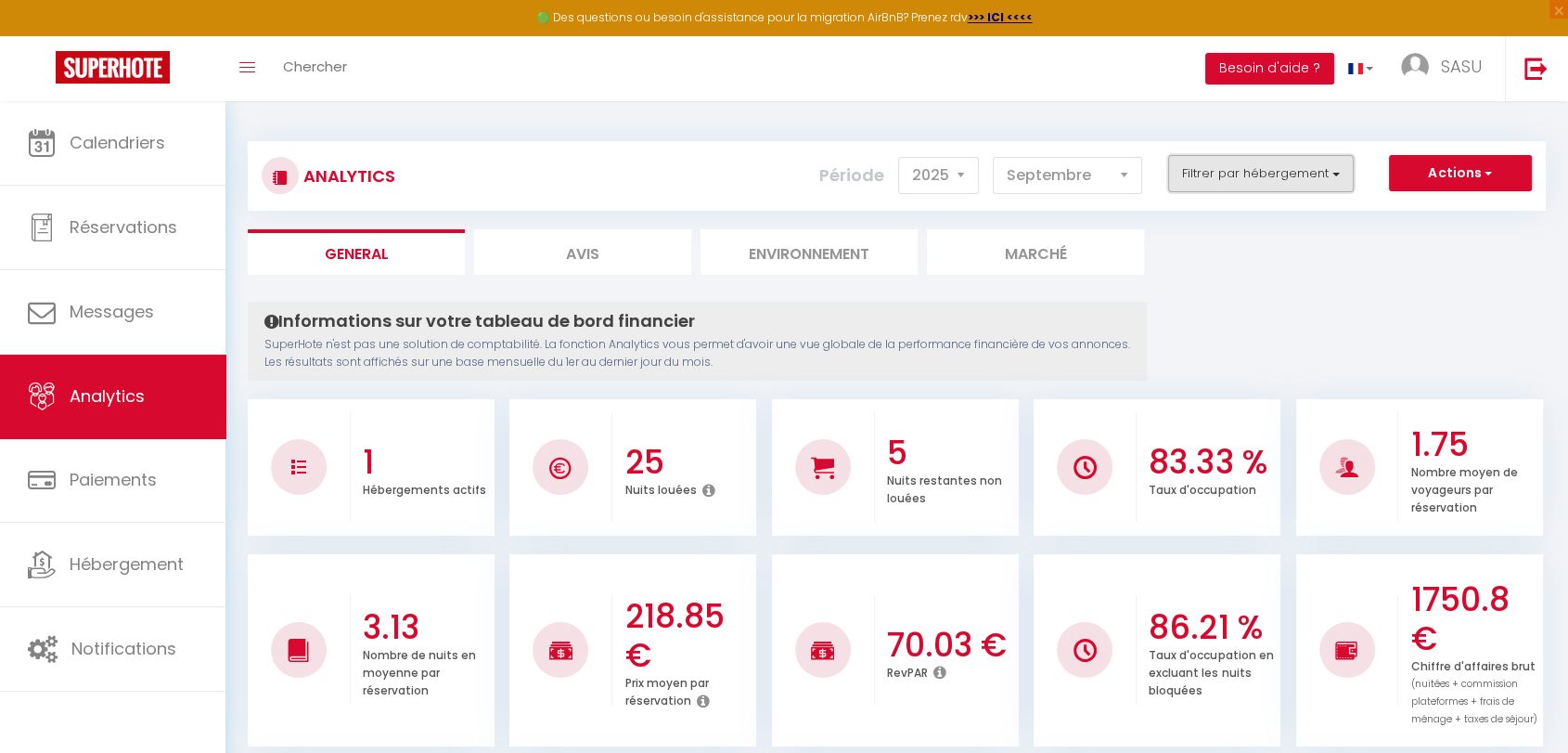
click at [1211, 180] on button "Filtrer par hébergement" at bounding box center [1260, 174] width 186 height 38
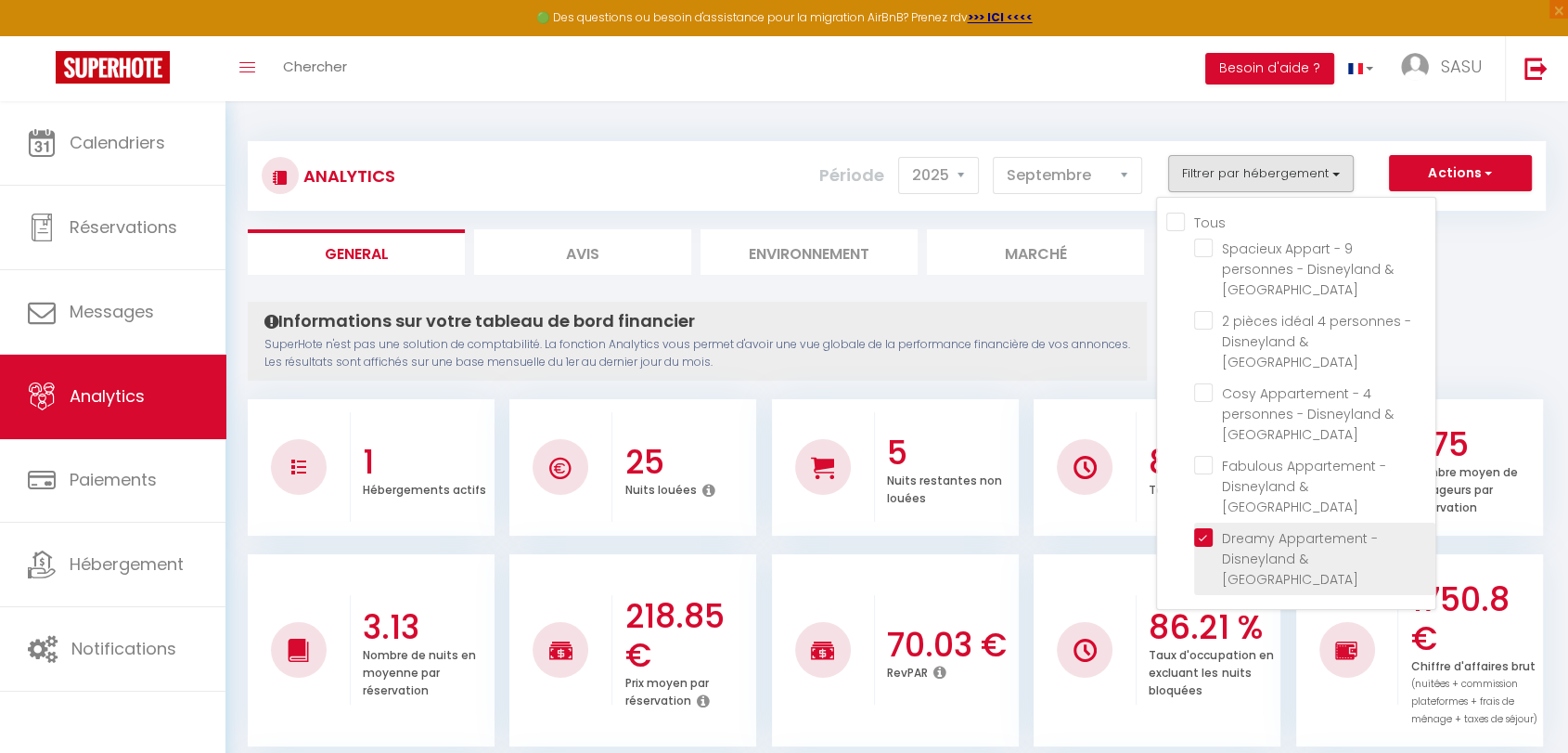
click at [1197, 528] on Paris "checkbox" at bounding box center [1314, 537] width 241 height 19
checkbox Paris "false"
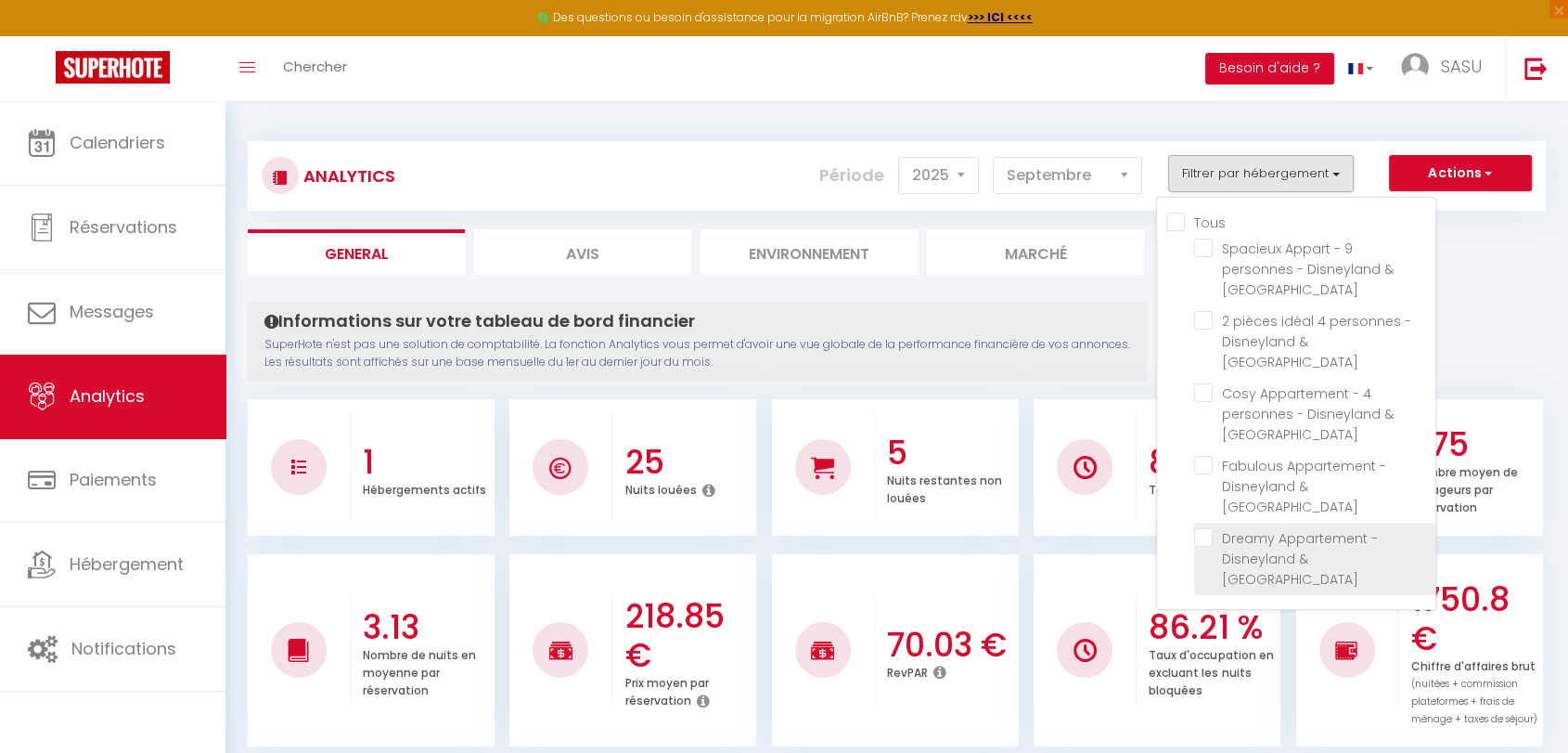
checkbox Paris "false"
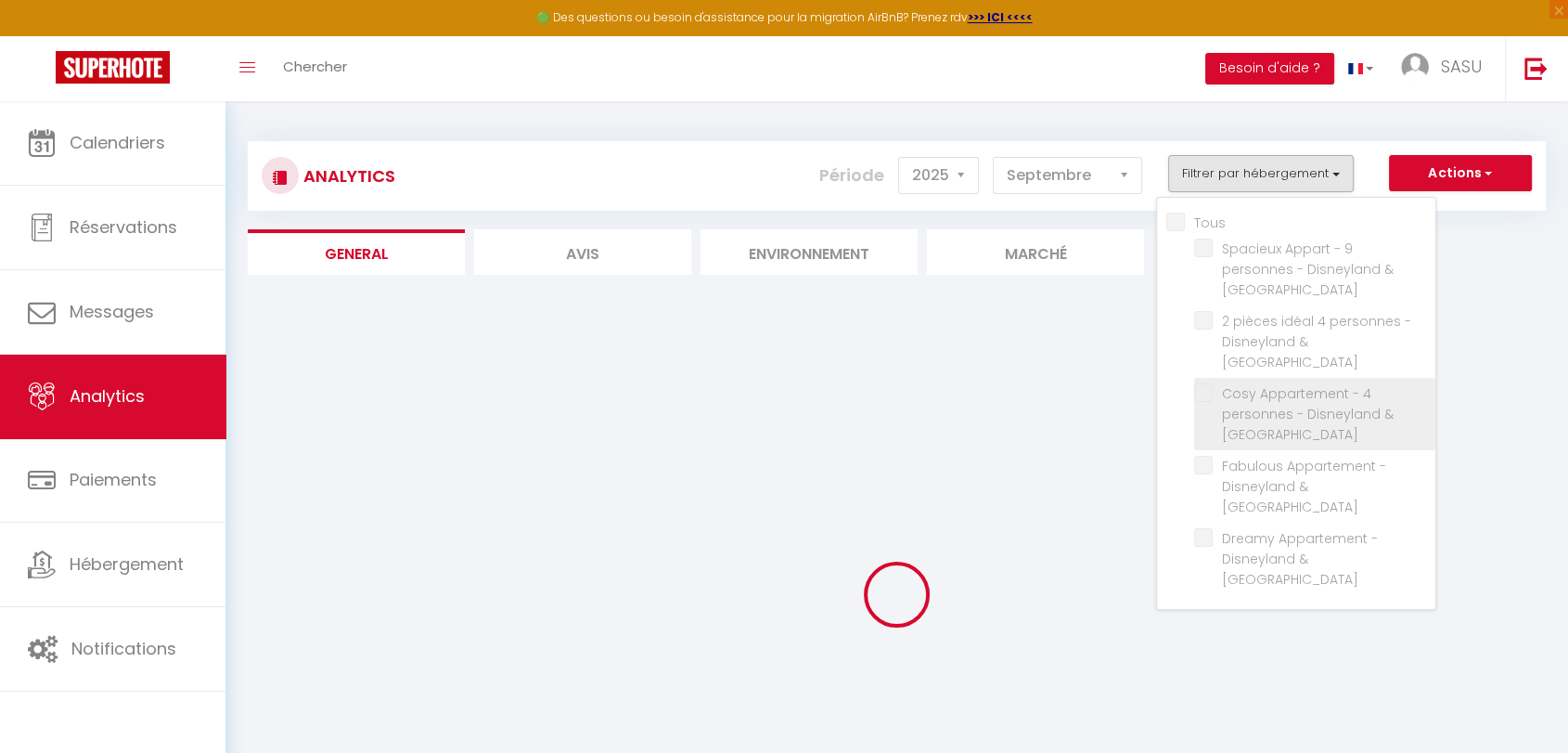
checkbox Paris "false"
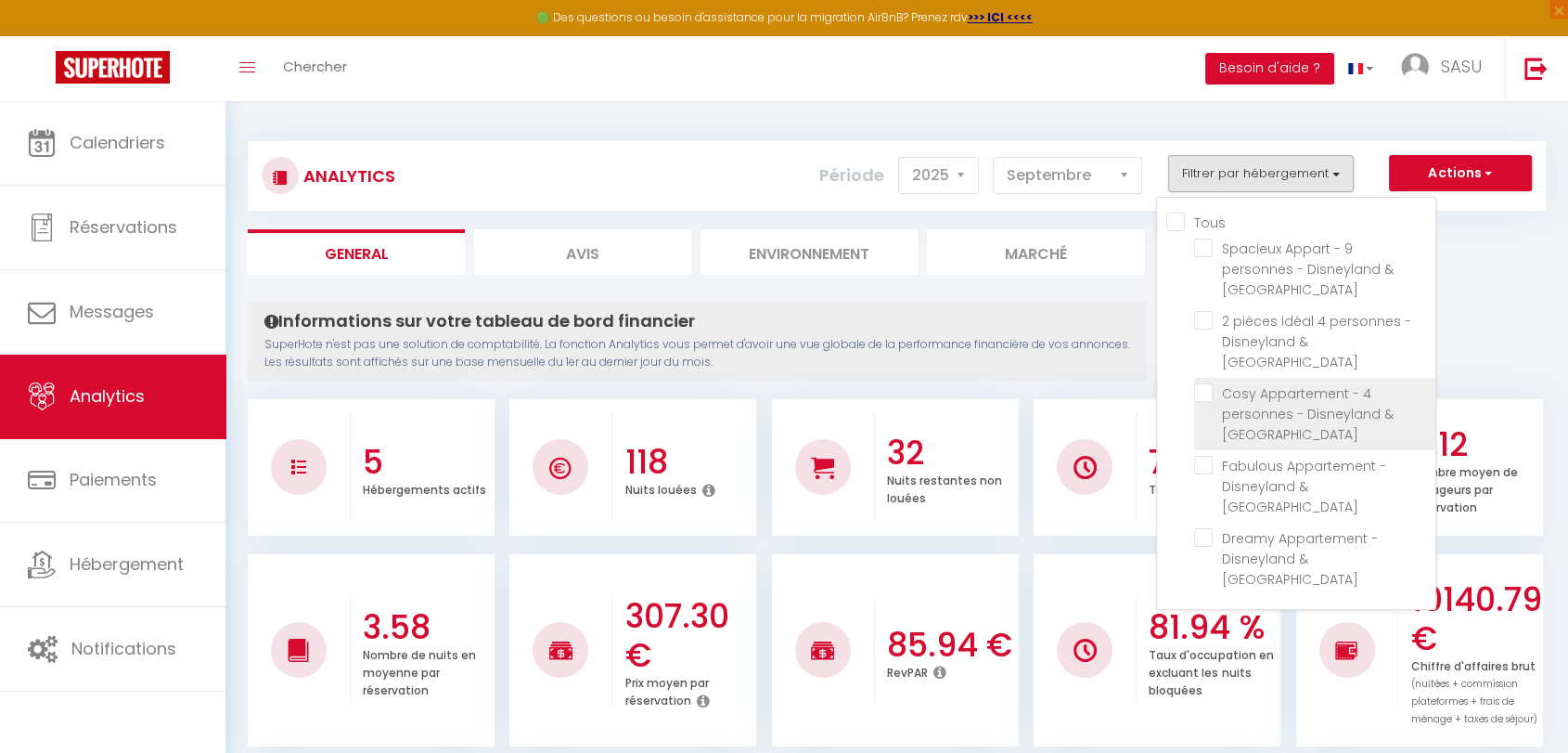
click at [1209, 383] on Paris "checkbox" at bounding box center [1314, 392] width 241 height 19
checkbox Paris "true"
checkbox Paris "false"
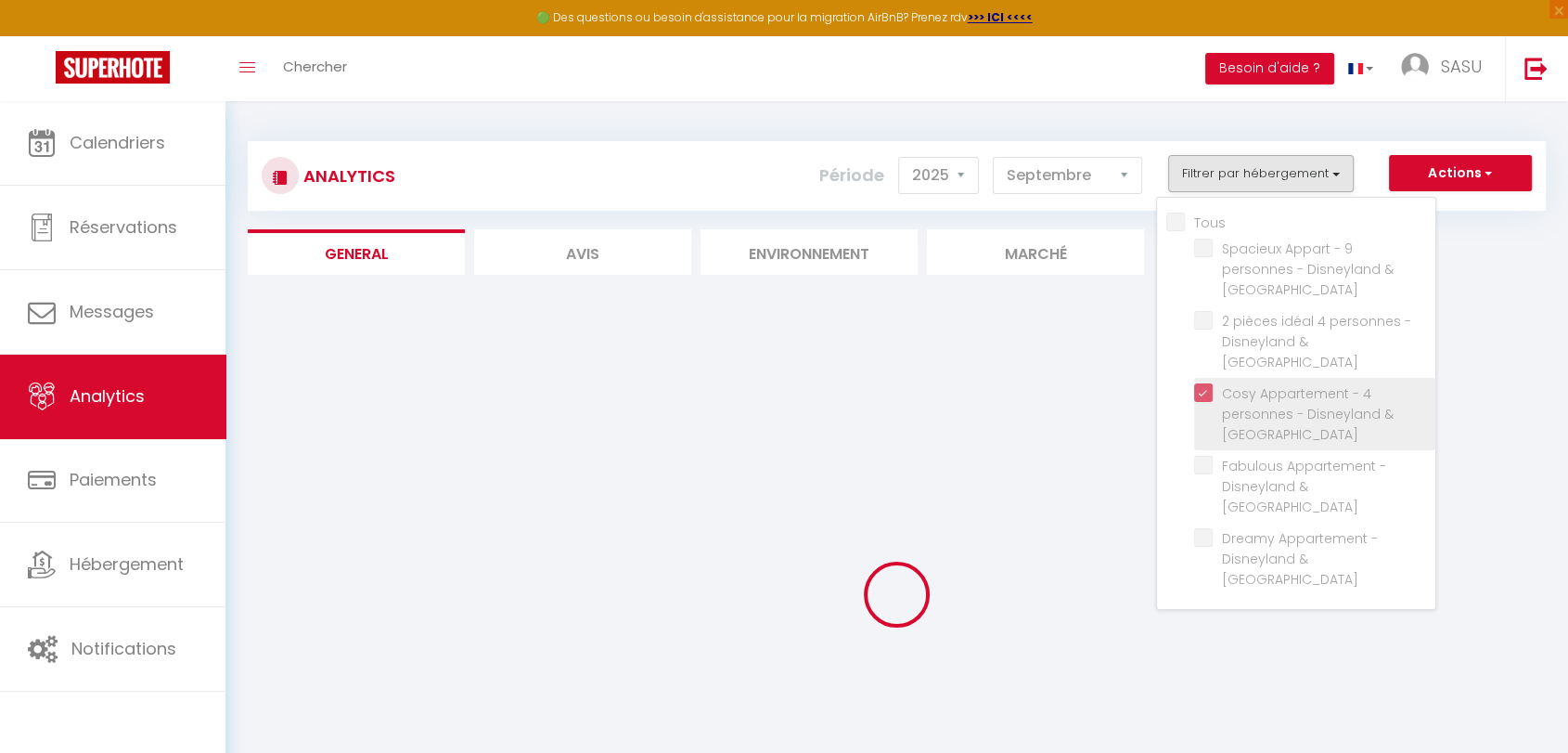
checkbox Paris "false"
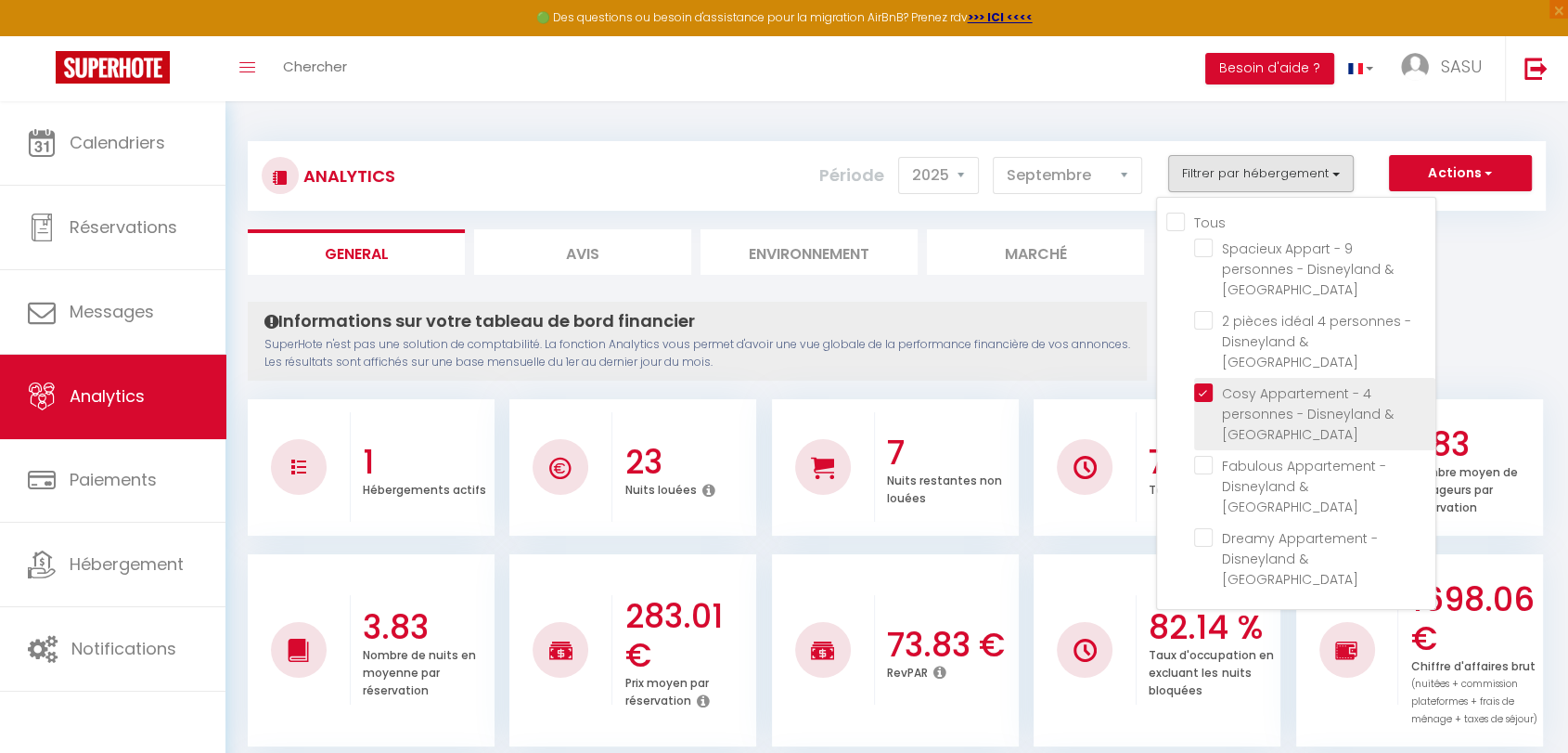
click at [1203, 383] on Paris "checkbox" at bounding box center [1314, 392] width 241 height 19
checkbox Paris "false"
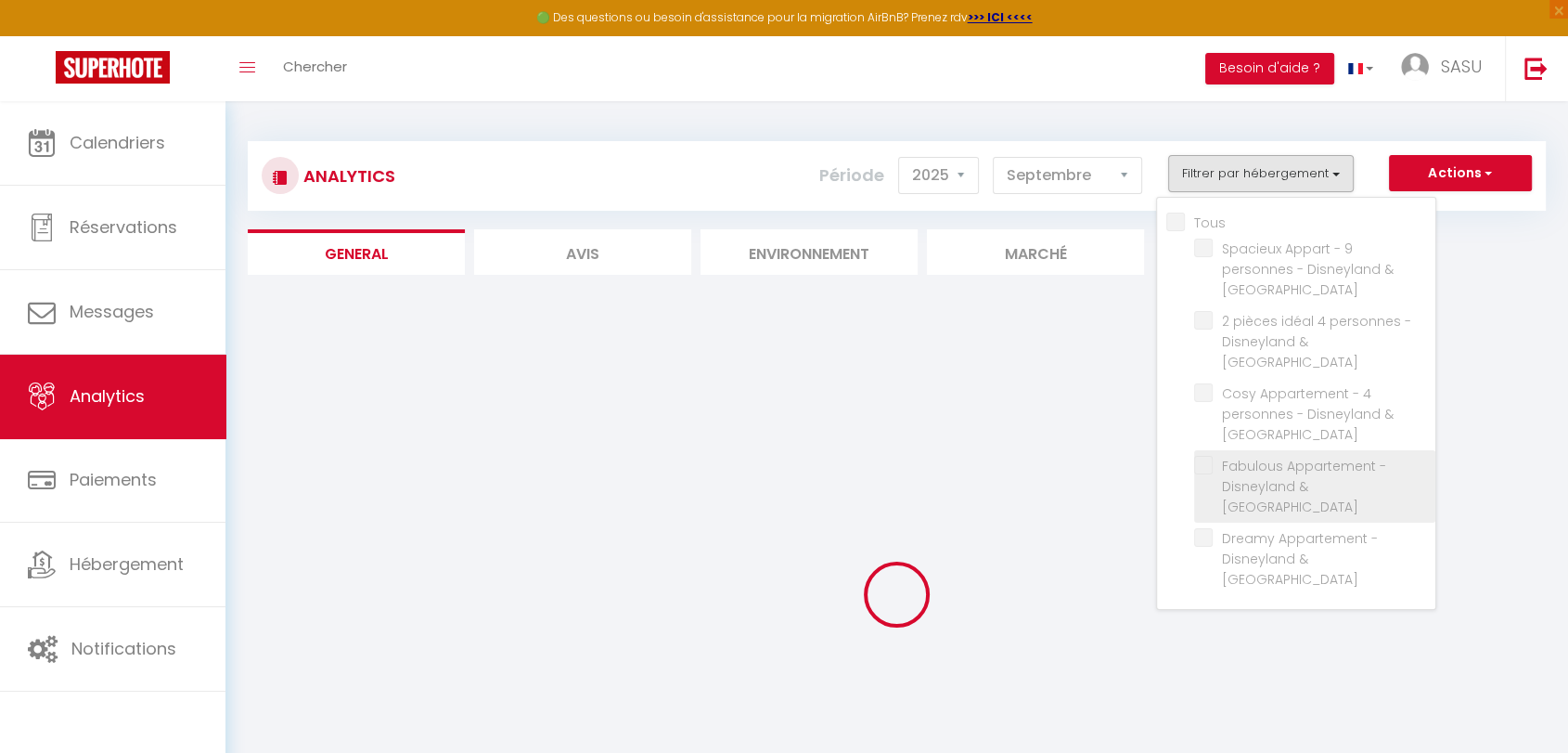
checkbox Paris "false"
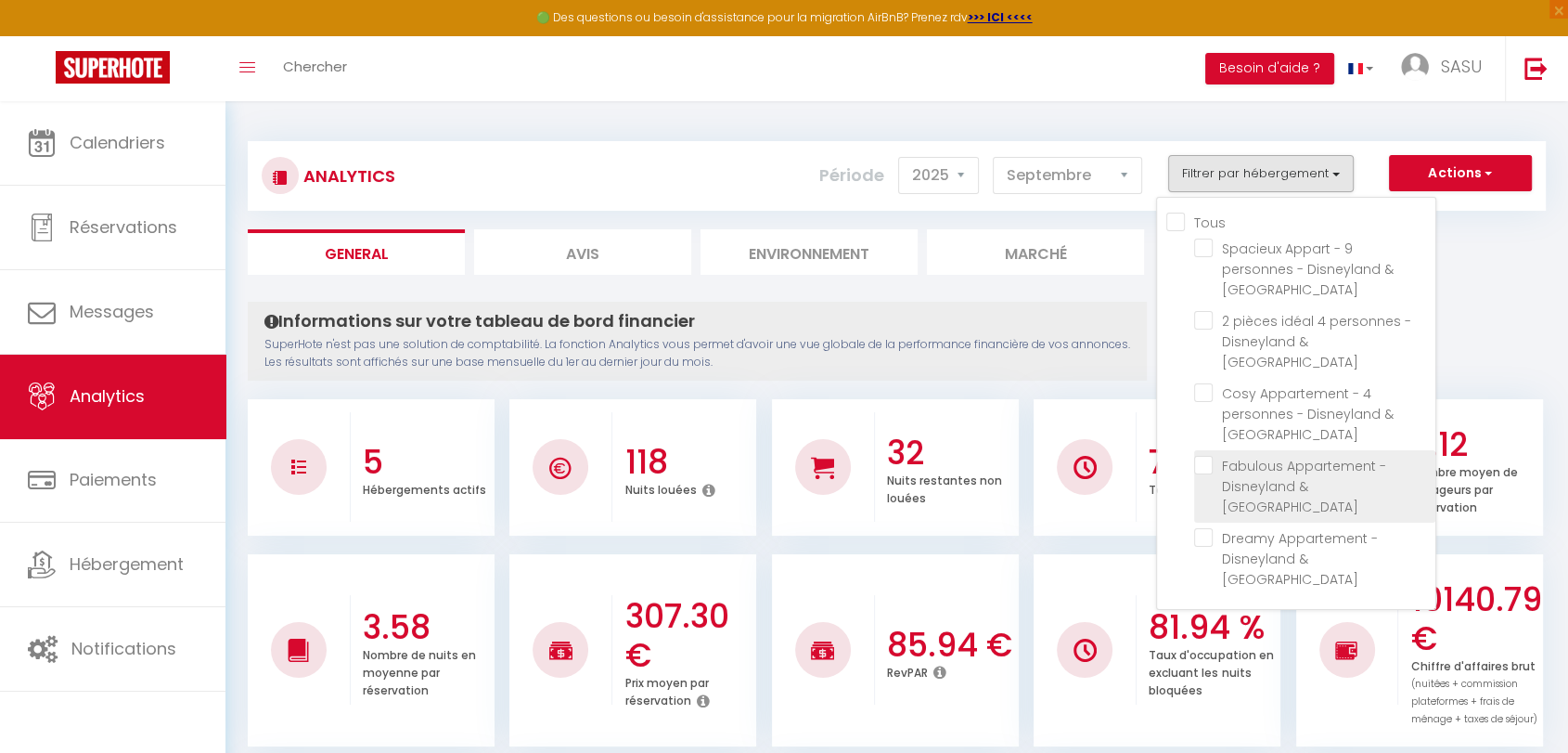
click at [1209, 455] on Paris "checkbox" at bounding box center [1314, 465] width 241 height 19
checkbox Paris "true"
checkbox Paris "false"
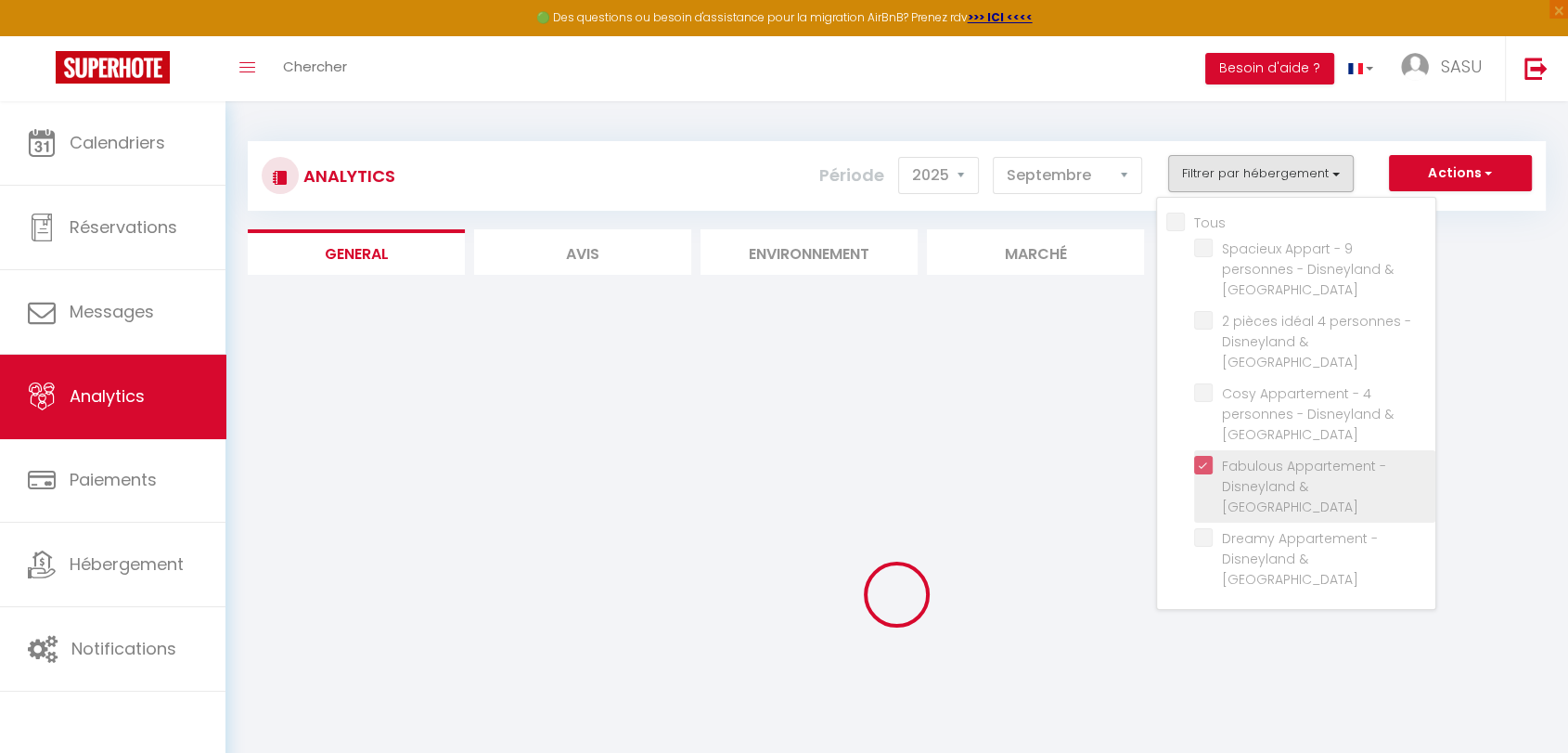
checkbox Paris "false"
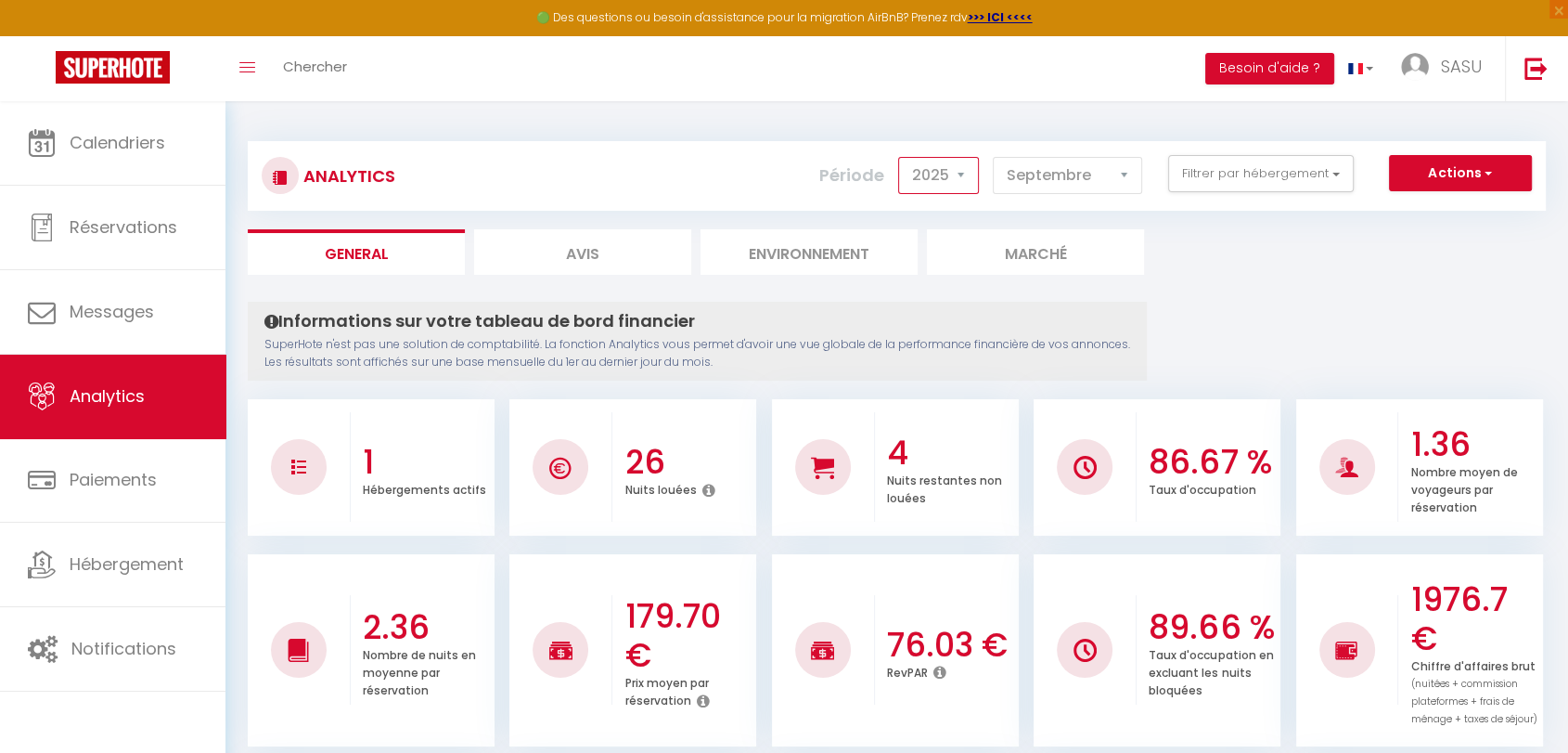
click at [972, 177] on select "2014 2015 2016 2017 2018 2019 2020 2021 2022 2023 2024 2025 2026 2027" at bounding box center [938, 176] width 81 height 38
click at [903, 157] on select "2014 2015 2016 2017 2018 2019 2020 2021 2022 2023 2024 2025 2026 2027" at bounding box center [938, 176] width 81 height 38
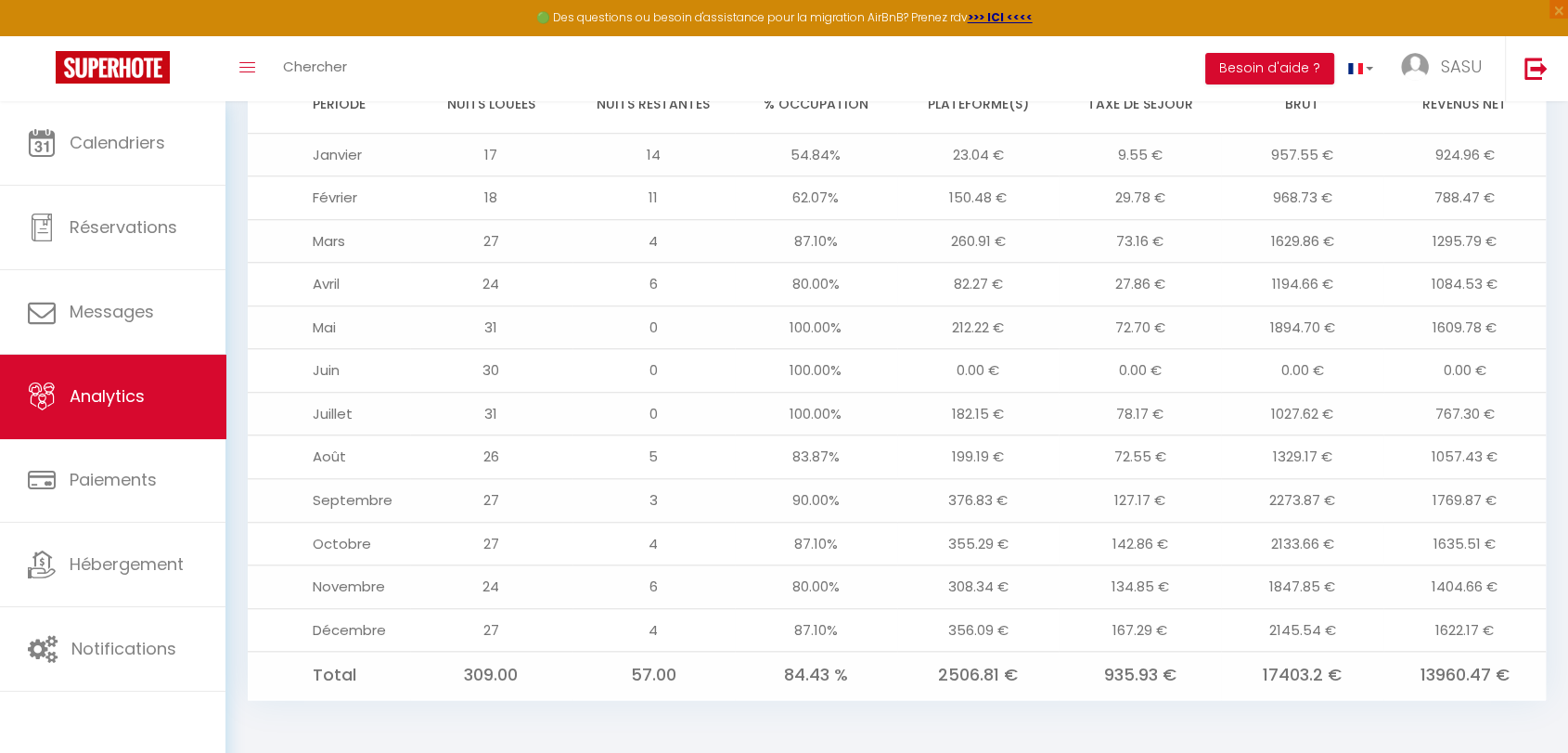
scroll to position [1557, 0]
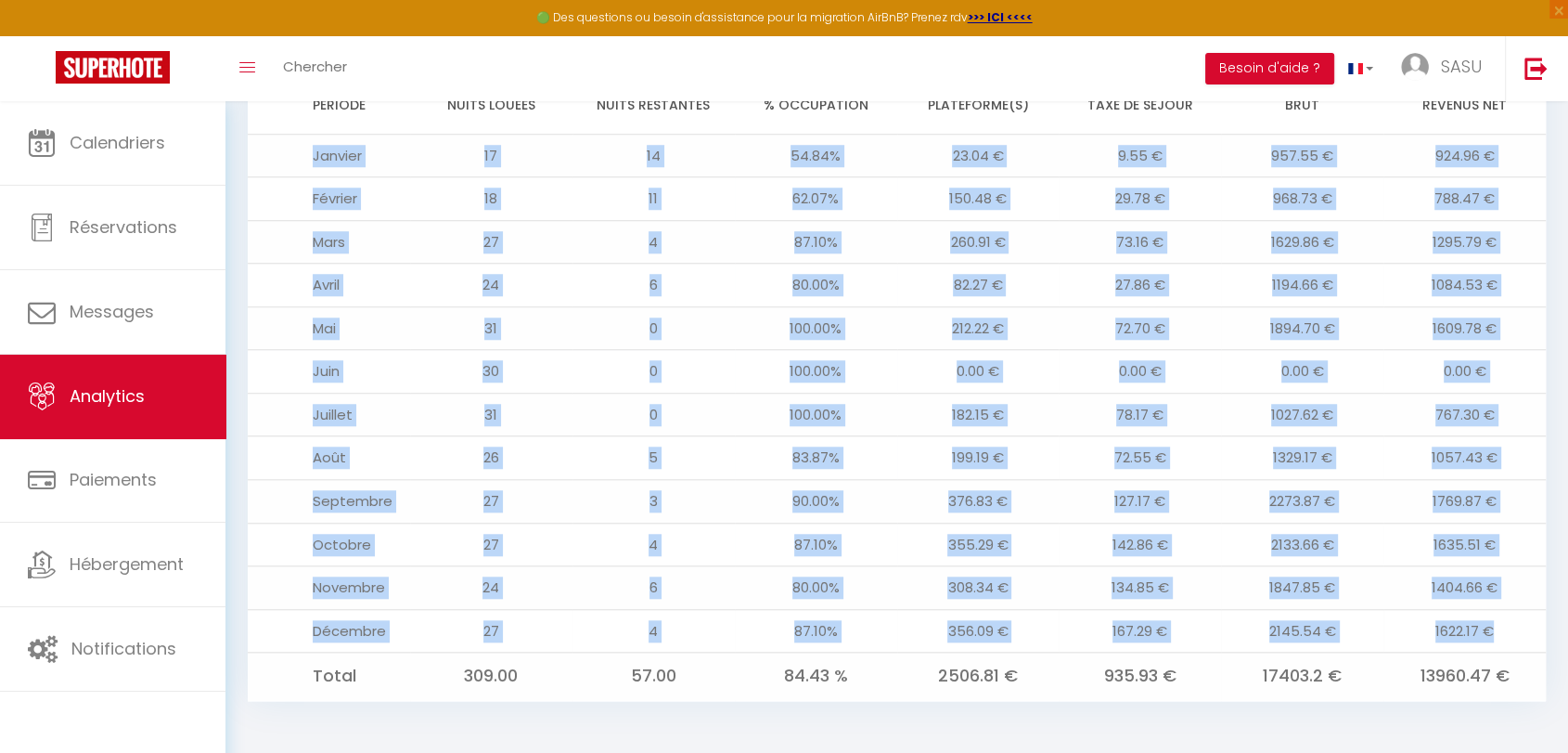
drag, startPoint x: 313, startPoint y: 157, endPoint x: 1536, endPoint y: 625, distance: 1309.5
click at [1536, 625] on tbody "Janvier 17 14 54.84% 23.04 € 9.55 € 957.55 € 924.96 € Février 18 11 62.07% 150.…" at bounding box center [896, 416] width 1298 height 566
copy tbody "Janvier 17 14 54.84% 23.04 € 9.55 € 957.55 € 924.96 € Février 18 11 62.07% 150.…"
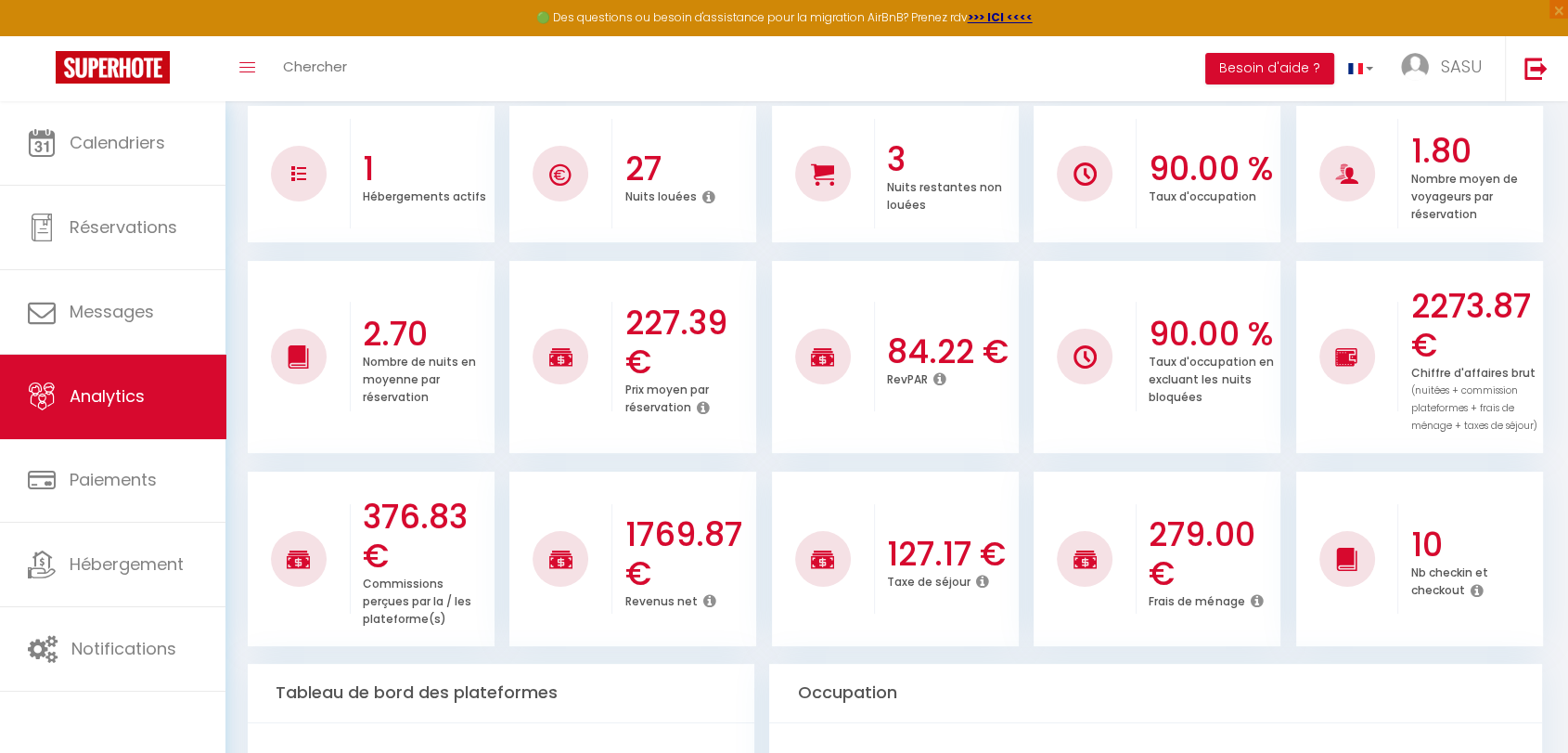
scroll to position [0, 0]
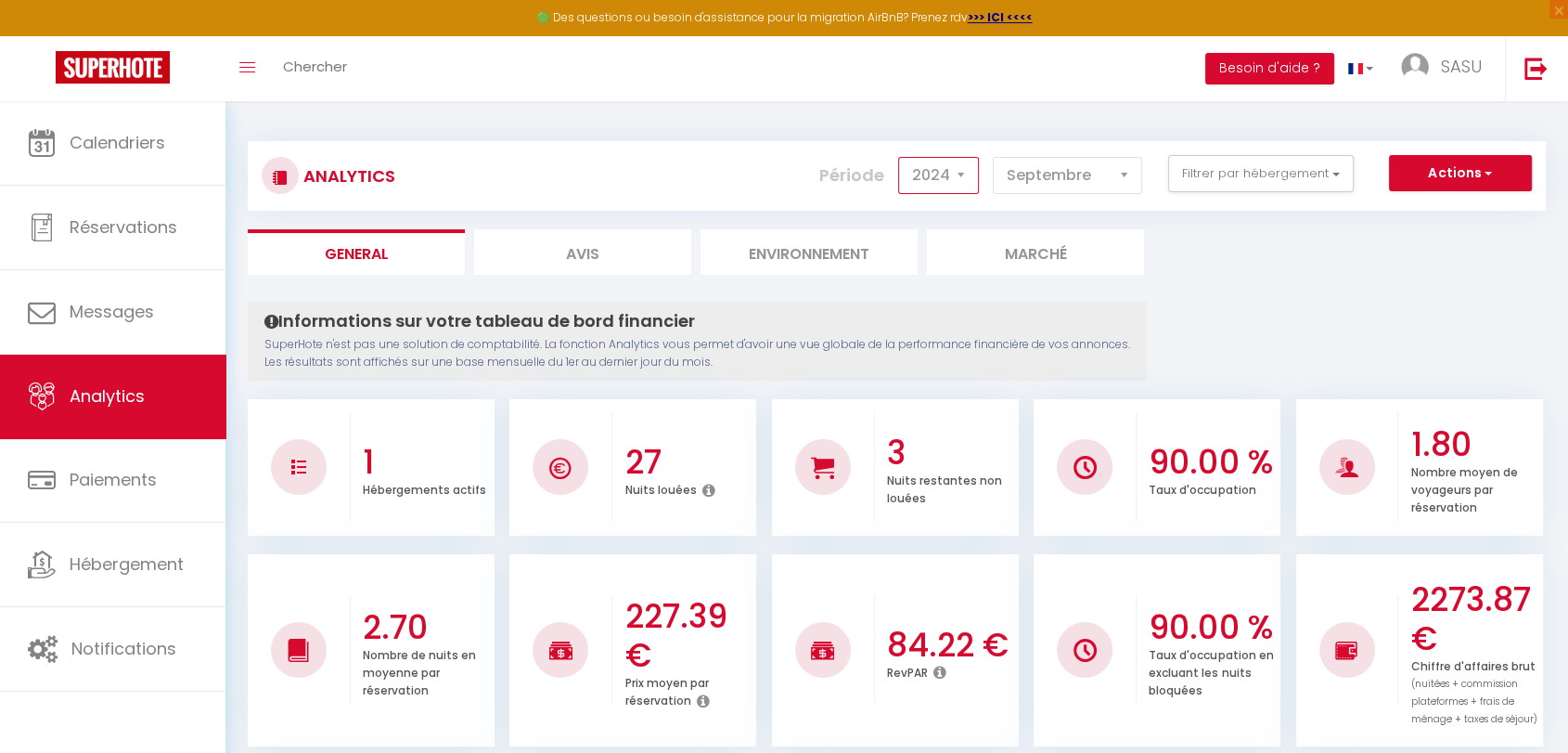
click at [936, 173] on select "2014 2015 2016 2017 2018 2019 2020 2021 2022 2023 2024 2025 2026 2027" at bounding box center [938, 176] width 81 height 38
select select "2025"
click at [903, 157] on select "2014 2015 2016 2017 2018 2019 2020 2021 2022 2023 2024 2025 2026 2027" at bounding box center [938, 176] width 81 height 38
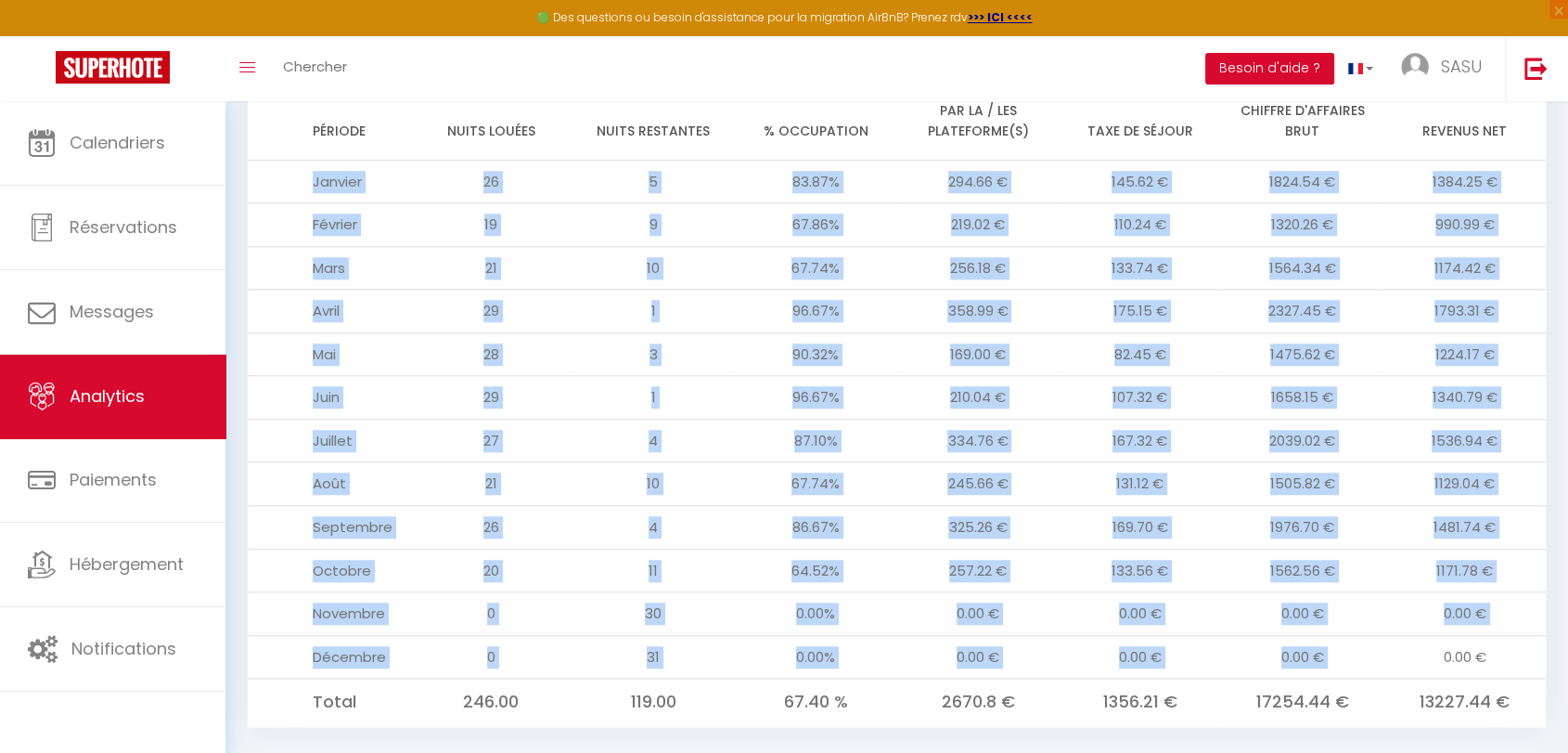
scroll to position [1535, 0]
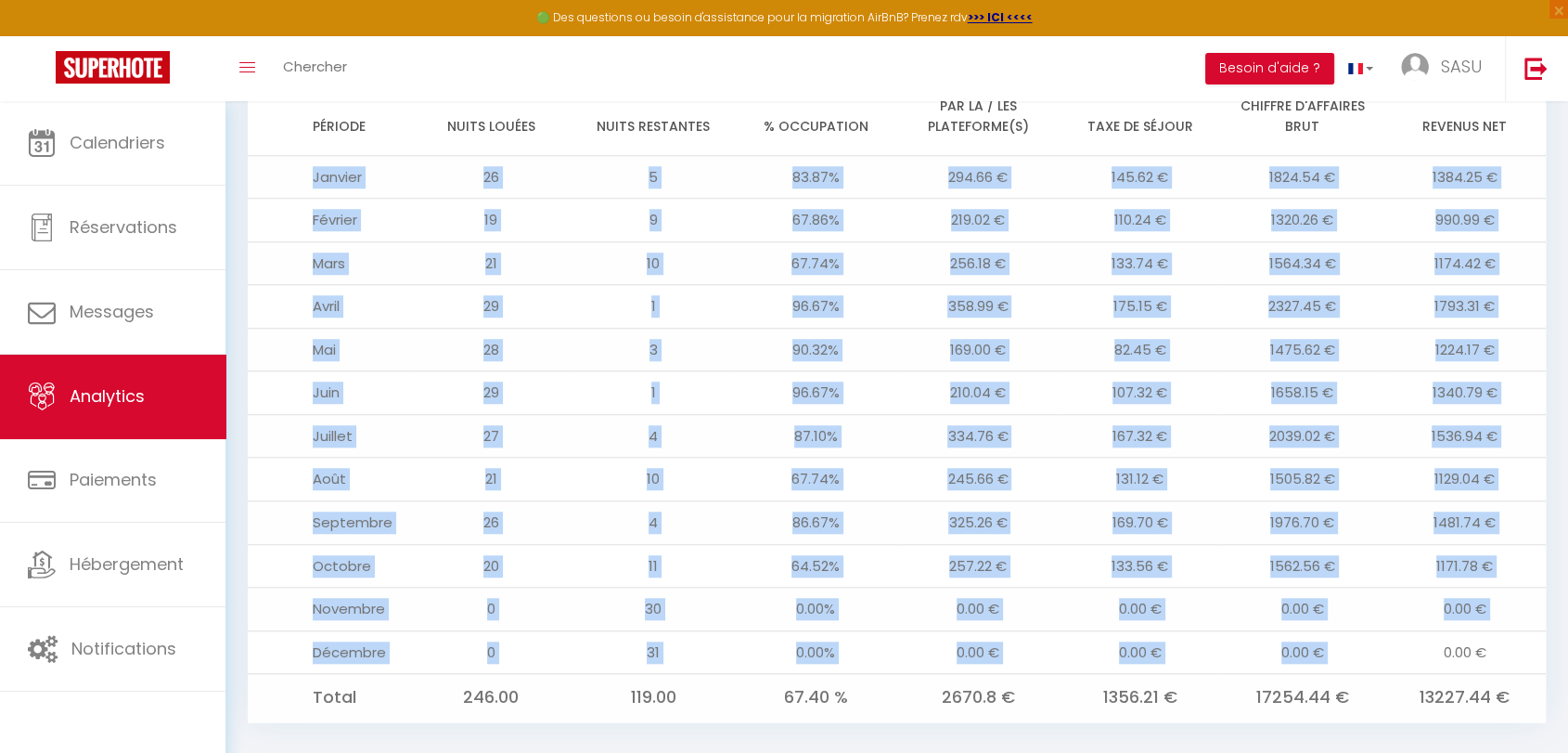
click at [934, 541] on td "325.26 €" at bounding box center [978, 523] width 162 height 43
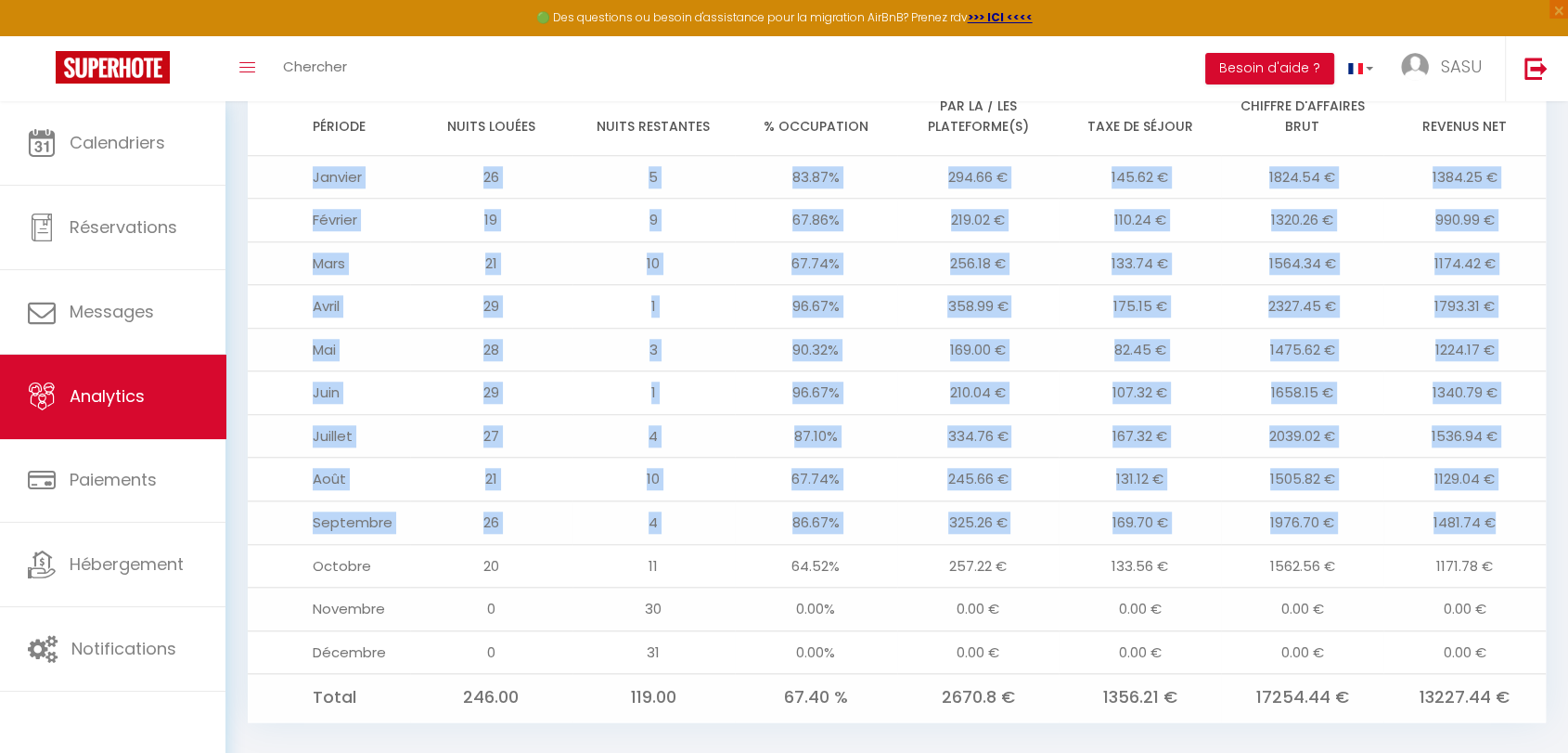
drag, startPoint x: 310, startPoint y: 173, endPoint x: 1532, endPoint y: 536, distance: 1274.8
click at [1532, 536] on tbody "Janvier 26 5 83.87% 294.66 € 145.62 € 1824.54 € 1384.25 € Février 19 9 67.86% 2…" at bounding box center [896, 438] width 1298 height 566
copy tbody "Janvier 26 5 83.87% 294.66 € 145.62 € 1824.54 € 1384.25 € Février 19 9 67.86% 2…"
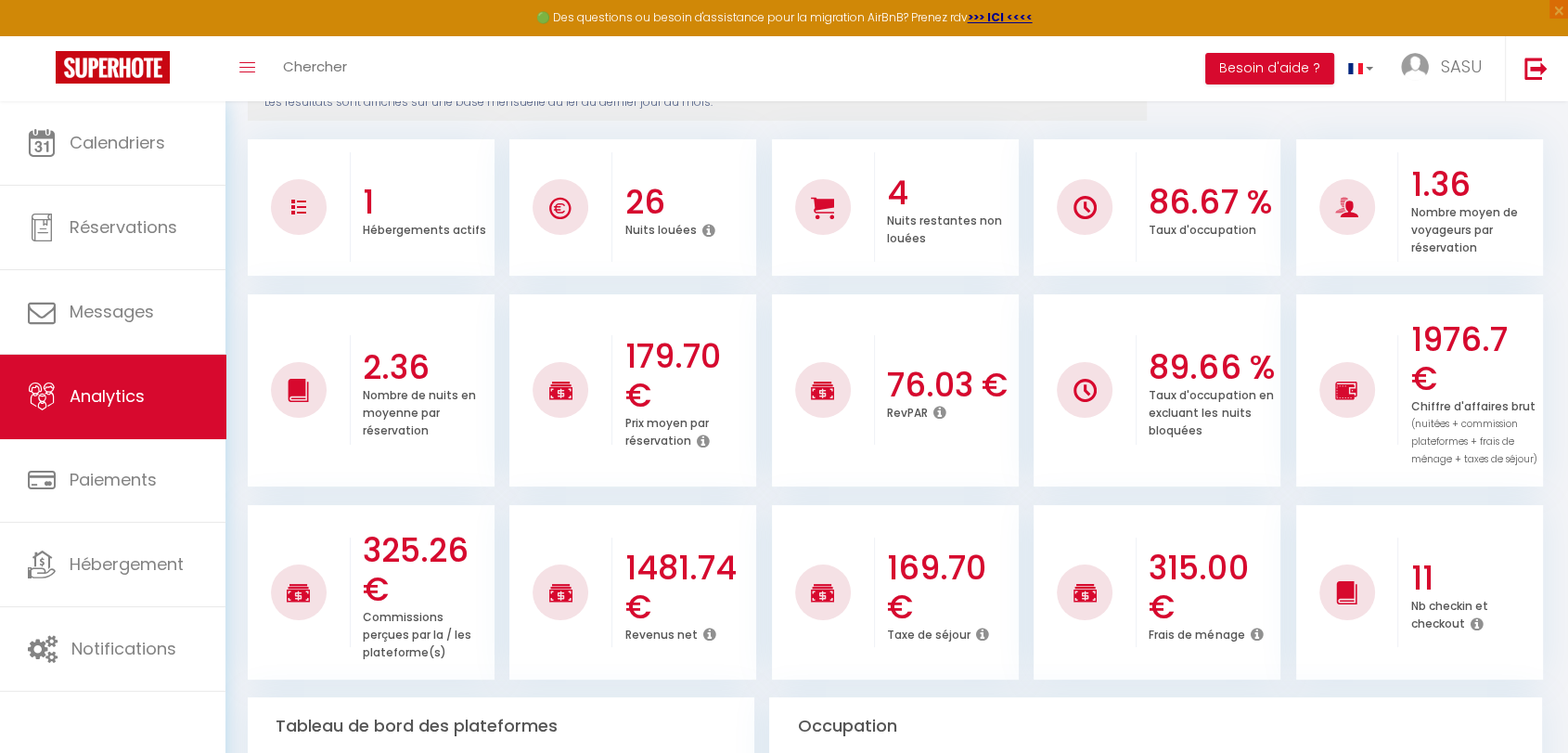
scroll to position [0, 0]
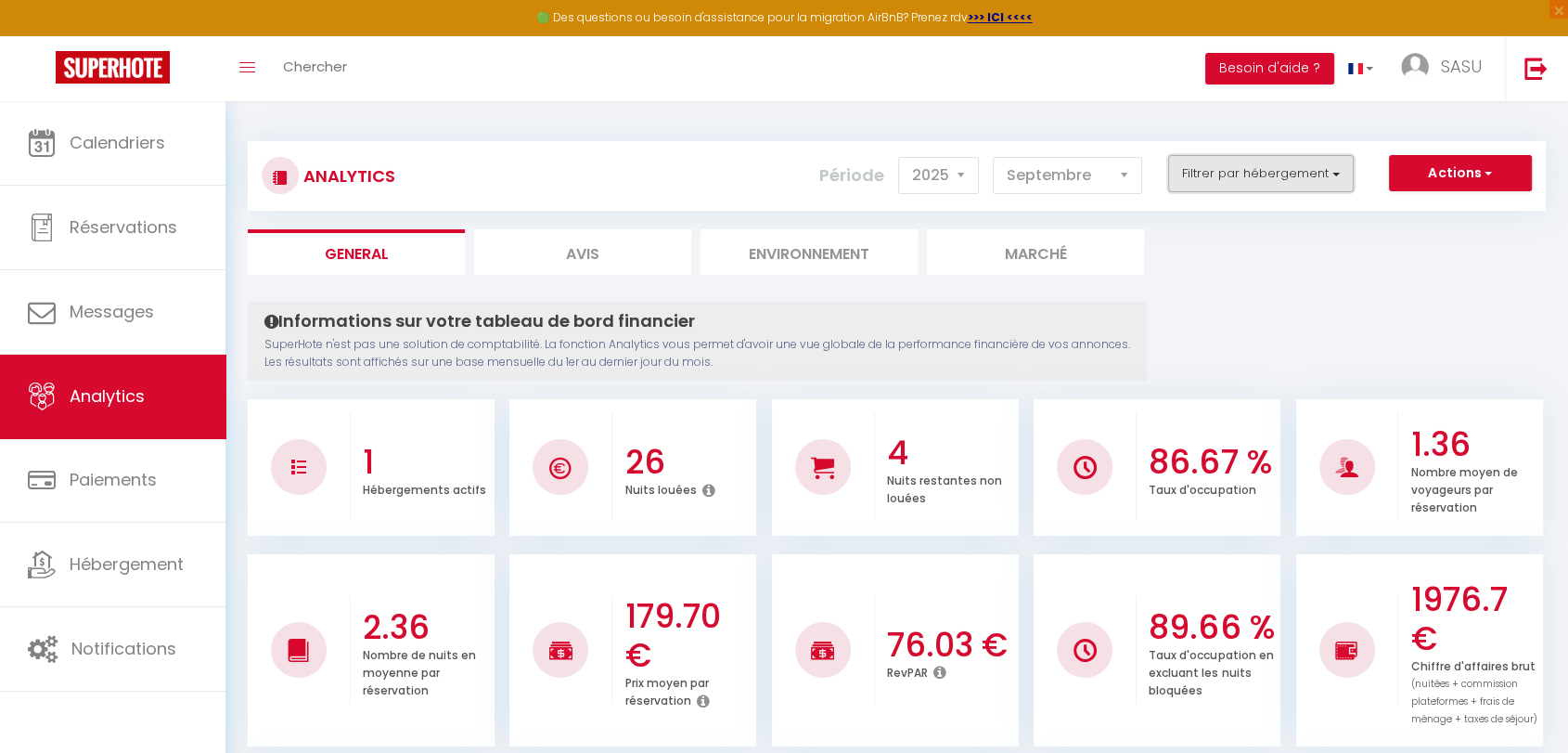
click at [1243, 184] on button "Filtrer par hébergement" at bounding box center [1260, 174] width 186 height 38
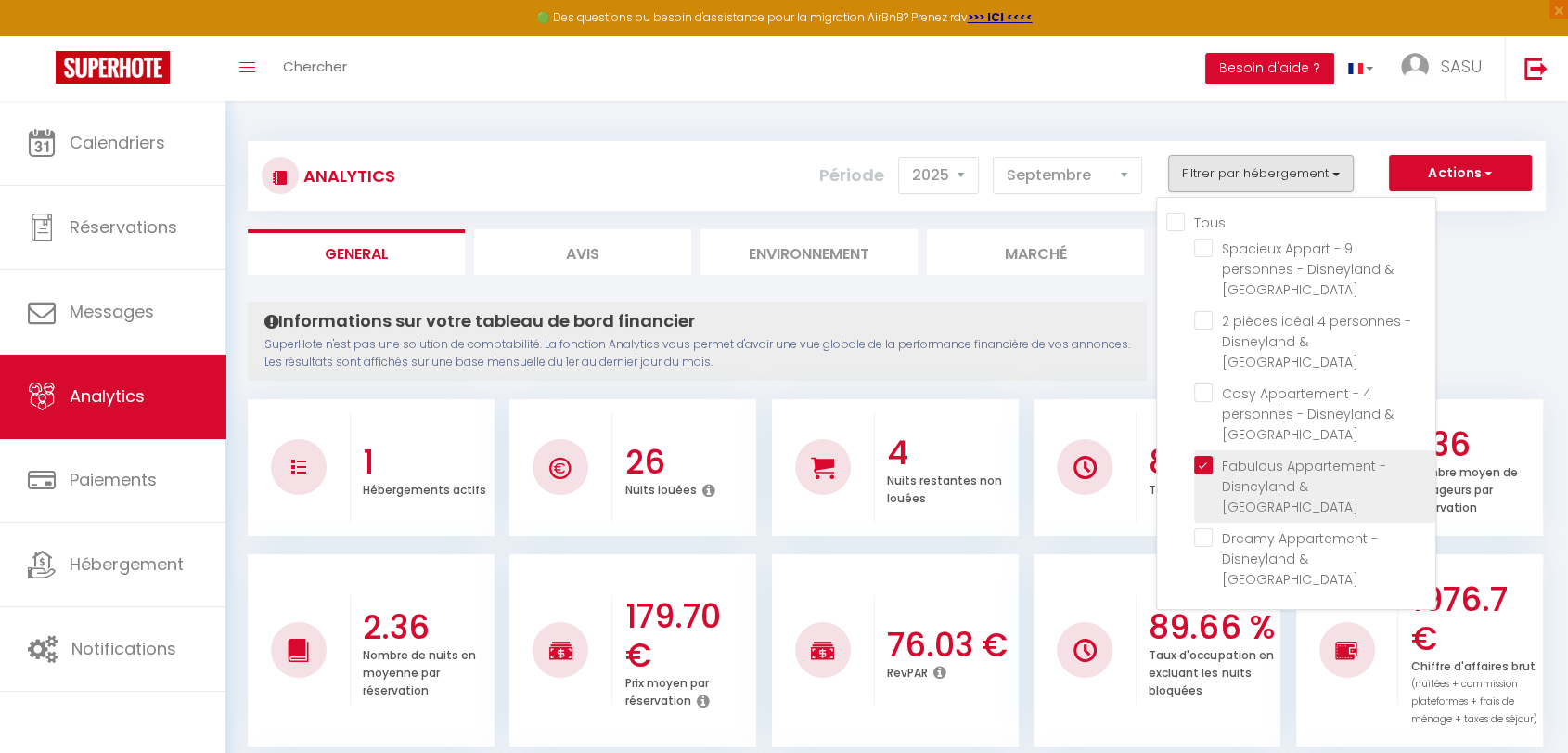
click at [1202, 455] on Paris "checkbox" at bounding box center [1314, 465] width 241 height 19
checkbox Paris "false"
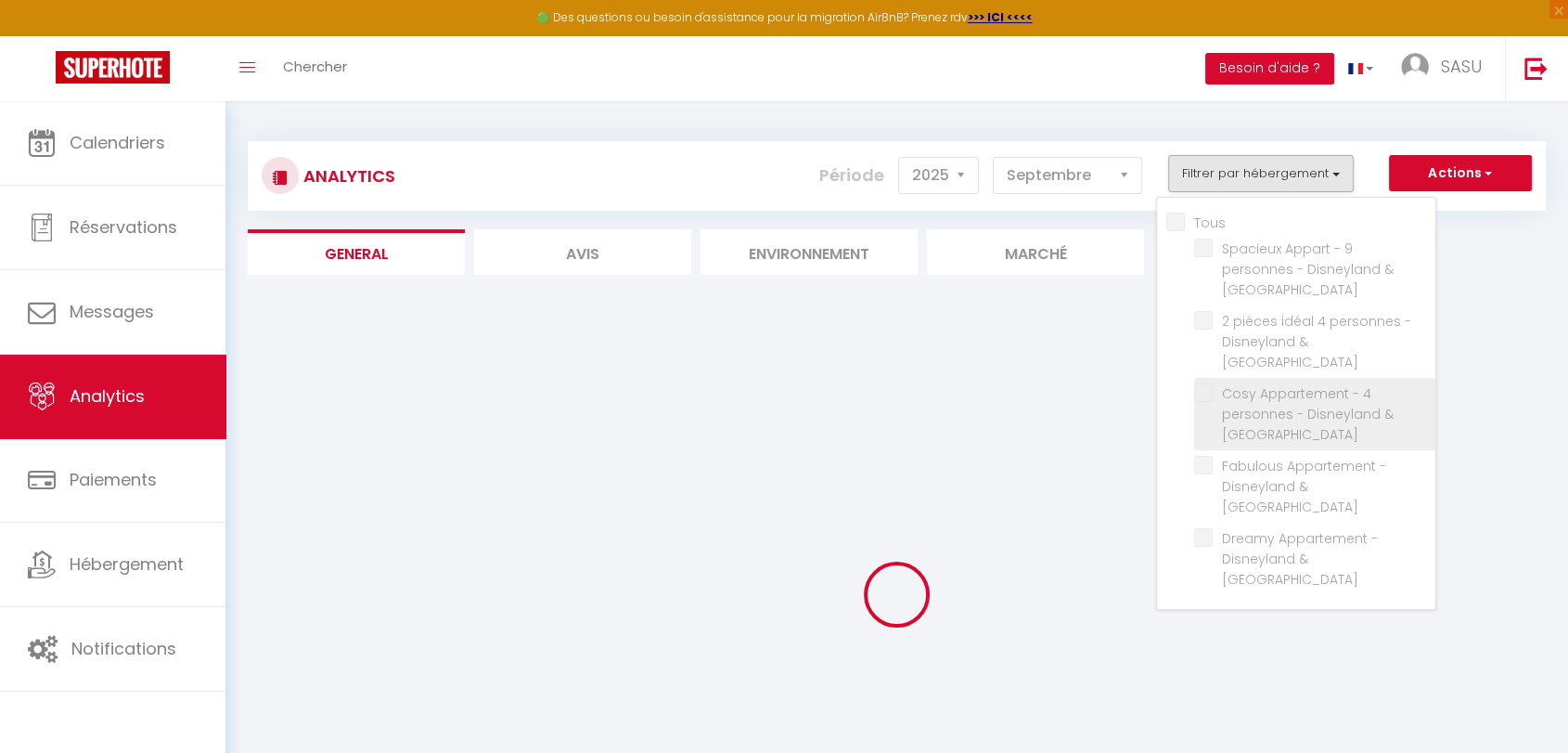
checkbox Paris "false"
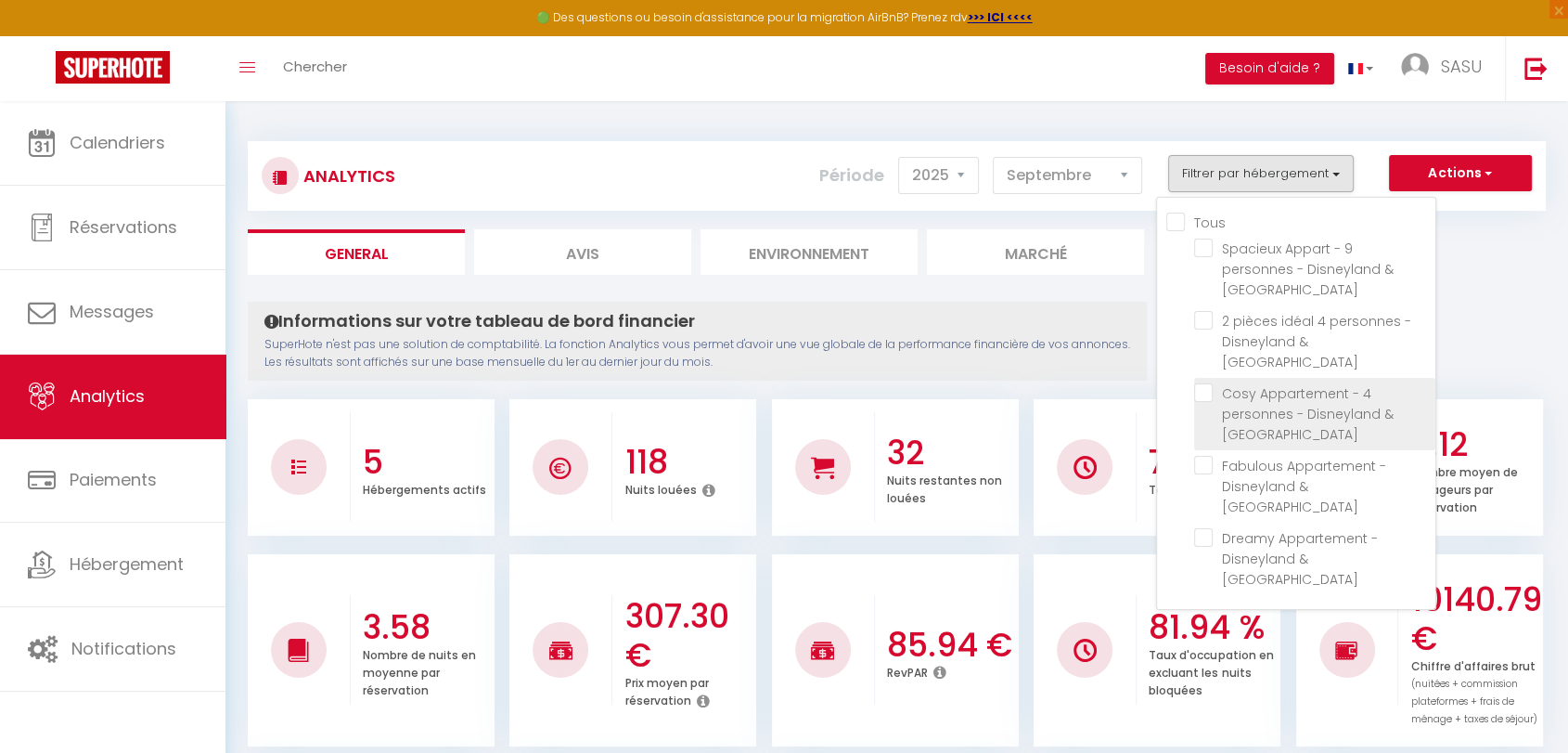
click at [1204, 383] on Paris "checkbox" at bounding box center [1314, 392] width 241 height 19
checkbox Paris "true"
checkbox Paris "false"
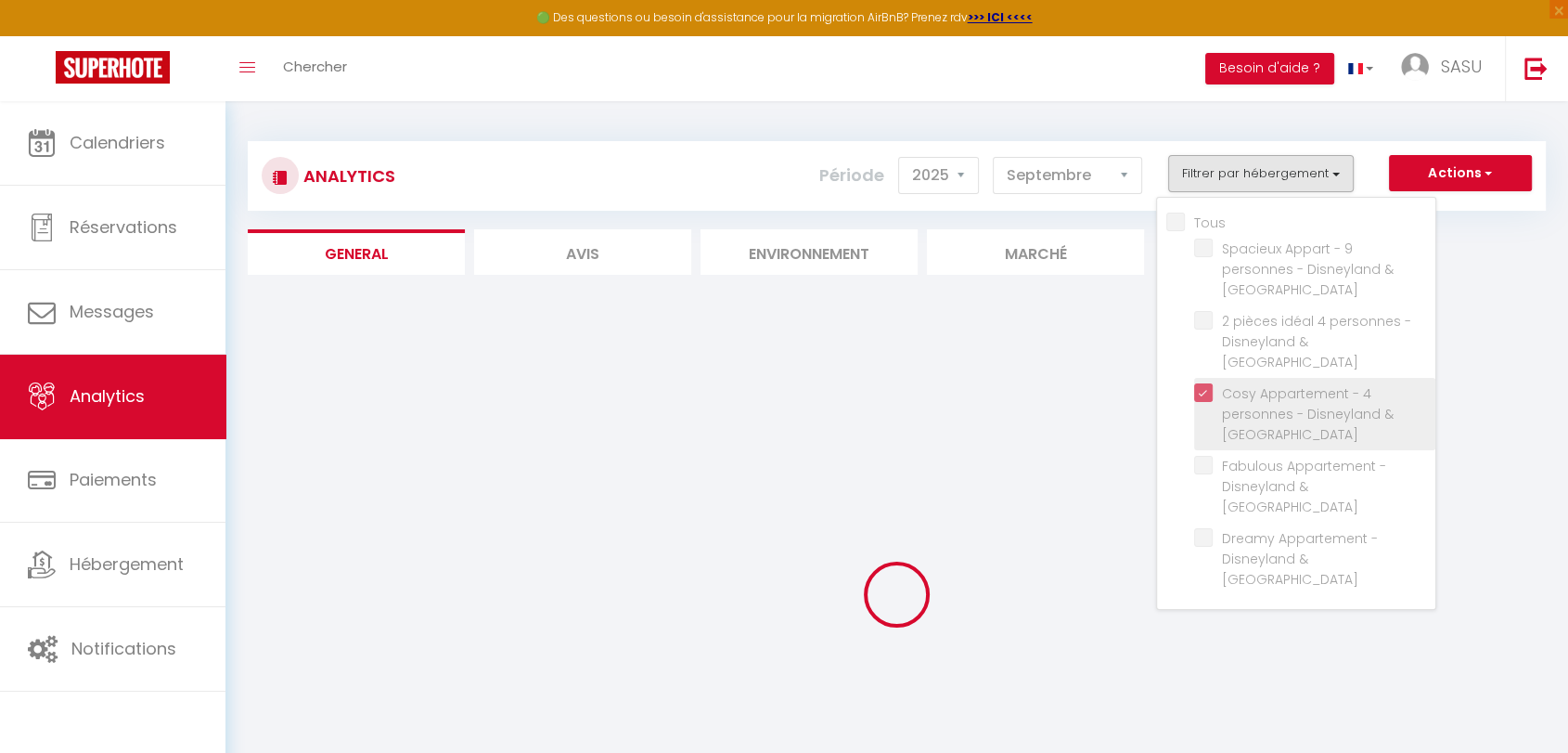
checkbox Paris "false"
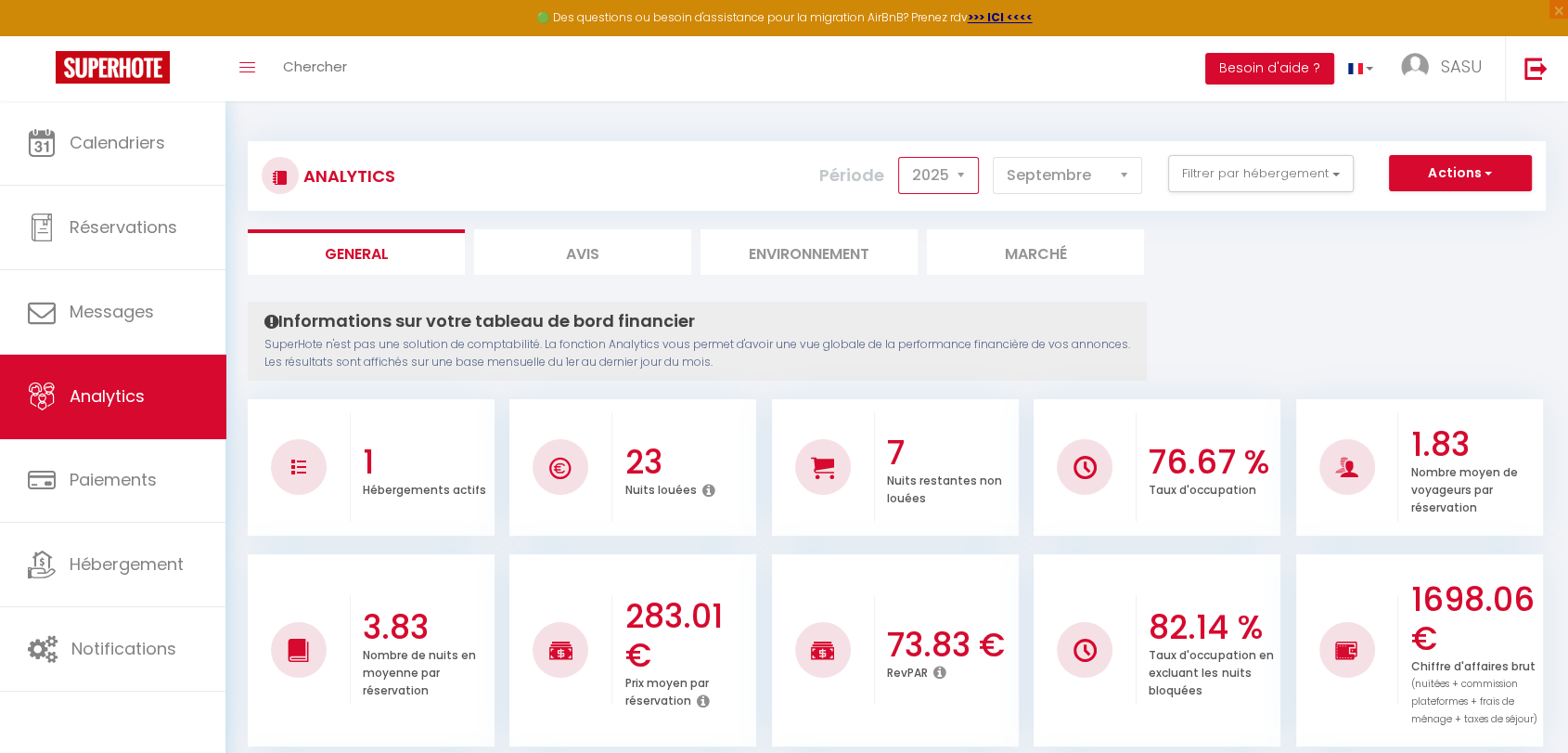
click at [967, 179] on select "2014 2015 2016 2017 2018 2019 2020 2021 2022 2023 2024 2025 2026 2027" at bounding box center [938, 176] width 81 height 38
click at [903, 157] on select "2014 2015 2016 2017 2018 2019 2020 2021 2022 2023 2024 2025 2026 2027" at bounding box center [938, 176] width 81 height 38
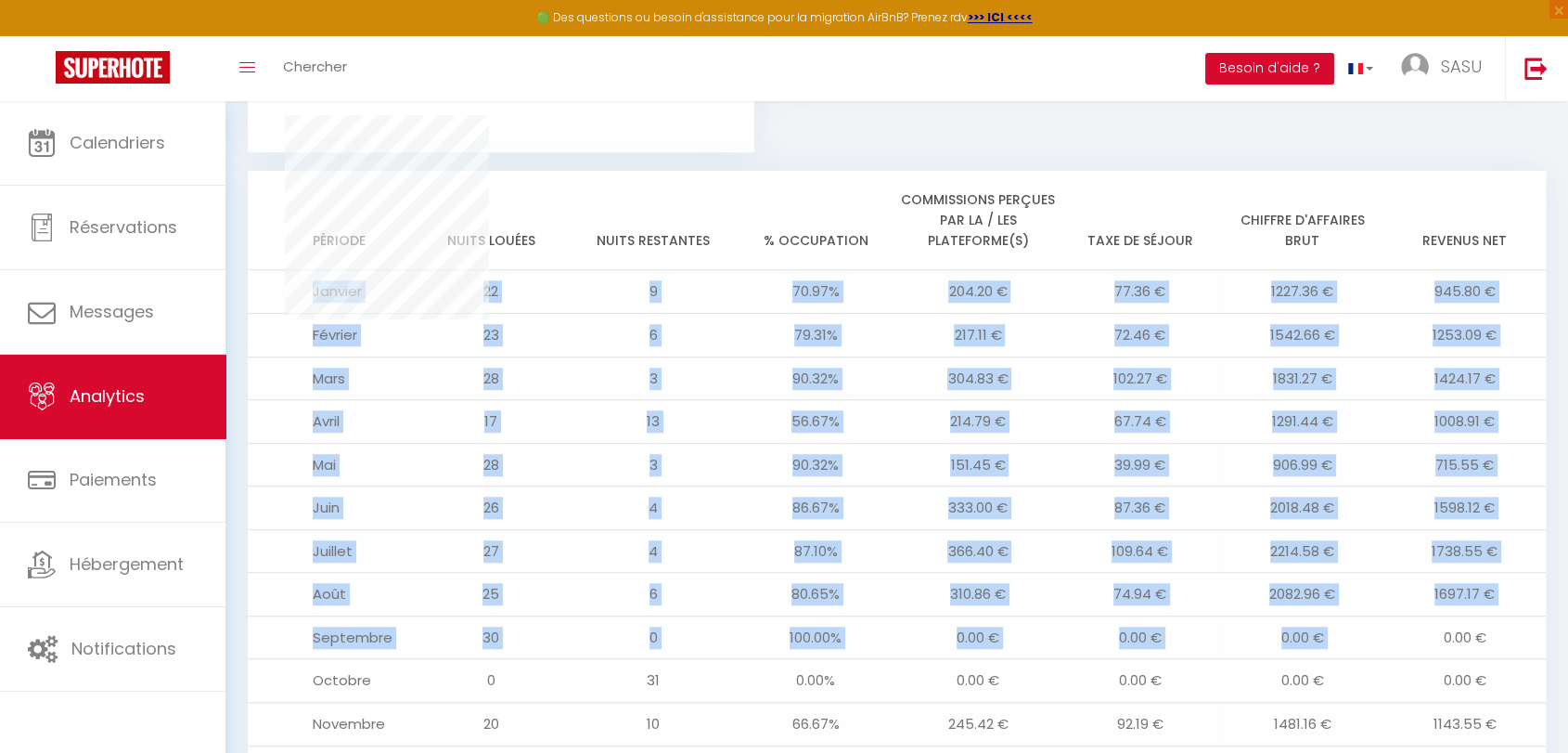
scroll to position [1394, 0]
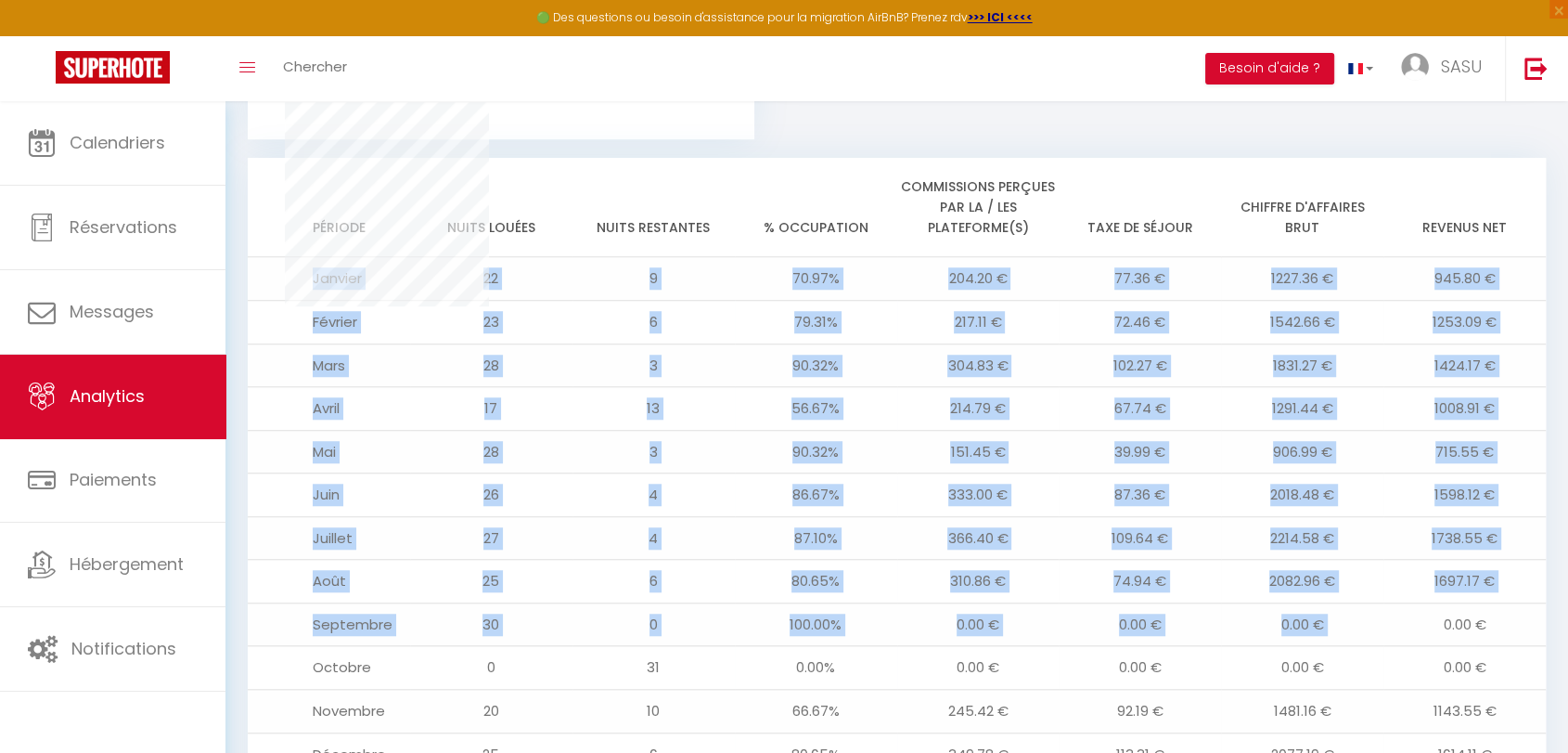
click at [945, 526] on td "366.40 €" at bounding box center [978, 538] width 162 height 43
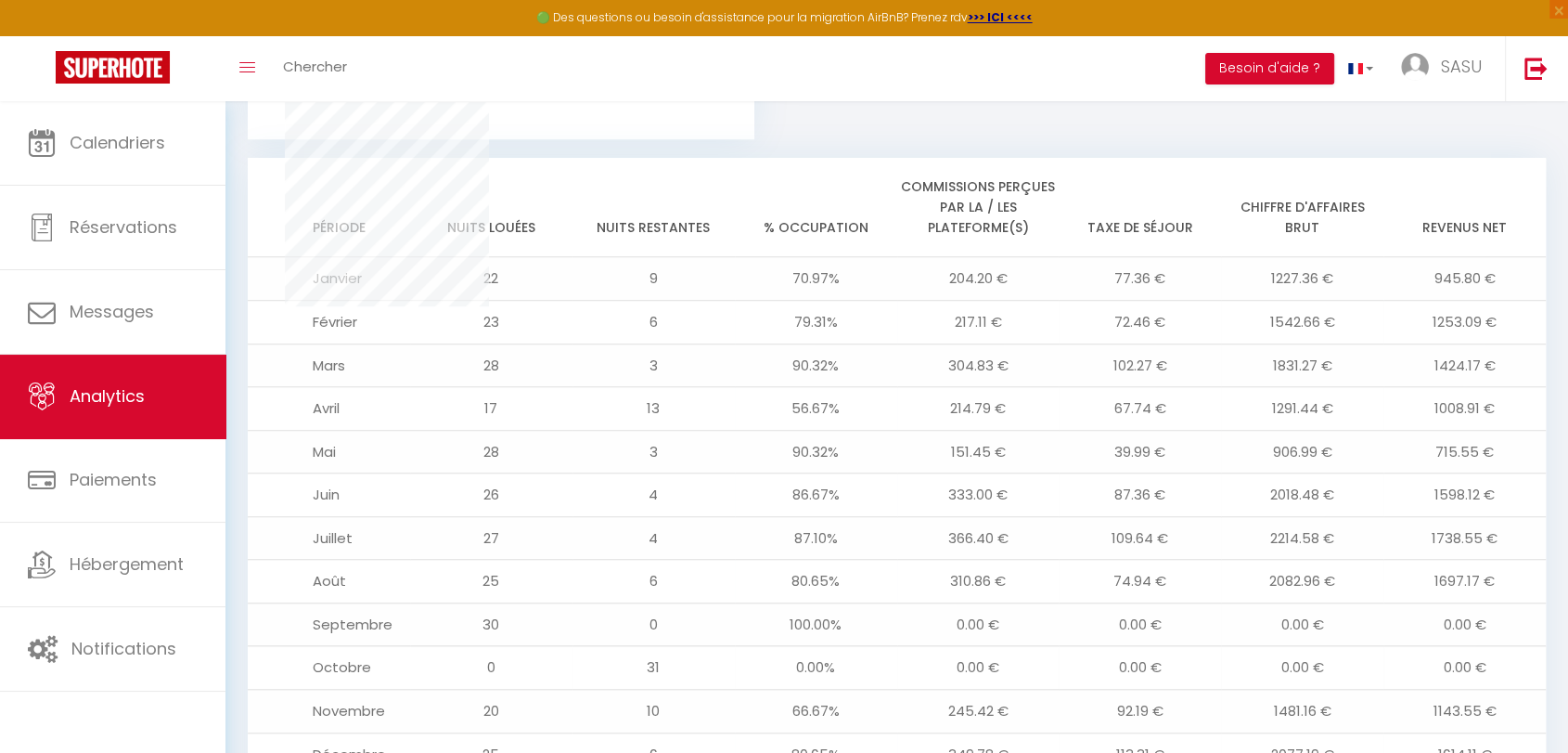
click at [1025, 643] on div "Tableau de bord des plateformes Pas de canaux à afficher Direct 100.00% Pas de …" at bounding box center [896, 167] width 1298 height 1314
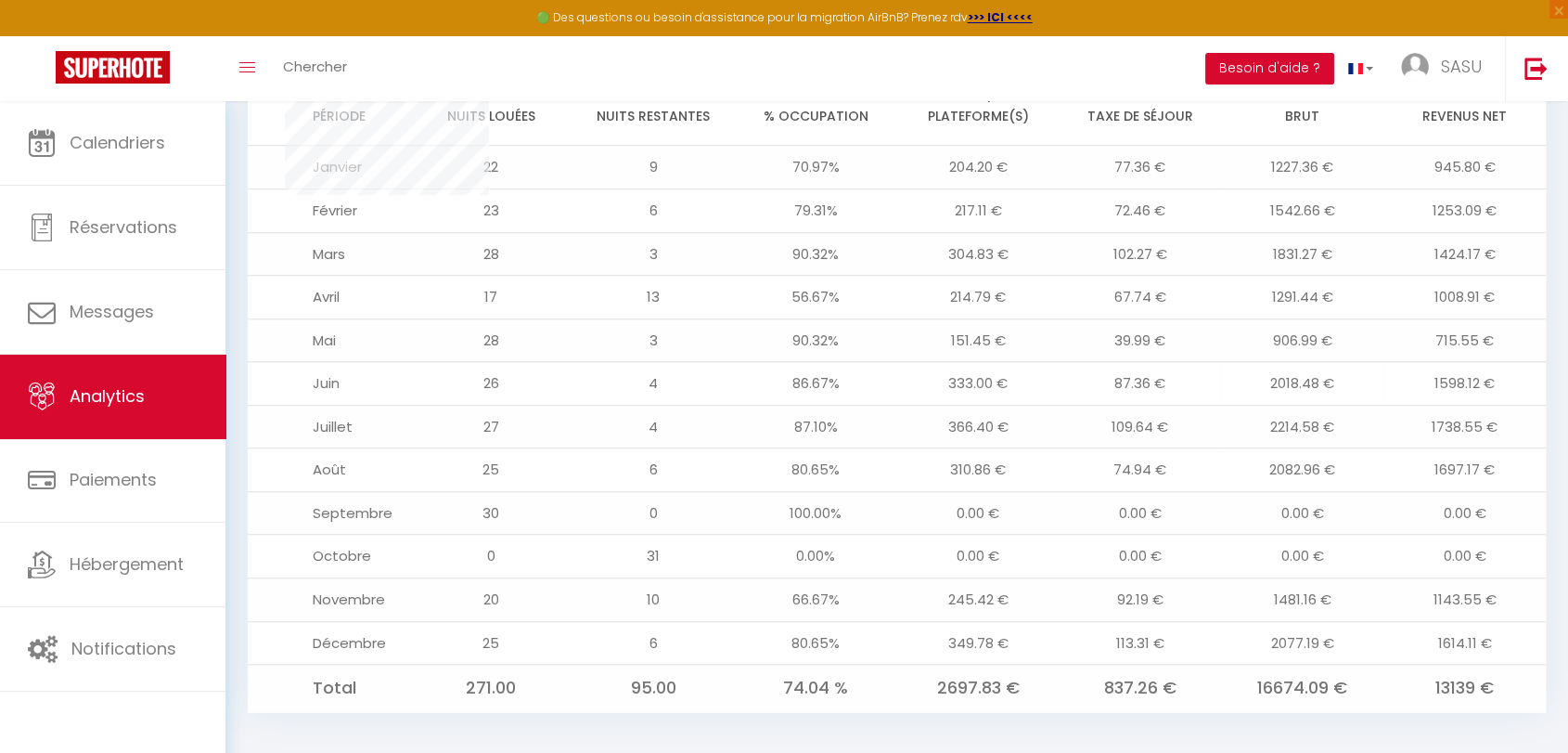
scroll to position [1509, 0]
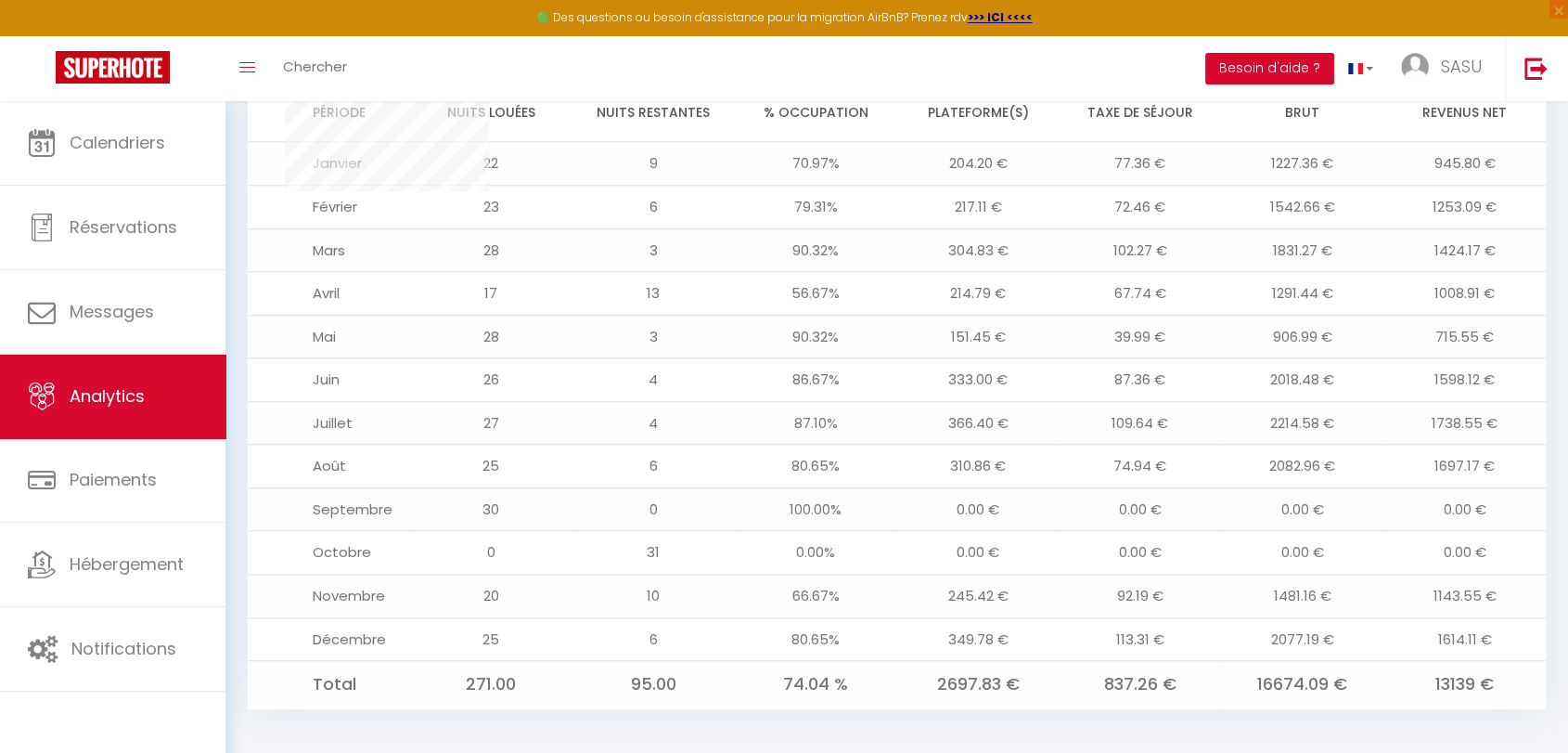
click at [580, 233] on div "Tableau de bord des plateformes Pas de canaux à afficher Direct 100.00% Pas de …" at bounding box center [896, 53] width 1298 height 1314
click at [580, 233] on td "3" at bounding box center [653, 250] width 162 height 43
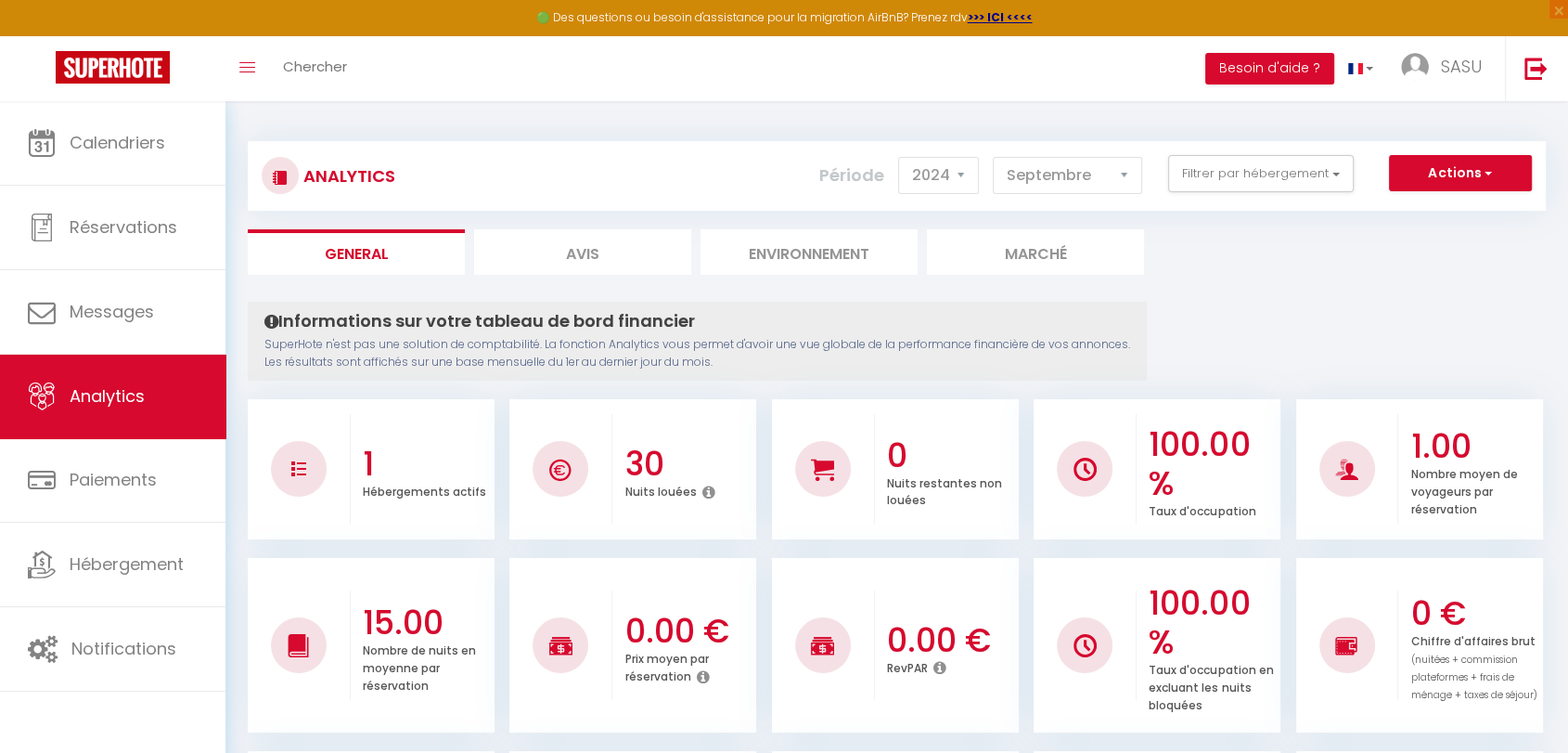
scroll to position [0, 0]
click at [1195, 168] on button "Filtrer par hébergement" at bounding box center [1260, 174] width 186 height 38
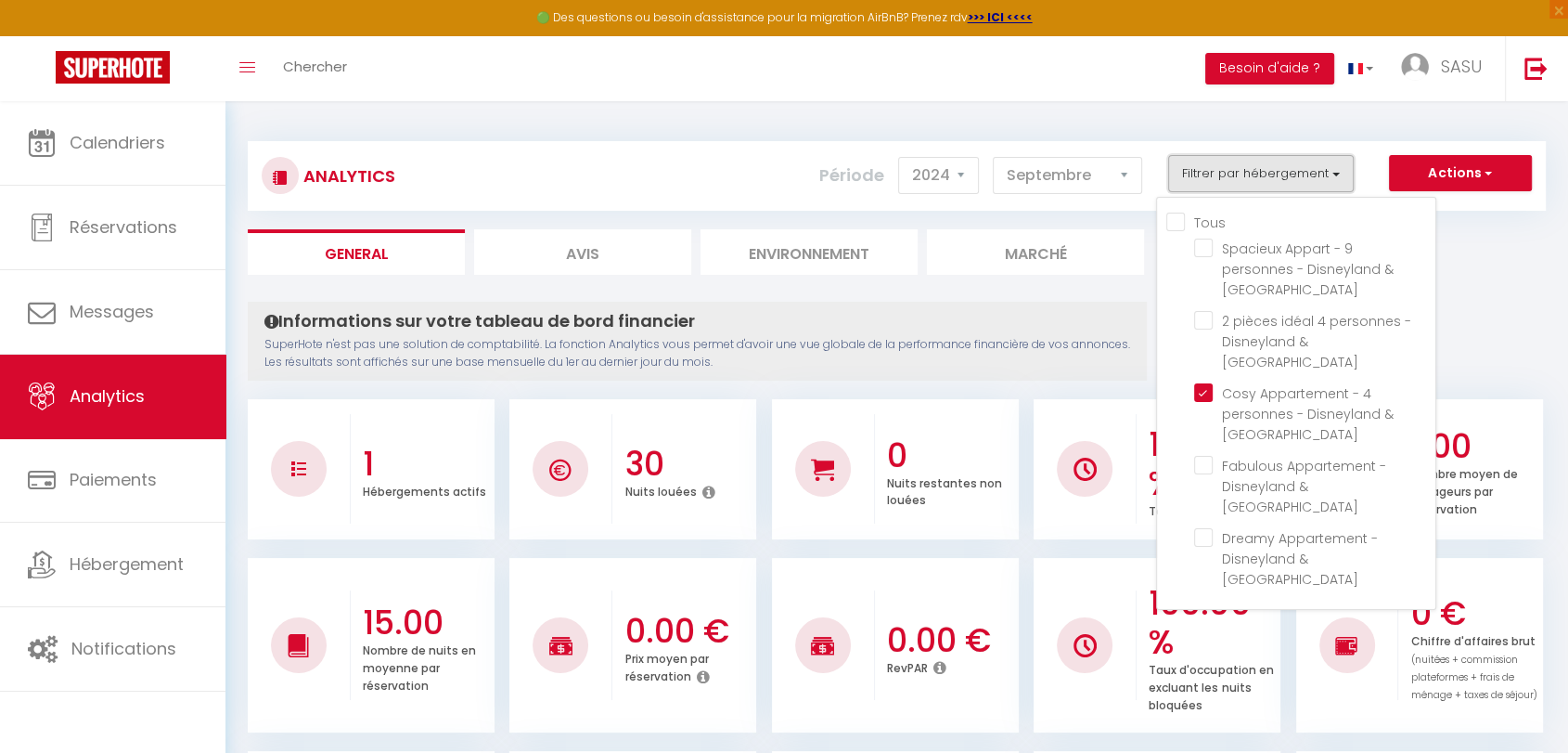
click at [1195, 168] on button "Filtrer par hébergement" at bounding box center [1260, 174] width 186 height 38
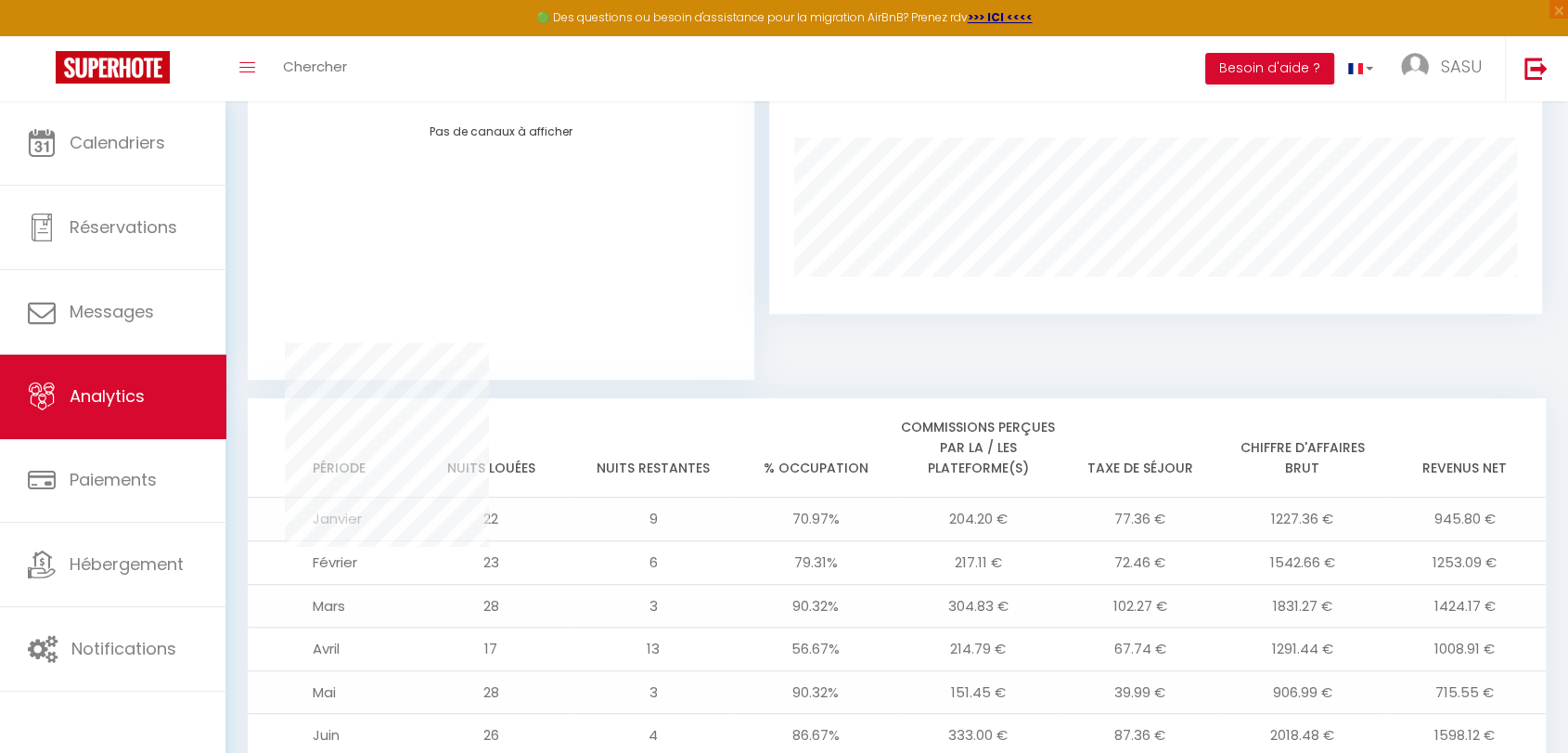
scroll to position [1159, 0]
click at [531, 523] on div "Tableau de bord des plateformes Pas de canaux à afficher Direct 100.00% Pas de …" at bounding box center [896, 403] width 1298 height 1314
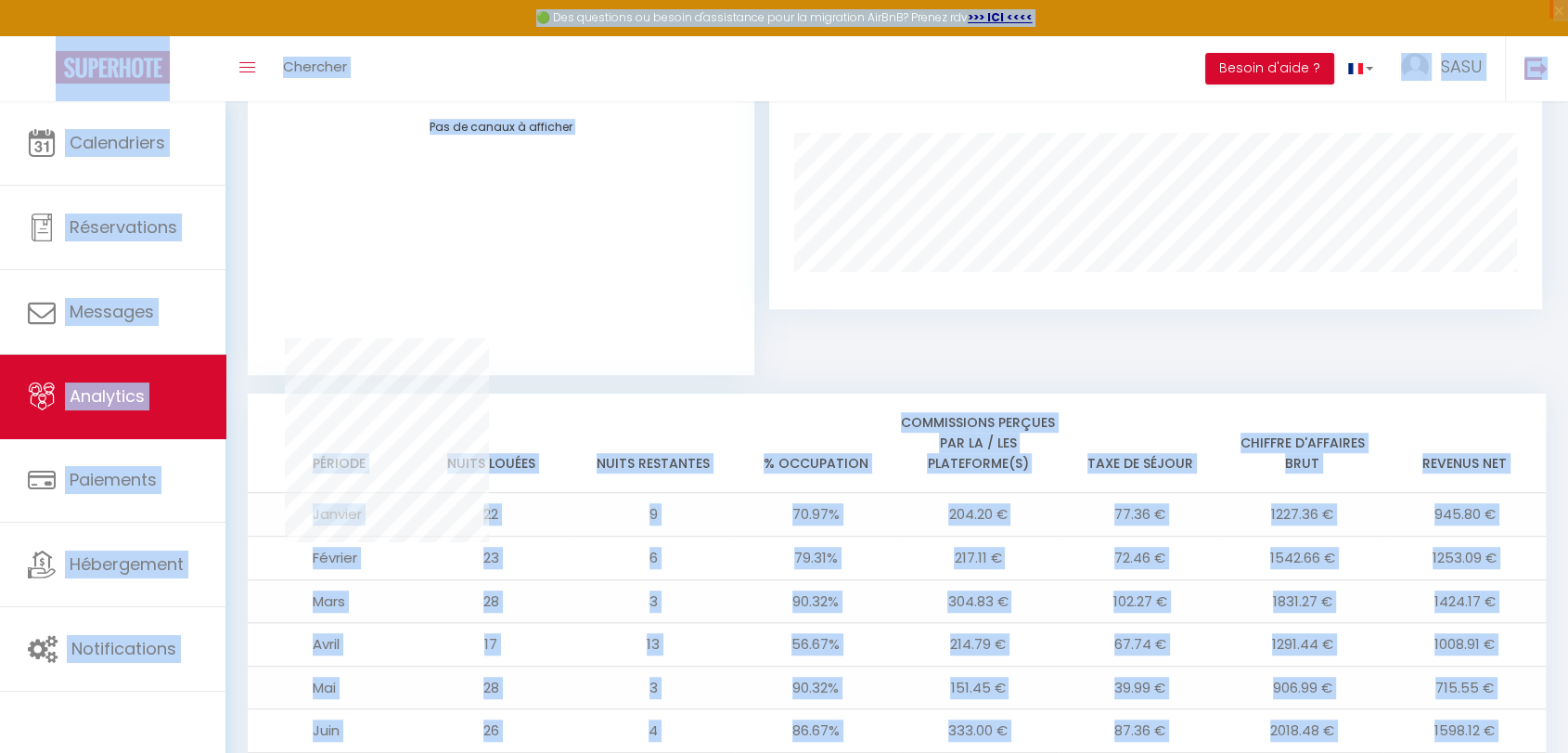
click at [706, 231] on div "Pas de canaux à afficher" at bounding box center [500, 229] width 530 height 291
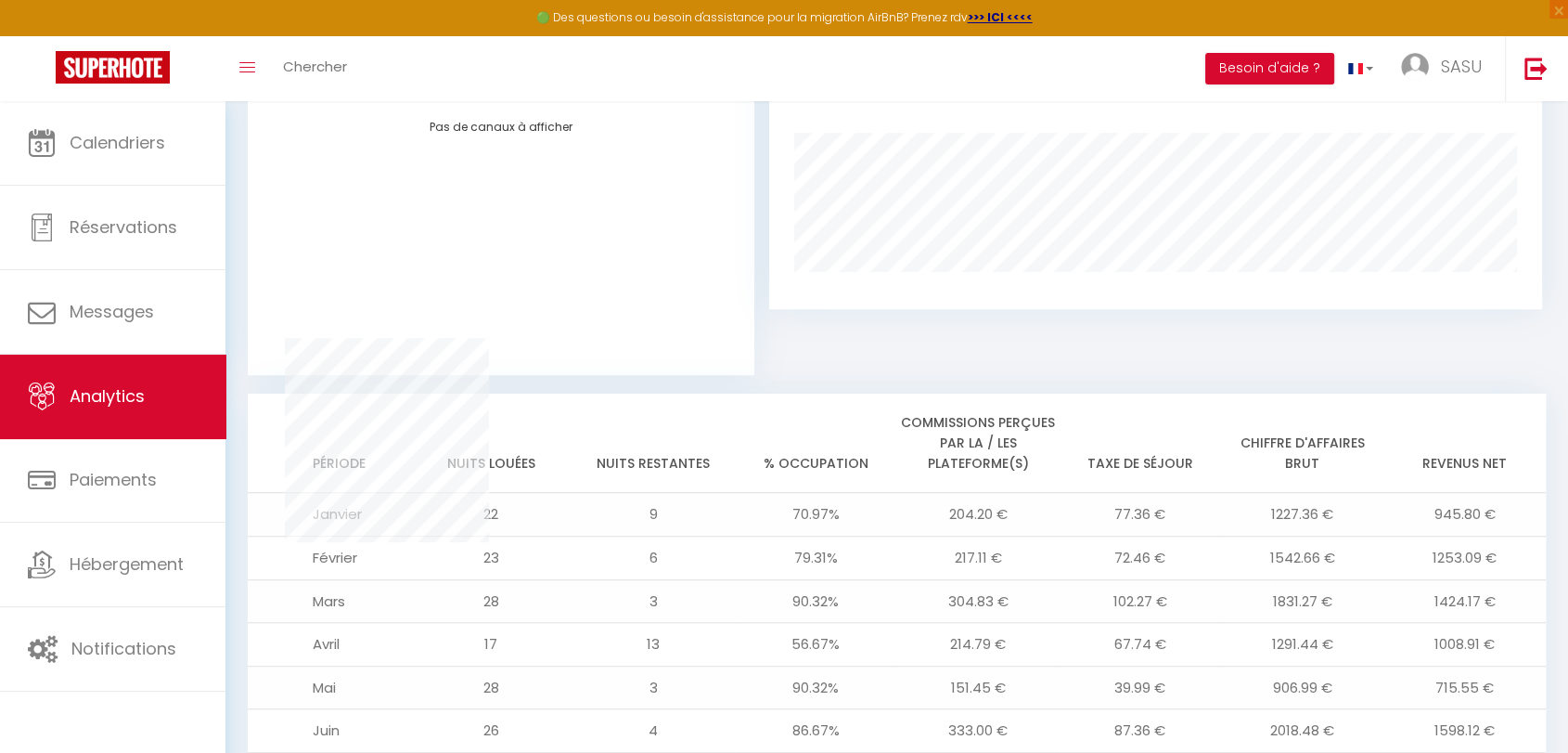
click at [706, 231] on div "Pas de canaux à afficher" at bounding box center [500, 229] width 530 height 291
click at [575, 570] on div "Tableau de bord des plateformes Pas de canaux à afficher Direct 100.00% Pas de …" at bounding box center [896, 403] width 1298 height 1314
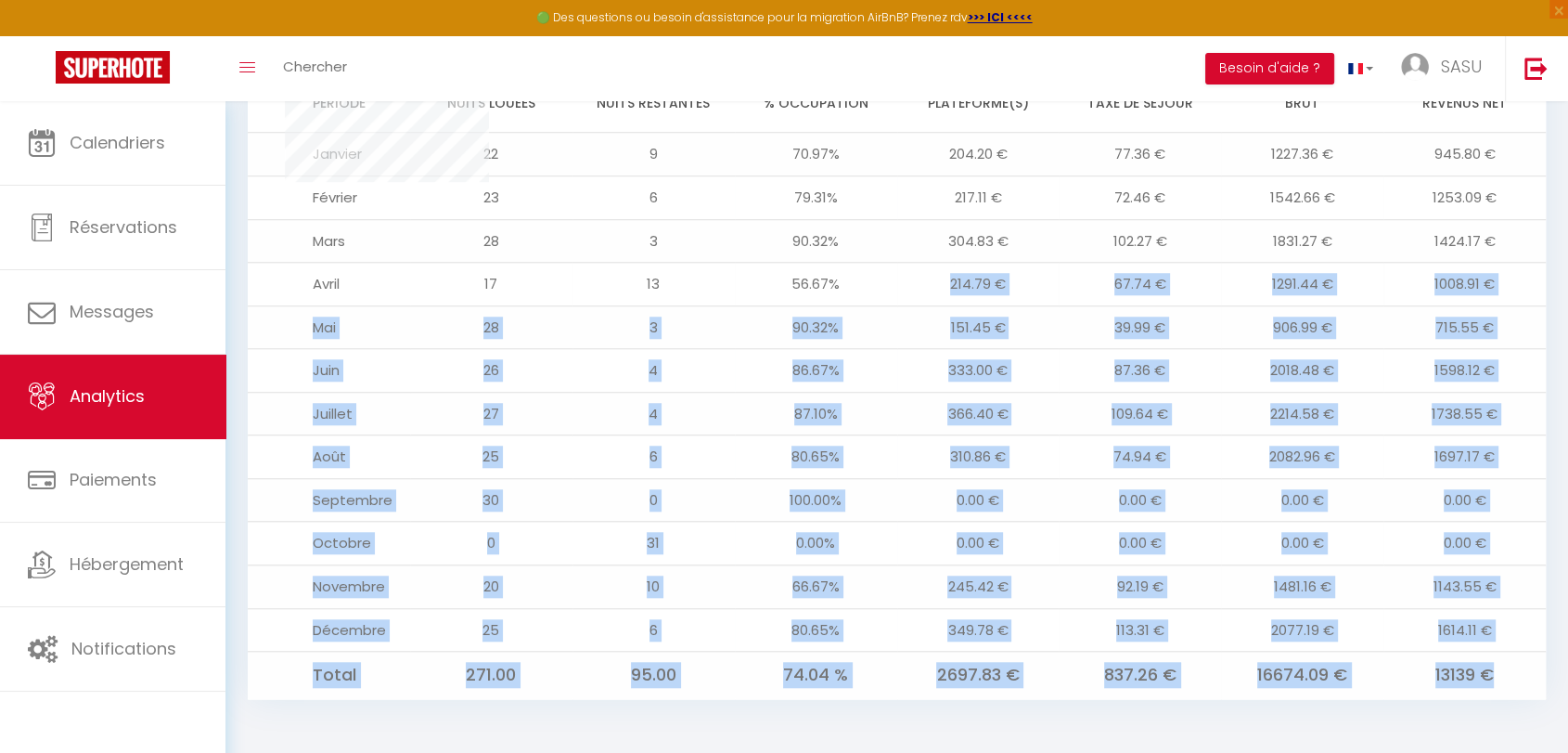
drag, startPoint x: 1491, startPoint y: 676, endPoint x: 935, endPoint y: 293, distance: 675.1
click at [935, 293] on tbody "Janvier 22 9 70.97% 204.20 € 77.36 € 1227.36 € 945.80 € Février 23 6 79.31% 217…" at bounding box center [896, 415] width 1298 height 566
click at [752, 498] on td "100.00%" at bounding box center [815, 499] width 162 height 43
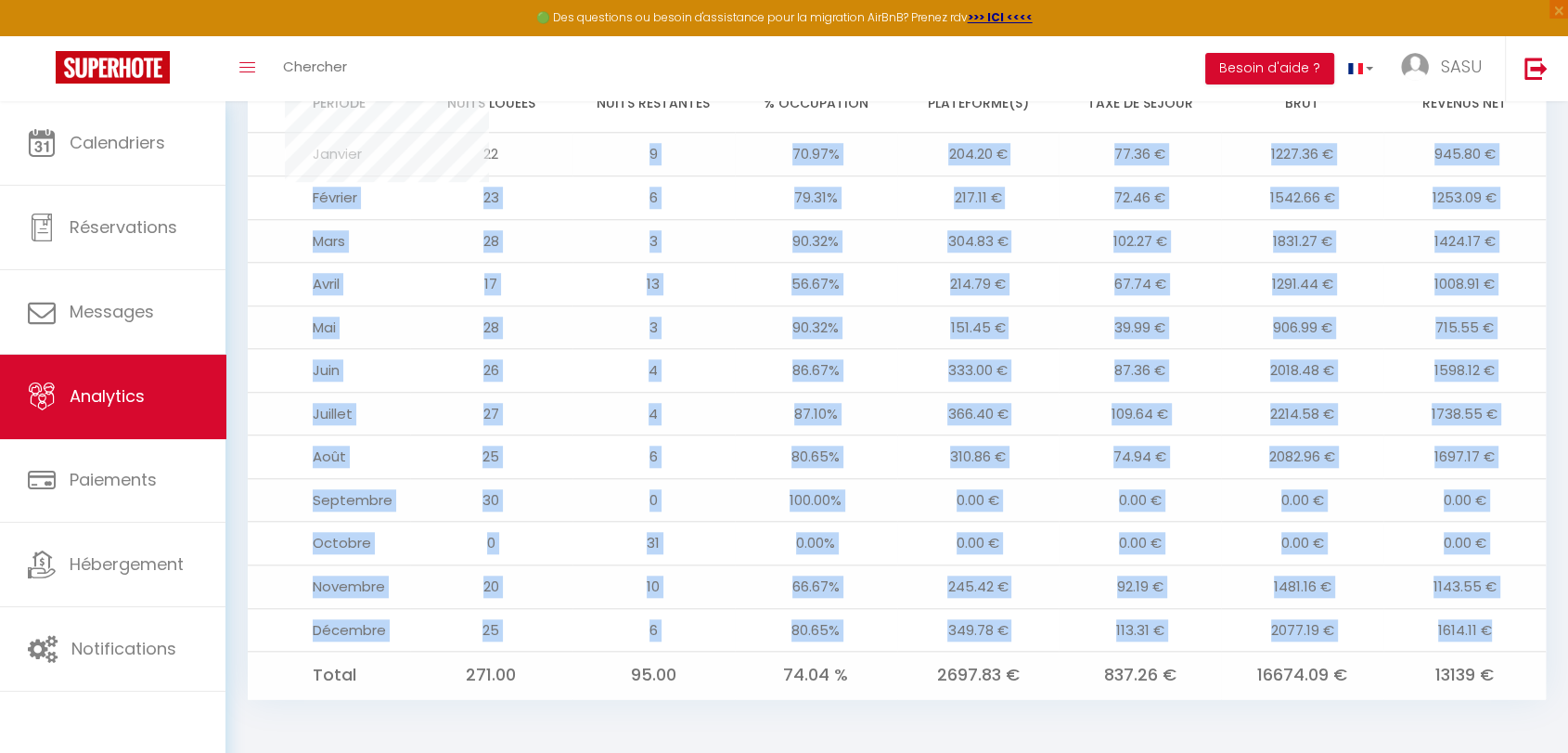
drag, startPoint x: 1491, startPoint y: 630, endPoint x: 505, endPoint y: 162, distance: 1091.4
click at [505, 162] on tbody "Janvier 22 9 70.97% 204.20 € 77.36 € 1227.36 € 945.80 € Février 23 6 79.31% 217…" at bounding box center [896, 415] width 1298 height 566
click at [1506, 621] on td "1614.11 €" at bounding box center [1464, 629] width 162 height 43
drag, startPoint x: 1495, startPoint y: 624, endPoint x: 603, endPoint y: 146, distance: 1012.0
click at [603, 146] on tbody "Janvier 22 9 70.97% 204.20 € 77.36 € 1227.36 € 945.80 € Février 23 6 79.31% 217…" at bounding box center [896, 415] width 1298 height 566
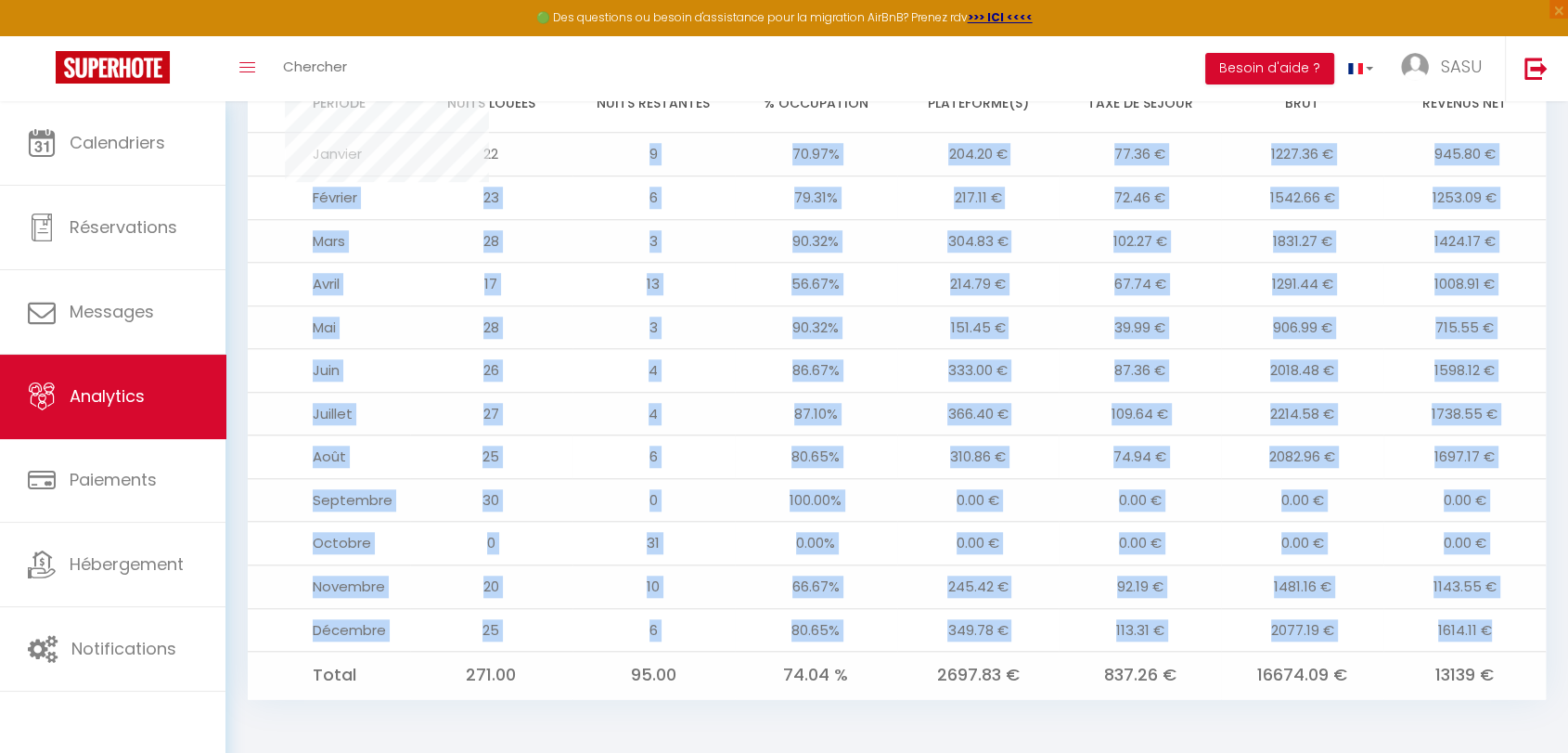
click at [1143, 453] on td "74.94 €" at bounding box center [1139, 457] width 162 height 43
click at [312, 160] on div "Tableau de bord des plateformes Pas de canaux à afficher Direct 100.00% Pas de …" at bounding box center [896, 43] width 1298 height 1314
copy div "Loremipsum Dolorsi a'consecte adip Elitsed Doeiu tempor Incid utlaboree % Dolor…"
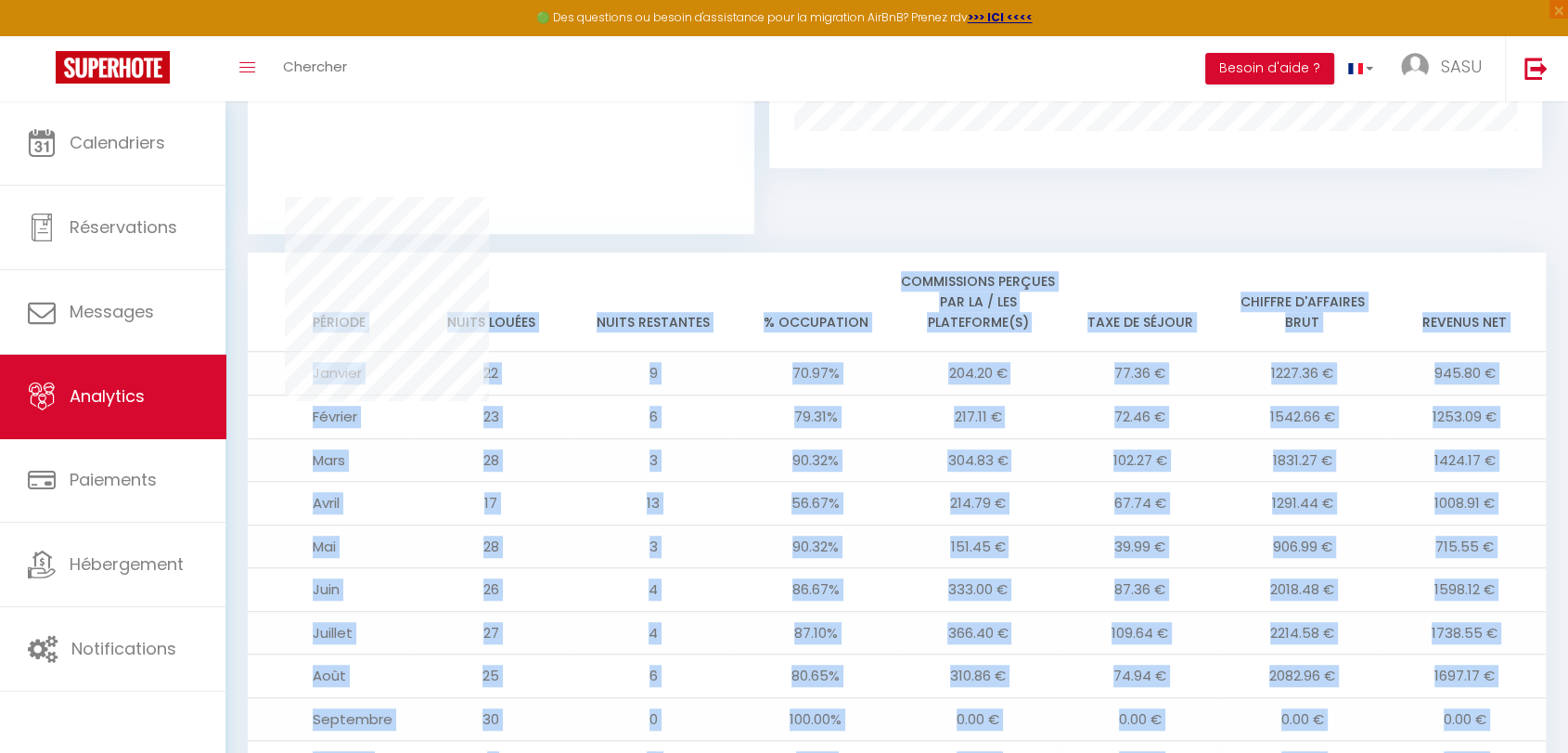
scroll to position [1299, 0]
click at [803, 247] on div "Tableau de bord des plateformes Pas de canaux à afficher Direct 100.00% Pas de …" at bounding box center [896, 263] width 1298 height 1314
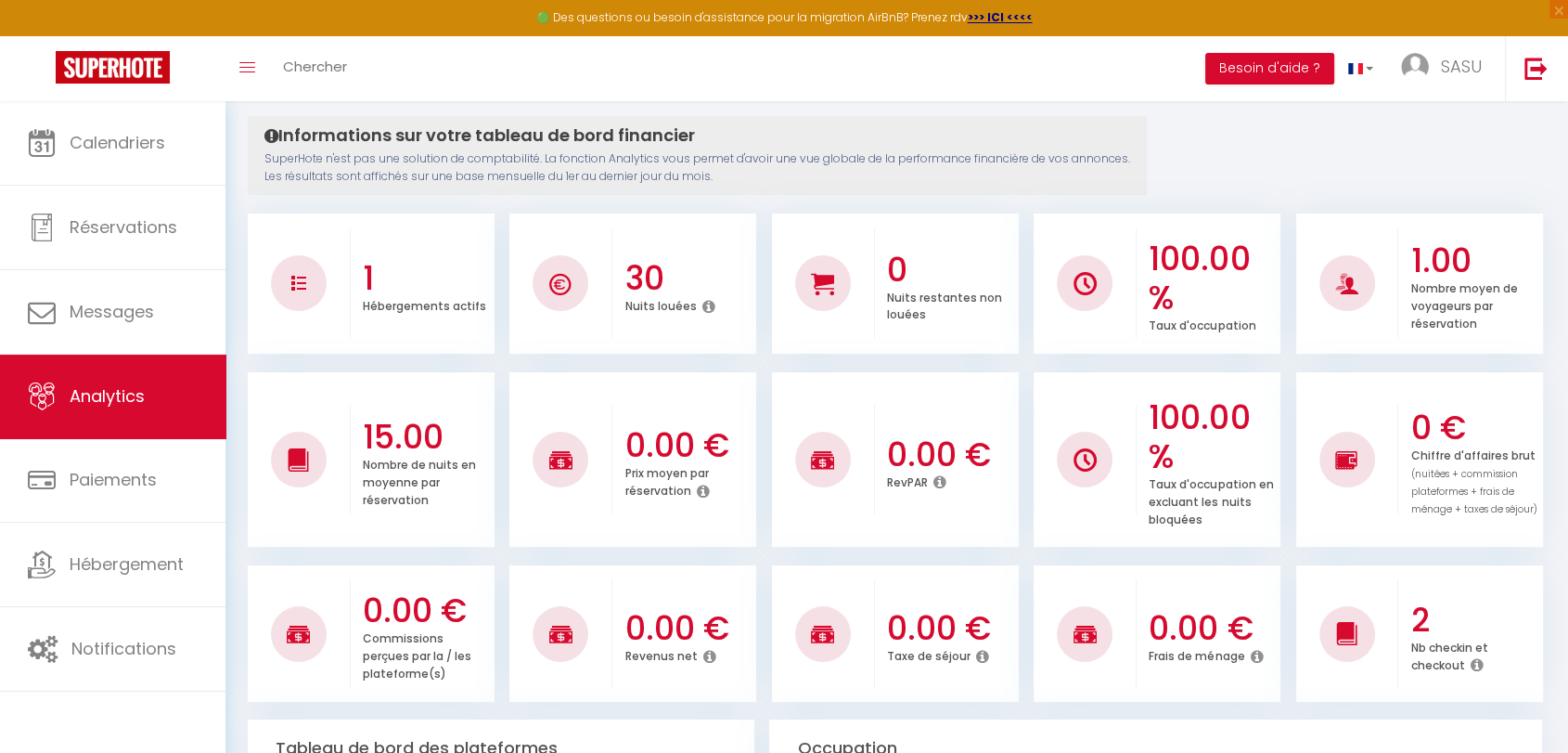
scroll to position [0, 0]
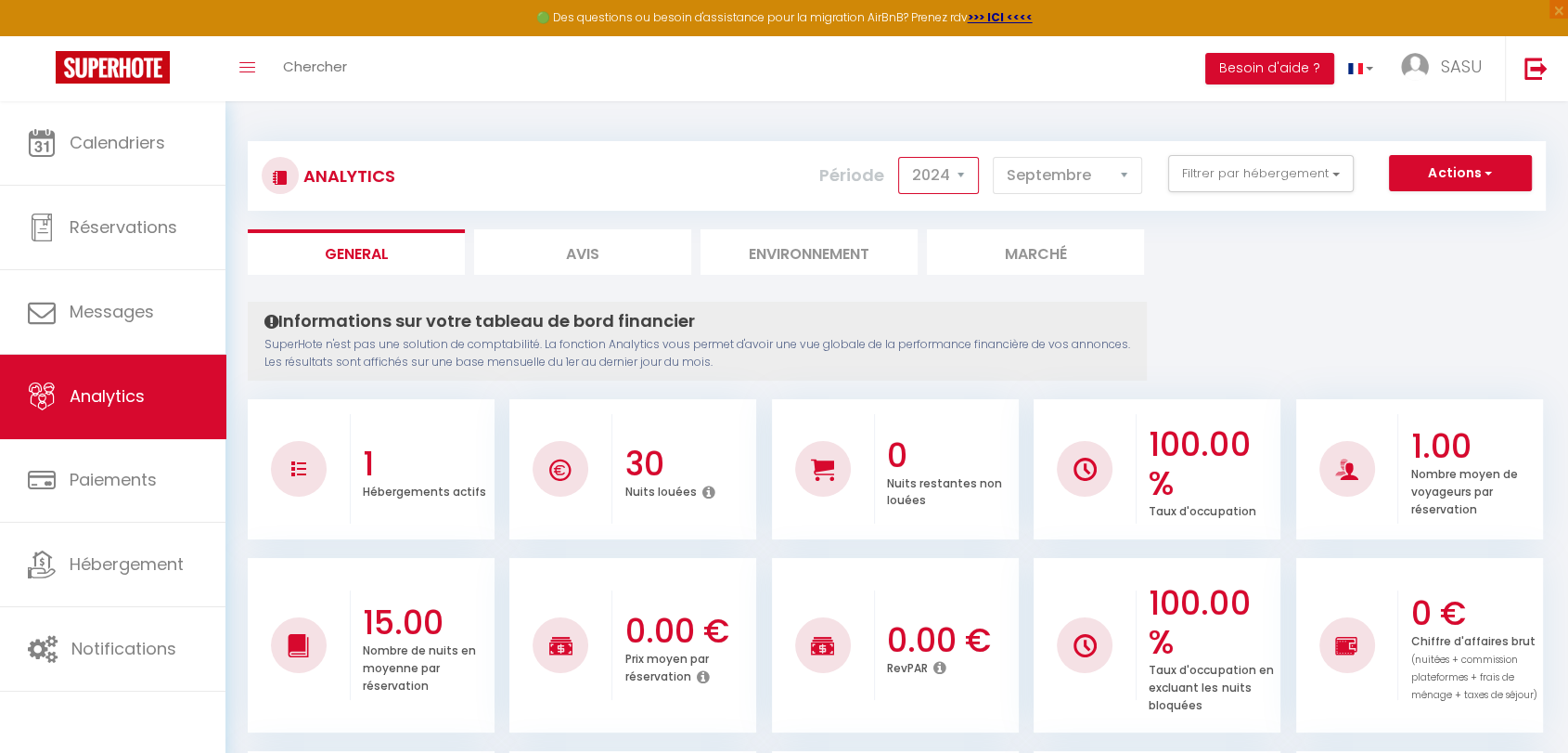
click at [945, 189] on select "2014 2015 2016 2017 2018 2019 2020 2021 2022 2023 2024 2025 2026 2027" at bounding box center [938, 176] width 81 height 38
click at [903, 157] on select "2014 2015 2016 2017 2018 2019 2020 2021 2022 2023 2024 2025 2026 2027" at bounding box center [938, 176] width 81 height 38
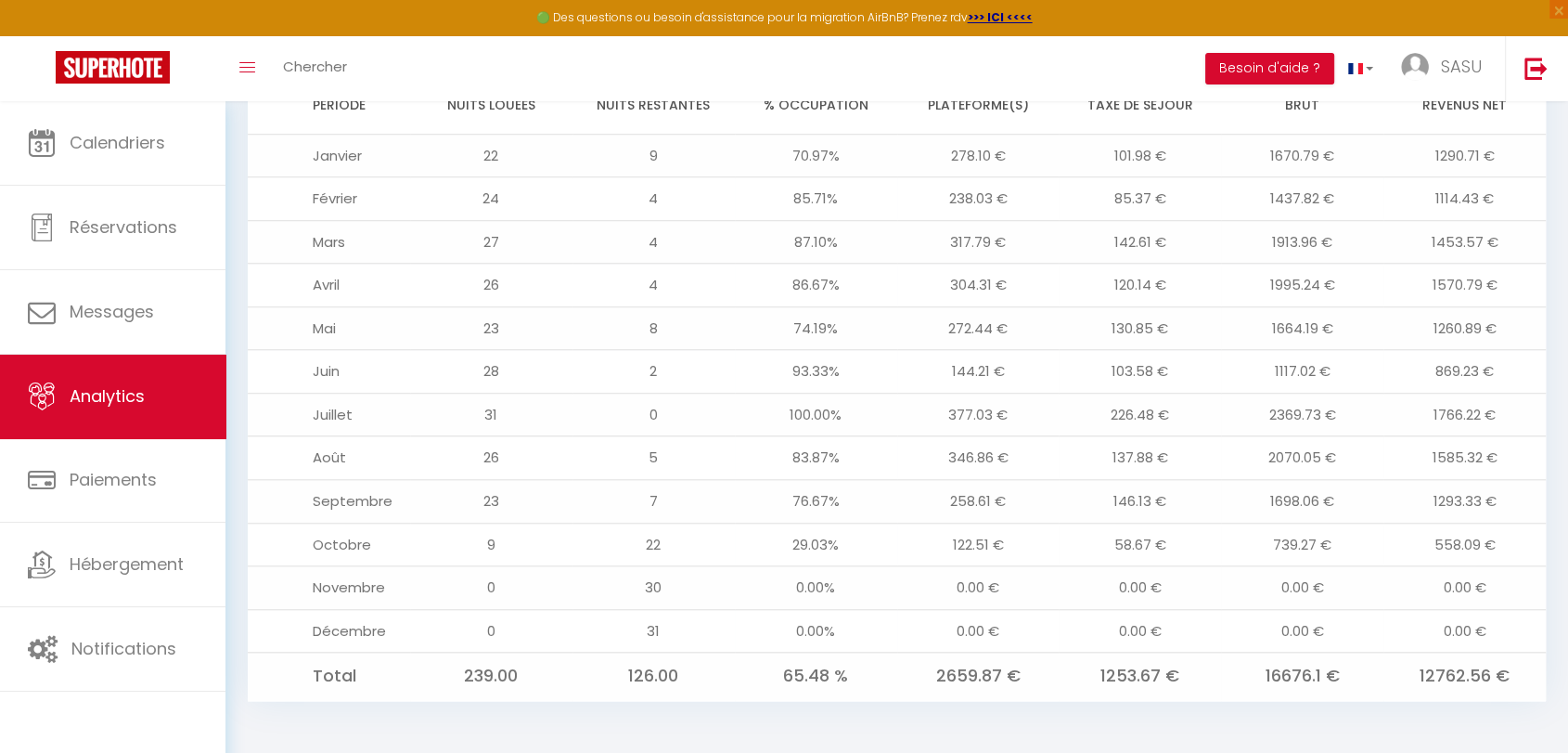
scroll to position [1558, 0]
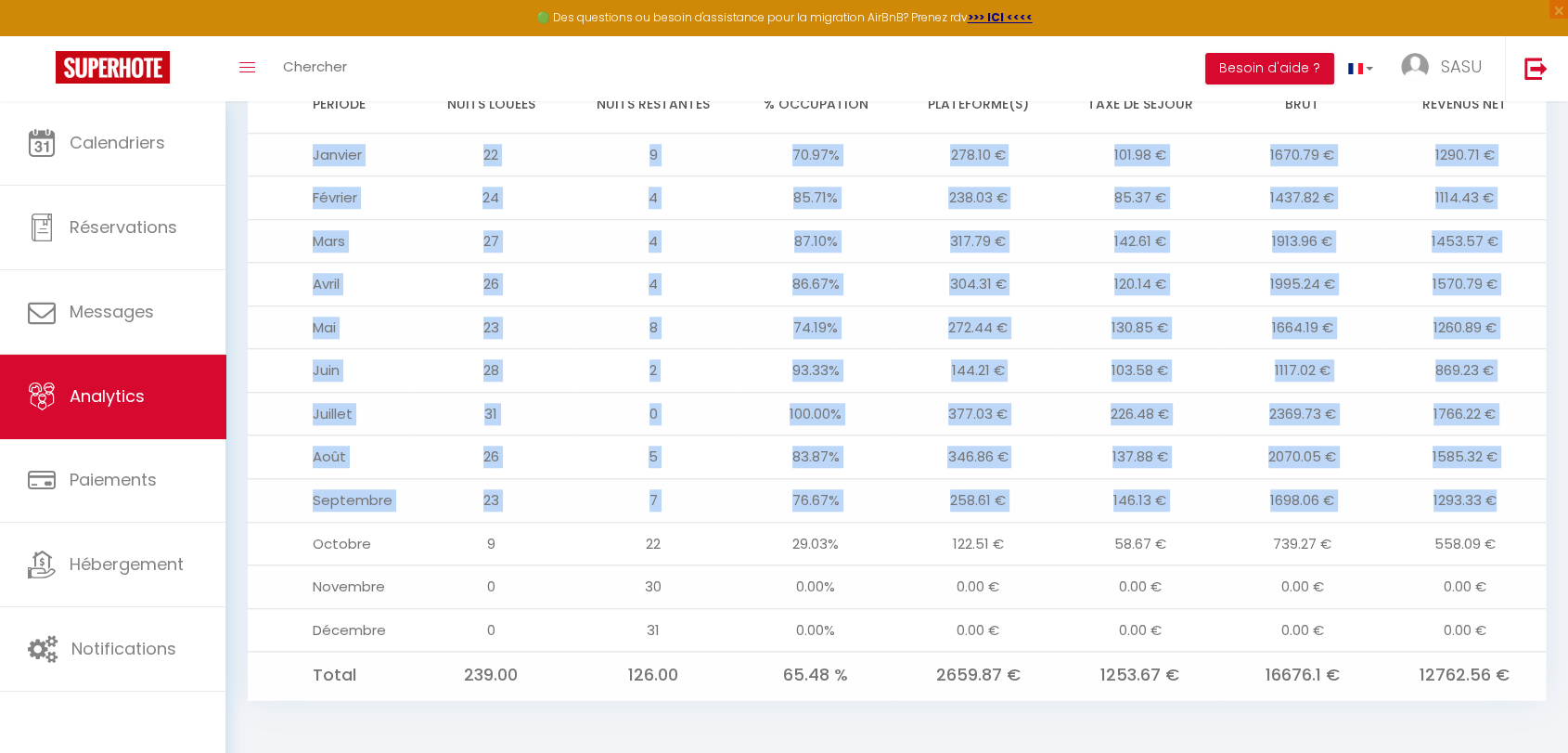
drag, startPoint x: 312, startPoint y: 158, endPoint x: 1499, endPoint y: 483, distance: 1230.7
click at [1499, 483] on tbody "Janvier 22 9 70.97% 278.10 € 101.98 € 1670.79 € 1290.71 € Février 24 4 85.71% 2…" at bounding box center [896, 415] width 1298 height 566
copy tbody "Janvier 22 9 70.97% 278.10 € 101.98 € 1670.79 € 1290.71 € Février 24 4 85.71% 2…"
click at [911, 334] on td "272.44 €" at bounding box center [978, 327] width 162 height 43
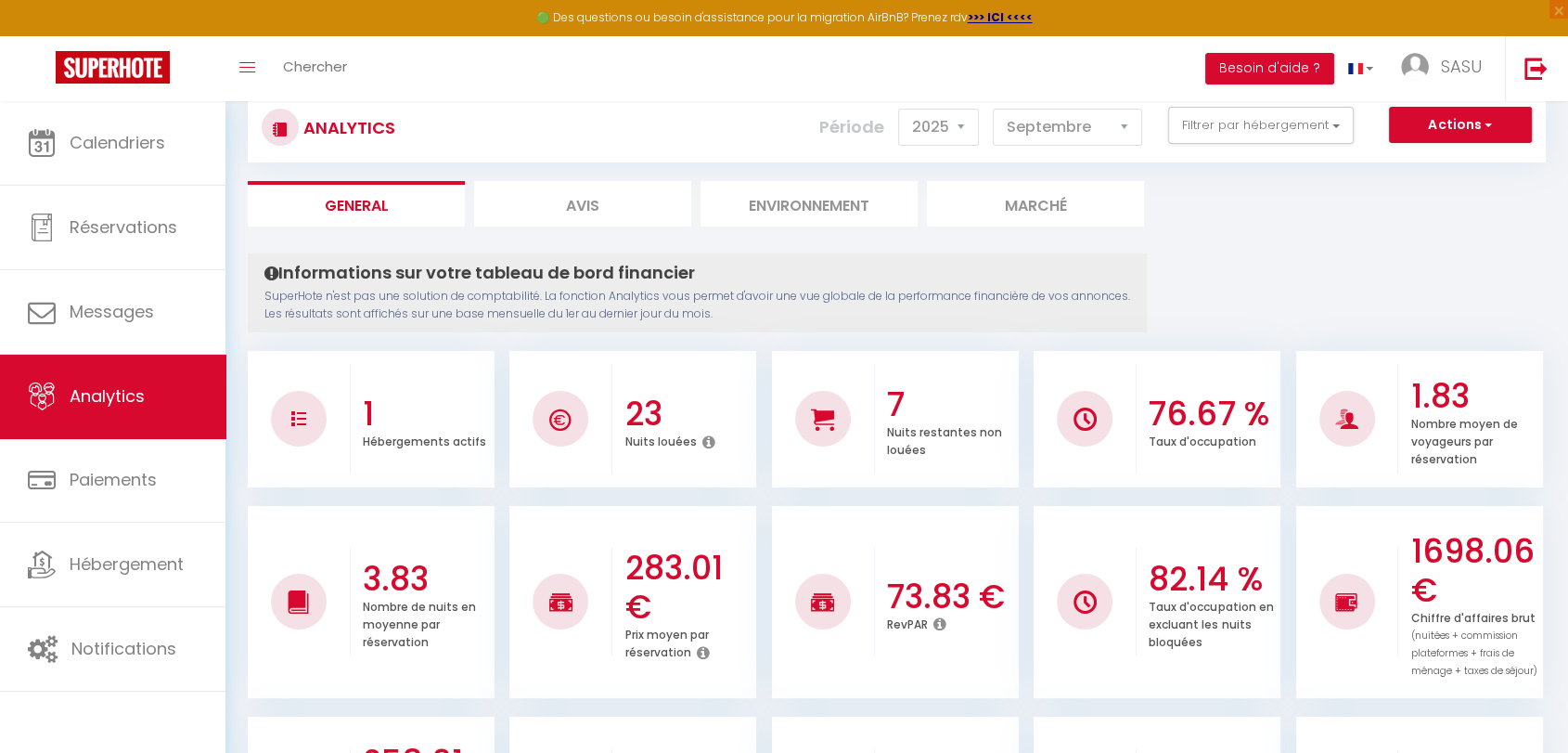
scroll to position [0, 0]
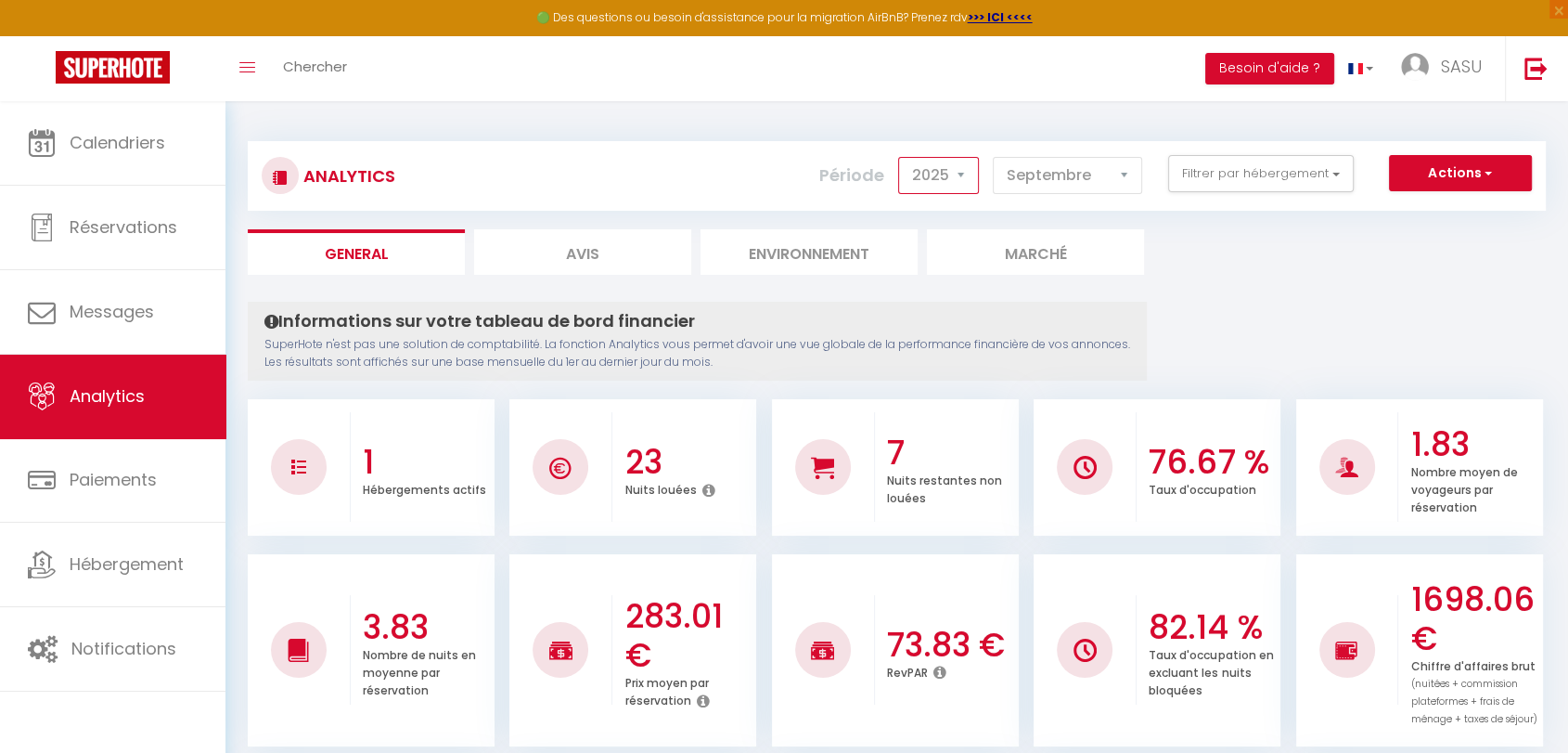
click at [961, 186] on select "2014 2015 2016 2017 2018 2019 2020 2021 2022 2023 2024 2025 2026 2027" at bounding box center [938, 176] width 81 height 38
click at [903, 157] on select "2014 2015 2016 2017 2018 2019 2020 2021 2022 2023 2024 2025 2026 2027" at bounding box center [938, 176] width 81 height 38
click at [957, 179] on select "2014 2015 2016 2017 2018 2019 2020 2021 2022 2023 2024 2025 2026 2027" at bounding box center [938, 176] width 81 height 38
select select "2022"
click at [903, 157] on select "2014 2015 2016 2017 2018 2019 2020 2021 2022 2023 2024 2025 2026 2027" at bounding box center [938, 176] width 81 height 38
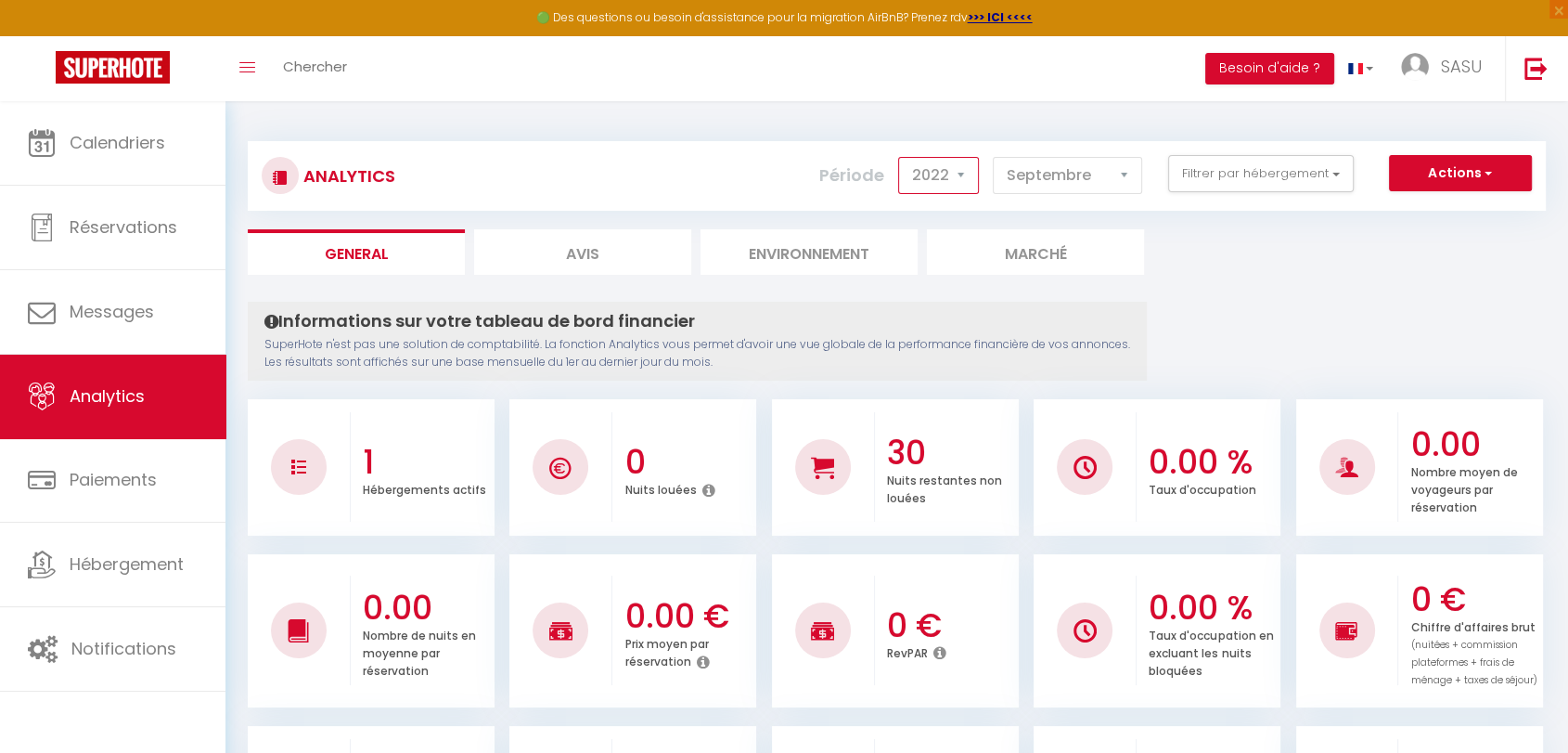
click at [979, 166] on select "2014 2015 2016 2017 2018 2019 2020 2021 2022 2023 2024 2025 2026 2027" at bounding box center [938, 176] width 81 height 38
click at [1089, 174] on select "[PERSON_NAME] Mars [PERSON_NAME] Juin Juillet Août Septembre Octobre Novembre D…" at bounding box center [1067, 176] width 149 height 38
click at [1226, 173] on button "Filtrer par hébergement" at bounding box center [1260, 174] width 186 height 38
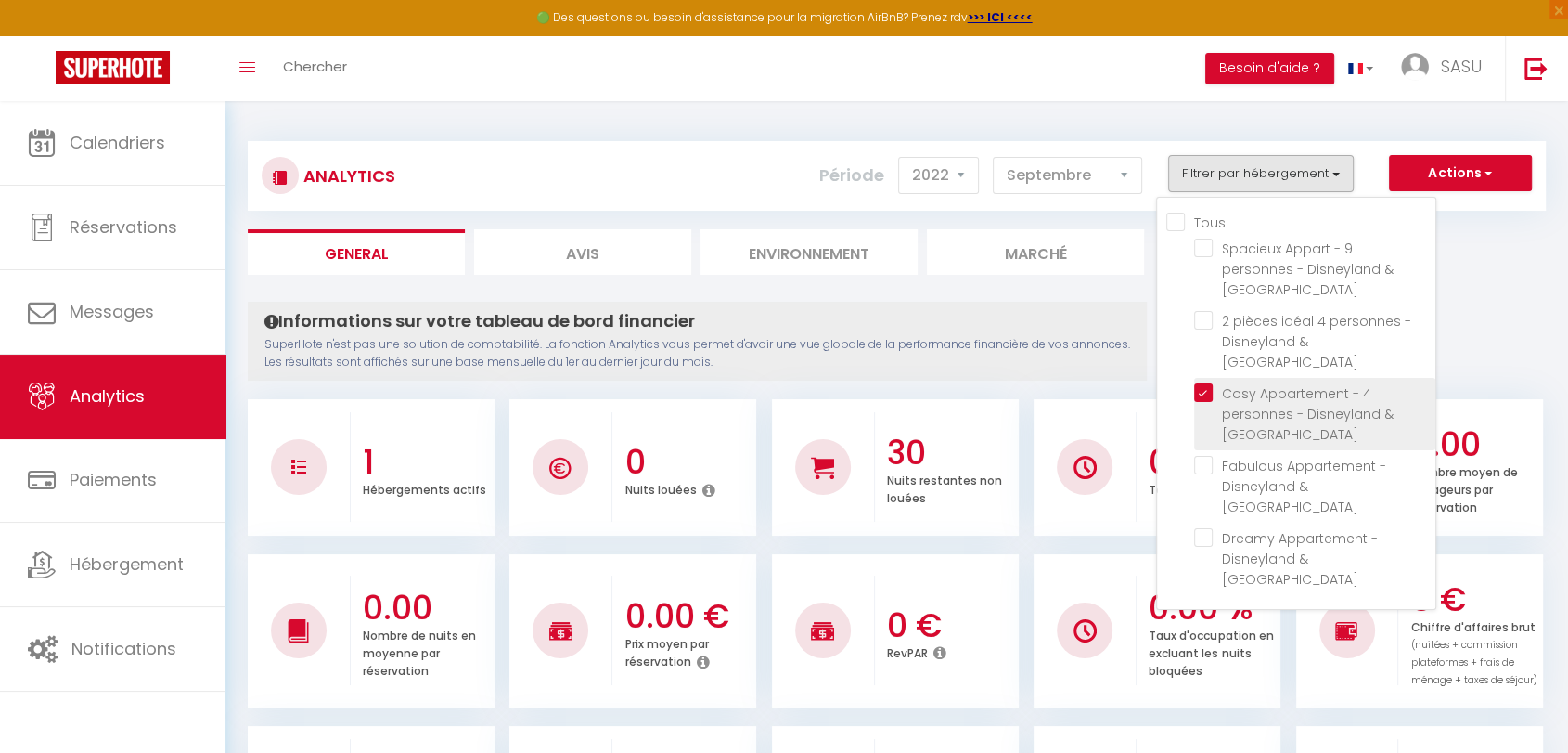
click at [1202, 383] on Paris "checkbox" at bounding box center [1314, 392] width 241 height 19
checkbox Paris "false"
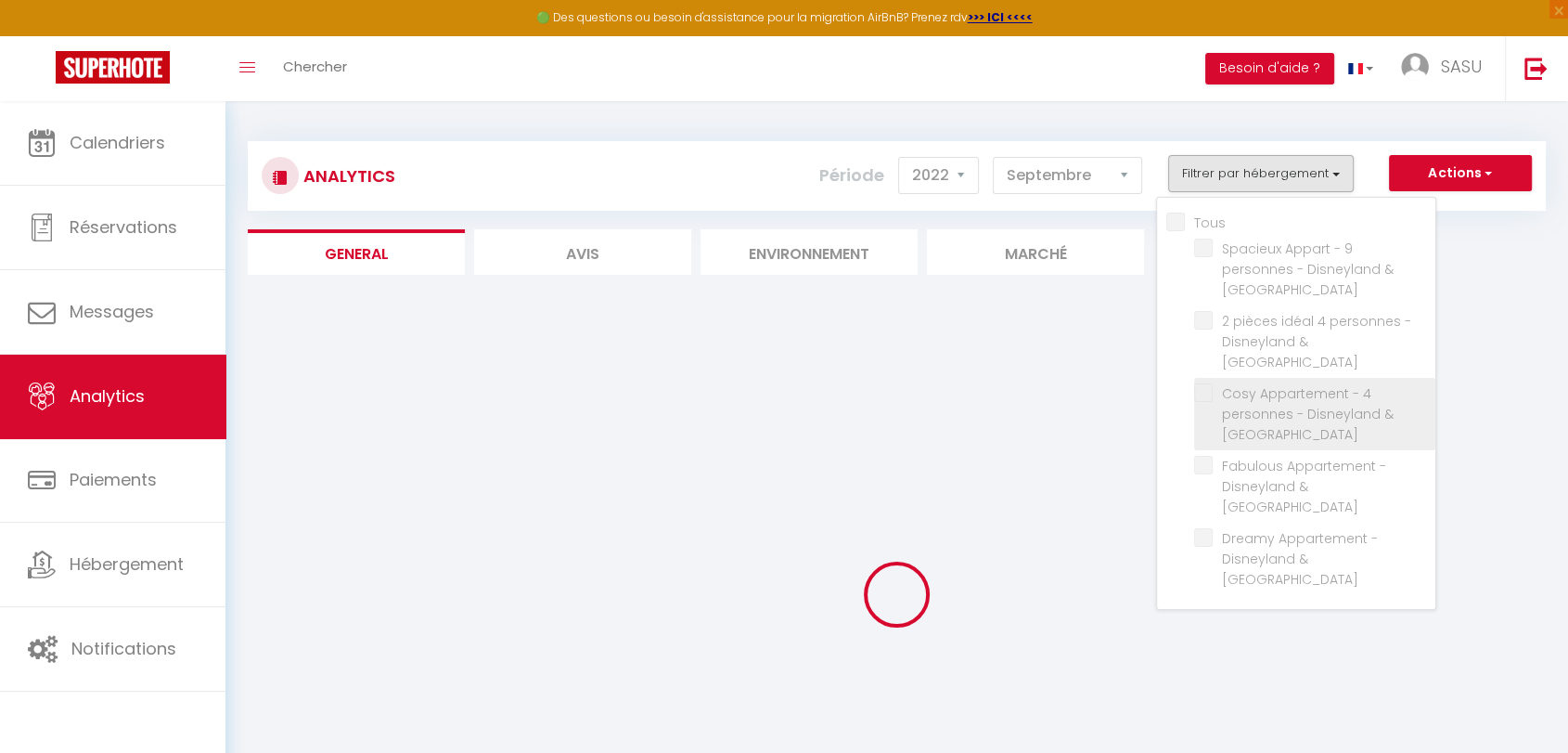
checkbox Paris "false"
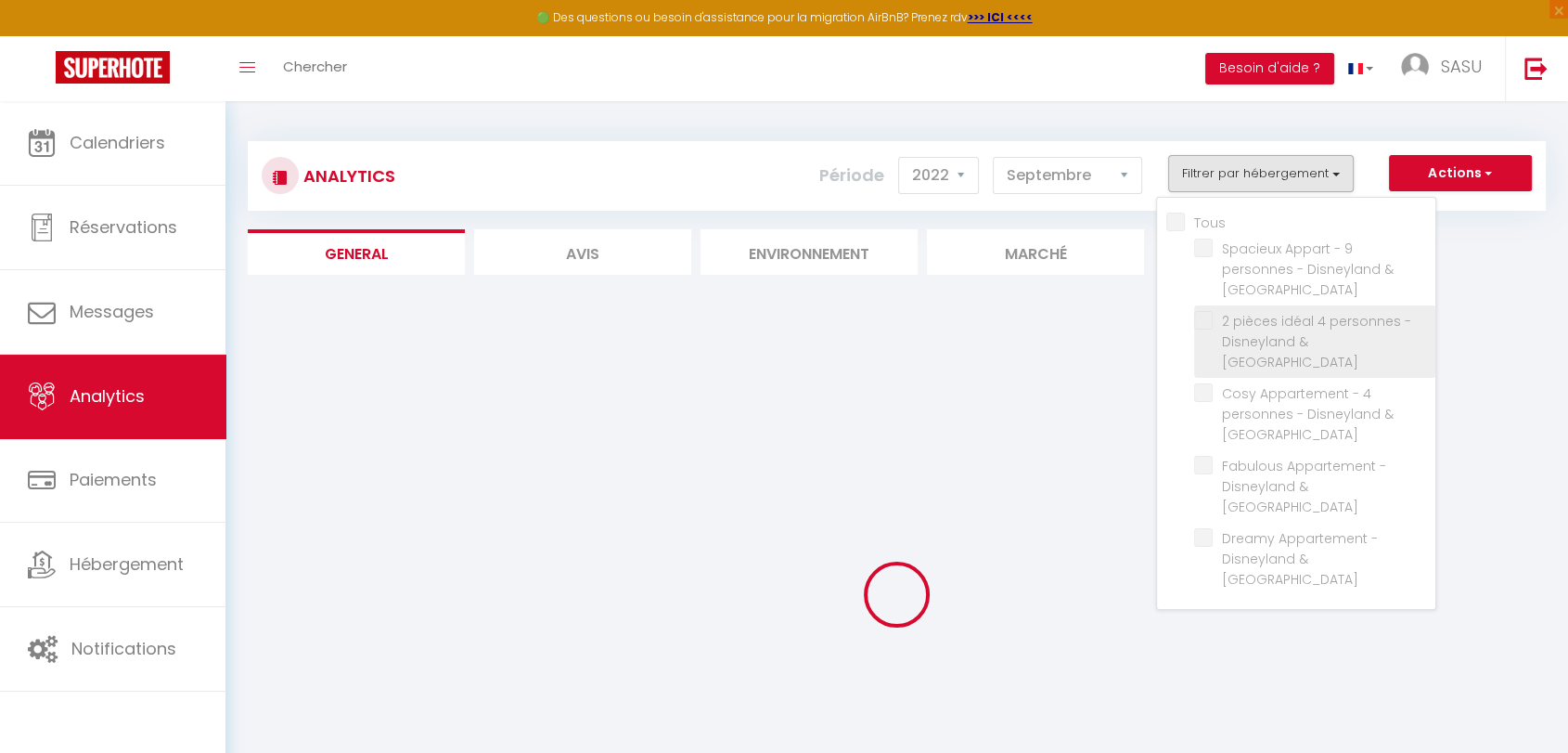
checkbox Paris "false"
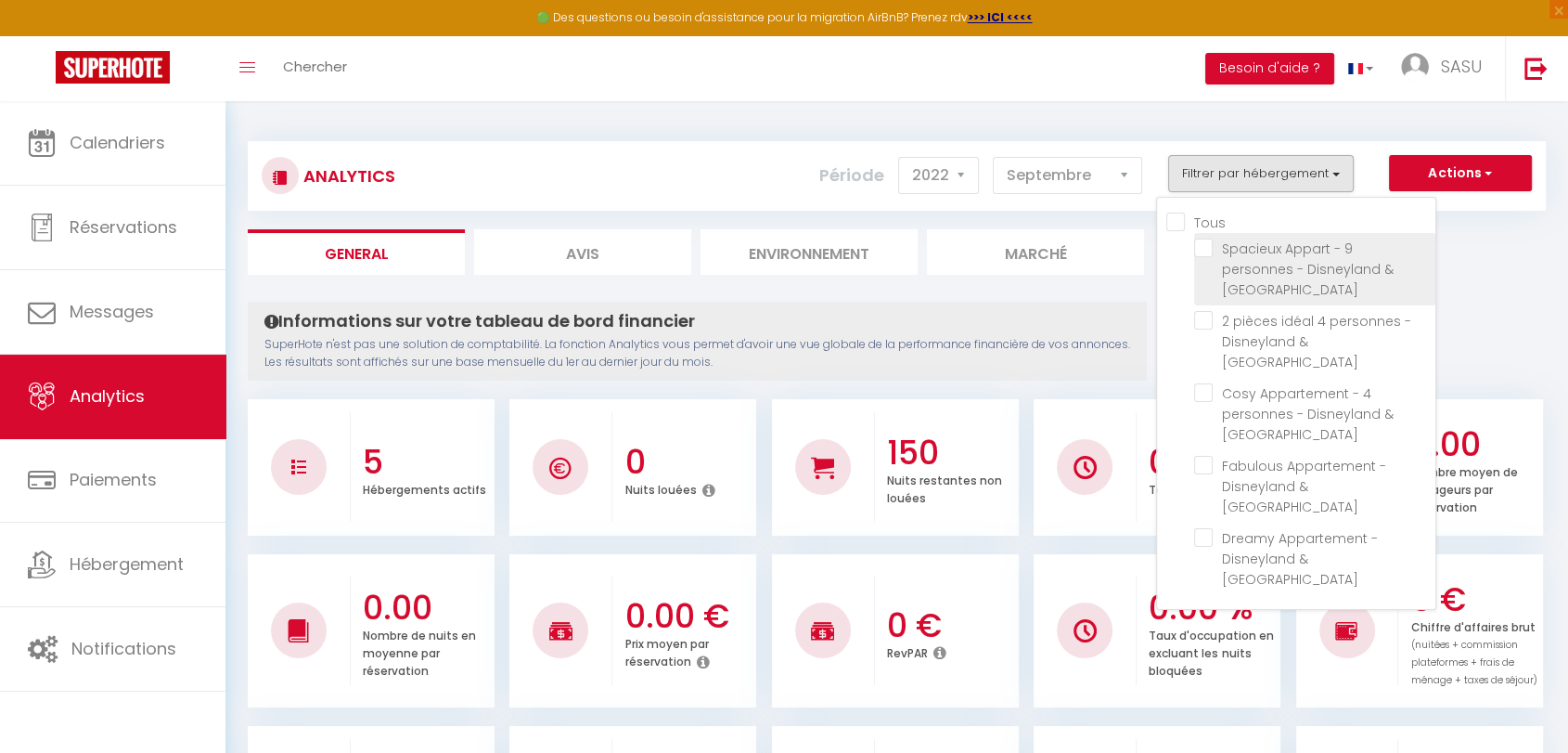
click at [1212, 246] on Paris "checkbox" at bounding box center [1314, 248] width 241 height 19
checkbox Paris "true"
checkbox Paris "false"
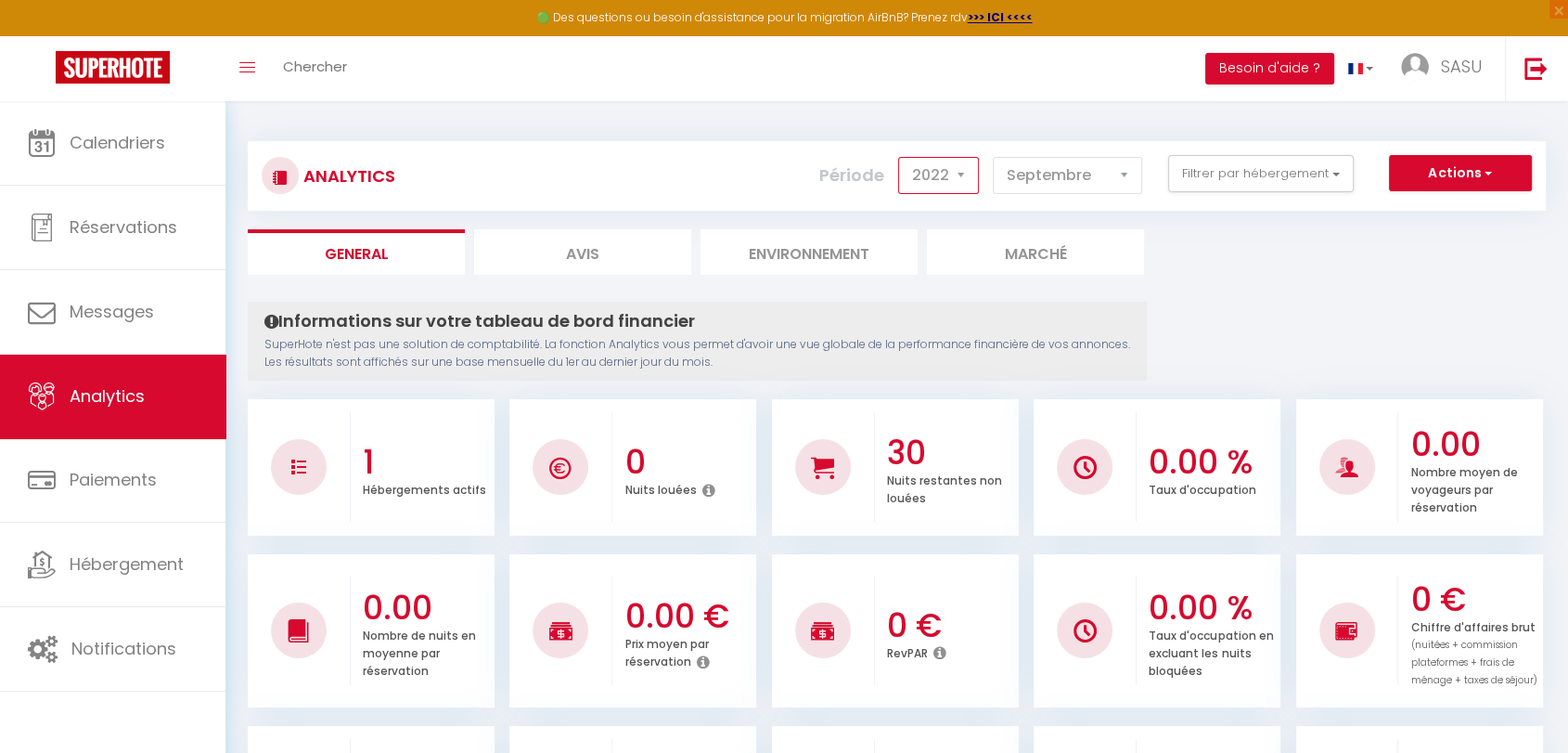
click at [965, 177] on select "2014 2015 2016 2017 2018 2019 2020 2021 2022 2023 2024 2025 2026 2027" at bounding box center [938, 176] width 81 height 38
click at [903, 157] on select "2014 2015 2016 2017 2018 2019 2020 2021 2022 2023 2024 2025 2026 2027" at bounding box center [938, 176] width 81 height 38
click at [932, 177] on select "2014 2015 2016 2017 2018 2019 2020 2021 2022 2023 2024 2025 2026 2027" at bounding box center [938, 176] width 81 height 38
click at [903, 157] on select "2014 2015 2016 2017 2018 2019 2020 2021 2022 2023 2024 2025 2026 2027" at bounding box center [938, 176] width 81 height 38
click at [947, 170] on select "2014 2015 2016 2017 2018 2019 2020 2021 2022 2023 2024 2025 2026 2027" at bounding box center [938, 176] width 81 height 38
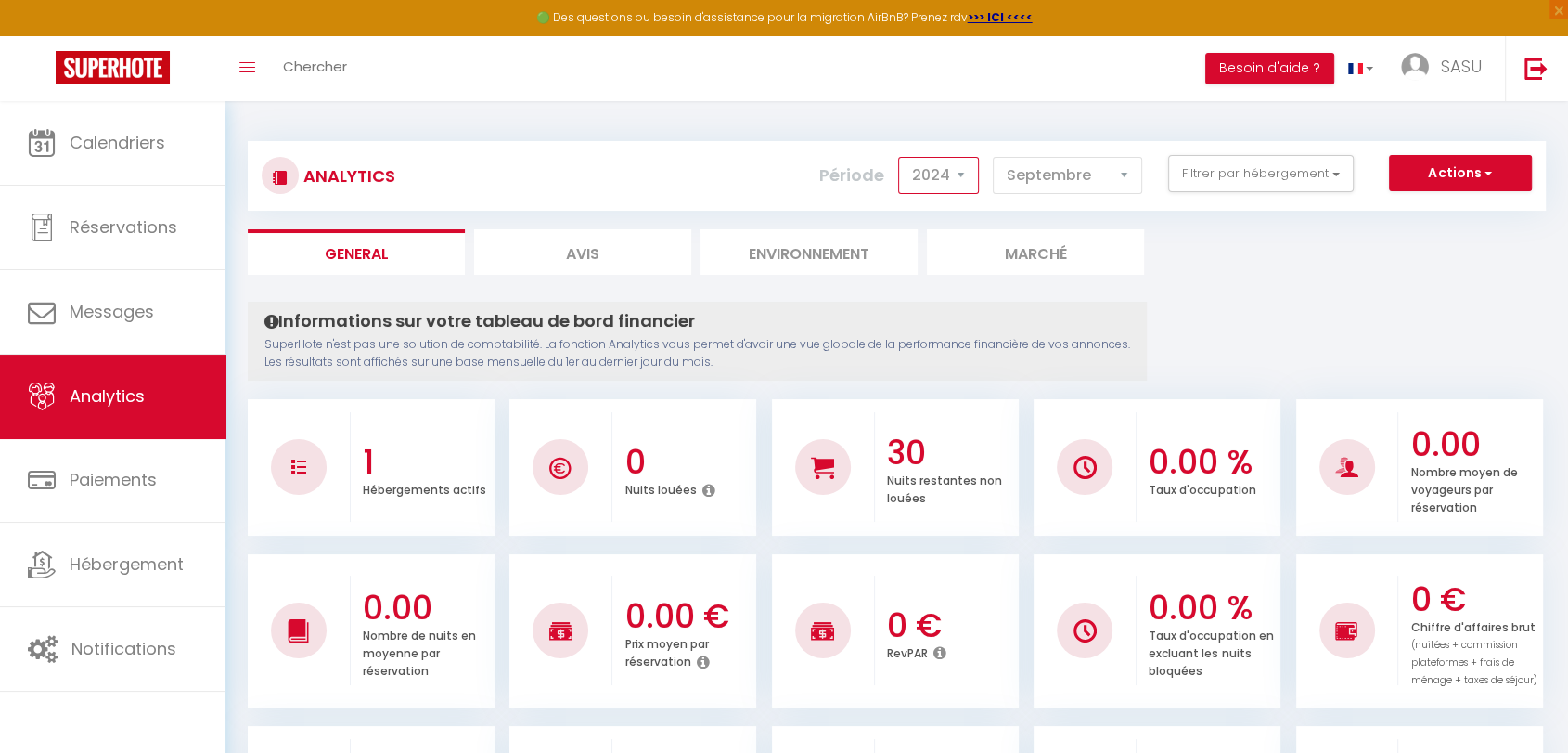
select select "2025"
click at [903, 157] on select "2014 2015 2016 2017 2018 2019 2020 2021 2022 2023 2024 2025 2026 2027" at bounding box center [938, 176] width 81 height 38
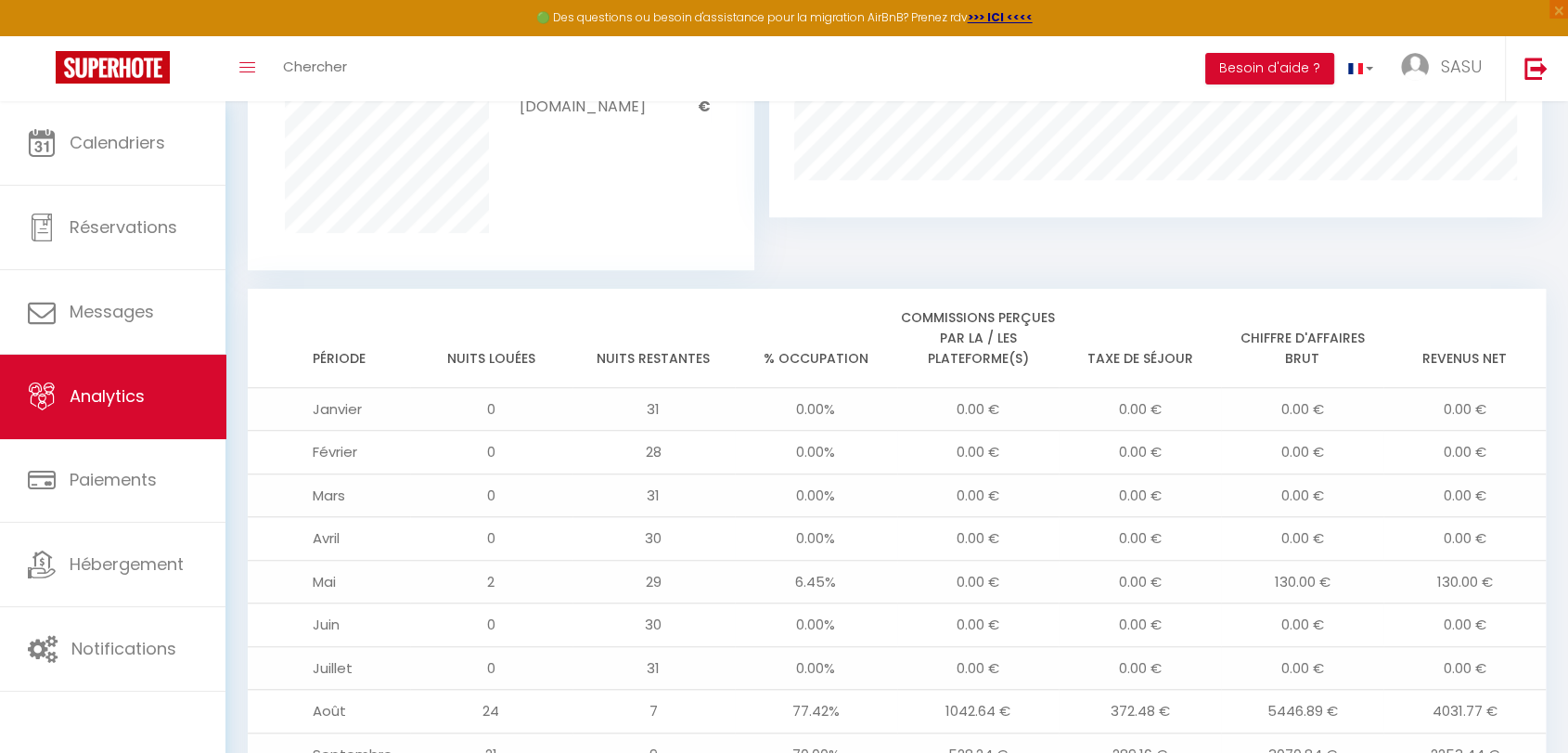
scroll to position [1558, 0]
